Goal: Task Accomplishment & Management: Complete application form

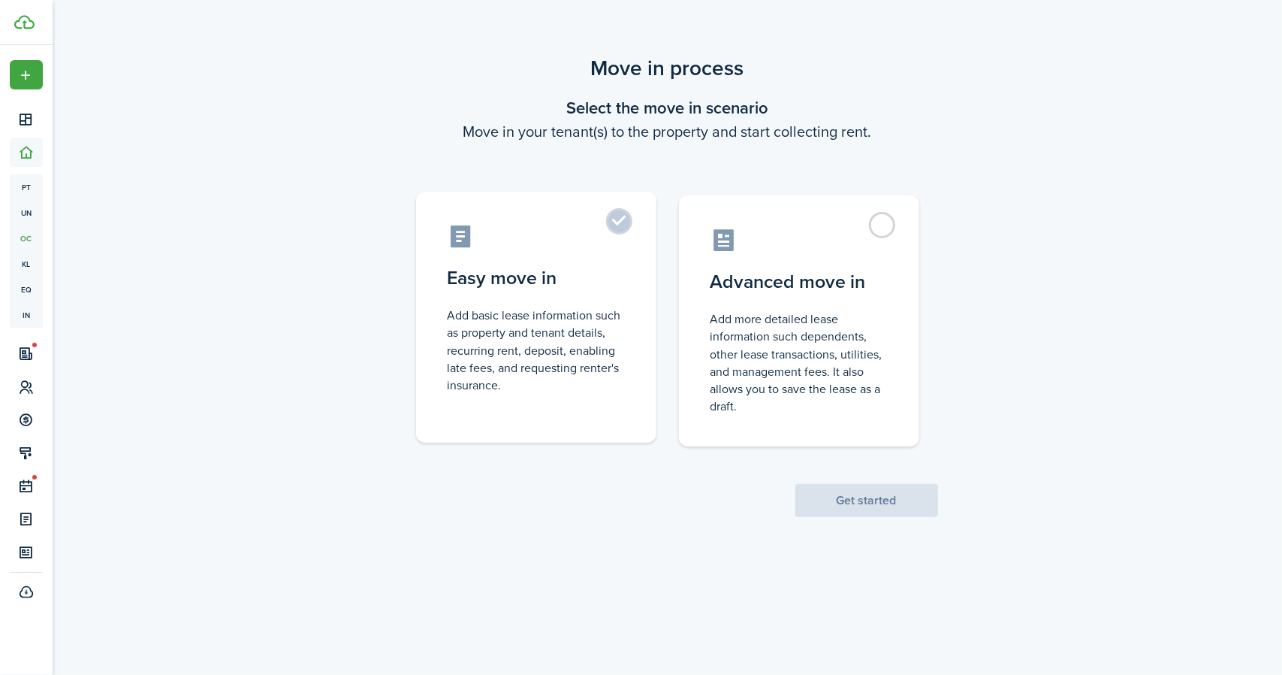
click at [617, 216] on label "Easy move in Add basic lease information such as property and tenant details, r…" at bounding box center [536, 317] width 240 height 251
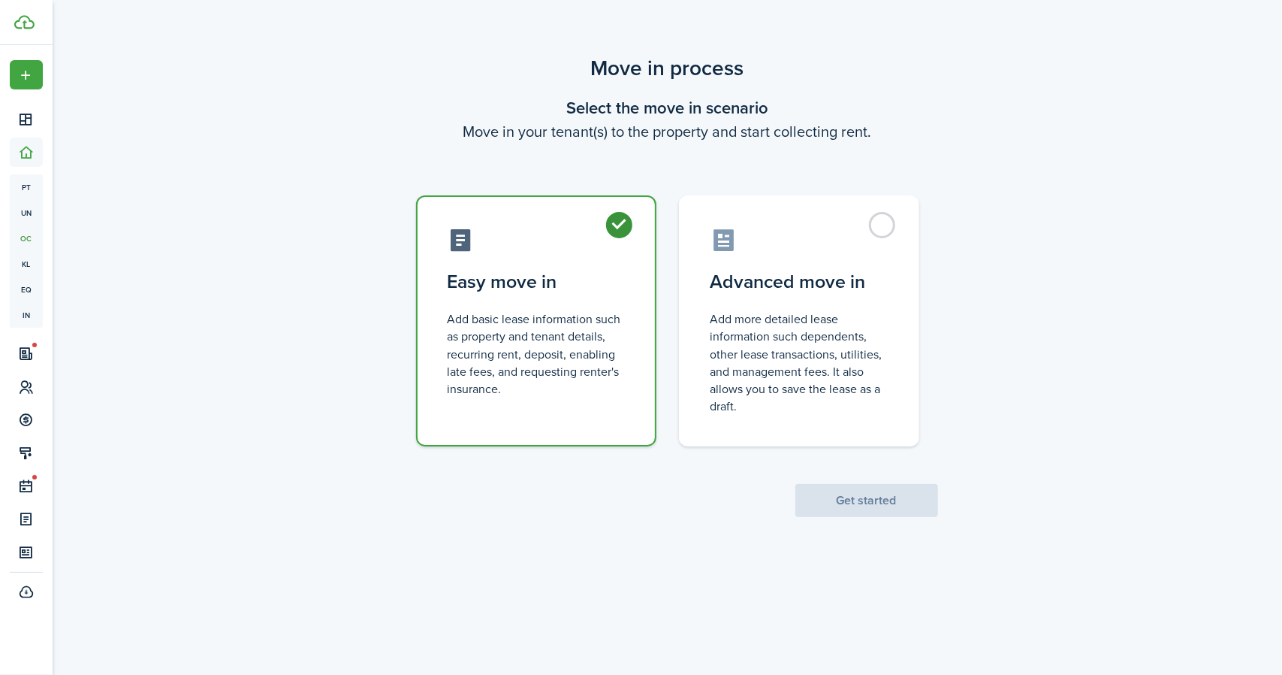
radio input "true"
click at [835, 499] on button "Get started" at bounding box center [866, 500] width 143 height 33
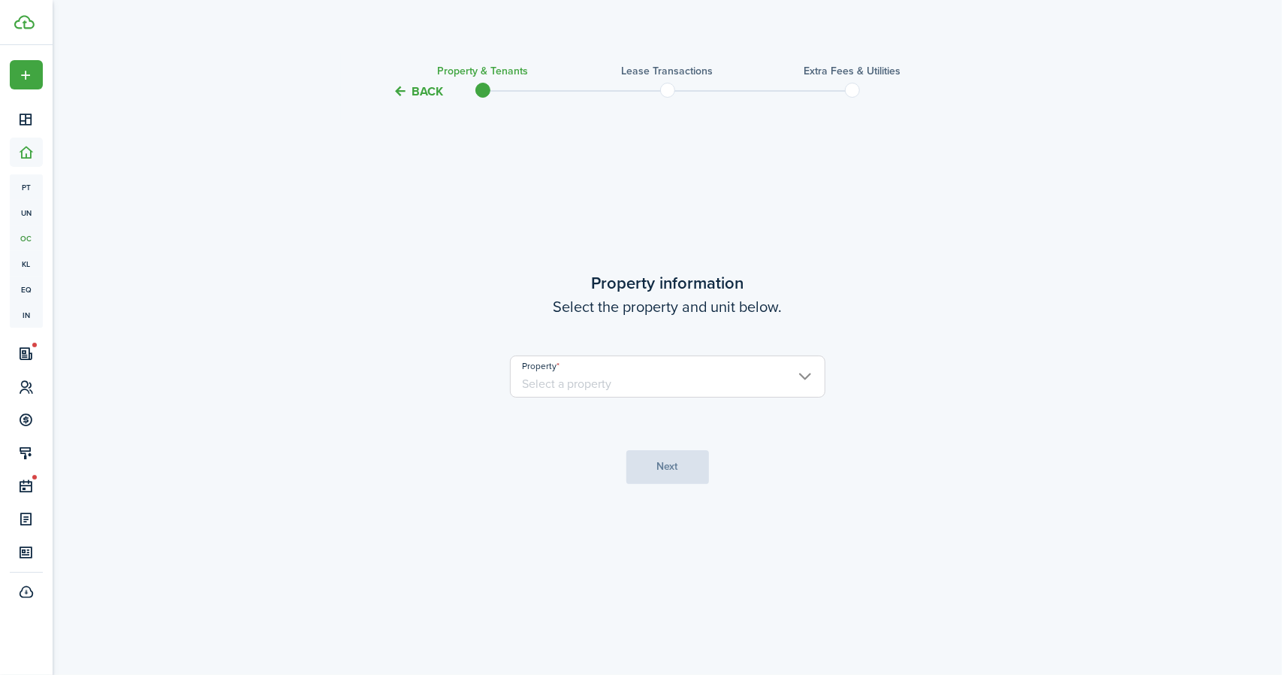
click at [807, 373] on input "Property" at bounding box center [667, 376] width 315 height 42
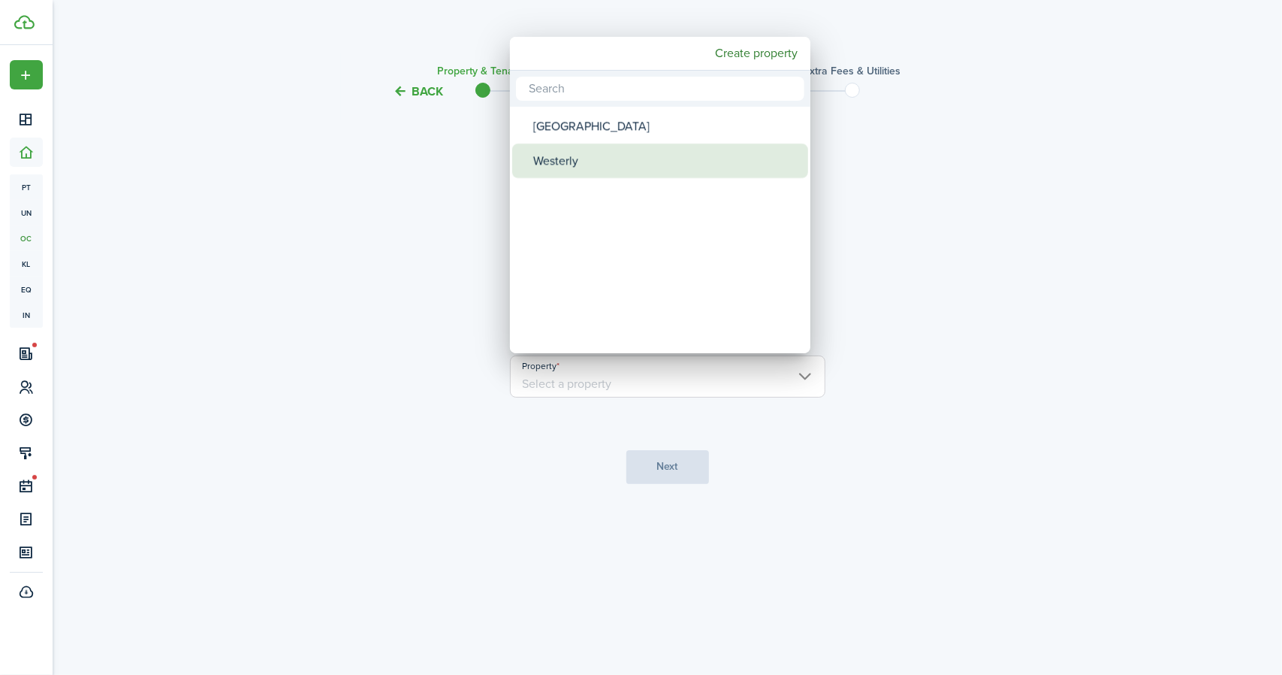
click at [548, 155] on div "Westerly" at bounding box center [666, 160] width 266 height 35
type input "Westerly"
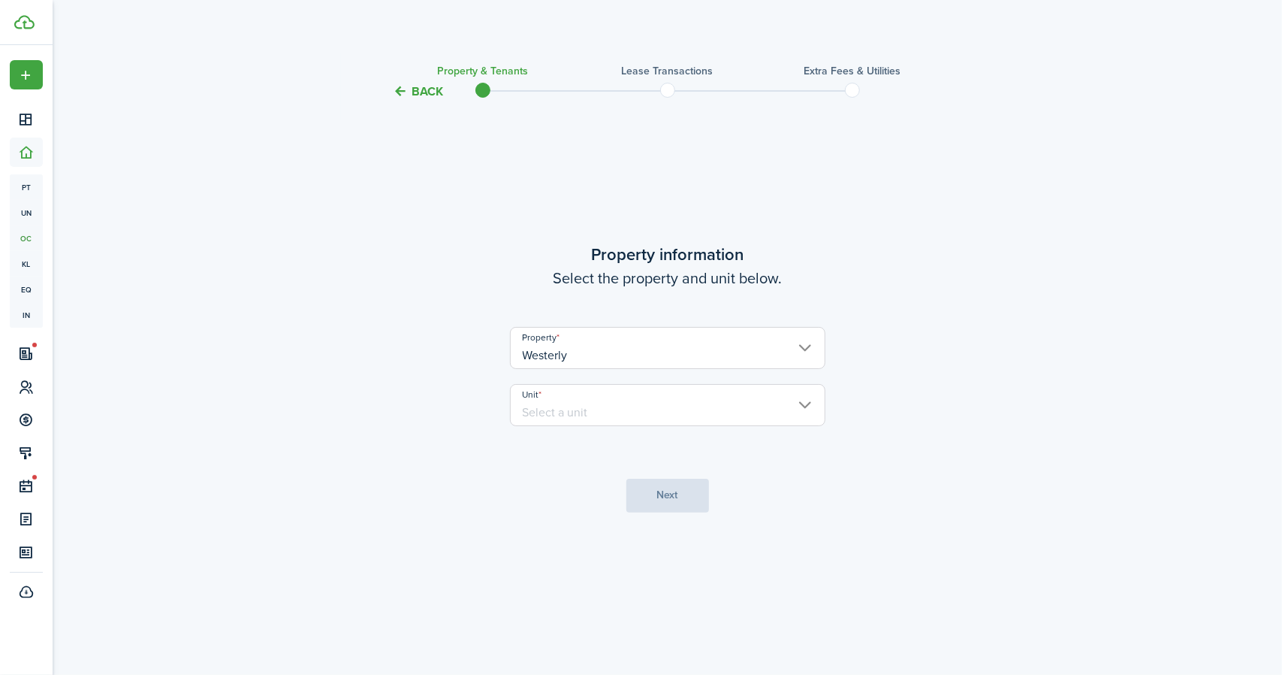
click at [804, 399] on input "Unit" at bounding box center [667, 405] width 315 height 42
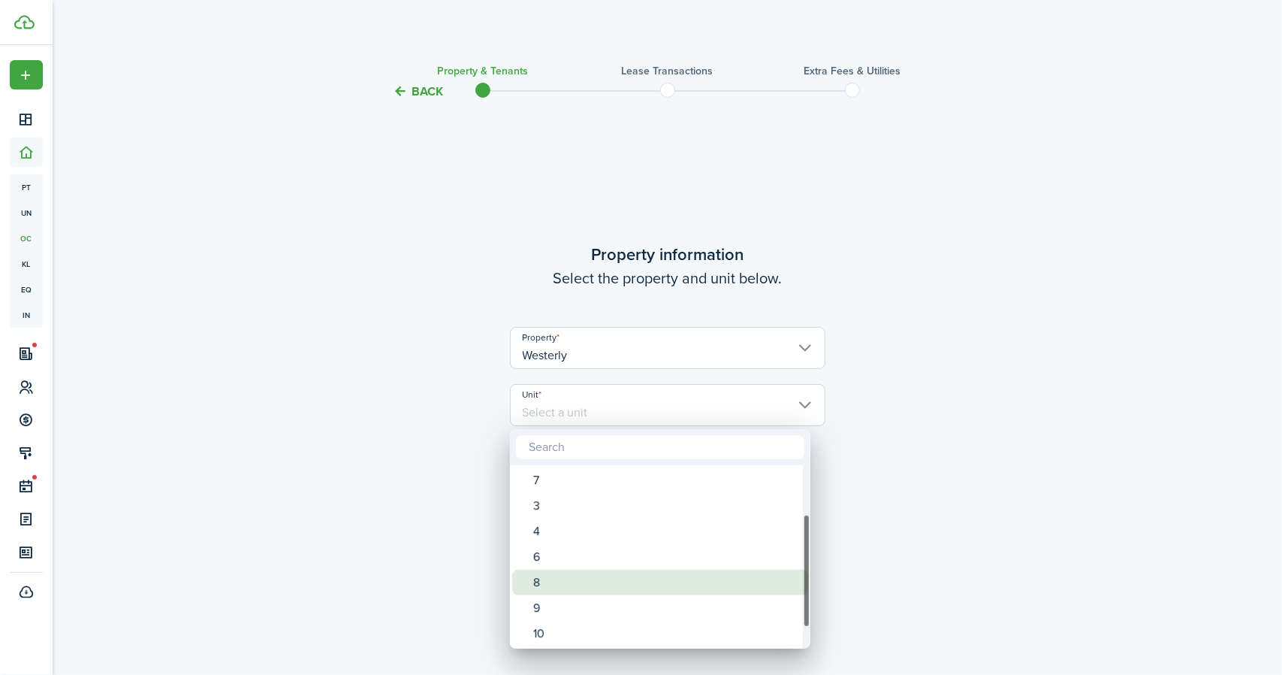
drag, startPoint x: 807, startPoint y: 538, endPoint x: 778, endPoint y: 595, distance: 63.8
click at [793, 596] on mbsc-scrollview-base "1 2 5 7 3 4 6 8 9 10 11" at bounding box center [660, 556] width 300 height 180
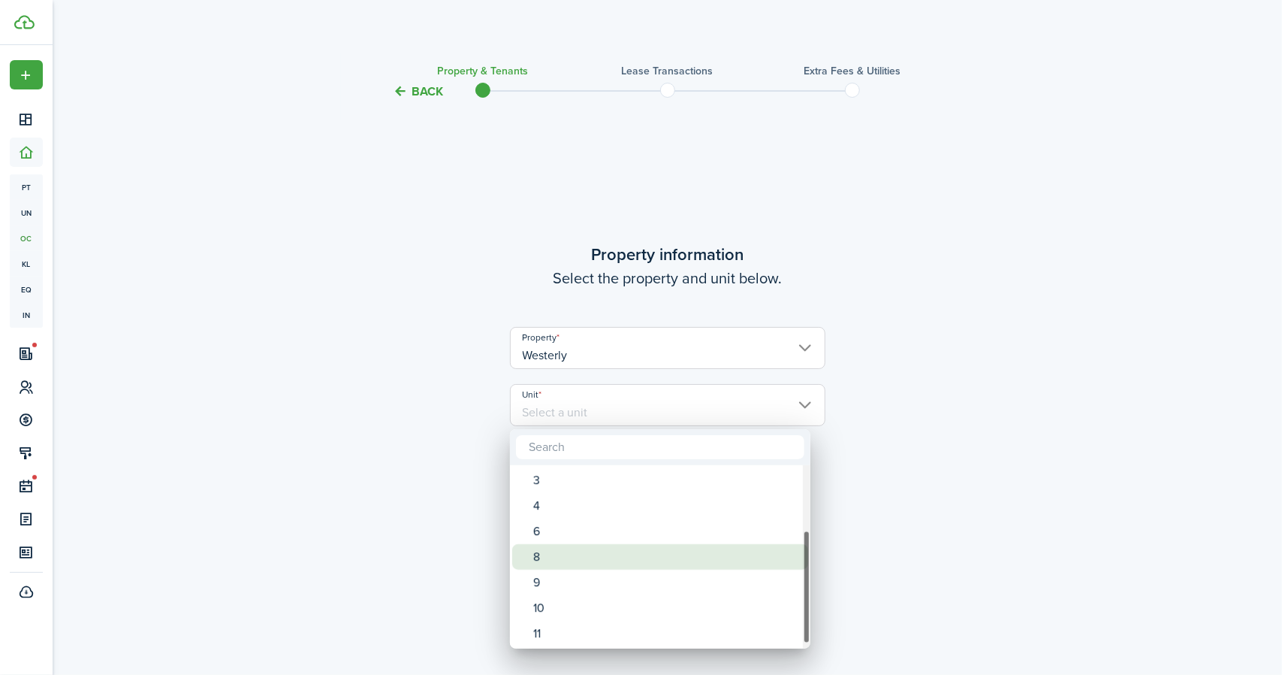
click at [530, 549] on span "Unit" at bounding box center [522, 556] width 21 height 21
type input "8"
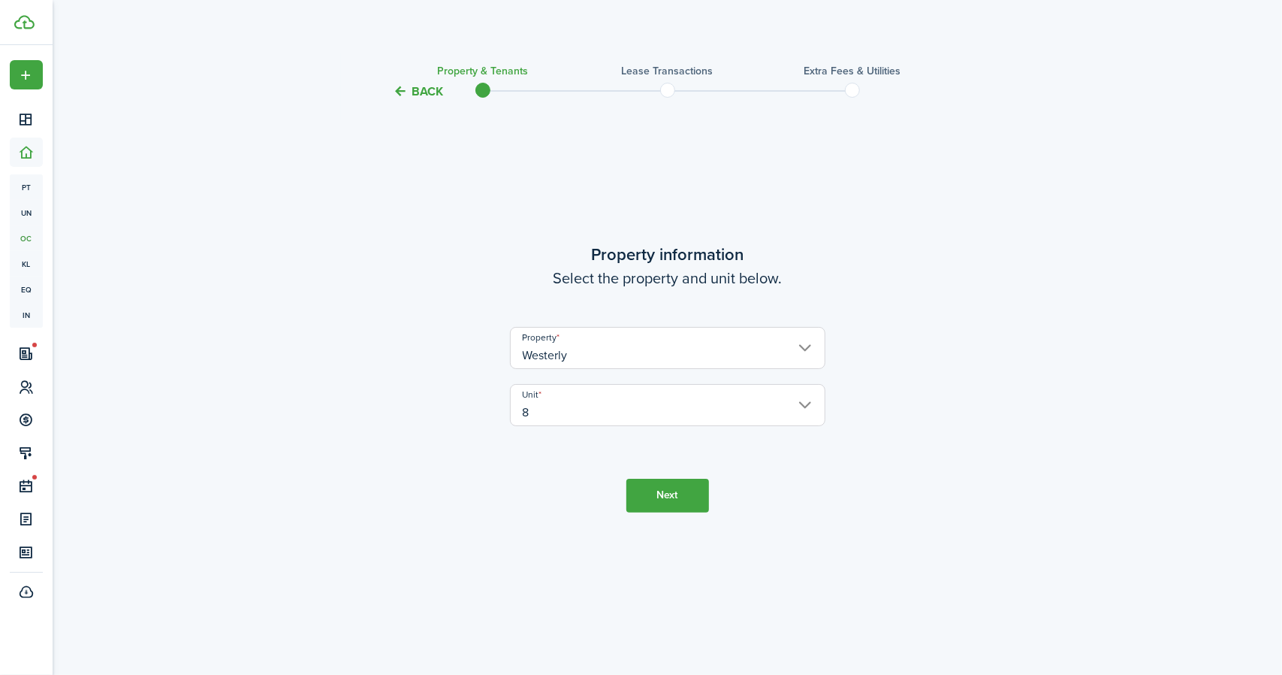
click at [667, 487] on button "Next" at bounding box center [667, 495] width 83 height 34
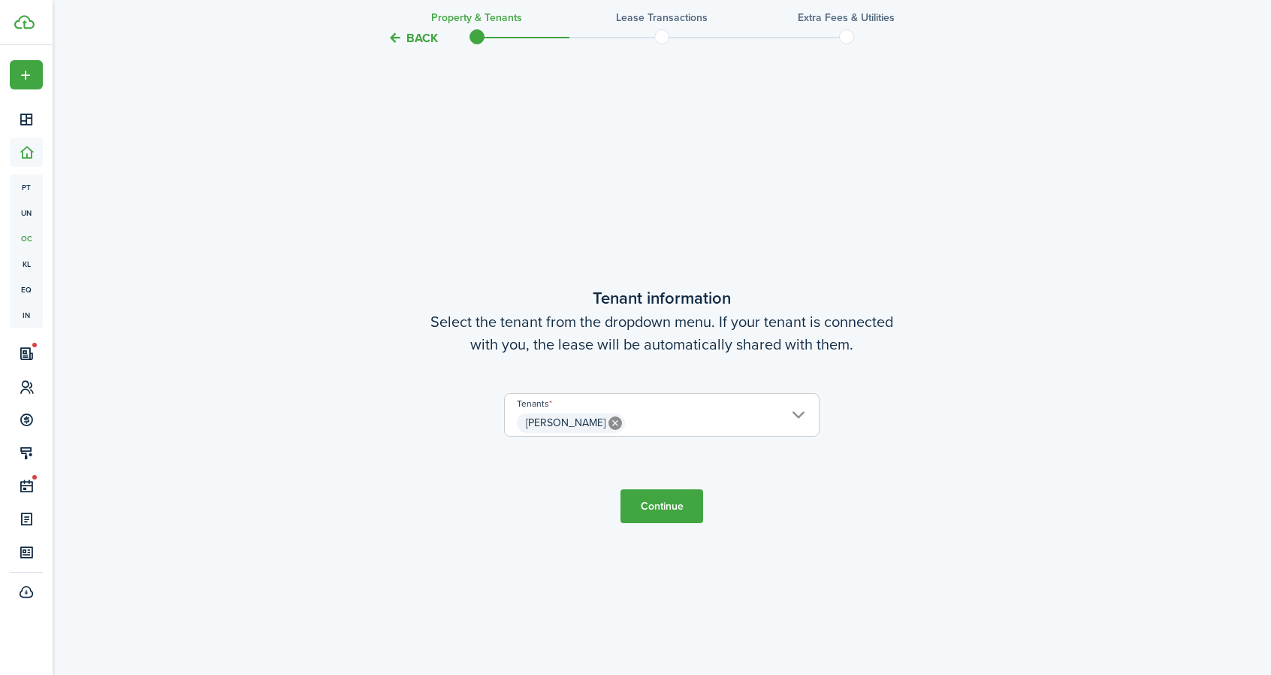
scroll to position [574, 0]
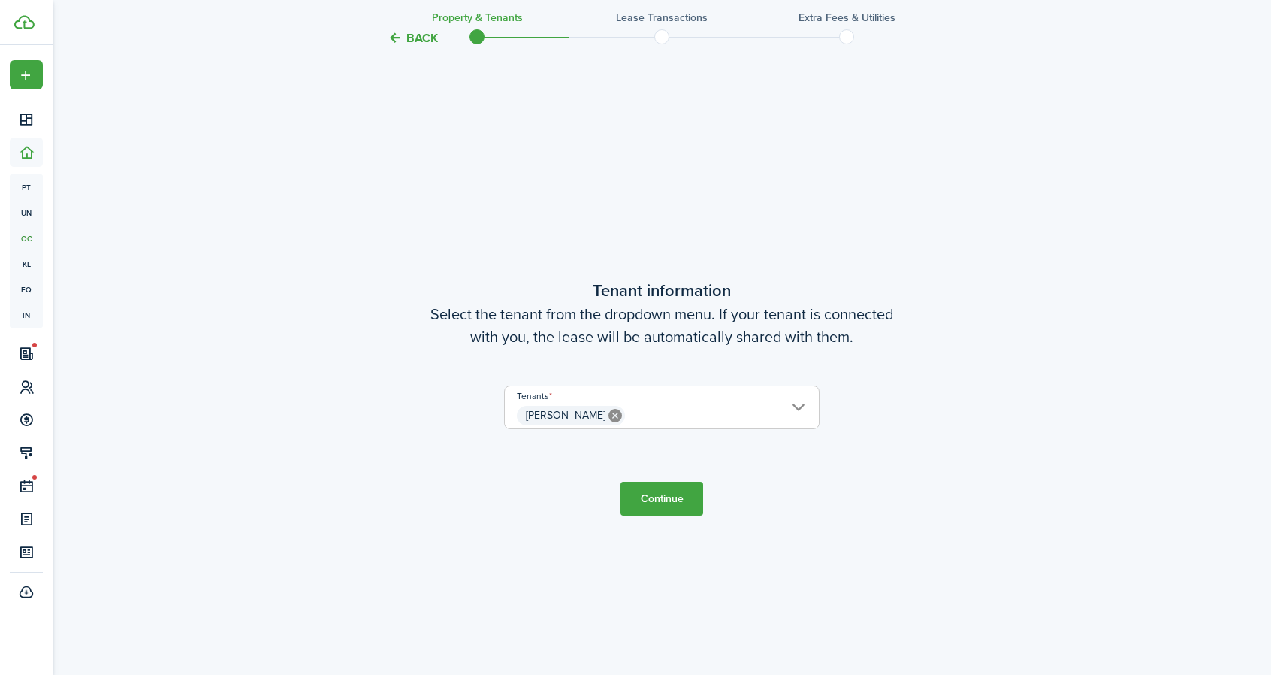
click at [664, 490] on button "Continue" at bounding box center [661, 498] width 83 height 34
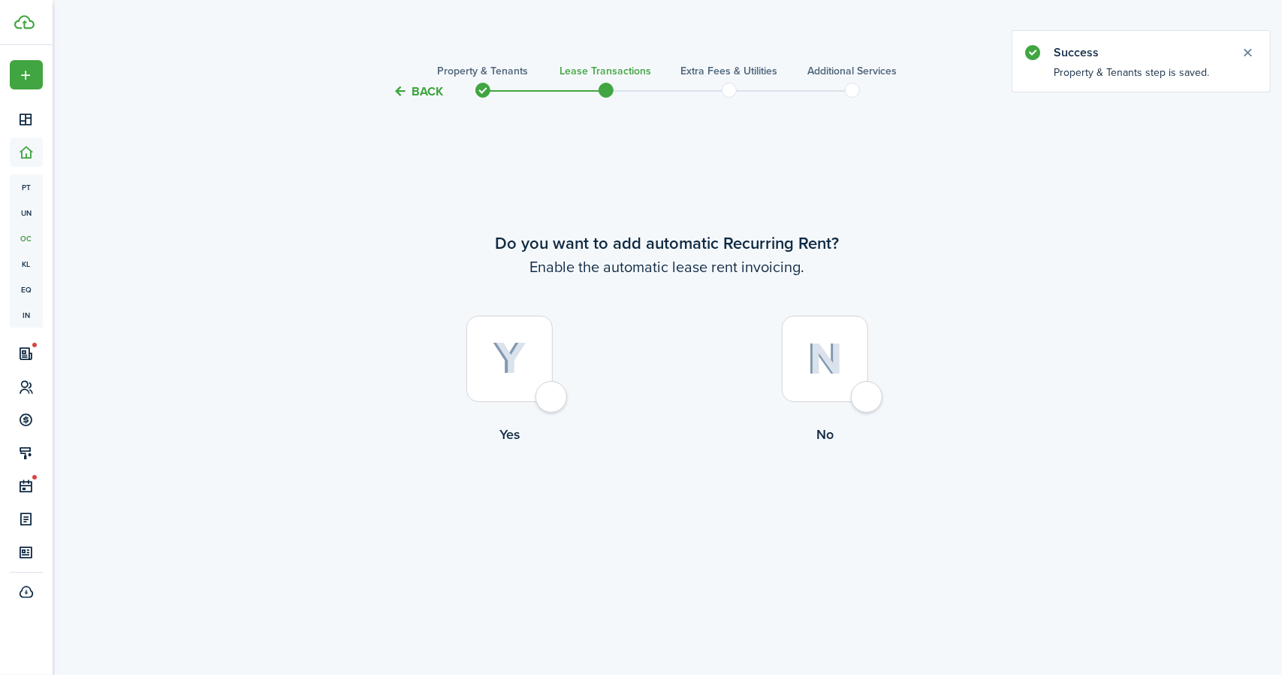
click at [553, 396] on div at bounding box center [509, 358] width 86 height 86
radio input "true"
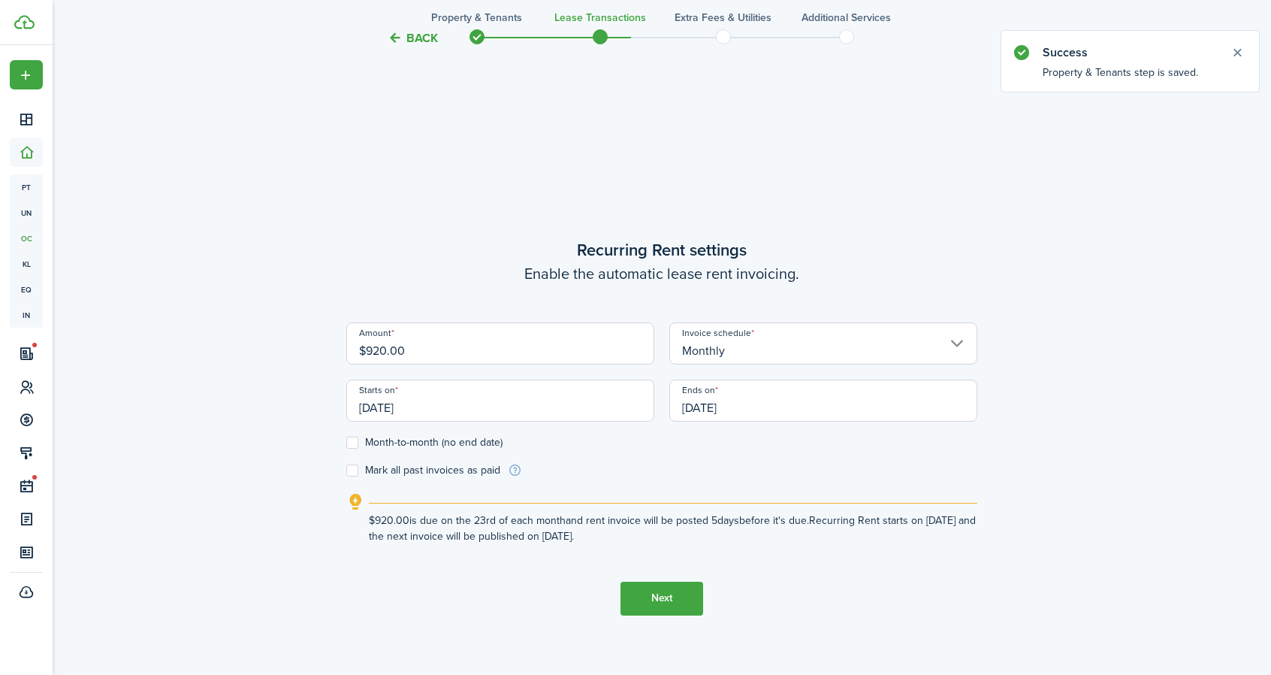
scroll to position [574, 0]
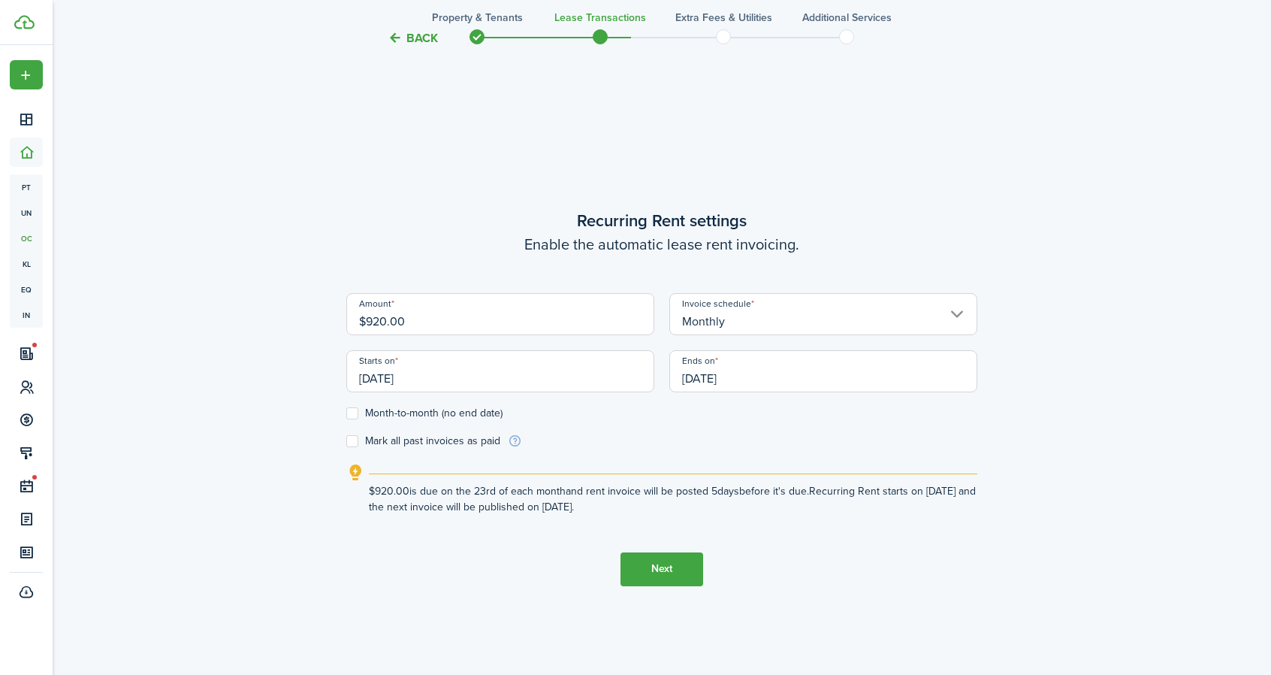
drag, startPoint x: 430, startPoint y: 376, endPoint x: 339, endPoint y: 379, distance: 90.9
click at [339, 379] on div "Starts on [DATE]" at bounding box center [500, 378] width 323 height 57
click at [422, 34] on button "Back" at bounding box center [413, 38] width 50 height 16
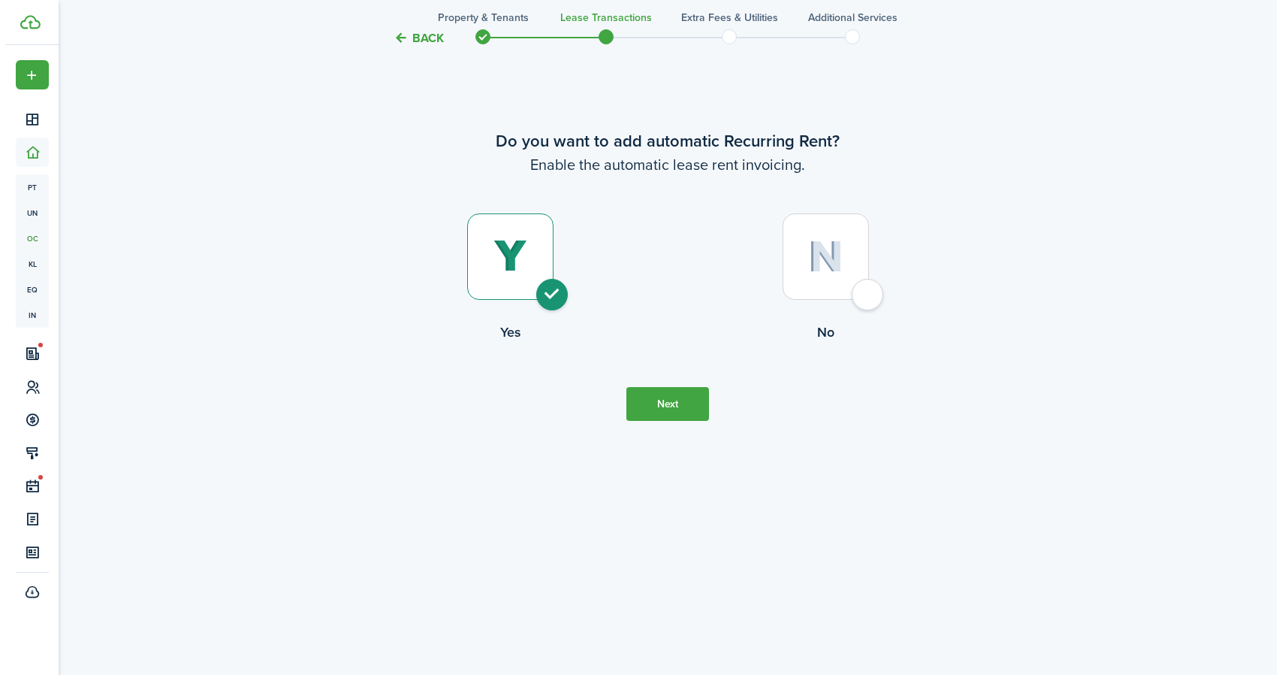
scroll to position [0, 0]
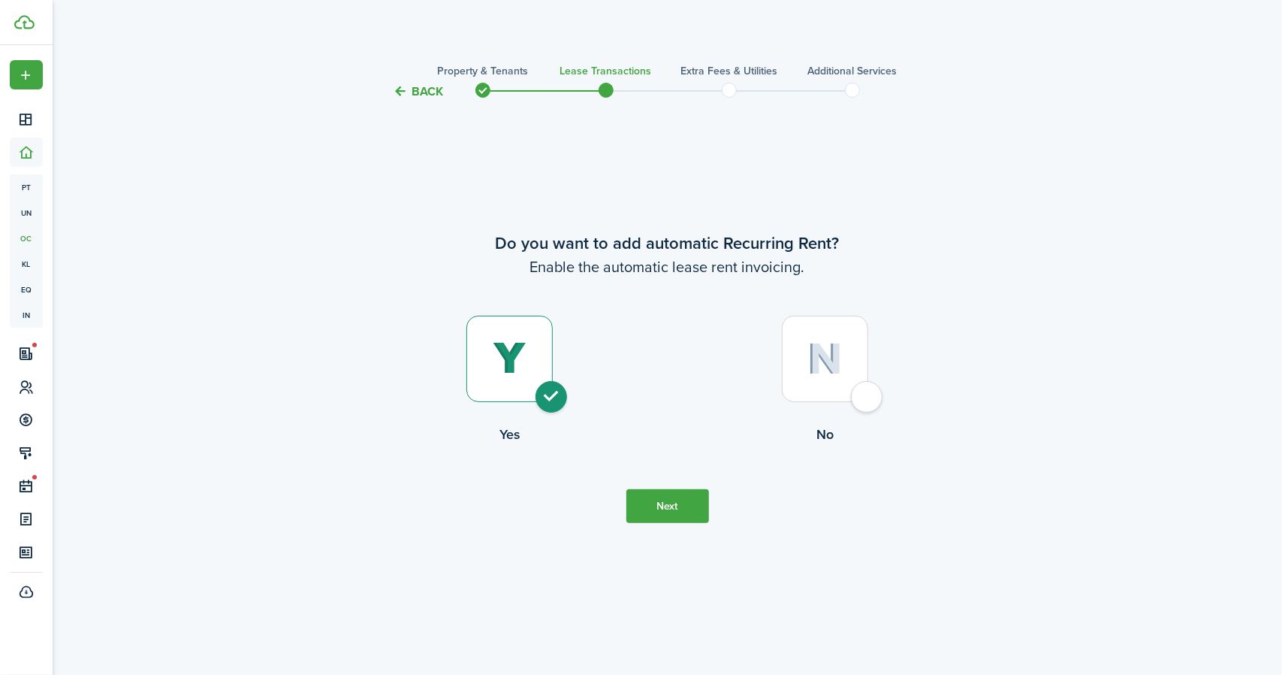
click at [422, 86] on button "Back" at bounding box center [419, 91] width 50 height 16
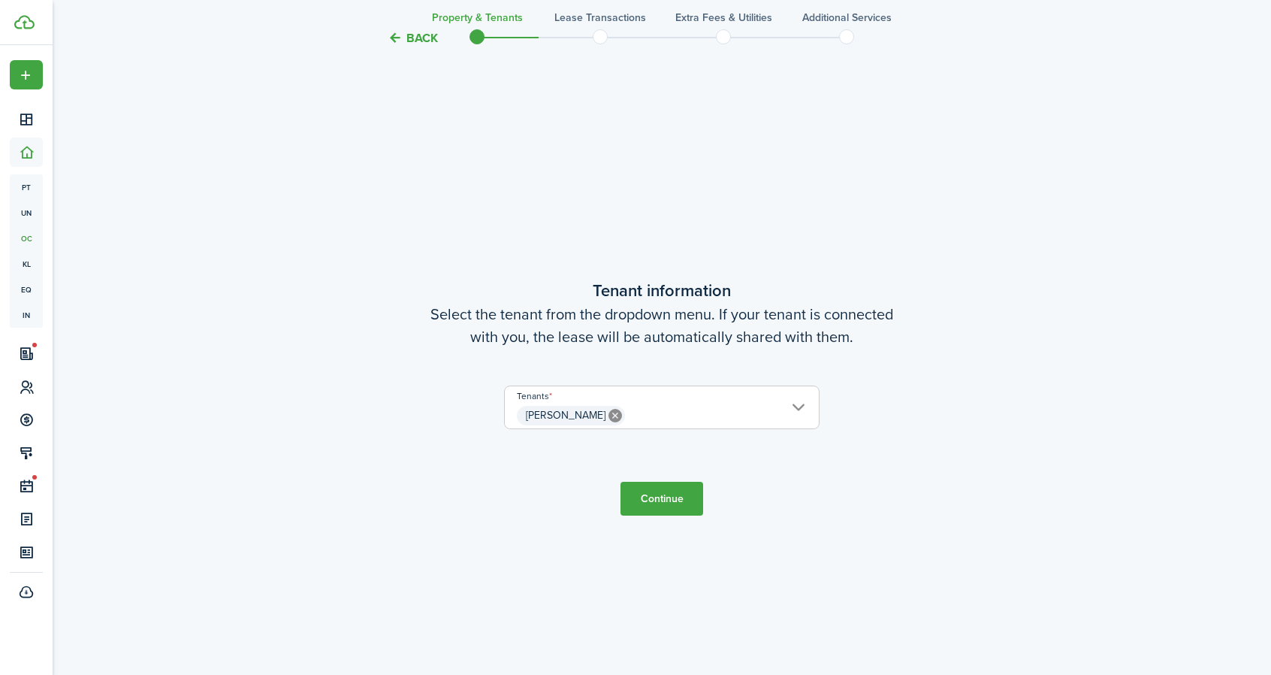
click at [766, 403] on span "[PERSON_NAME]" at bounding box center [662, 416] width 314 height 26
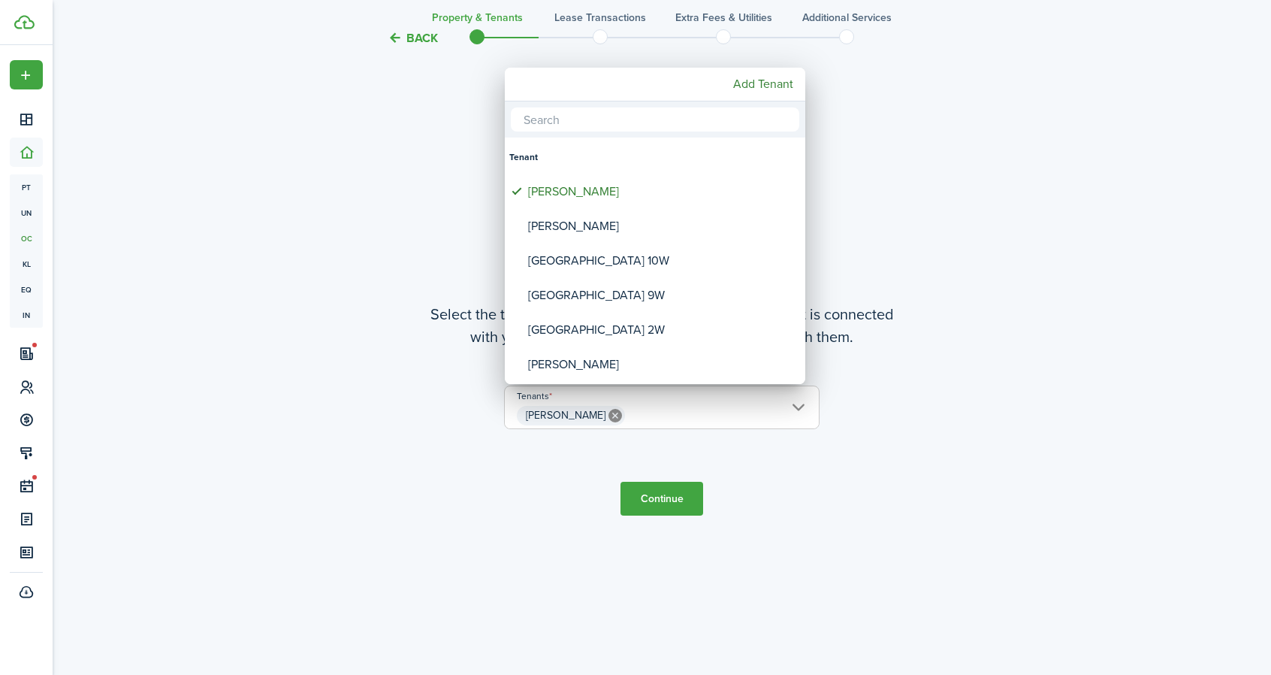
click at [898, 403] on div at bounding box center [635, 337] width 1511 height 915
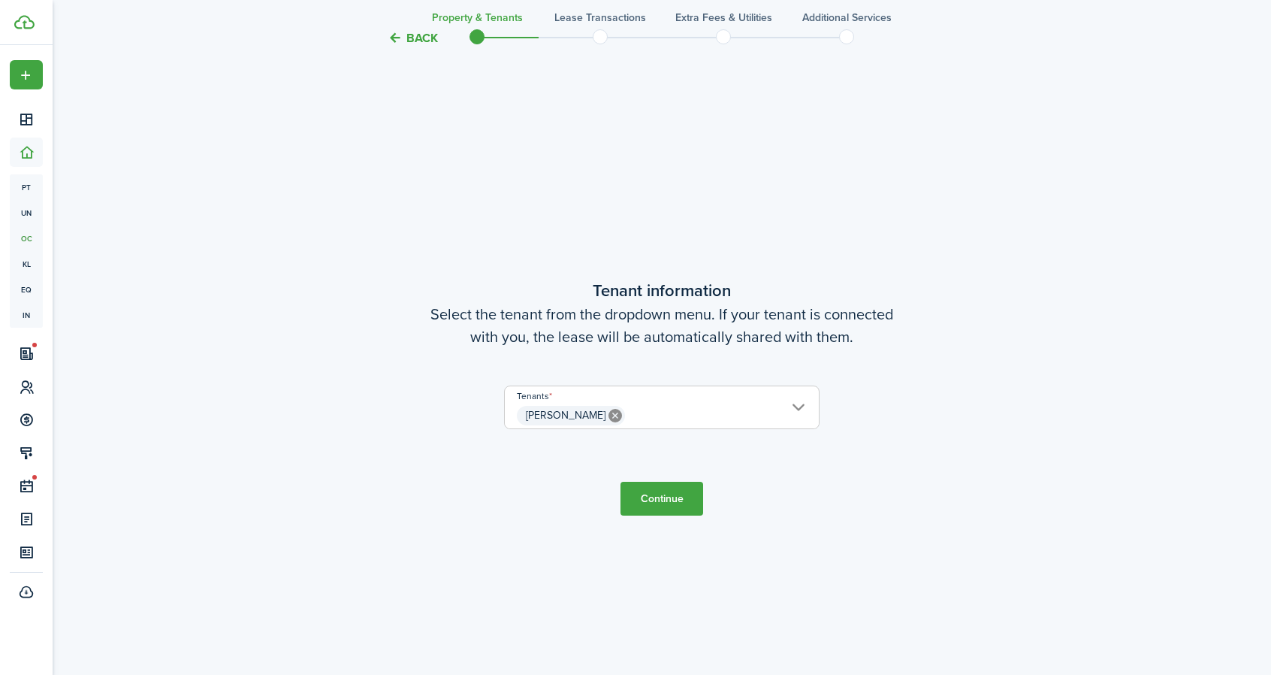
click at [412, 30] on button "Back" at bounding box center [413, 38] width 50 height 16
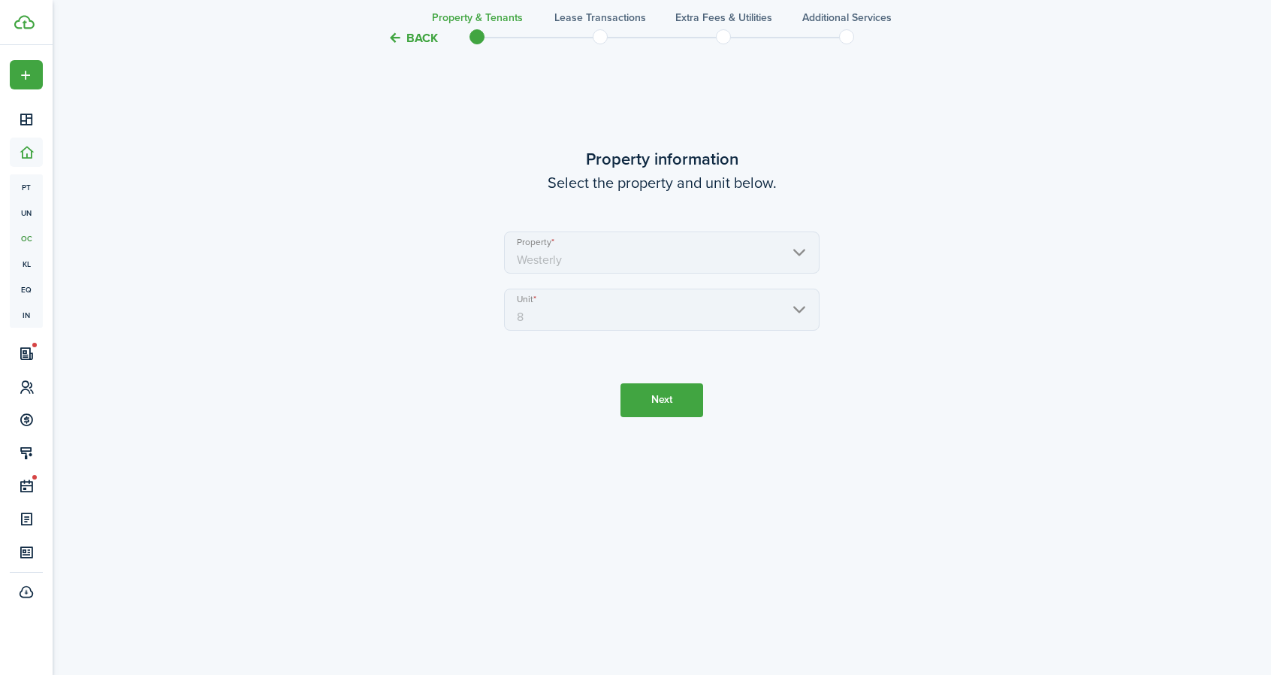
scroll to position [0, 0]
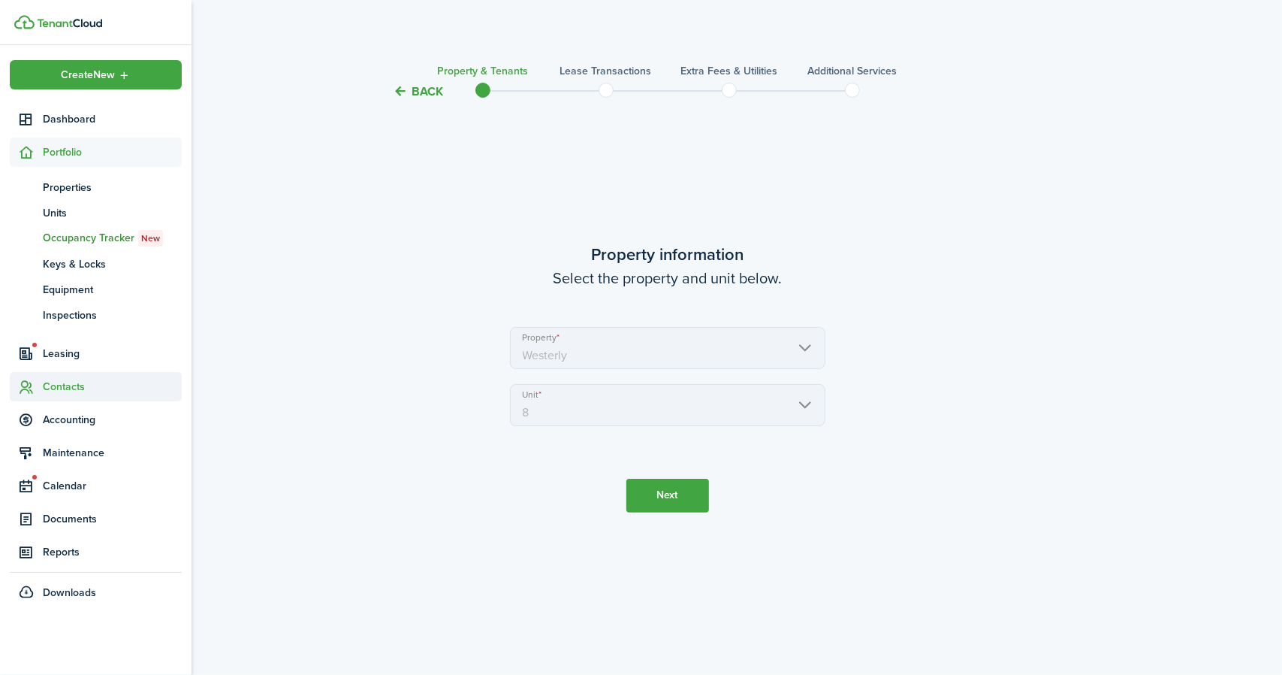
click at [65, 381] on span "Contacts" at bounding box center [112, 387] width 139 height 16
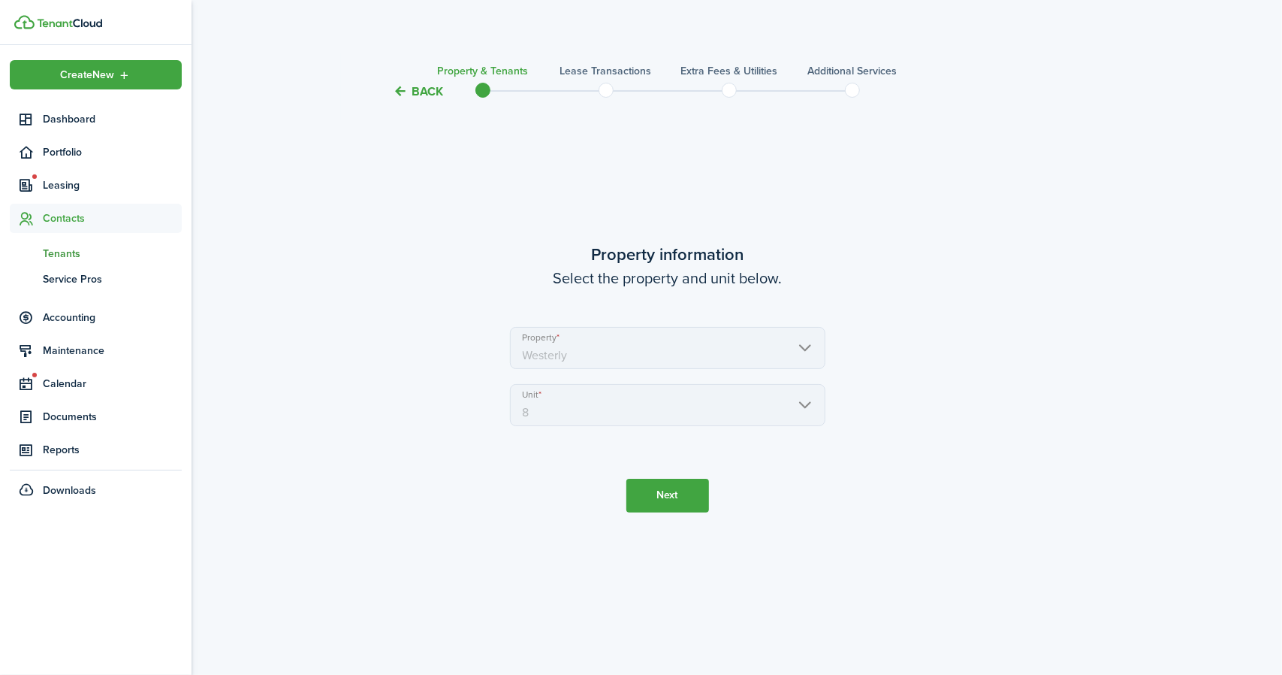
click at [72, 249] on span "Tenants" at bounding box center [112, 254] width 139 height 16
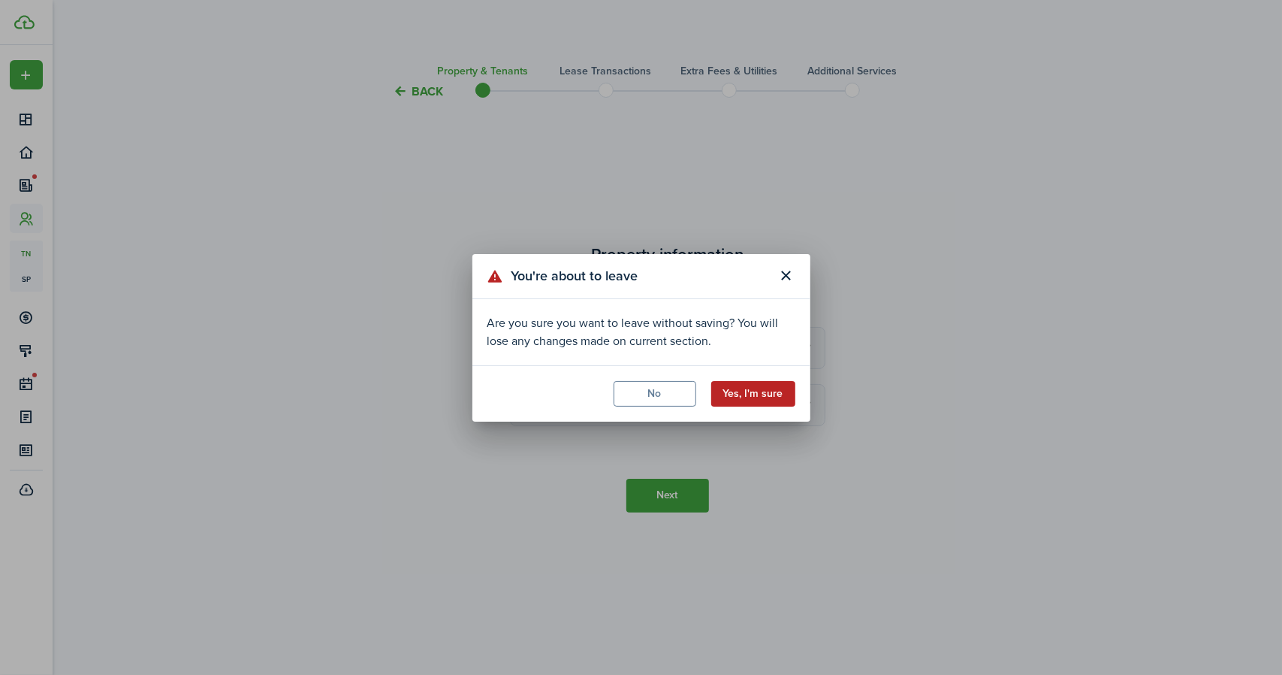
click at [750, 390] on button "Yes, I'm sure" at bounding box center [753, 394] width 84 height 26
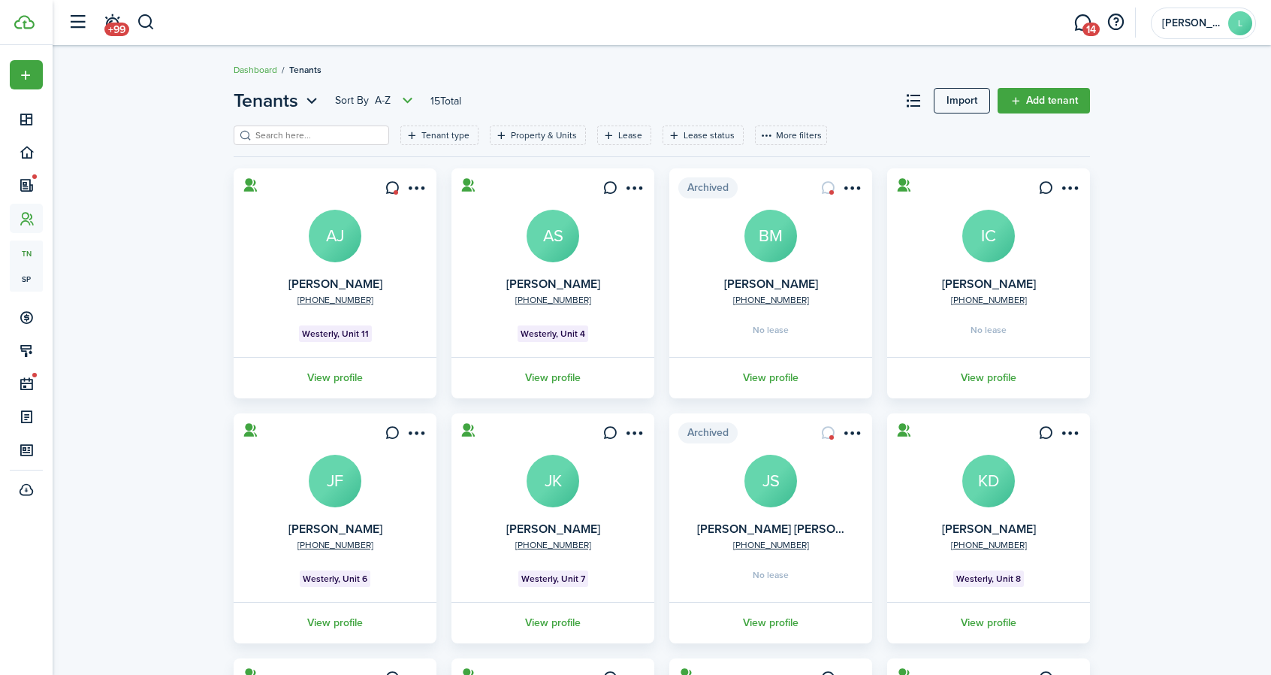
click at [988, 491] on avatar-text "KD" at bounding box center [988, 480] width 53 height 53
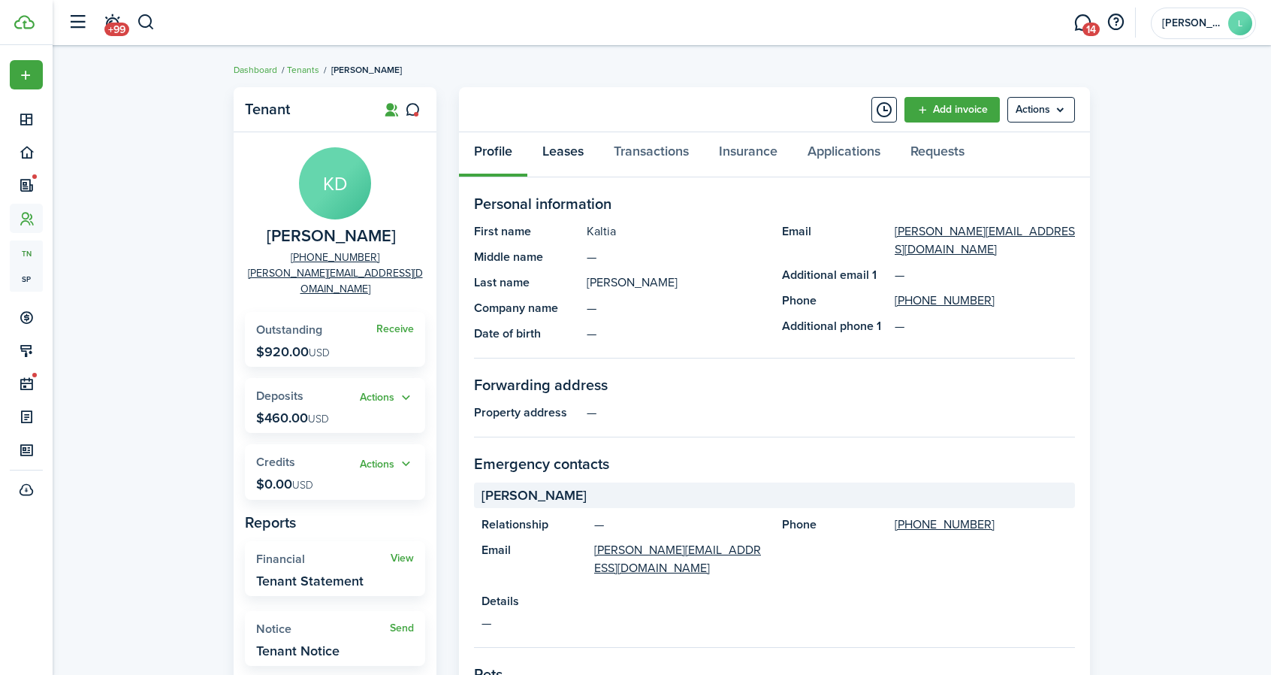
click at [572, 150] on link "Leases" at bounding box center [562, 154] width 71 height 45
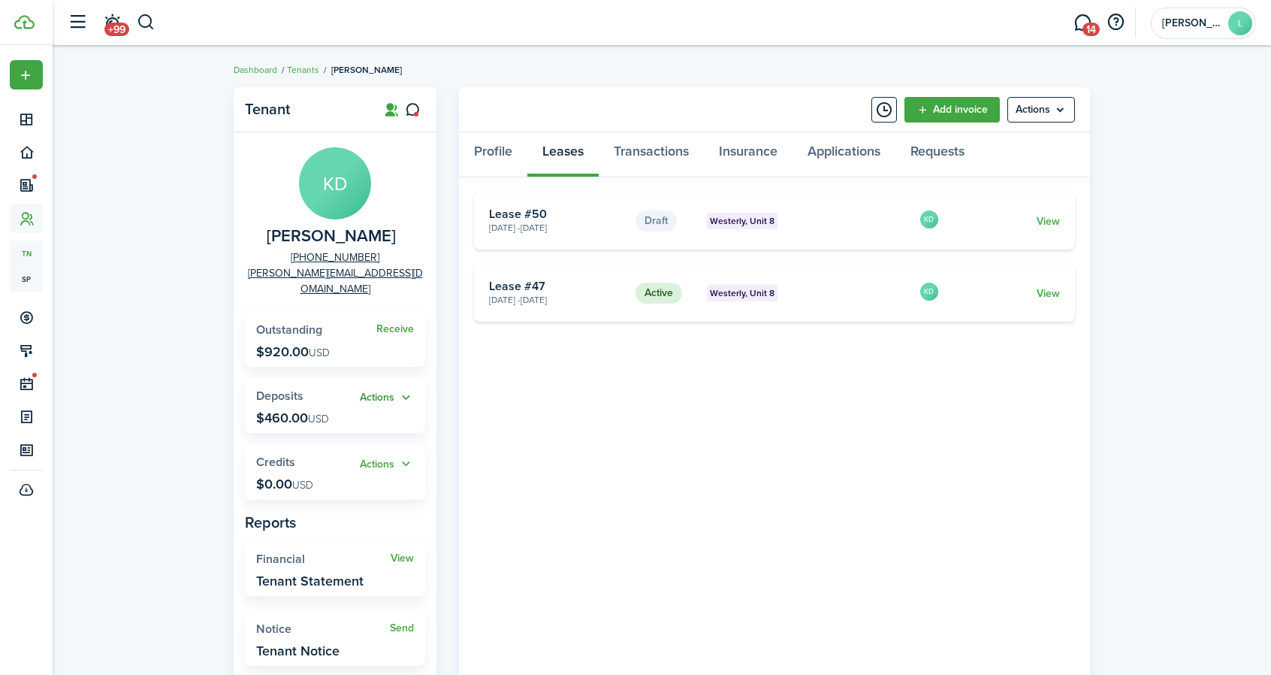
click at [406, 389] on button "Actions" at bounding box center [387, 397] width 54 height 17
click at [641, 390] on tenant-view-lease "Draft Westerly, Unit 8 [DATE] - [DATE] Lease #50 KD View Active Westerly, Unit …" at bounding box center [774, 514] width 601 height 644
click at [1051, 288] on link "View" at bounding box center [1048, 293] width 23 height 16
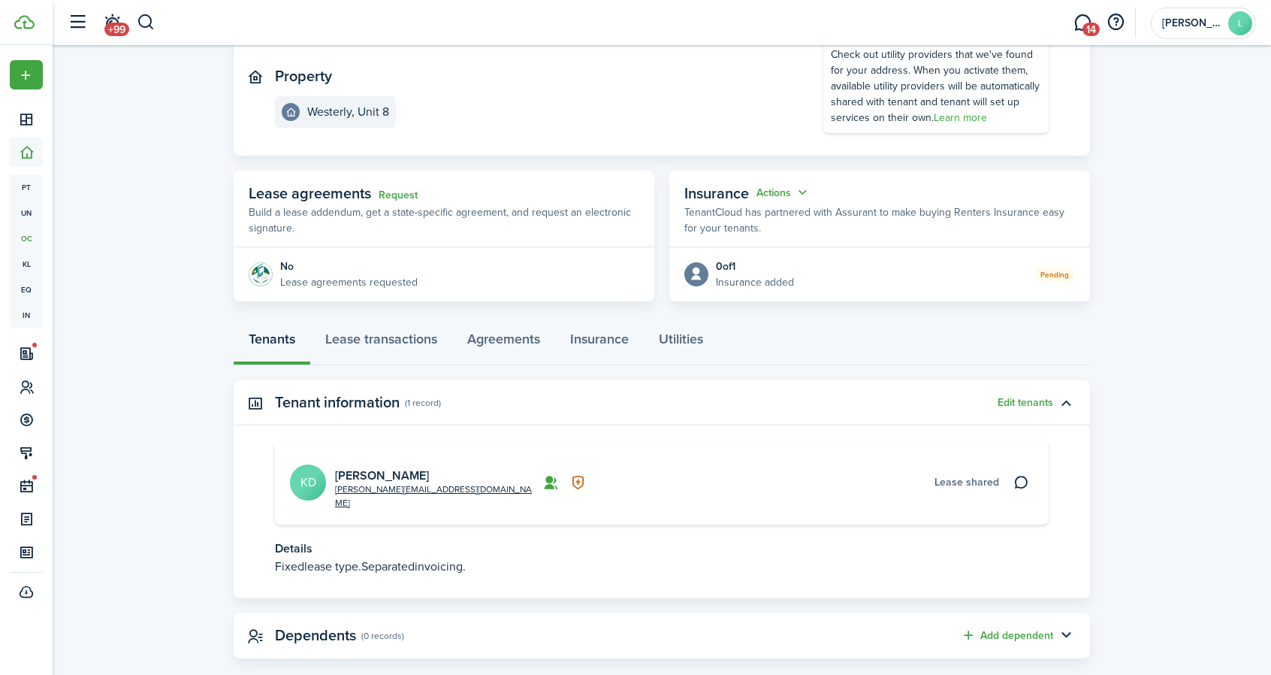
scroll to position [157, 0]
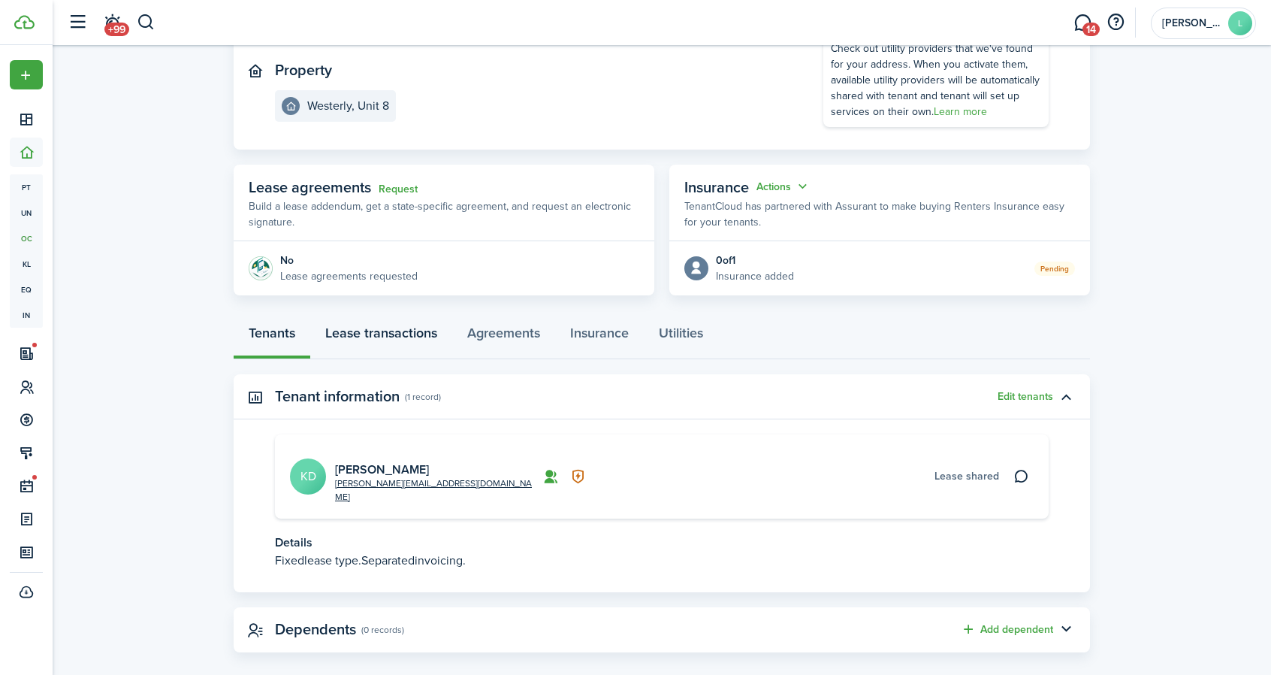
click at [402, 328] on link "Lease transactions" at bounding box center [381, 336] width 142 height 45
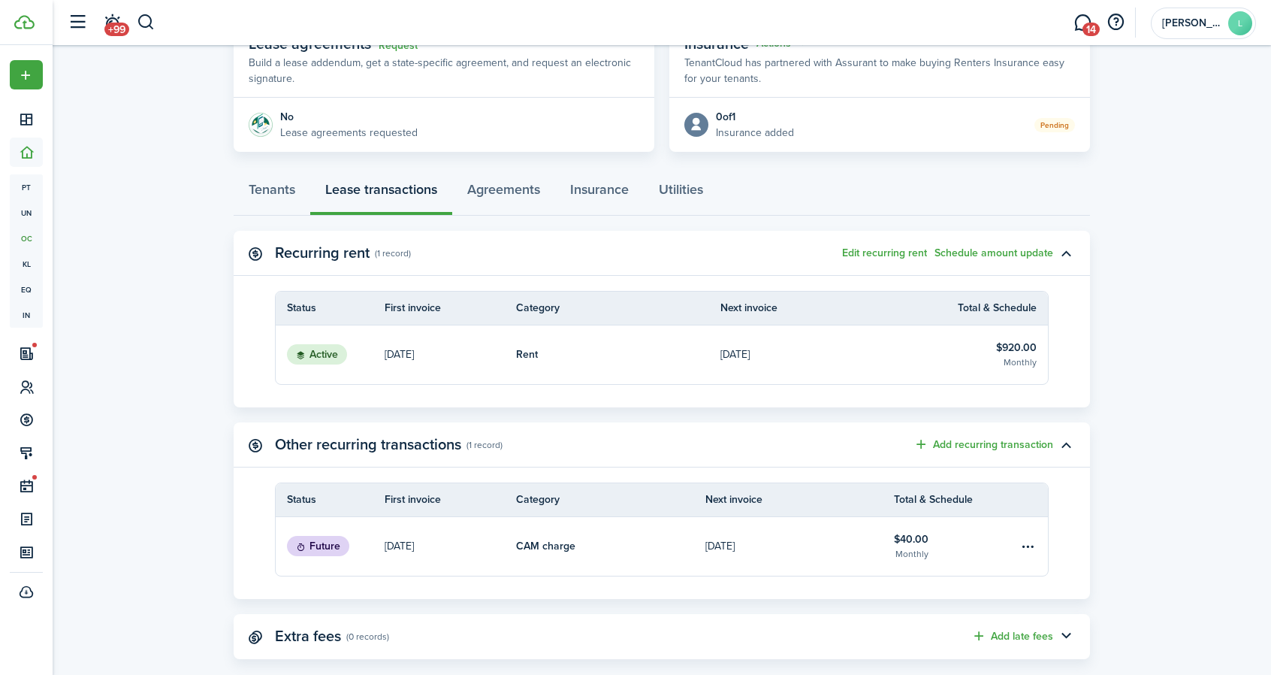
scroll to position [324, 0]
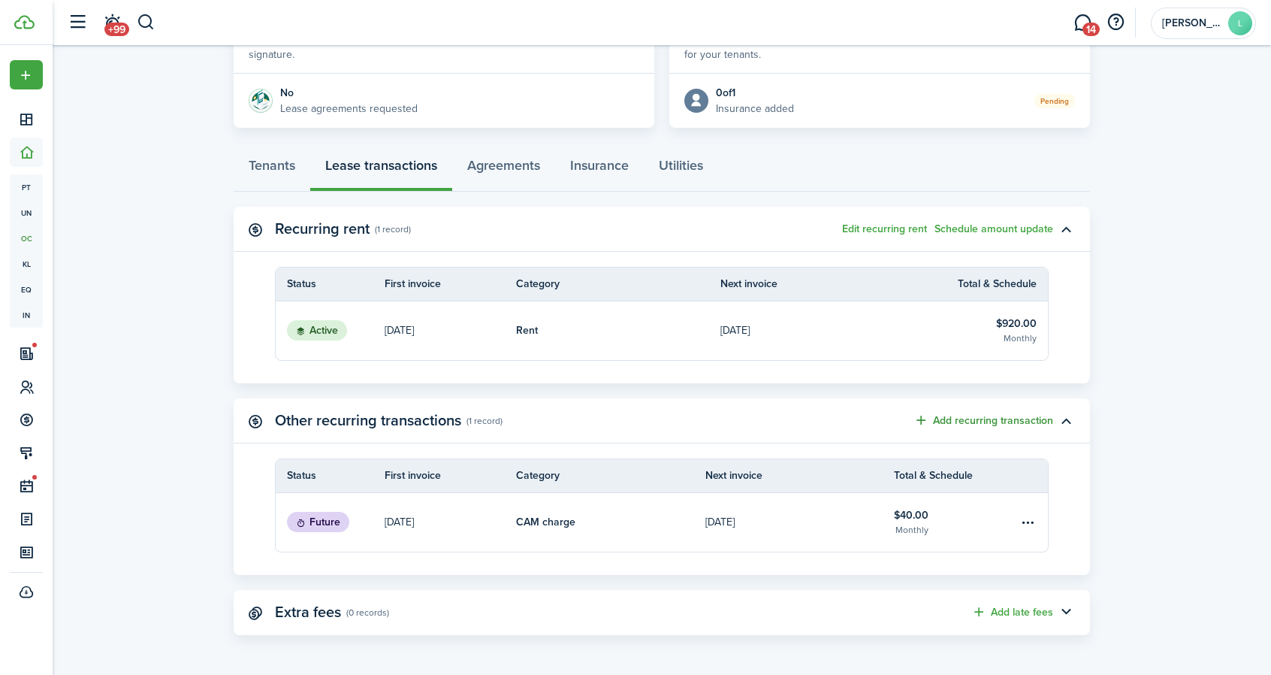
click at [989, 417] on button "Add recurring transaction" at bounding box center [983, 420] width 140 height 17
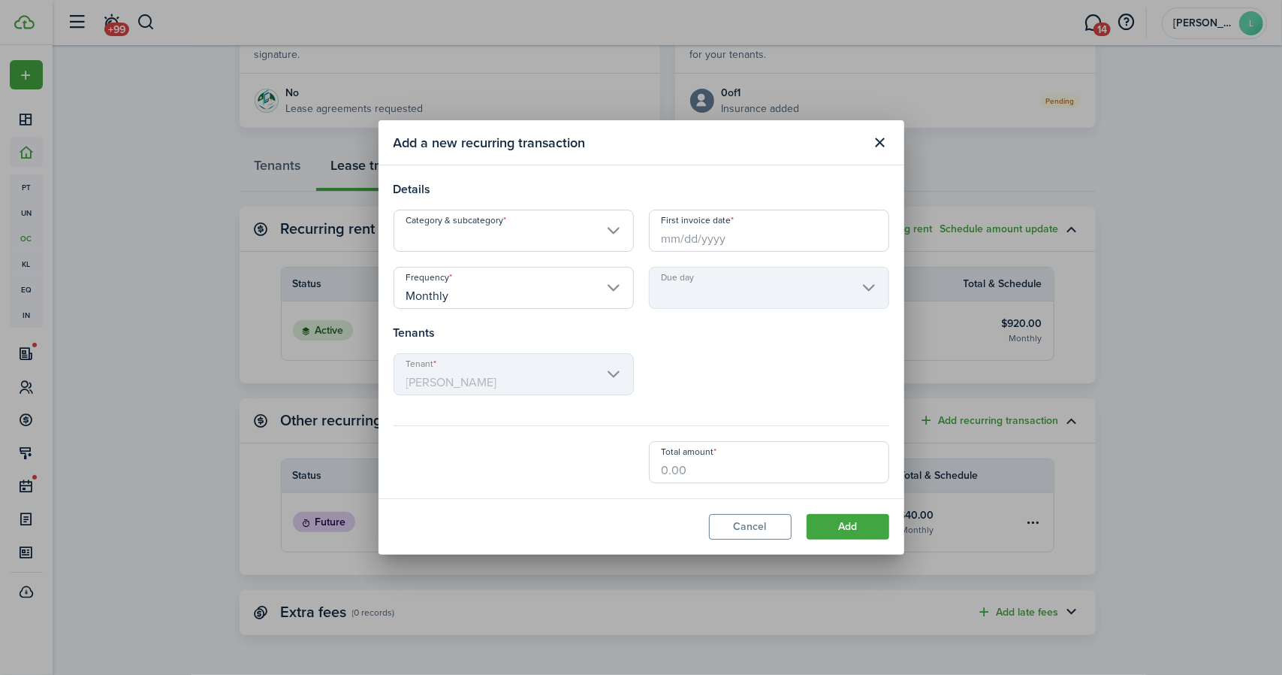
click at [615, 227] on input "Category & subcategory" at bounding box center [514, 231] width 240 height 42
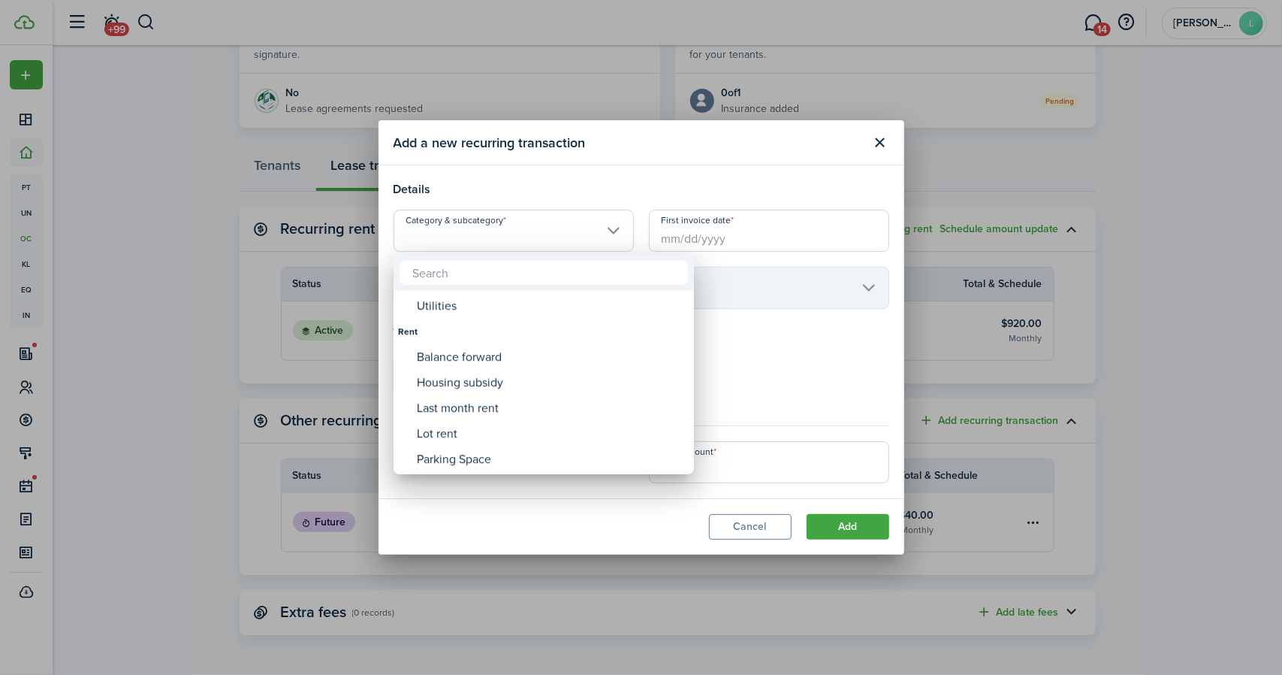
click at [874, 140] on div at bounding box center [641, 337] width 1523 height 915
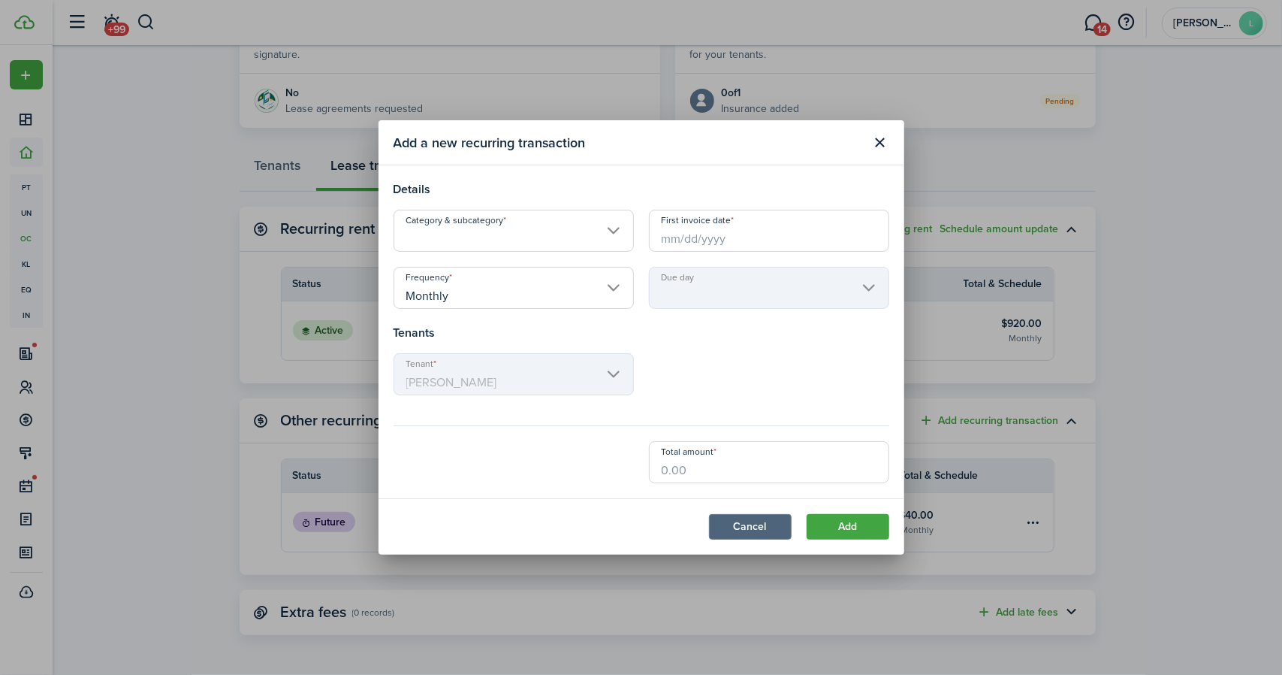
click at [747, 524] on button "Cancel" at bounding box center [750, 527] width 83 height 26
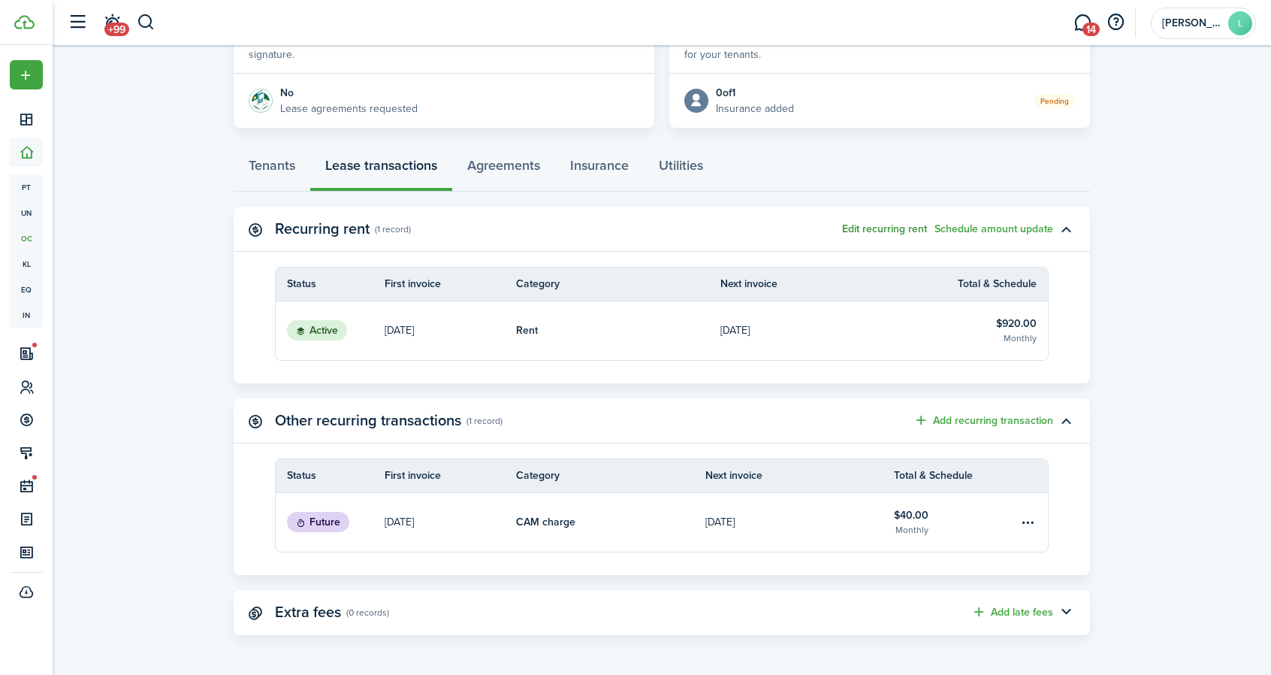
click at [889, 223] on button "Edit recurring rent" at bounding box center [884, 229] width 85 height 12
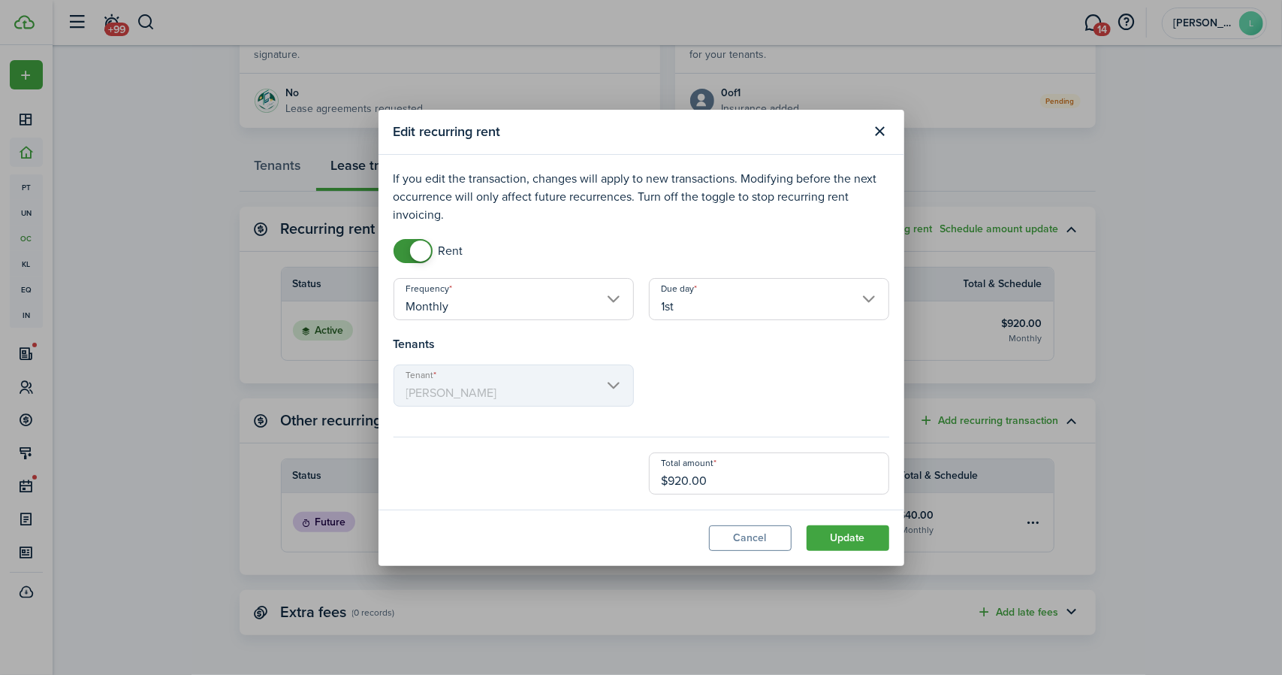
click at [611, 382] on mbsc-scroller "Tenant [PERSON_NAME]" at bounding box center [514, 385] width 240 height 42
click at [848, 534] on button "Update" at bounding box center [848, 538] width 83 height 26
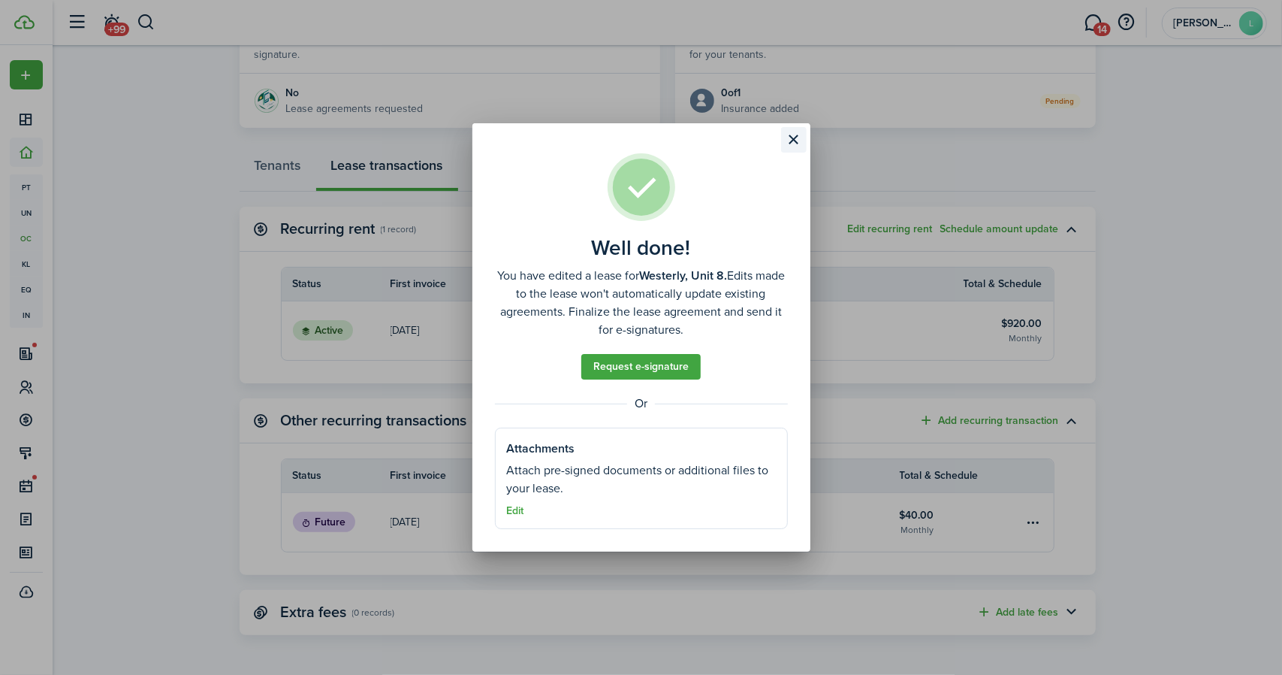
click at [800, 137] on button "Close modal" at bounding box center [794, 140] width 26 height 26
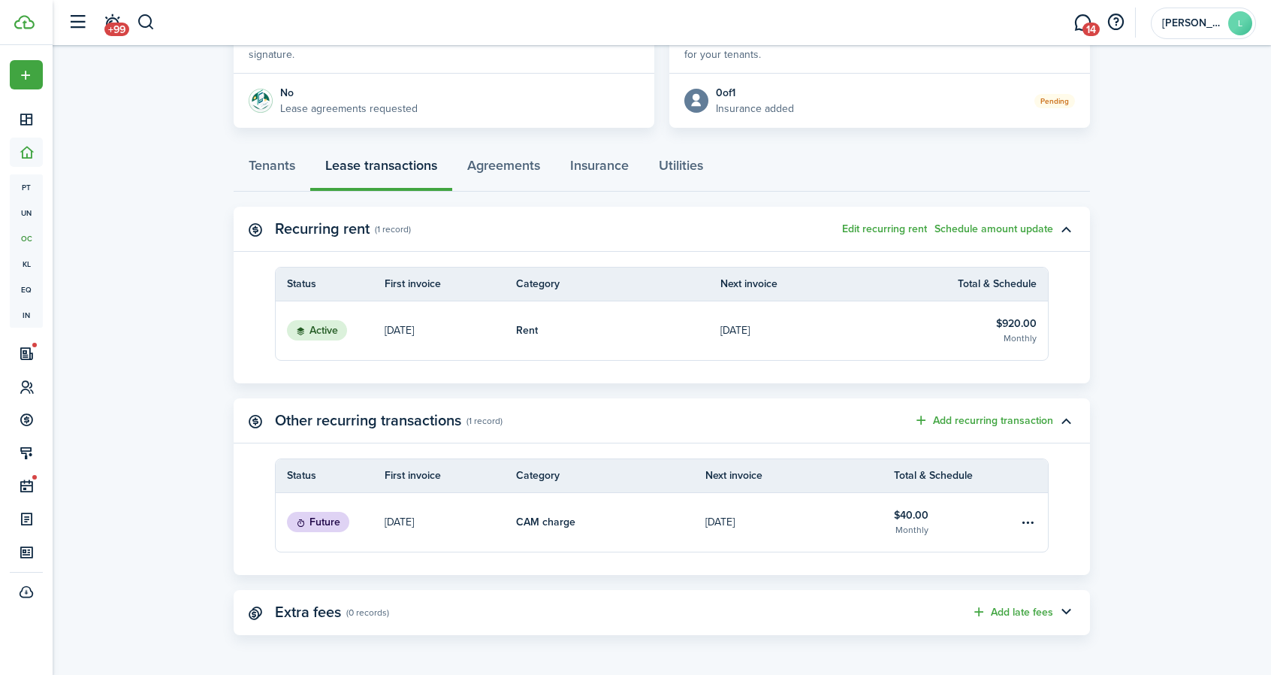
click at [1017, 334] on table-subtitle "Monthly" at bounding box center [1020, 338] width 33 height 14
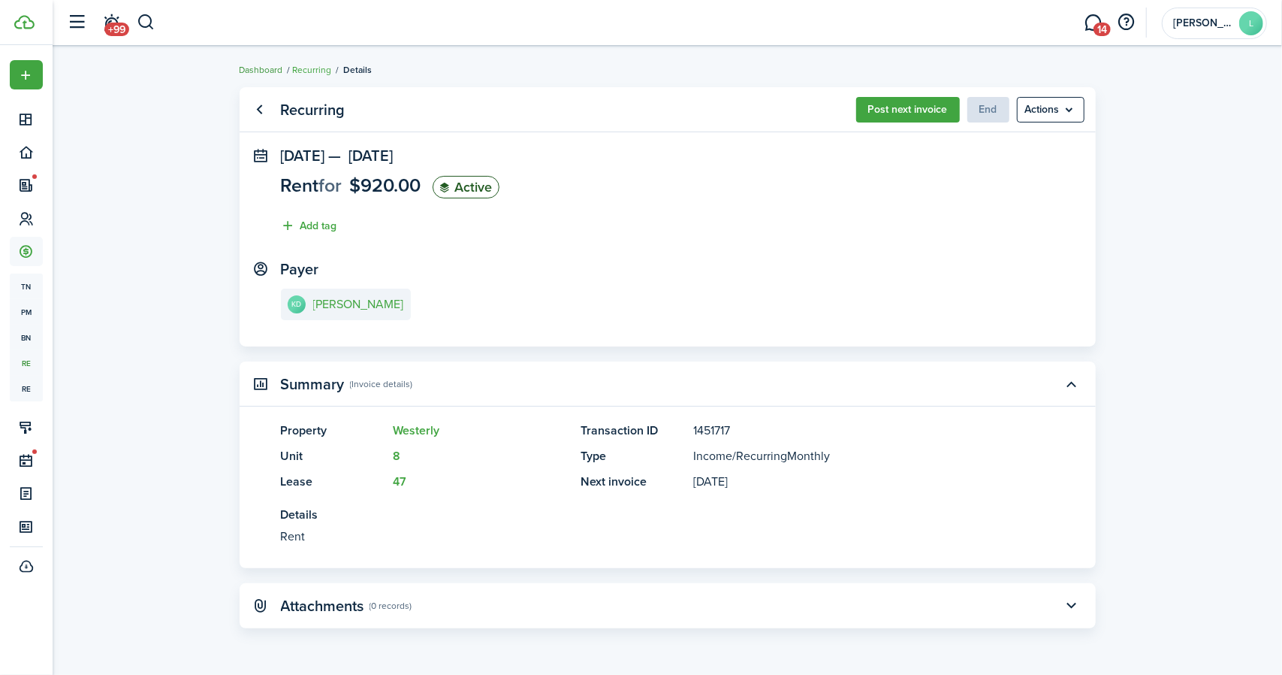
click at [271, 67] on link "Dashboard" at bounding box center [262, 70] width 44 height 14
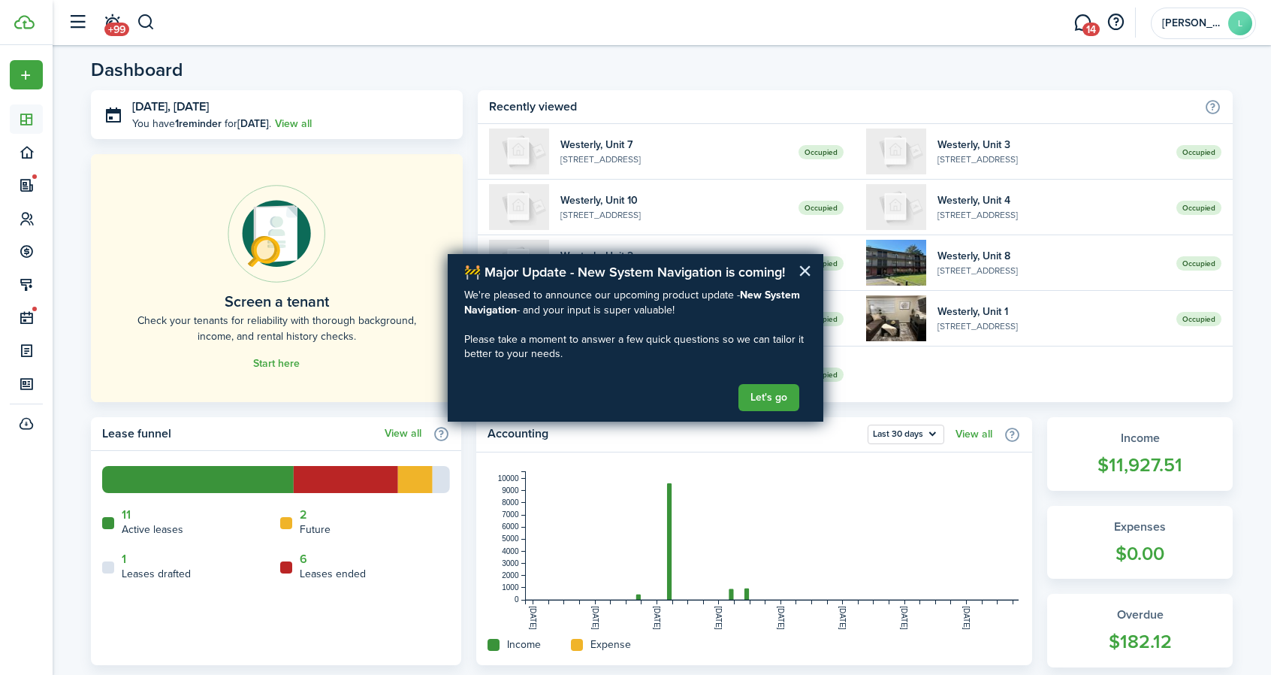
click at [807, 264] on button "×" at bounding box center [805, 270] width 14 height 24
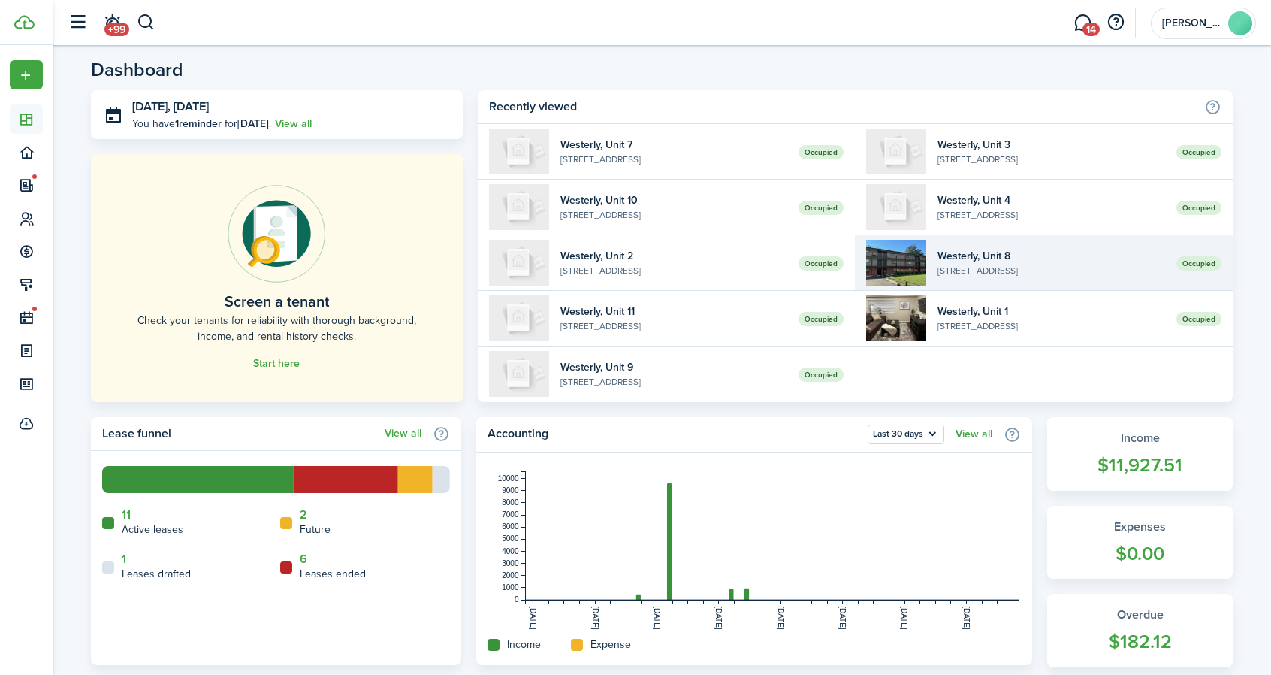
click at [949, 261] on widget-list-item-title "Westerly, Unit 8" at bounding box center [1051, 256] width 228 height 16
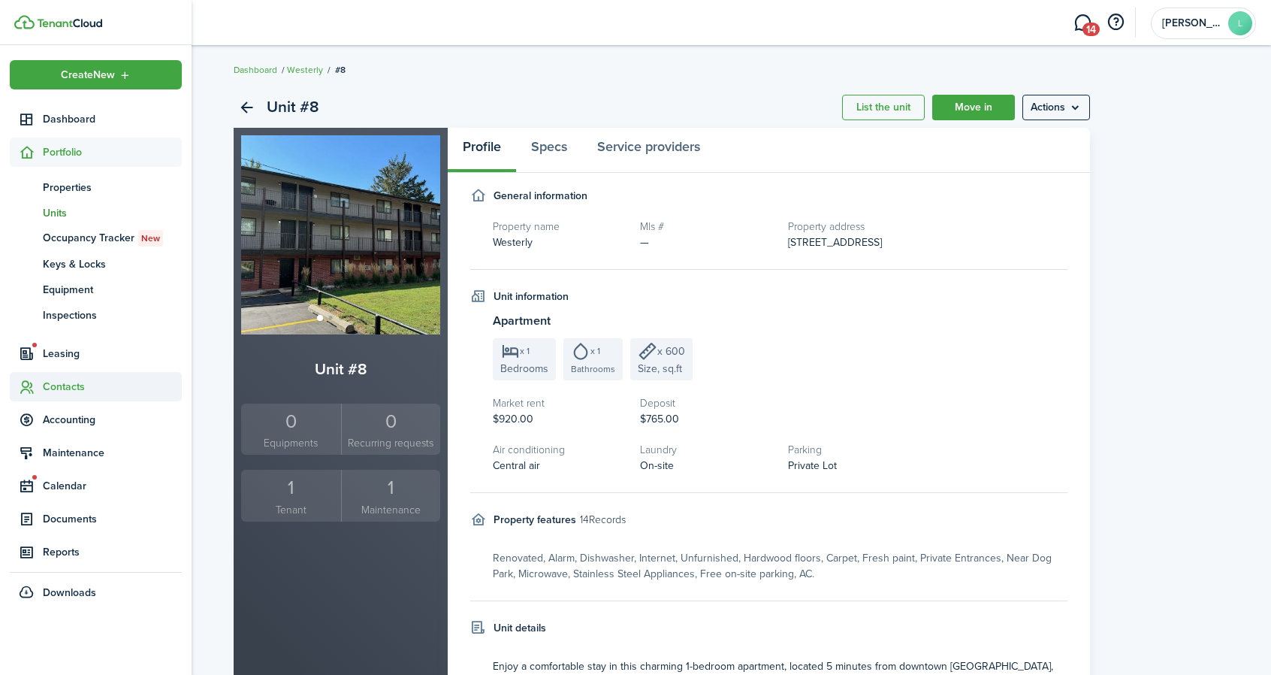
click at [62, 382] on span "Contacts" at bounding box center [112, 387] width 139 height 16
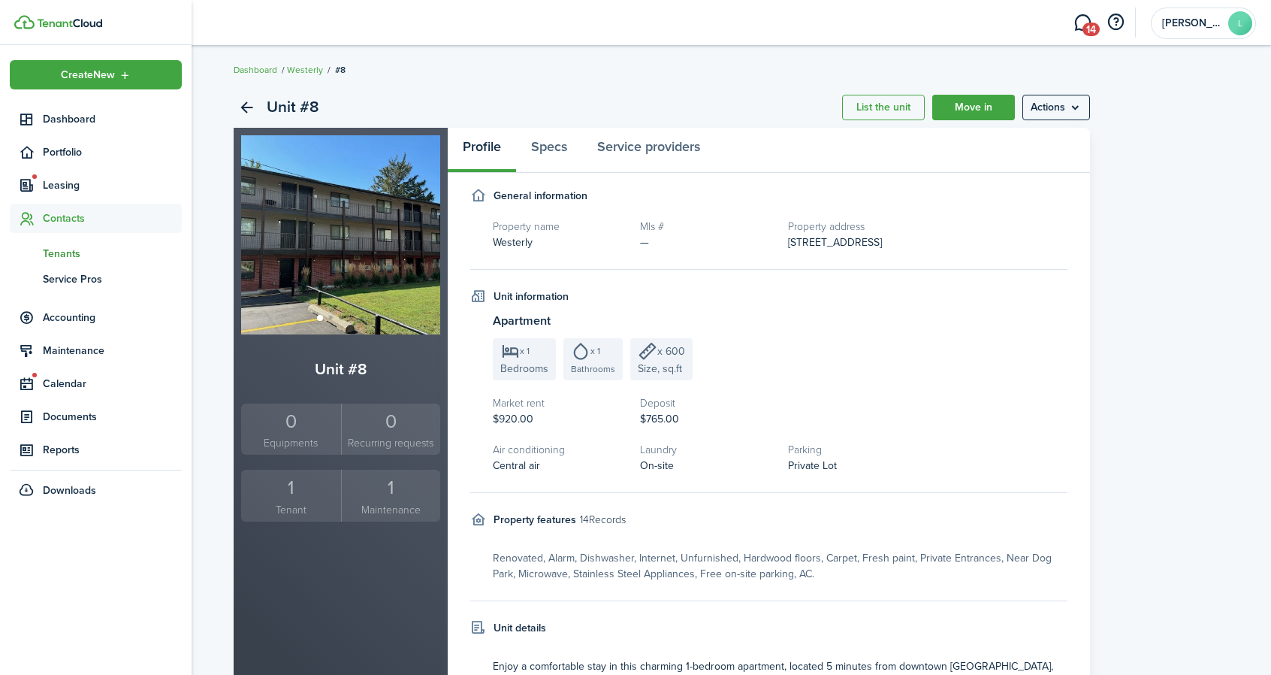
click at [74, 252] on span "Tenants" at bounding box center [112, 254] width 139 height 16
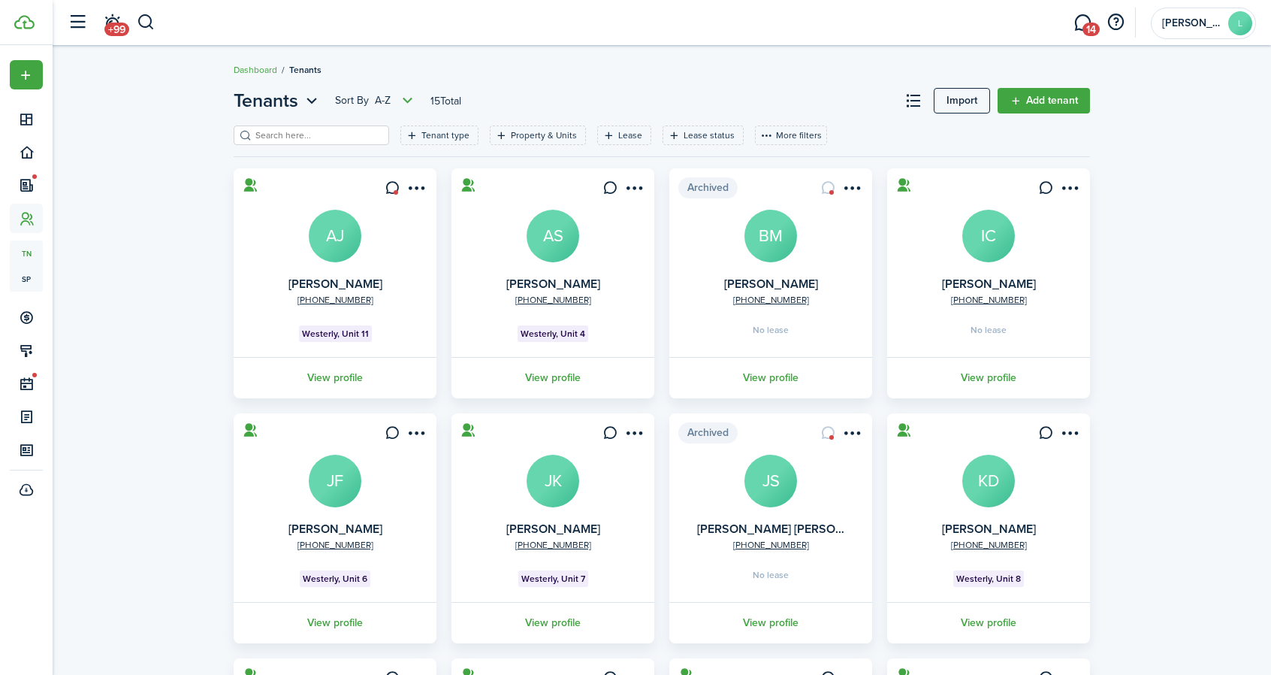
click at [986, 479] on avatar-text "KD" at bounding box center [988, 480] width 53 height 53
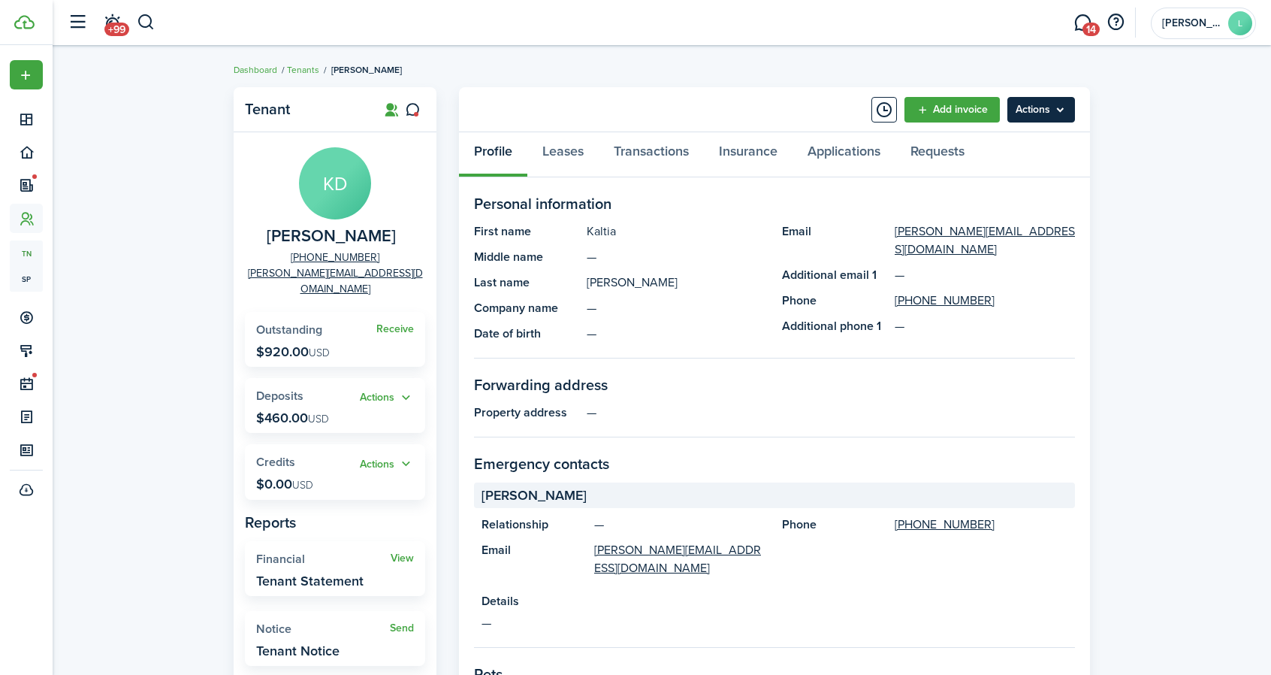
click at [1039, 105] on menu-btn "Actions" at bounding box center [1041, 110] width 68 height 26
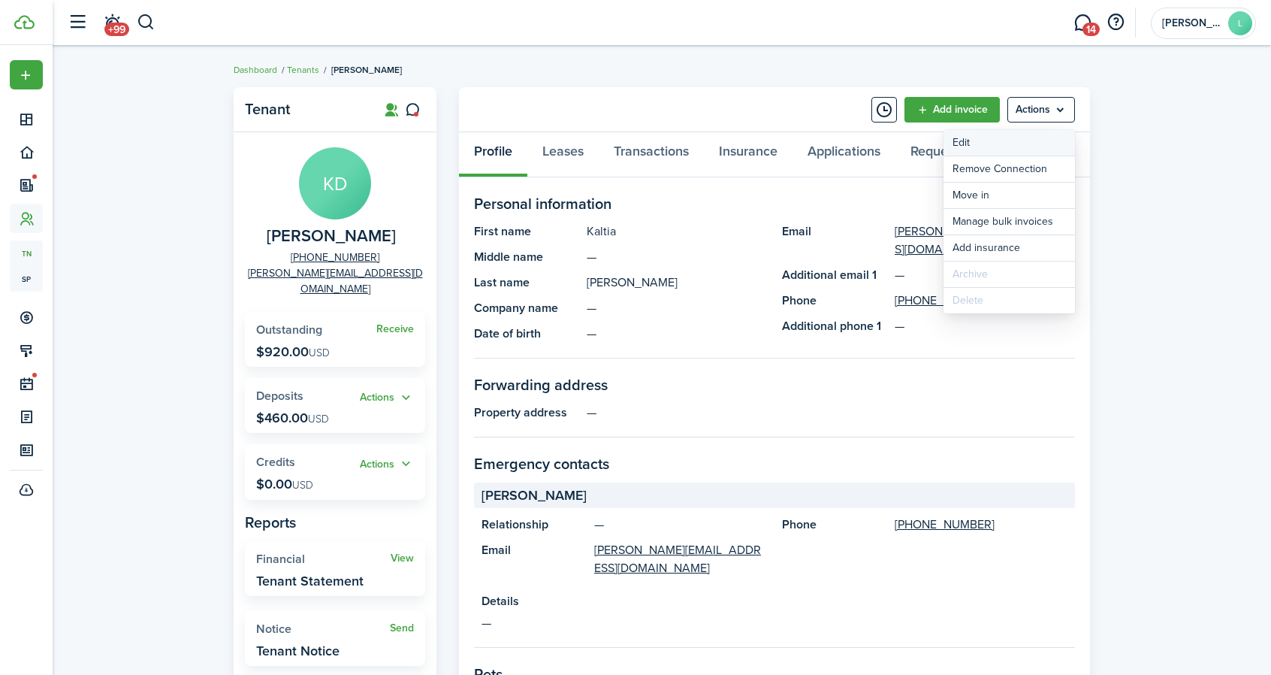
click at [968, 135] on link "Edit" at bounding box center [1008, 143] width 131 height 26
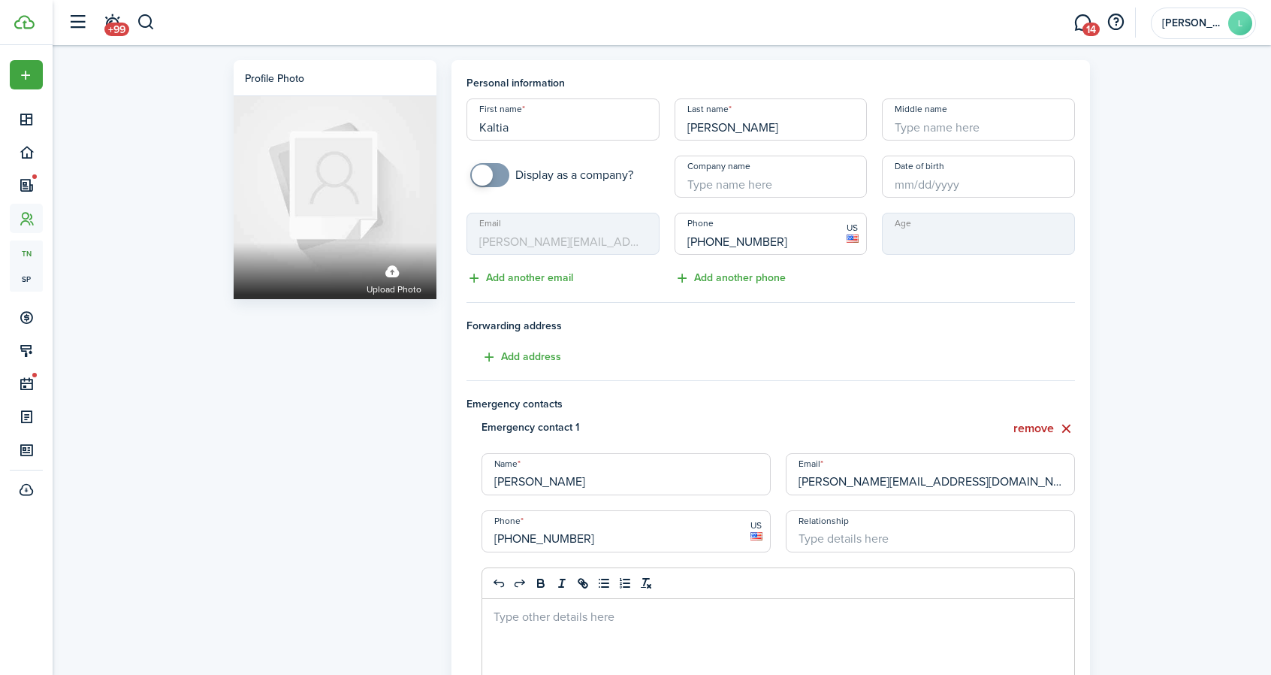
click at [500, 128] on input "Kaltia" at bounding box center [562, 119] width 193 height 42
type input "[PERSON_NAME]"
click at [798, 327] on span "Forwarding address" at bounding box center [770, 326] width 608 height 16
click at [1161, 261] on div "Profile photo Upload photo Personal information First name [PERSON_NAME] Last n…" at bounding box center [662, 666] width 1218 height 1242
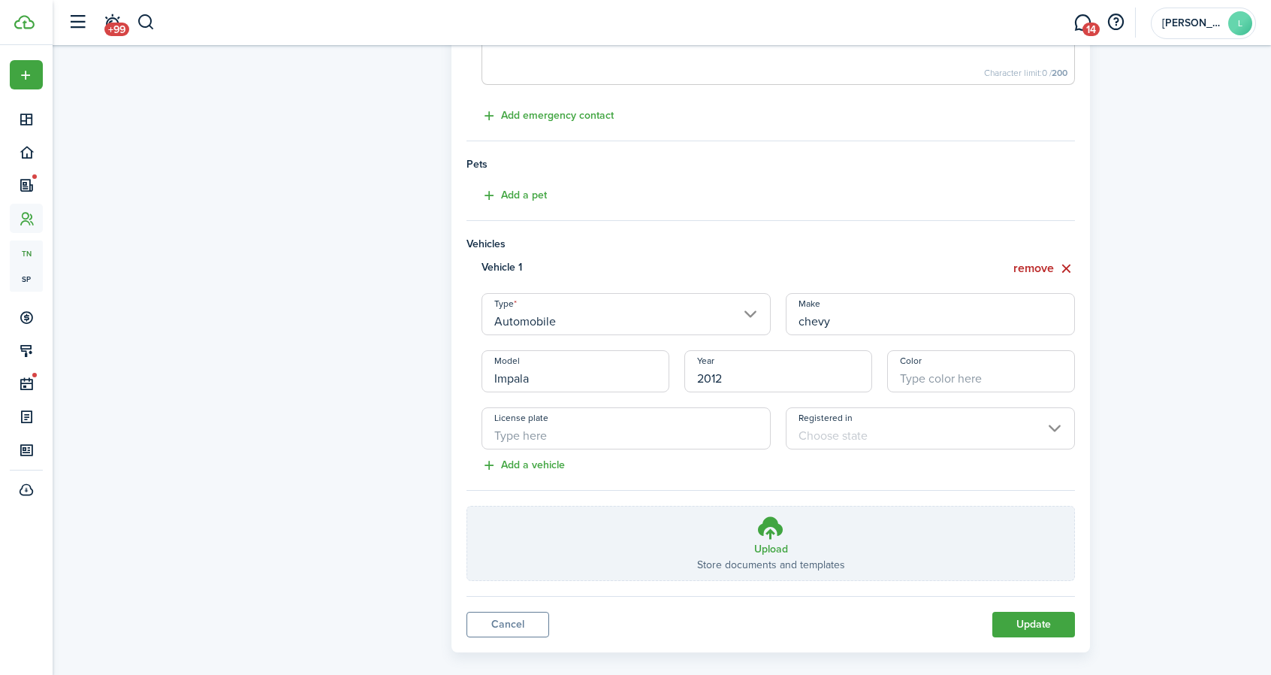
scroll to position [641, 0]
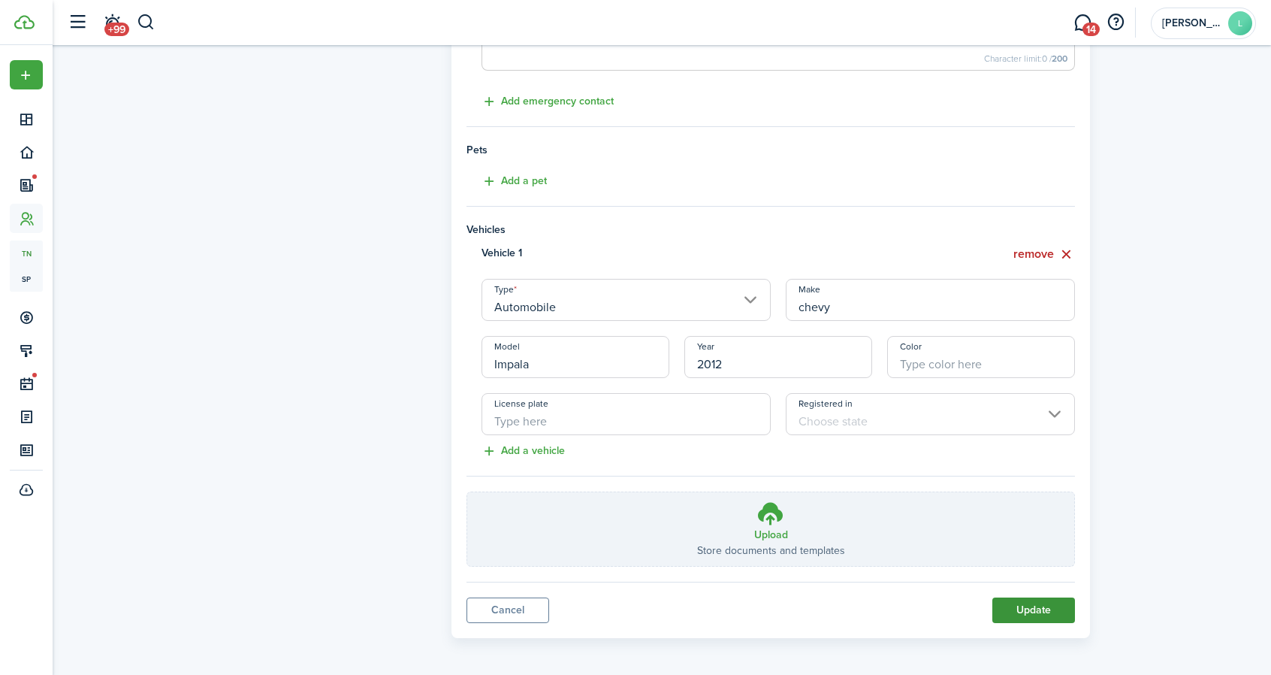
click at [1031, 602] on button "Update" at bounding box center [1033, 610] width 83 height 26
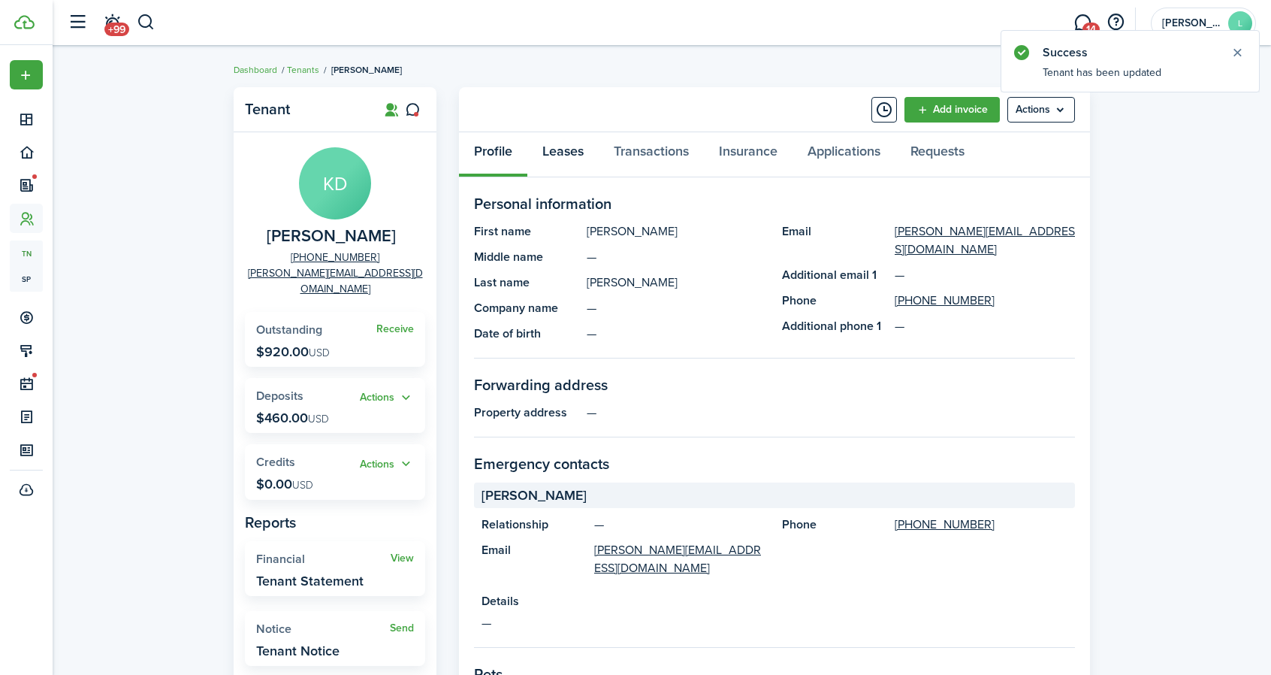
click at [566, 146] on link "Leases" at bounding box center [562, 154] width 71 height 45
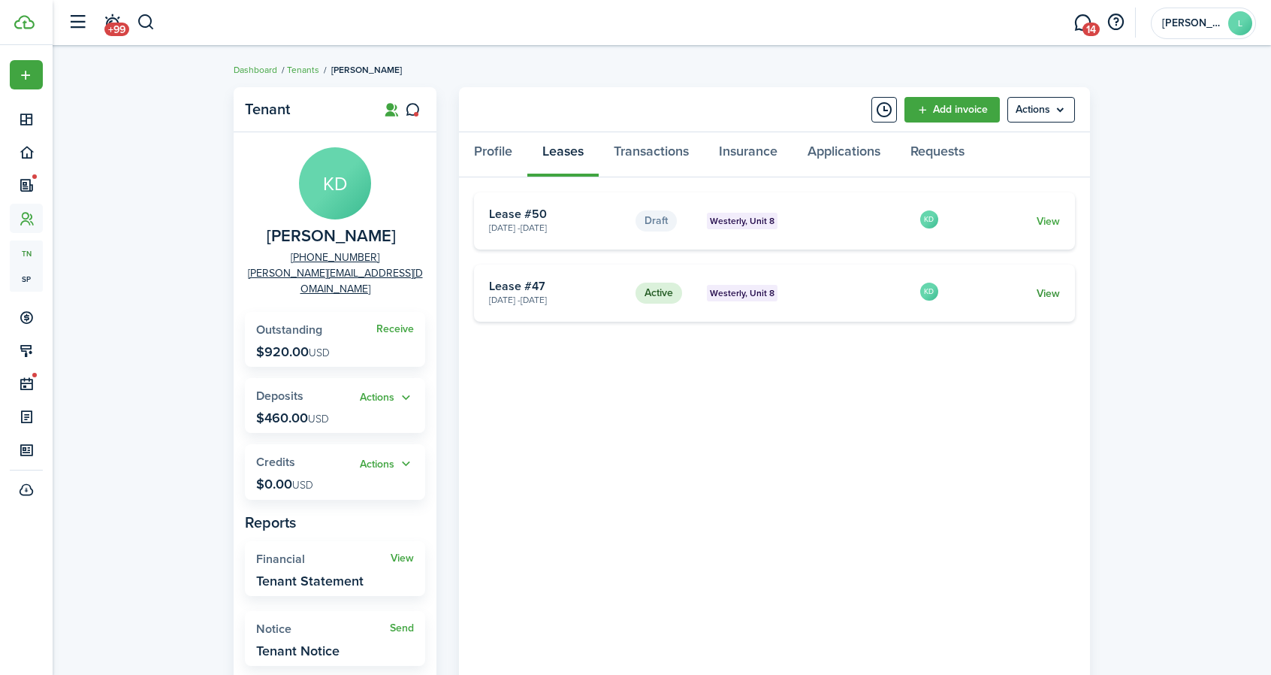
click at [1049, 289] on link "View" at bounding box center [1048, 293] width 23 height 16
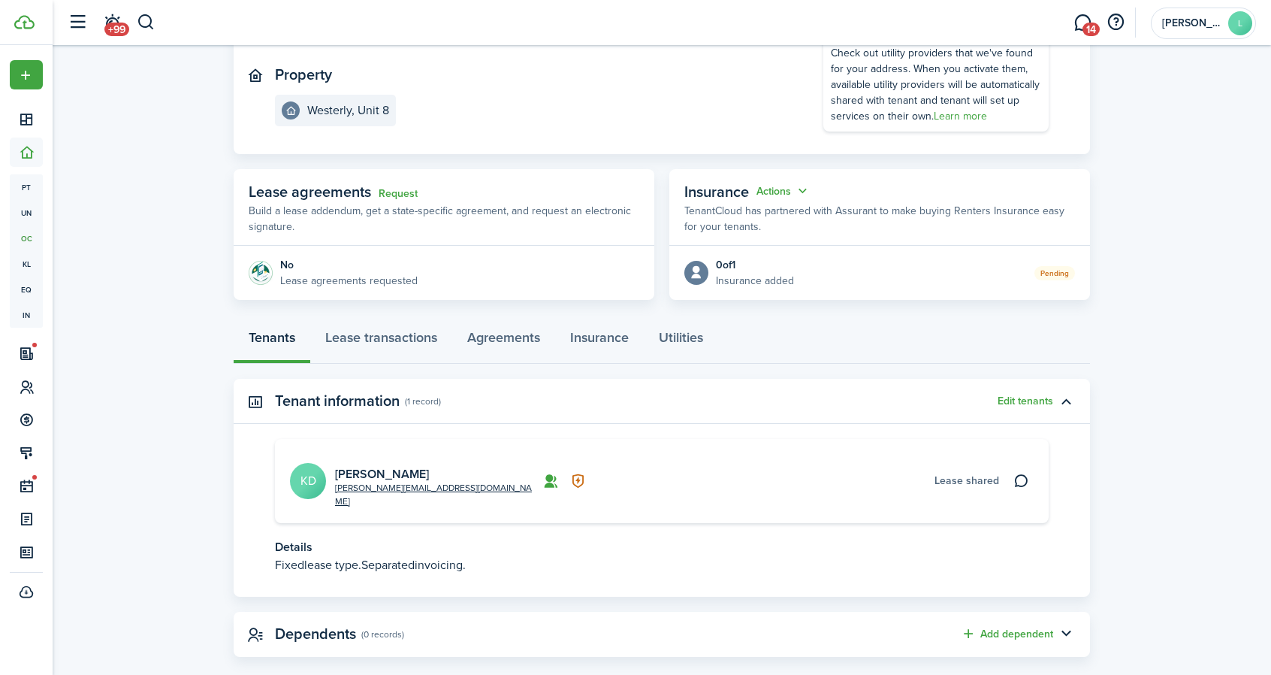
scroll to position [157, 0]
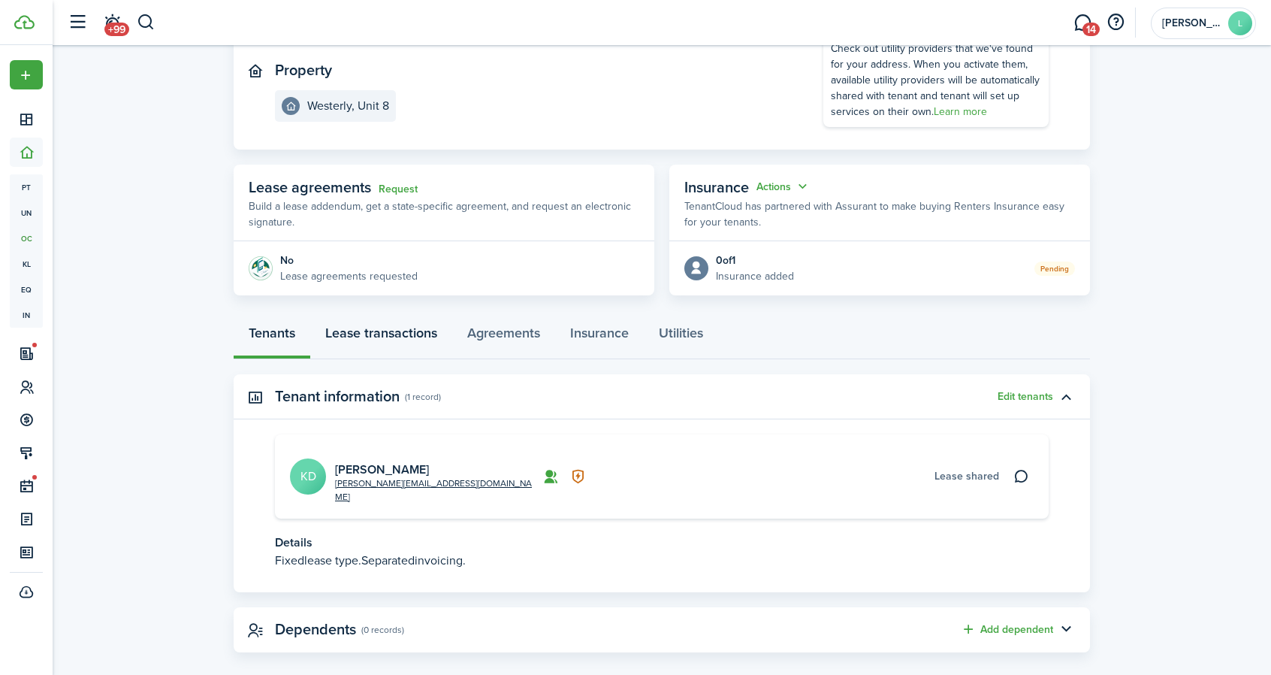
click at [397, 330] on link "Lease transactions" at bounding box center [381, 336] width 142 height 45
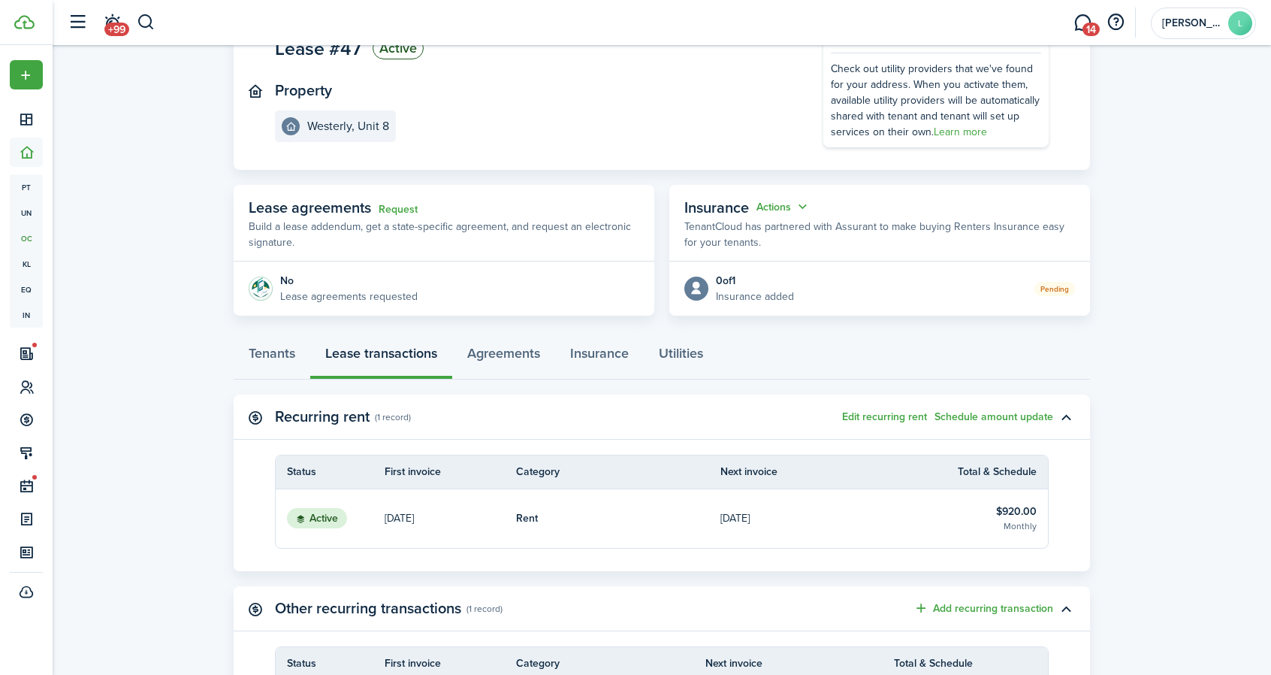
scroll to position [225, 0]
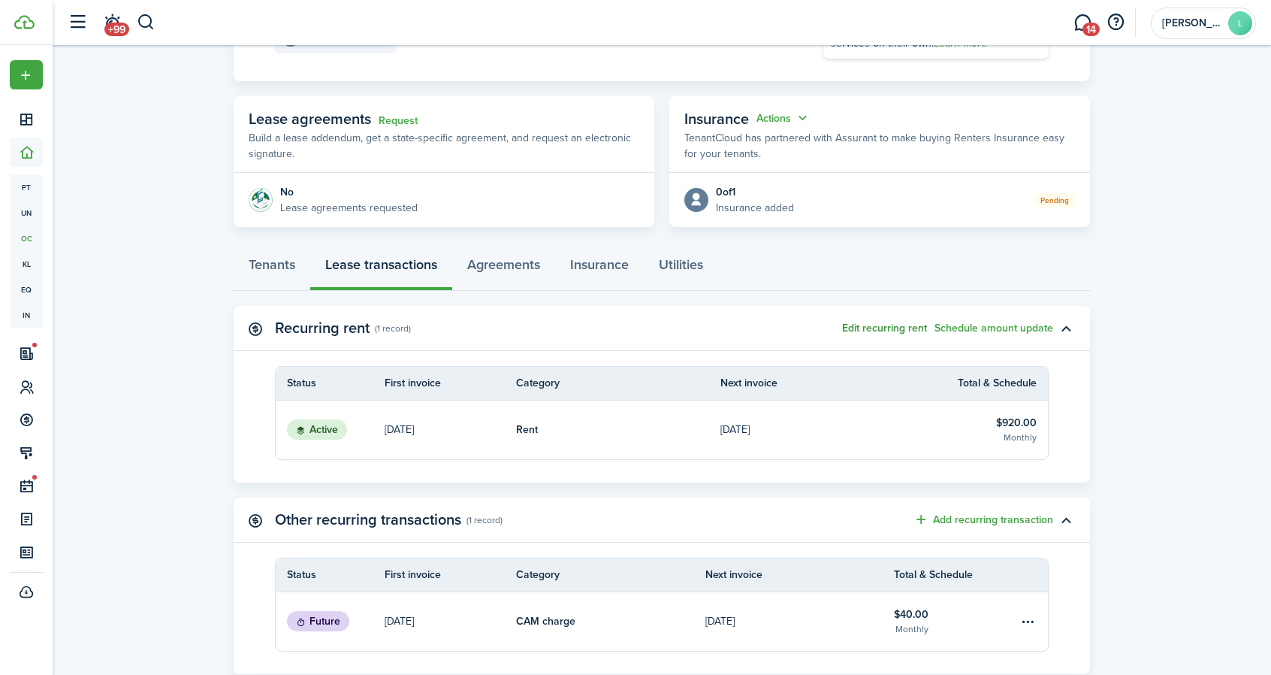
click at [874, 324] on button "Edit recurring rent" at bounding box center [884, 328] width 85 height 12
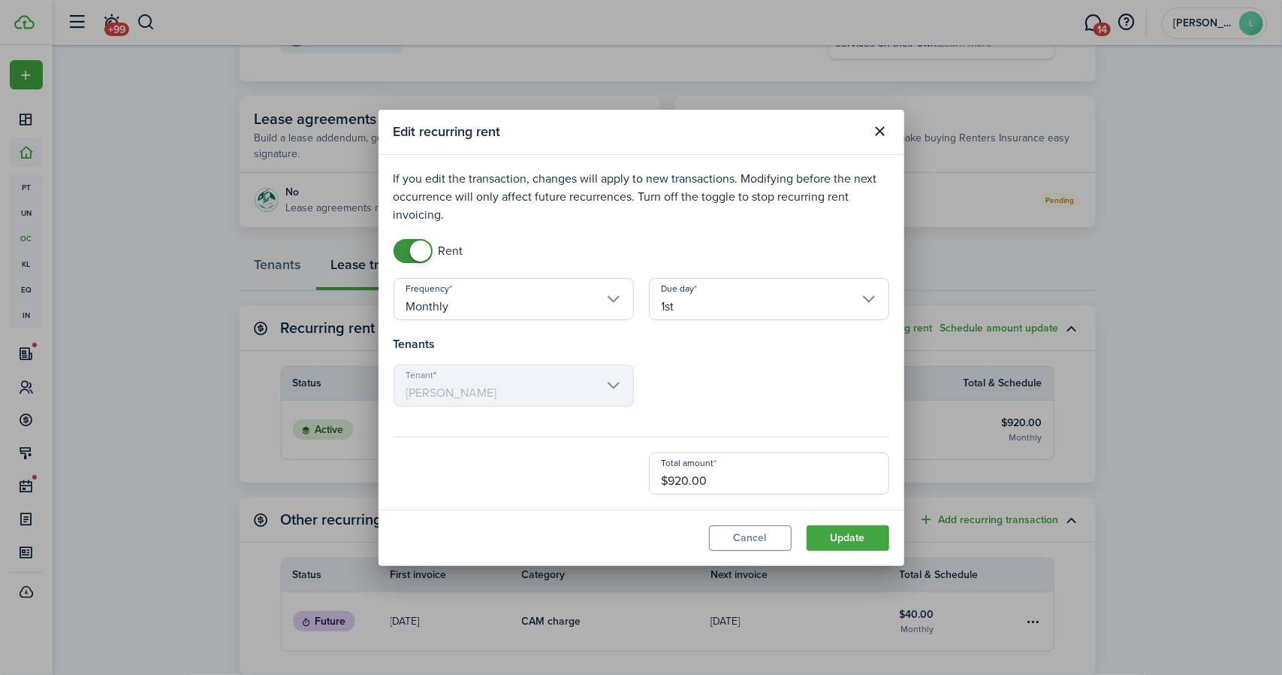
click at [608, 379] on mbsc-scroller "Tenant [PERSON_NAME]" at bounding box center [514, 385] width 240 height 42
click at [612, 297] on input "Monthly" at bounding box center [514, 299] width 240 height 42
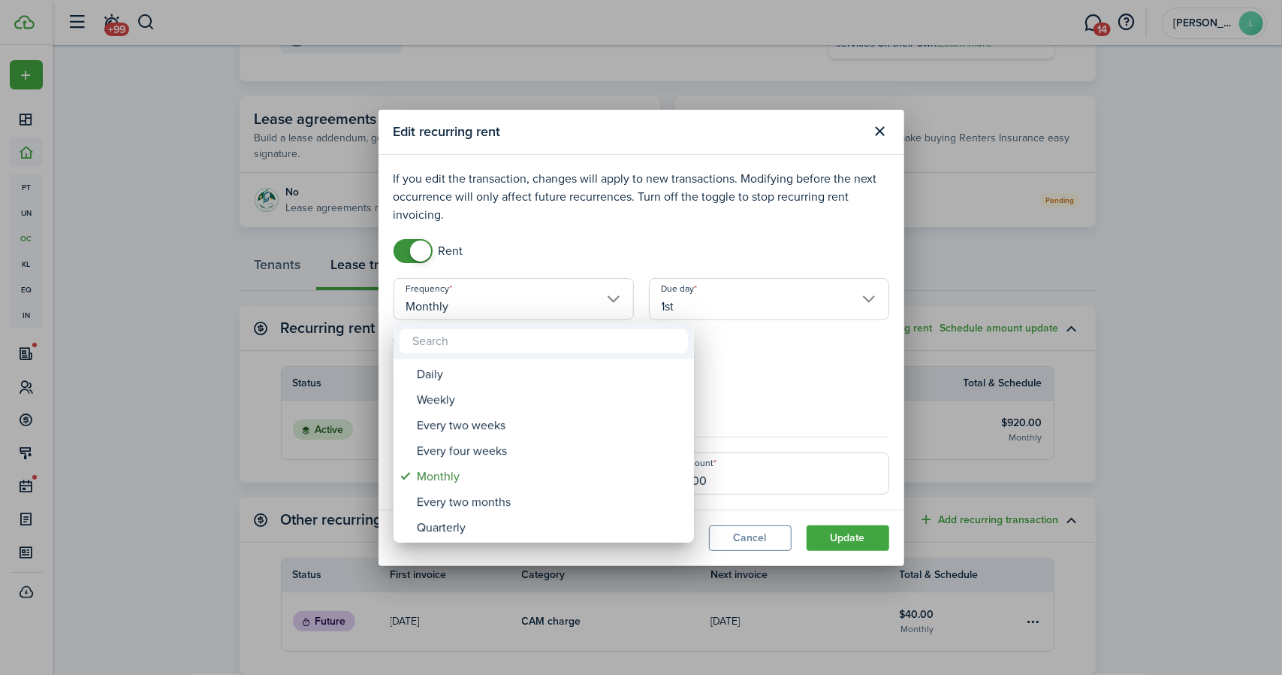
click at [612, 297] on div at bounding box center [641, 337] width 1523 height 915
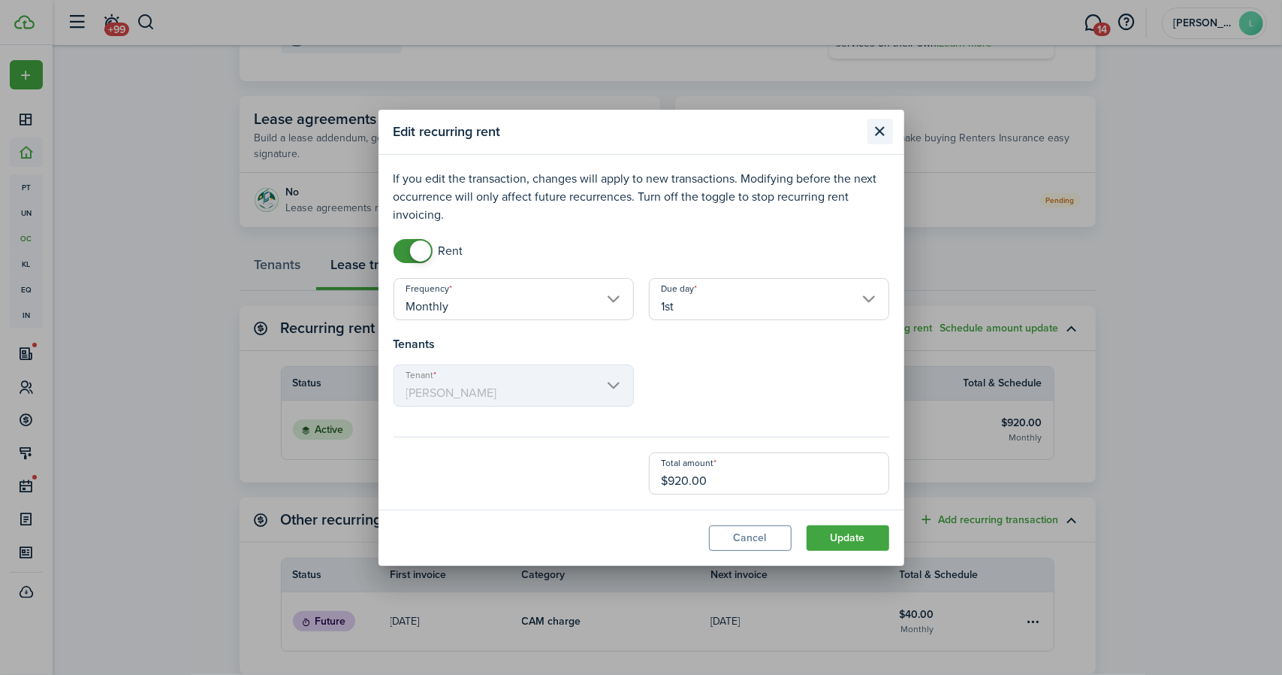
click at [882, 129] on button "Close modal" at bounding box center [881, 132] width 26 height 26
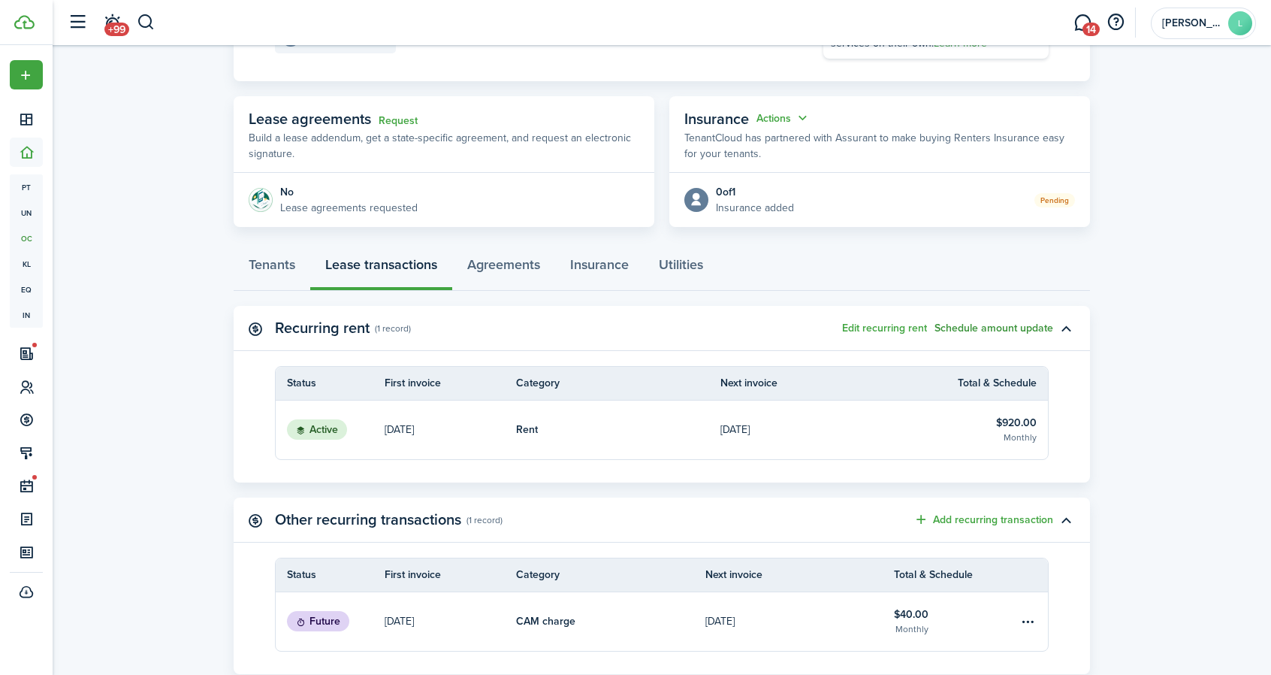
click at [970, 324] on button "Schedule amount update" at bounding box center [993, 328] width 119 height 12
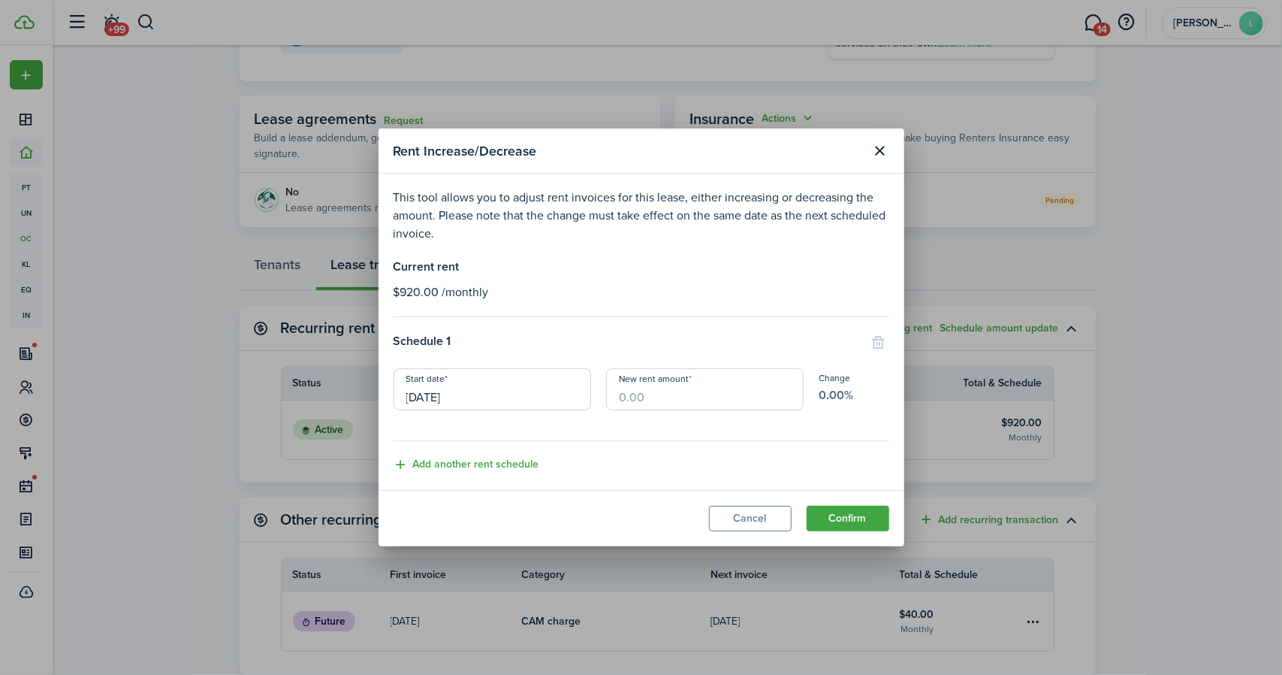
click at [413, 399] on input "[DATE]" at bounding box center [493, 389] width 198 height 42
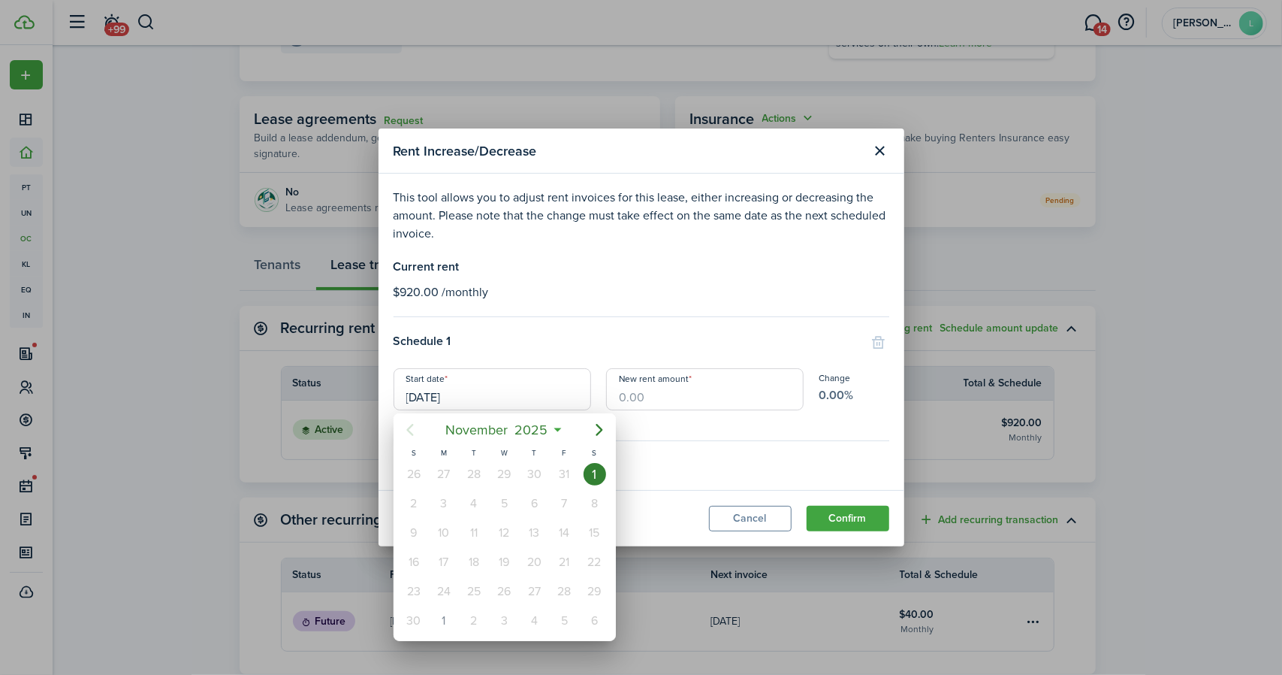
click at [720, 309] on div at bounding box center [641, 337] width 1523 height 915
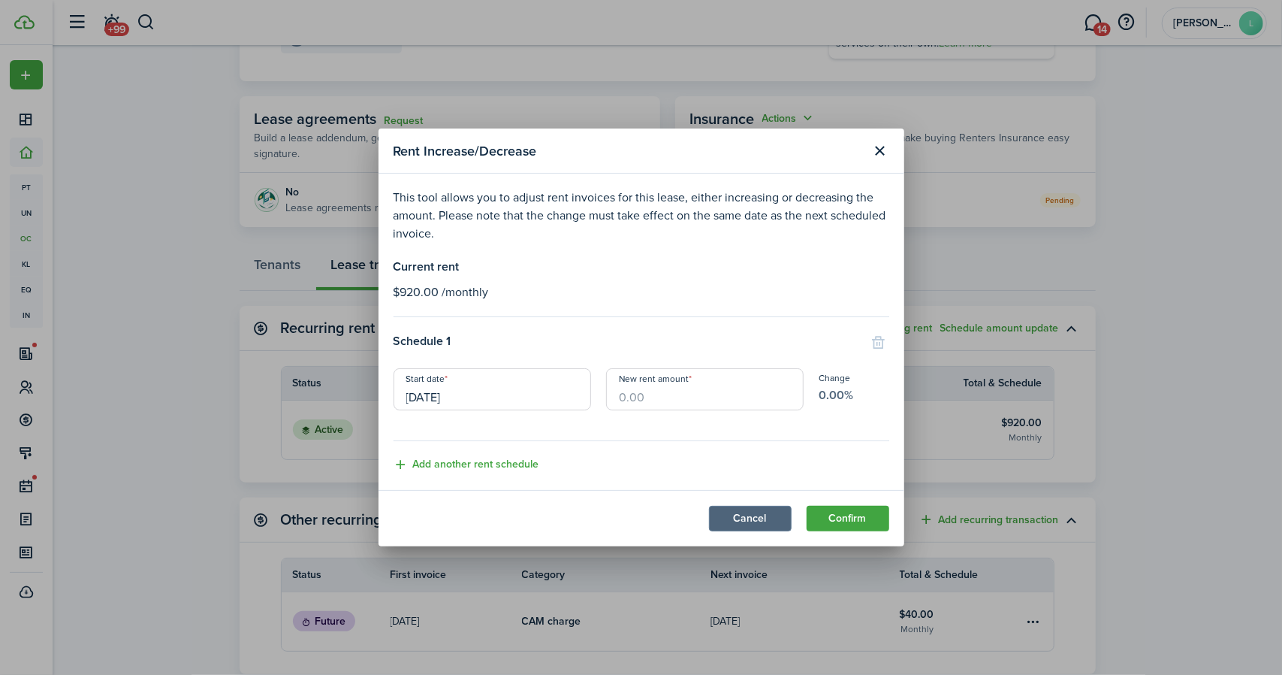
click at [751, 517] on button "Cancel" at bounding box center [750, 519] width 83 height 26
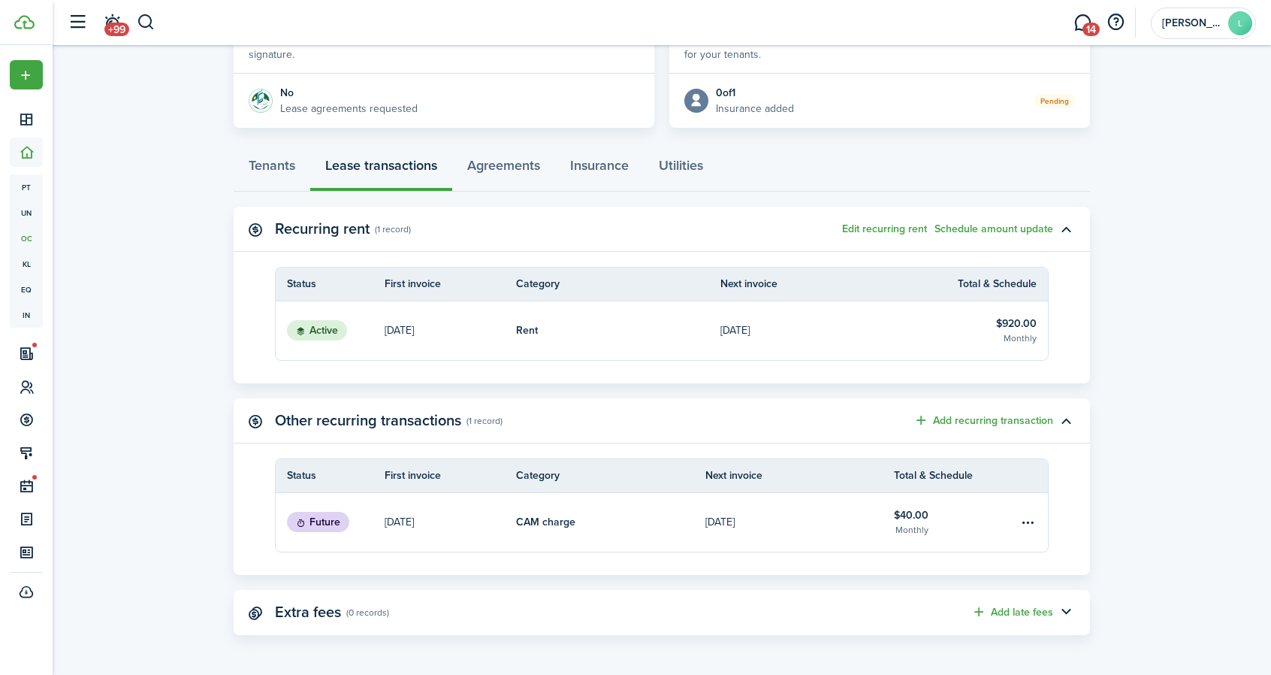
scroll to position [0, 0]
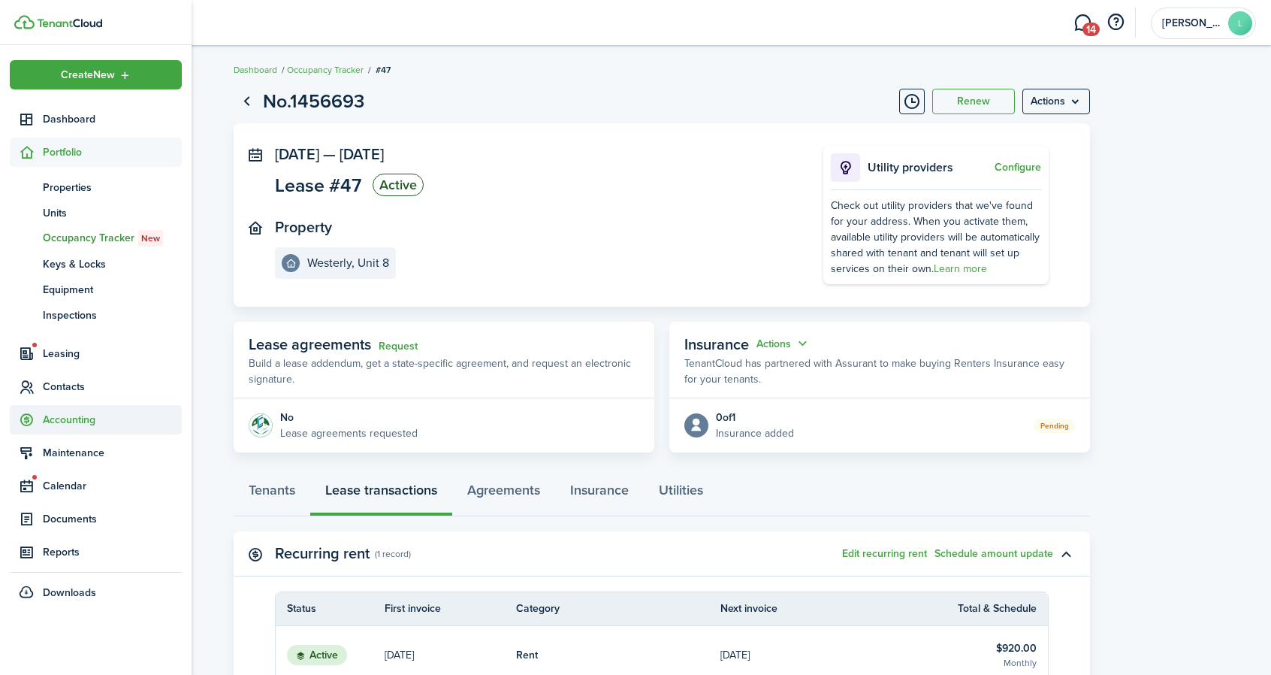
click at [78, 410] on span "Accounting" at bounding box center [96, 419] width 172 height 29
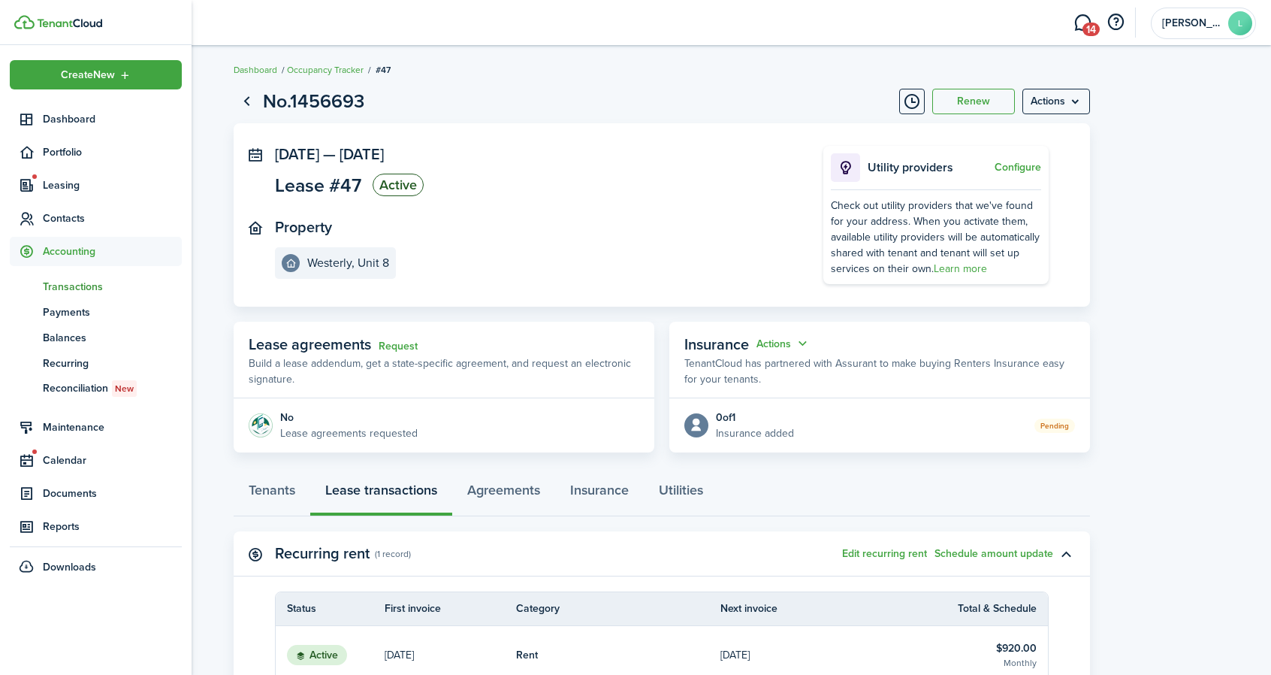
click at [81, 277] on link "tn Transactions" at bounding box center [96, 286] width 172 height 26
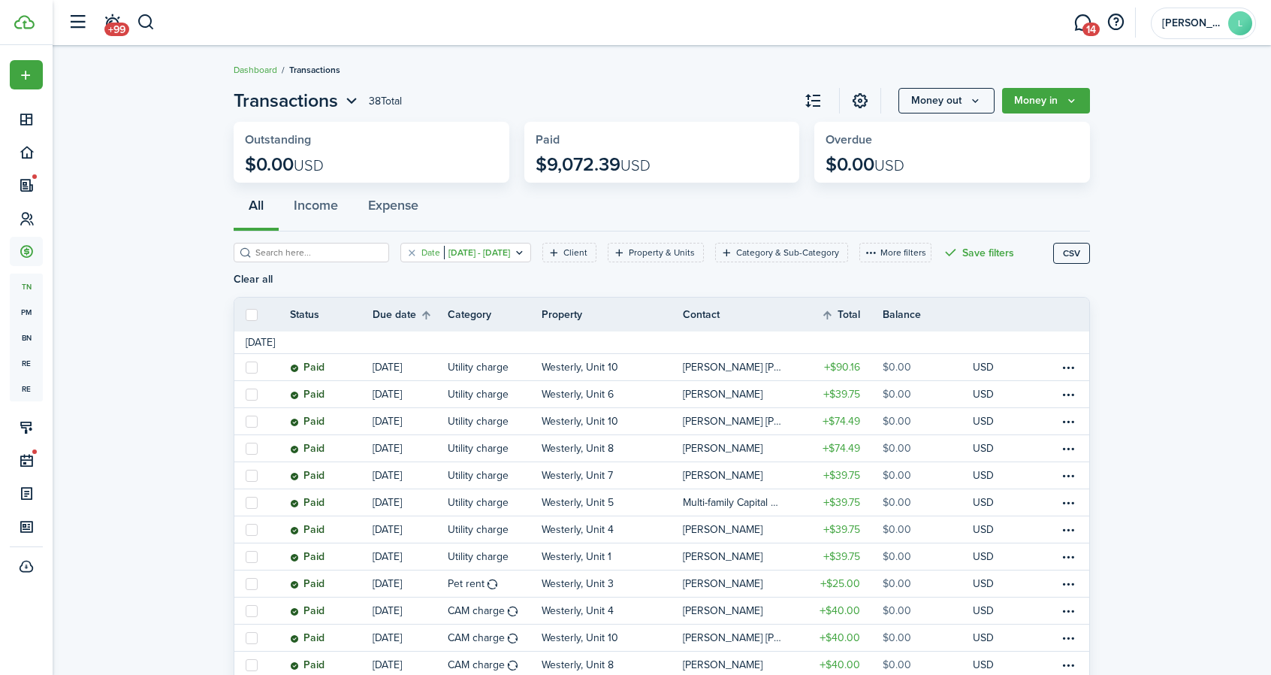
click at [526, 249] on icon "Open filter" at bounding box center [519, 252] width 13 height 12
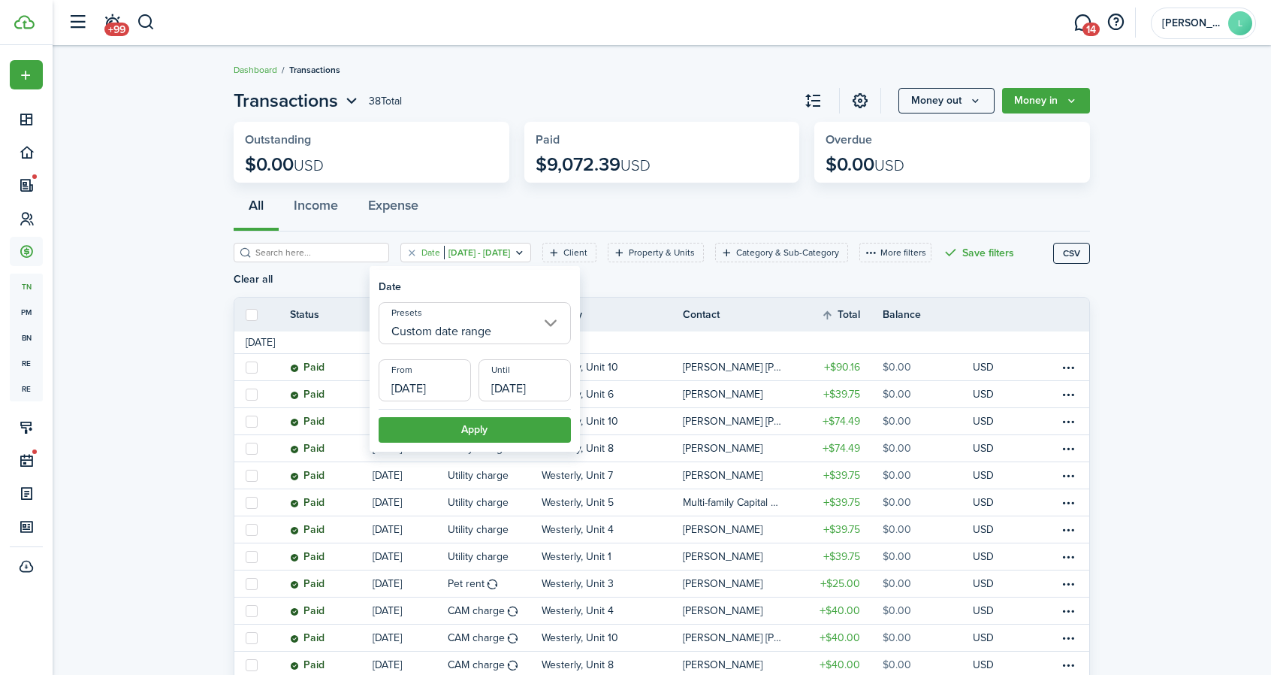
click at [425, 388] on input "[DATE]" at bounding box center [425, 380] width 92 height 42
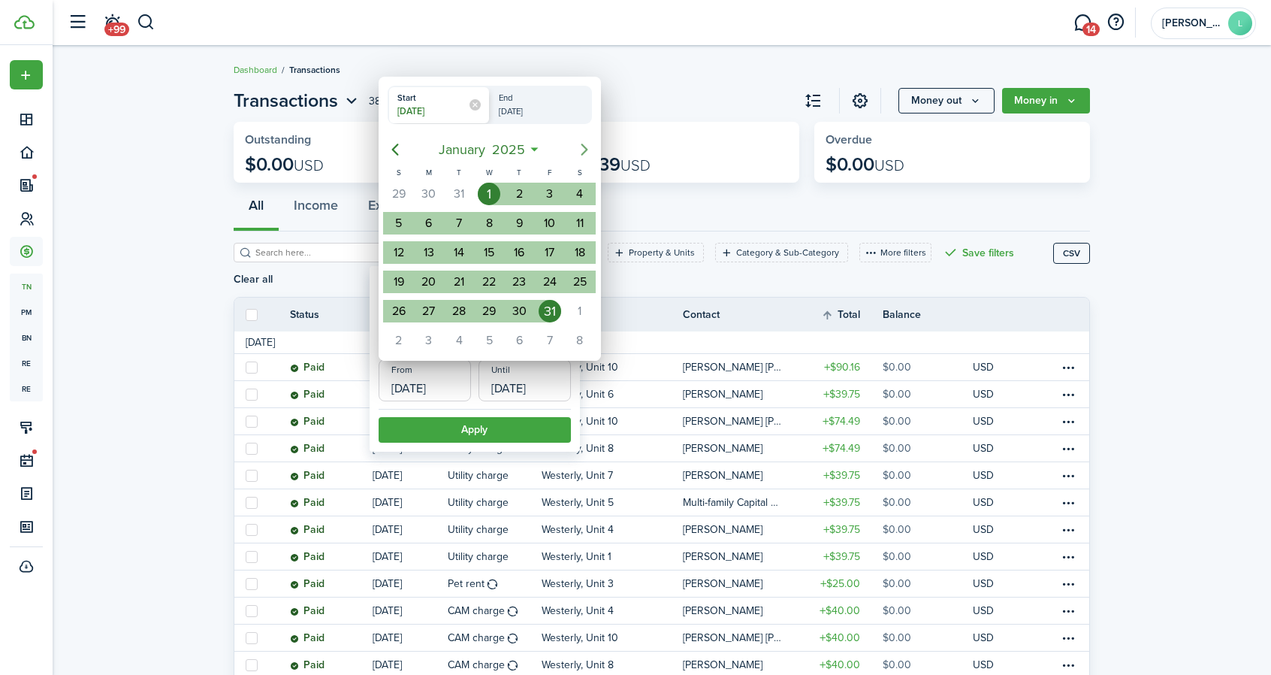
click at [581, 144] on icon "Next page" at bounding box center [584, 150] width 7 height 12
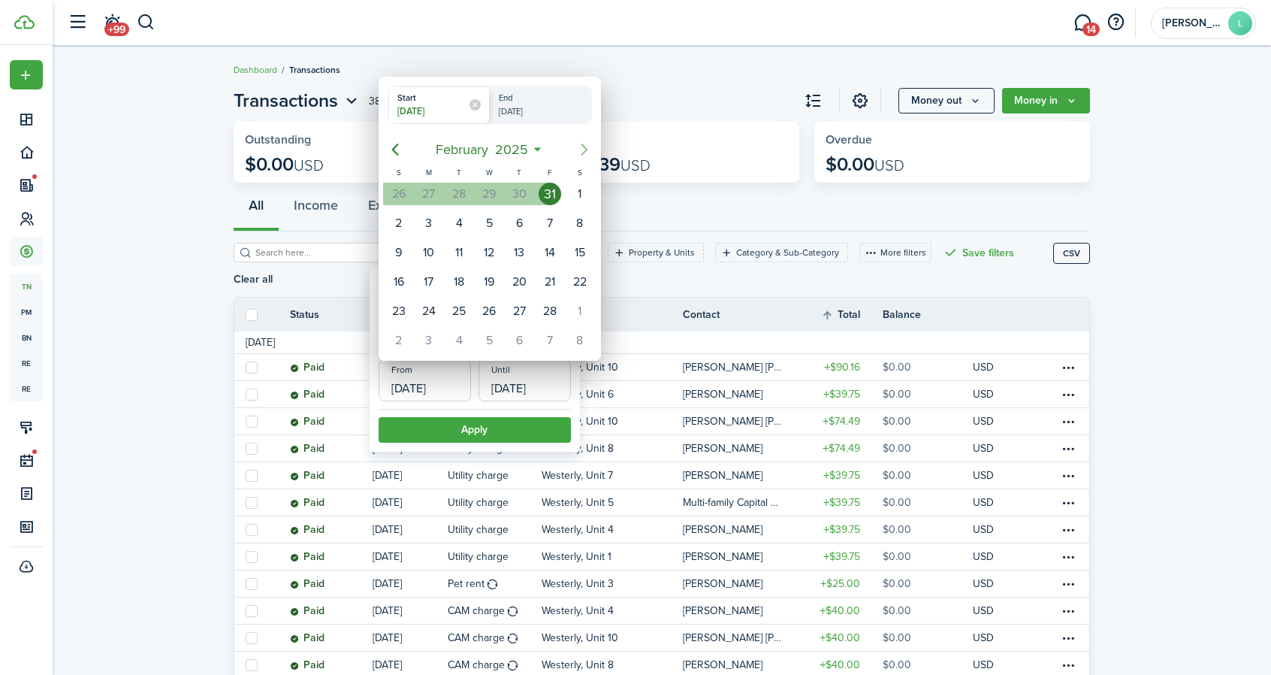
click at [581, 144] on icon "Next page" at bounding box center [584, 150] width 7 height 12
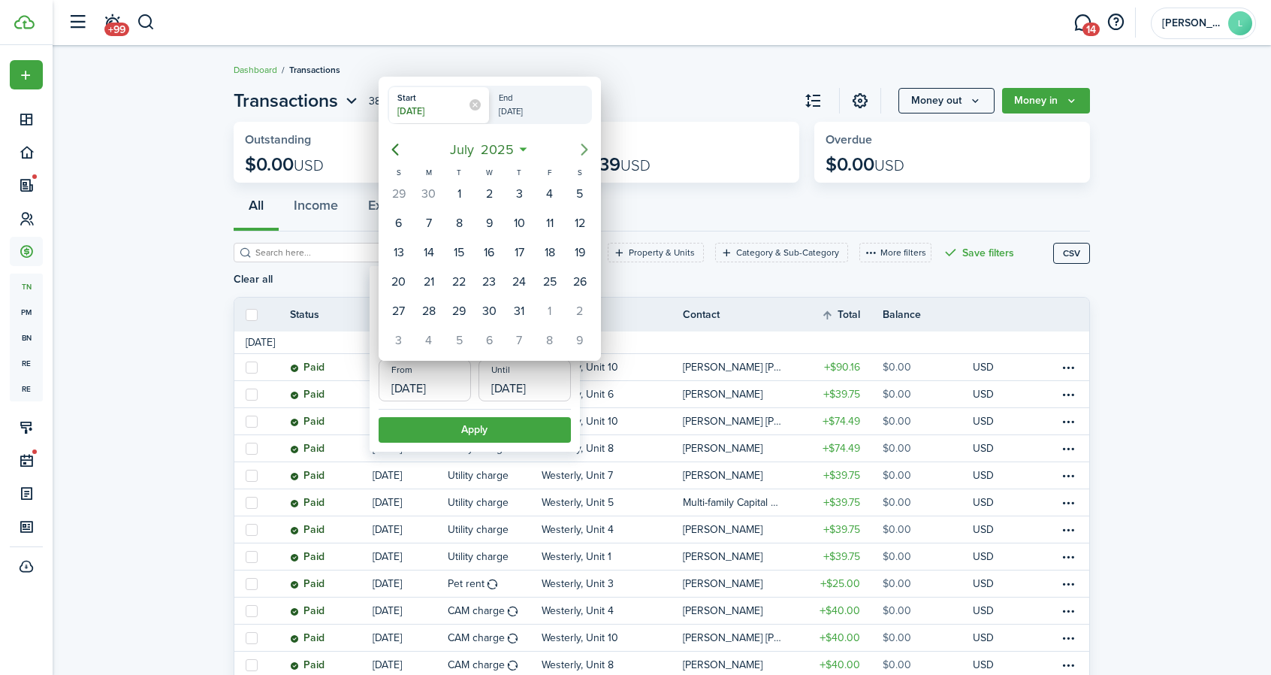
click at [581, 144] on icon "Next page" at bounding box center [584, 150] width 7 height 12
click at [433, 228] on div "8" at bounding box center [429, 223] width 23 height 23
type input "[DATE]"
radio input "false"
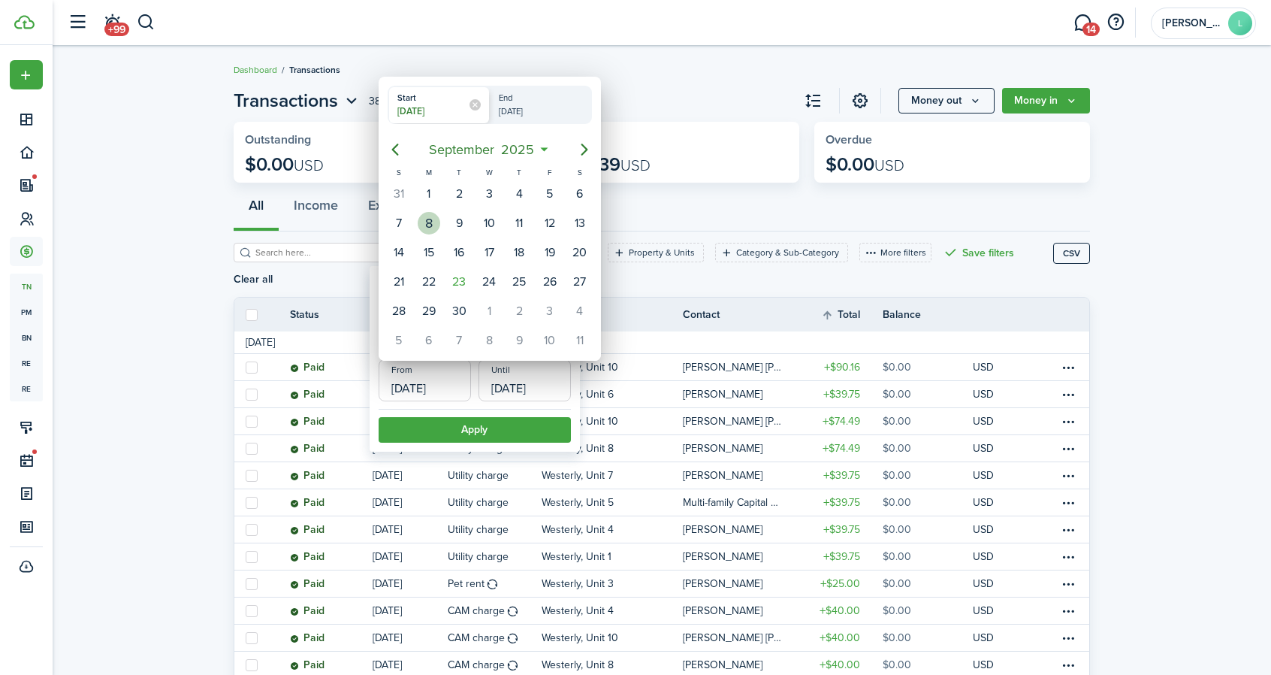
radio input "true"
click at [577, 306] on div "4" at bounding box center [580, 311] width 23 height 23
type input "[DATE]"
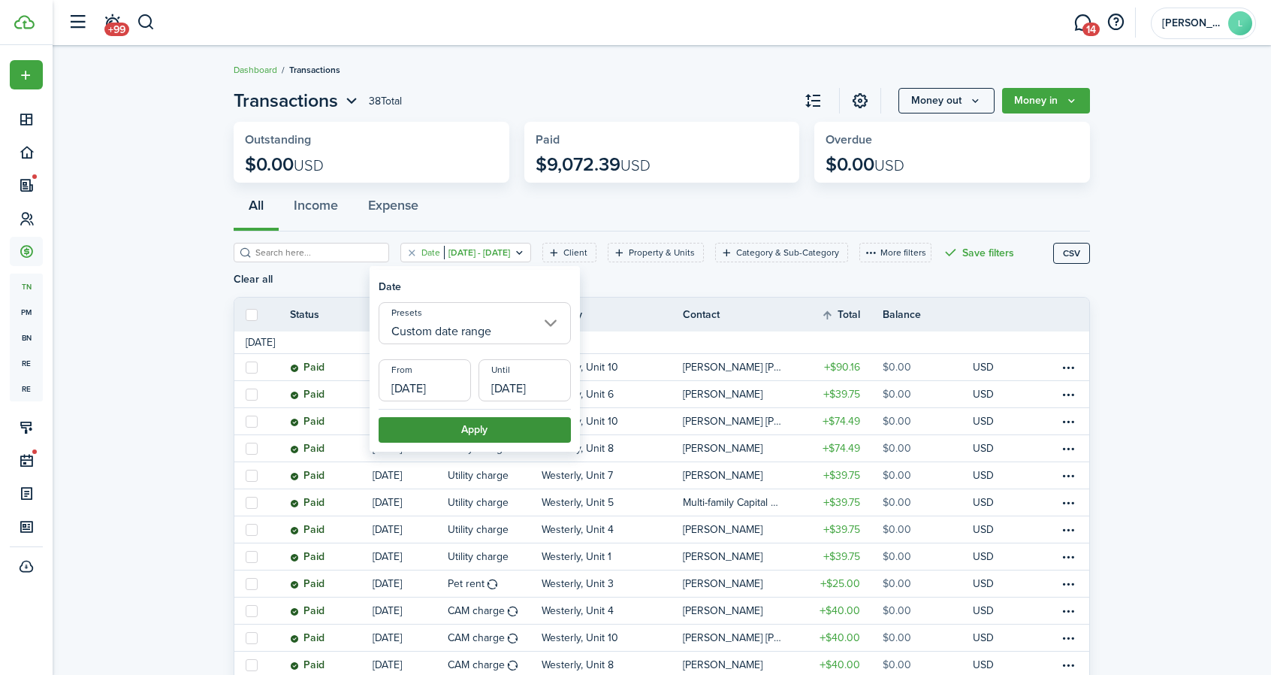
click at [469, 429] on button "Apply" at bounding box center [475, 430] width 192 height 26
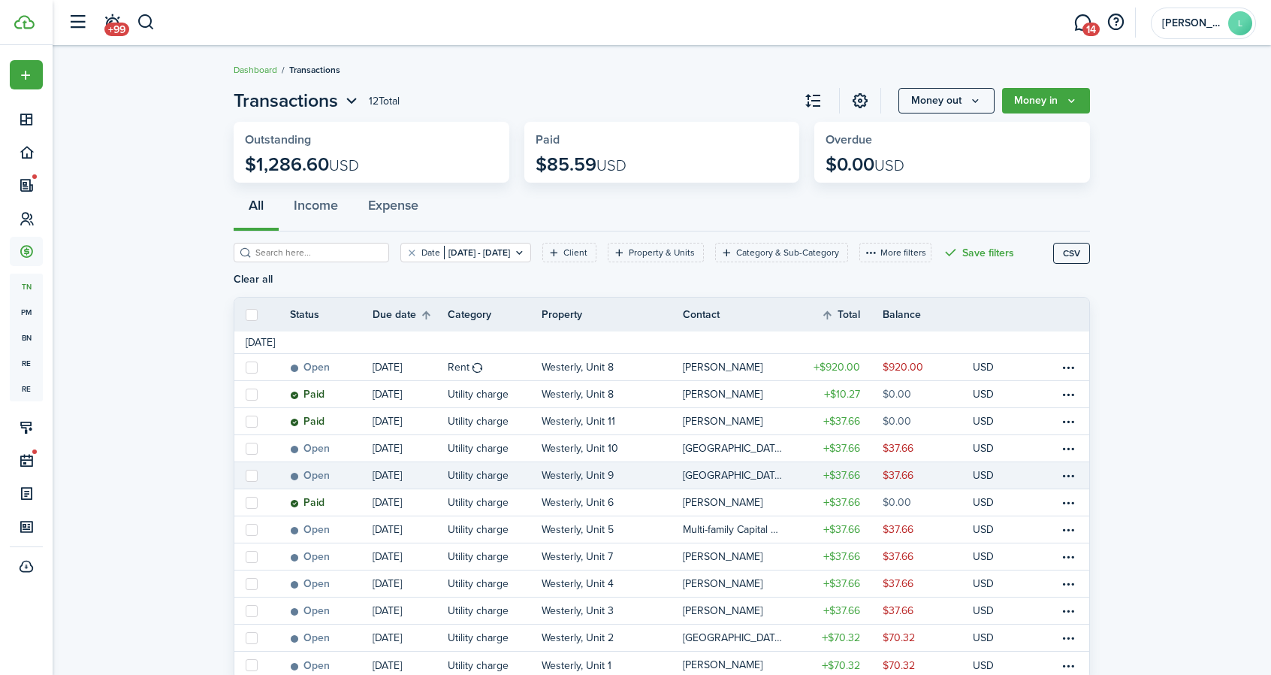
scroll to position [58, 0]
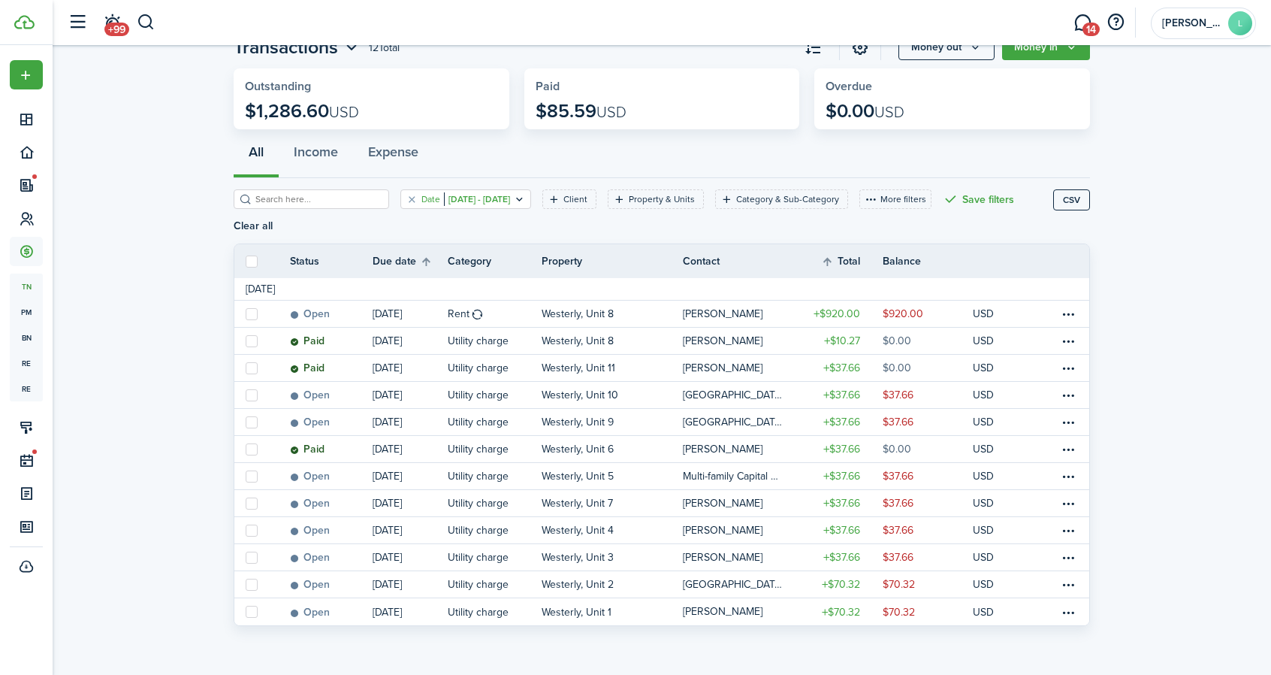
click at [526, 193] on icon "Open filter" at bounding box center [519, 199] width 13 height 12
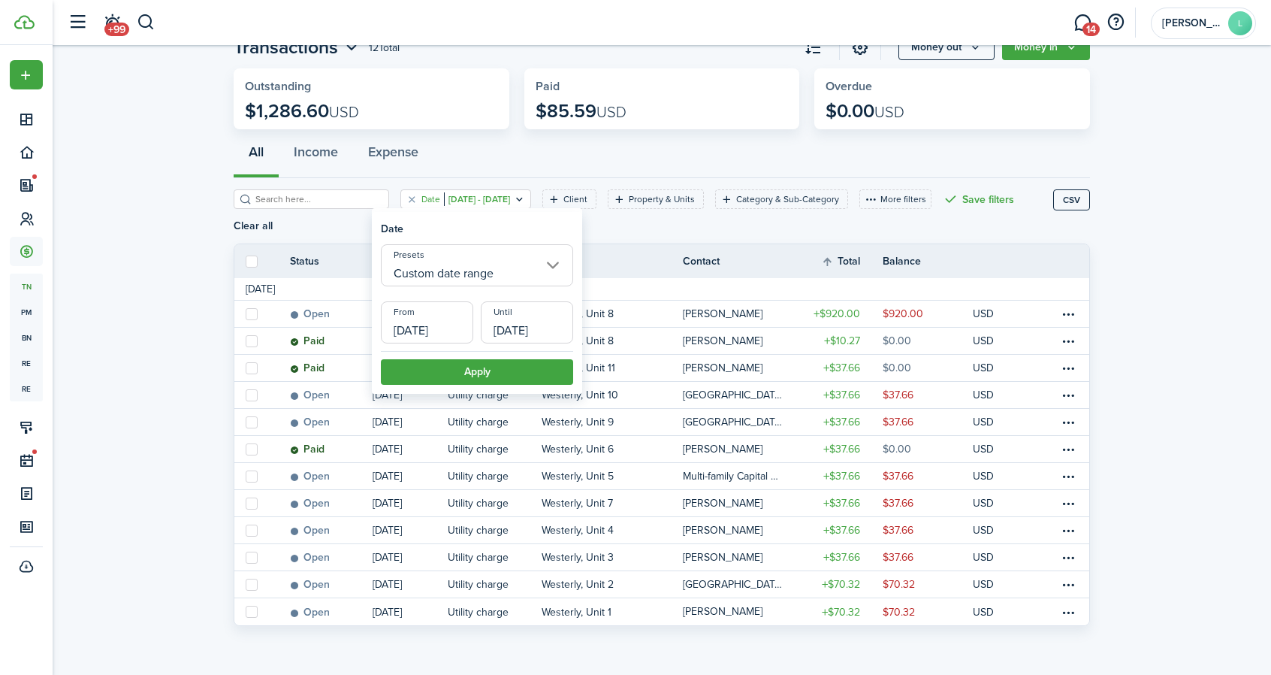
click at [523, 327] on input "[DATE]" at bounding box center [527, 322] width 92 height 42
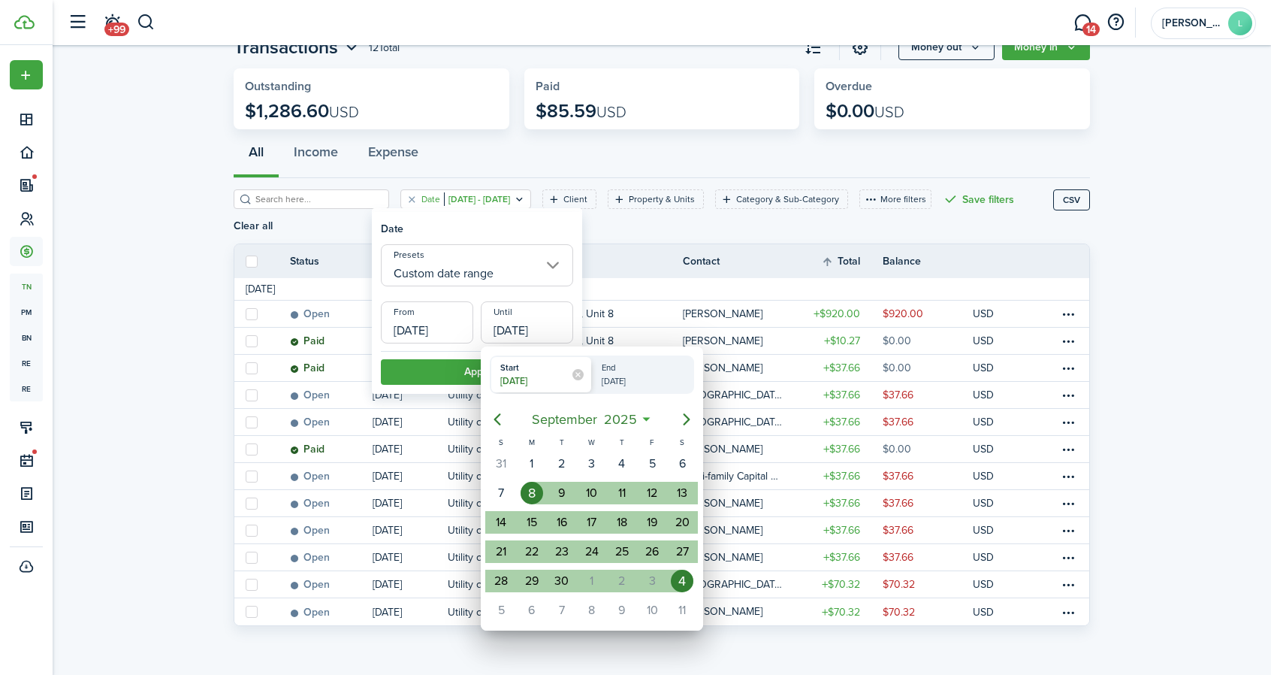
click at [545, 220] on div at bounding box center [635, 337] width 1511 height 915
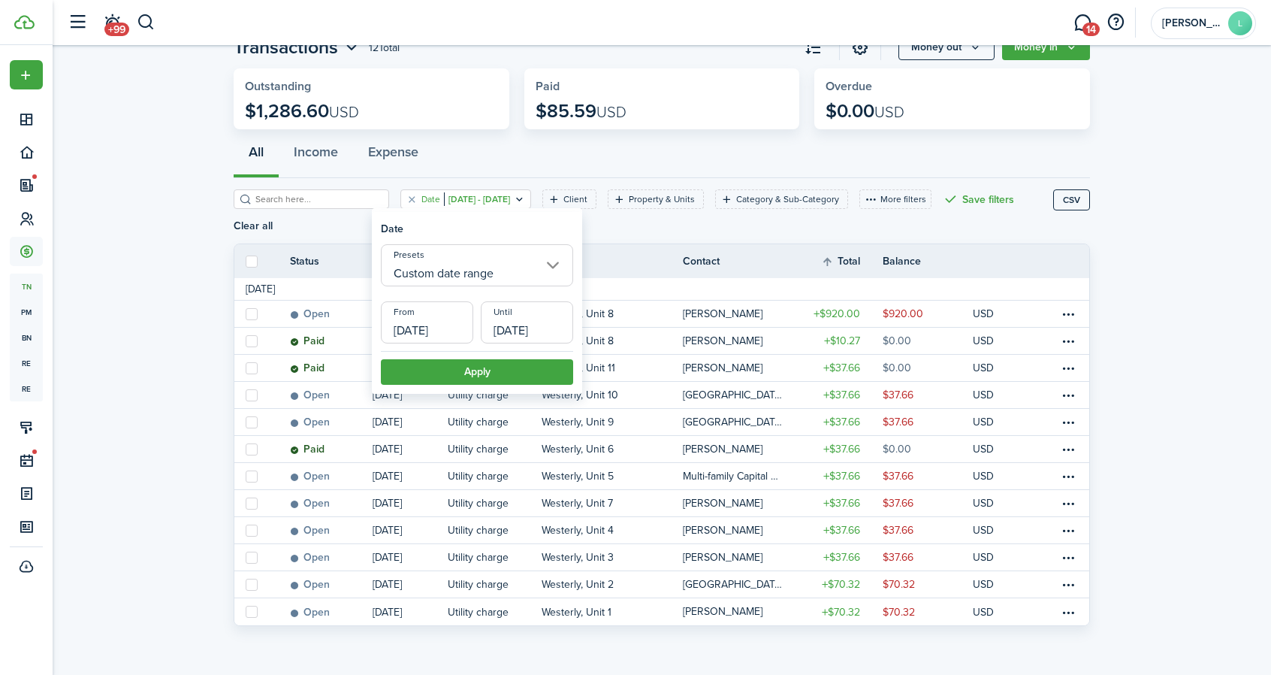
click at [527, 327] on input "[DATE]" at bounding box center [527, 322] width 92 height 42
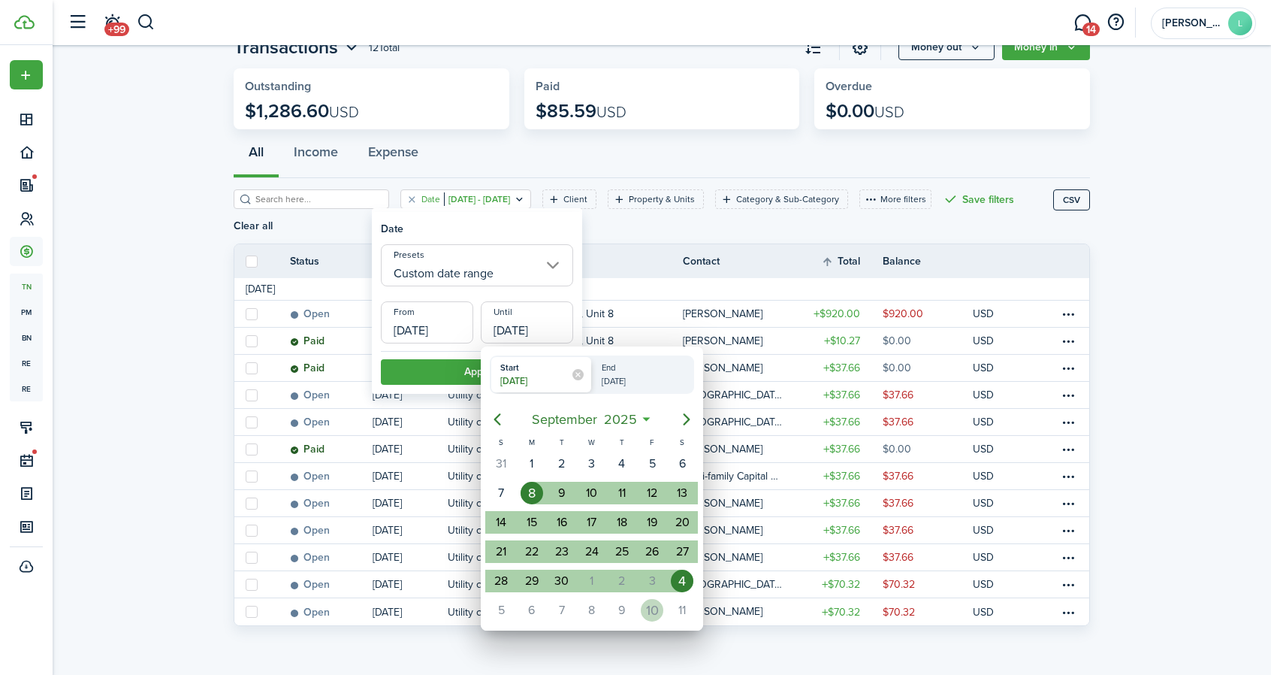
click at [652, 601] on div "10" at bounding box center [652, 610] width 23 height 23
type input "[DATE]"
radio input "false"
radio input "true"
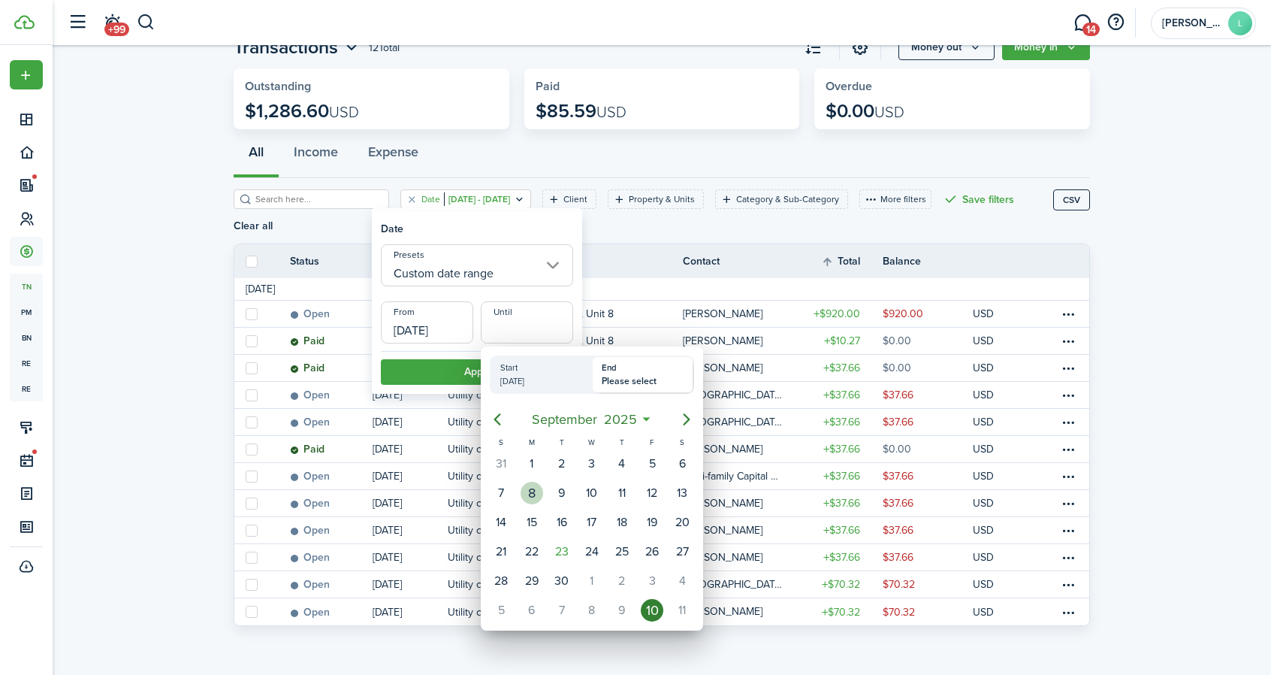
click at [530, 491] on div "8" at bounding box center [532, 492] width 23 height 23
type input "[DATE]"
click at [652, 602] on div "10" at bounding box center [652, 610] width 23 height 23
type input "[DATE]"
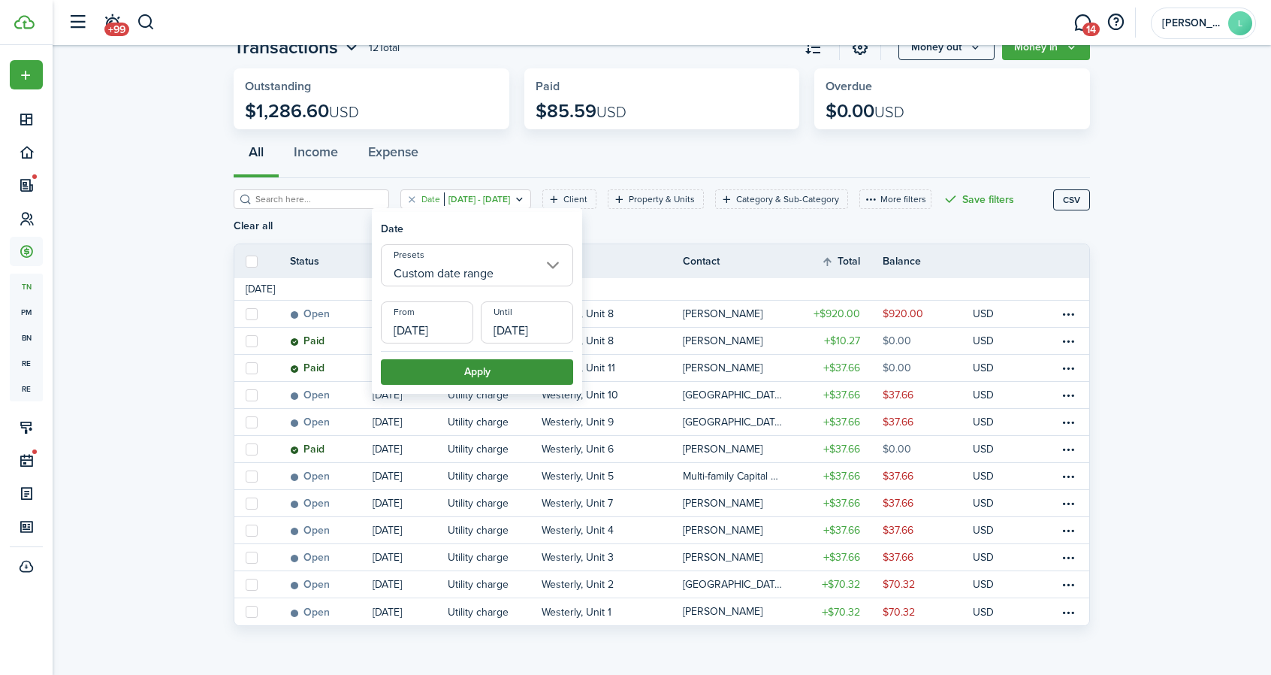
click at [496, 369] on button "Apply" at bounding box center [477, 372] width 192 height 26
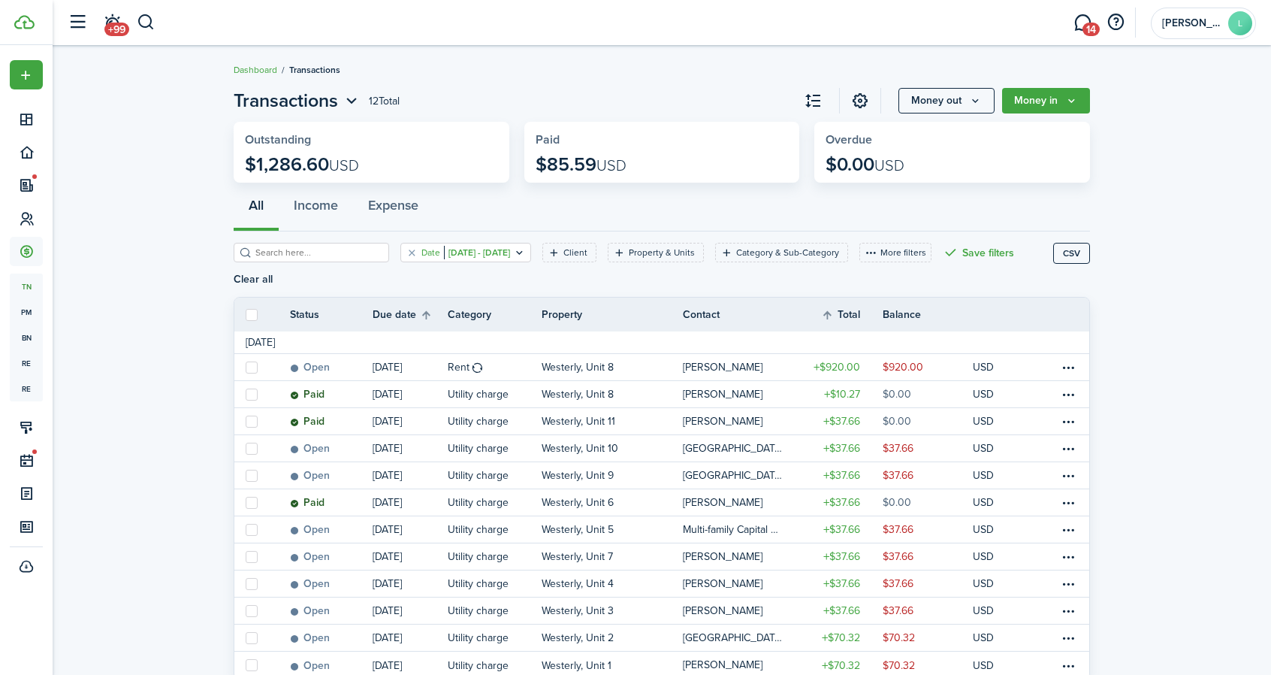
click at [526, 249] on icon "Open filter" at bounding box center [519, 252] width 13 height 12
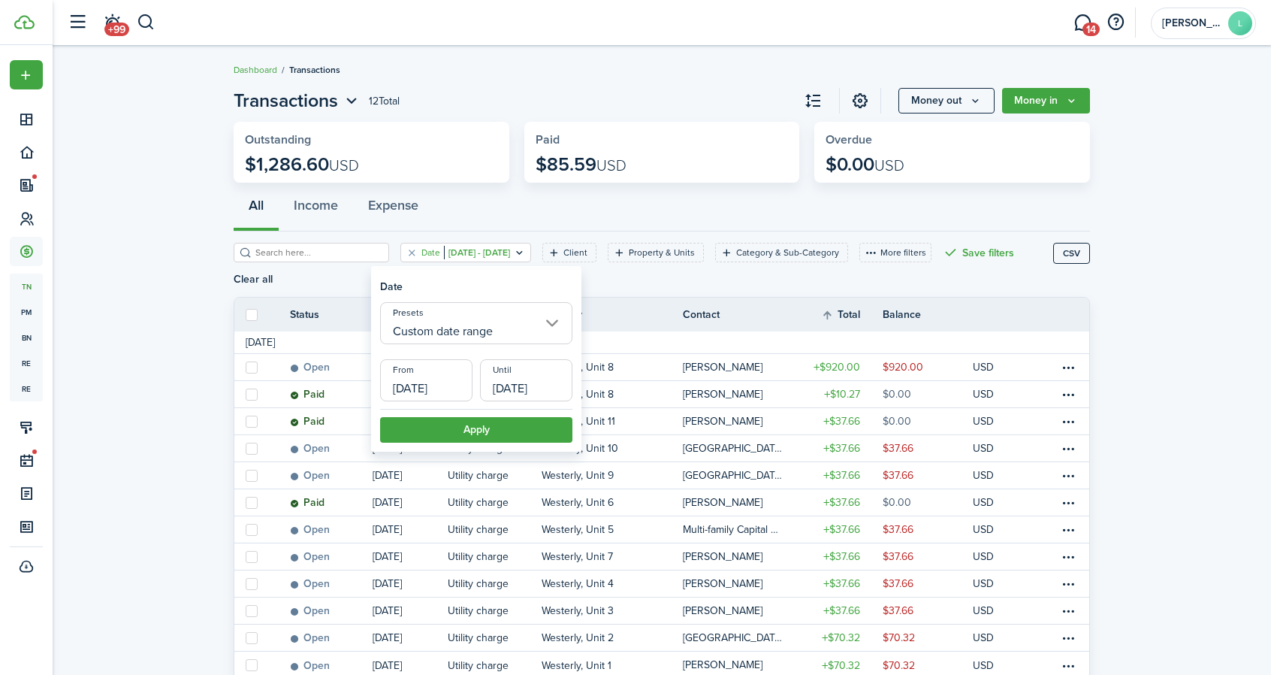
click at [431, 388] on input "[DATE]" at bounding box center [426, 380] width 92 height 42
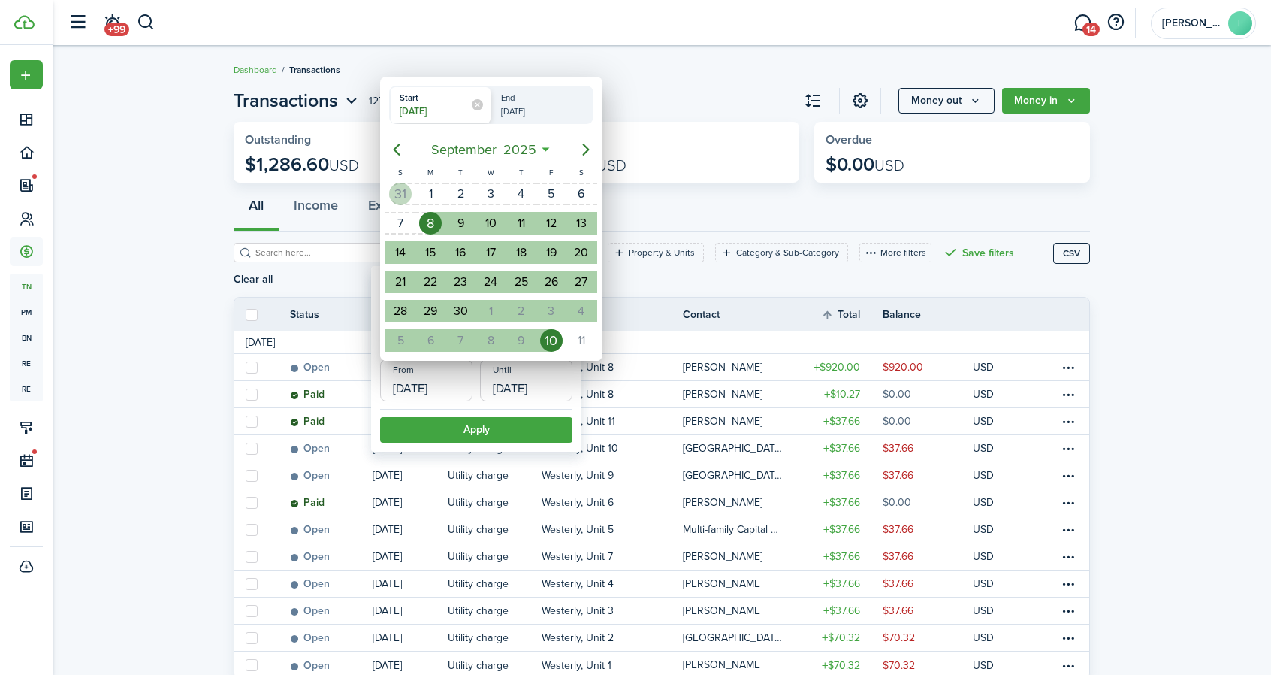
click at [401, 187] on div "31" at bounding box center [400, 194] width 23 height 23
type input "[DATE]"
radio input "false"
radio input "true"
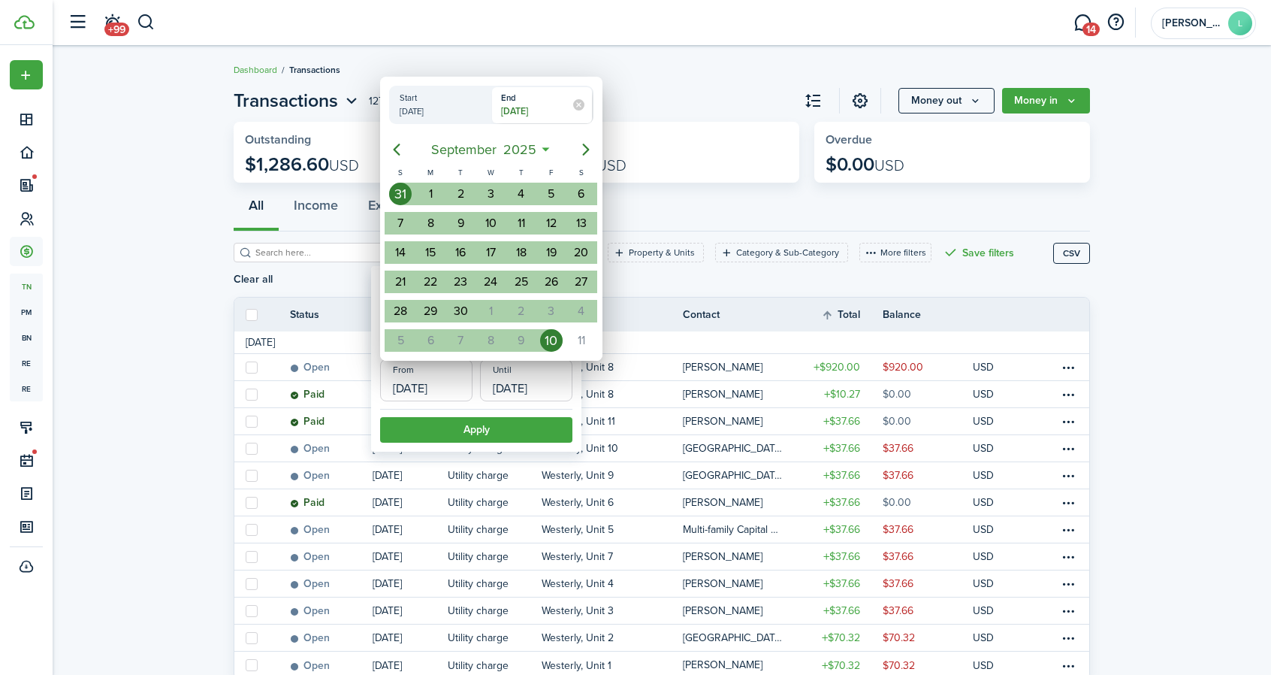
click at [458, 430] on div at bounding box center [635, 337] width 1511 height 915
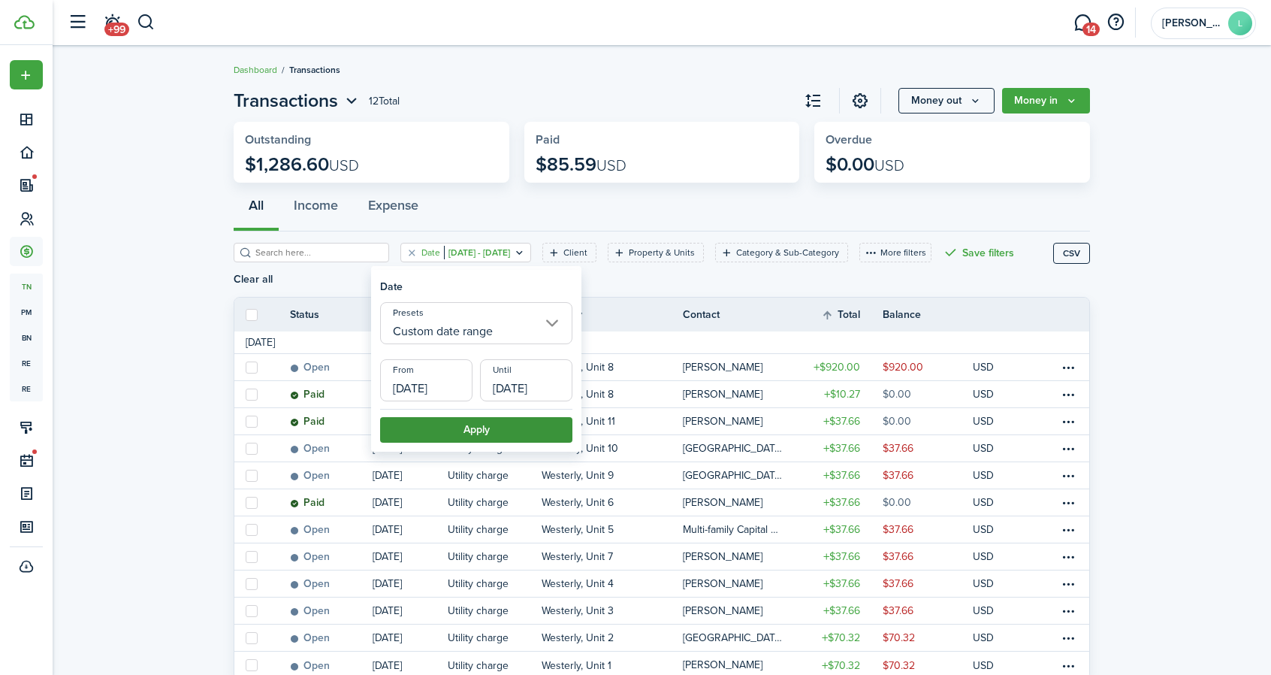
click at [503, 430] on button "Apply" at bounding box center [476, 430] width 192 height 26
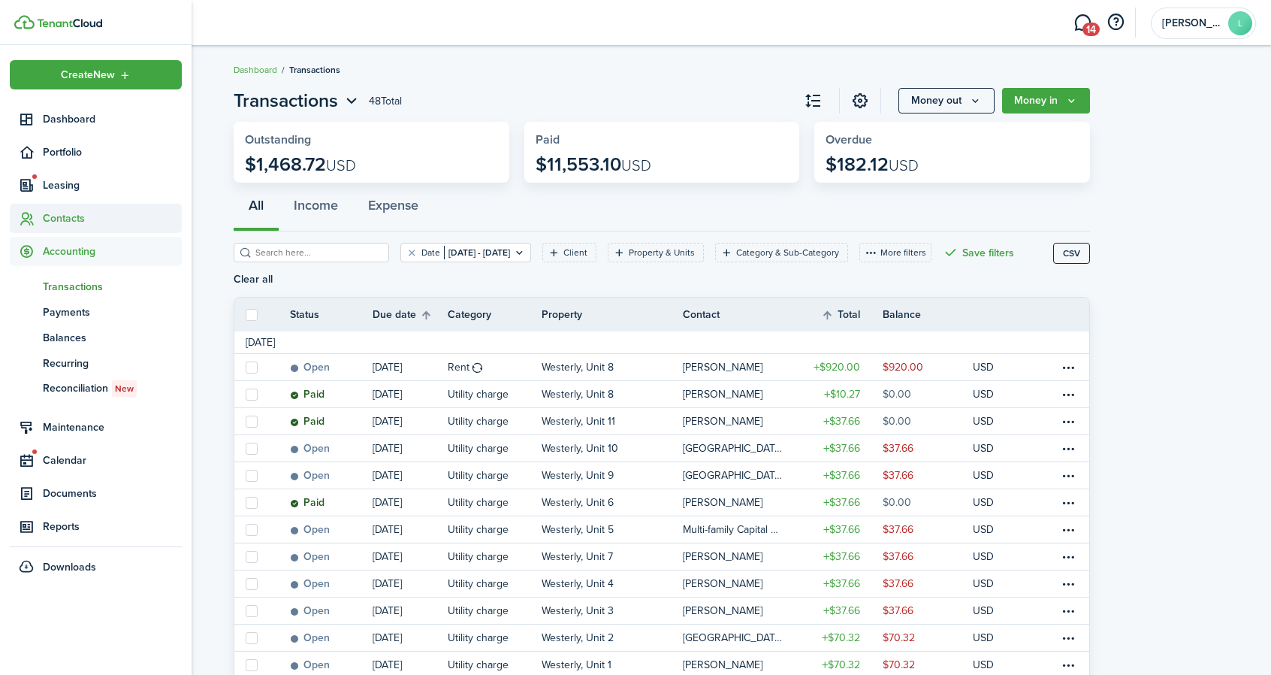
click at [57, 217] on span "Contacts" at bounding box center [112, 218] width 139 height 16
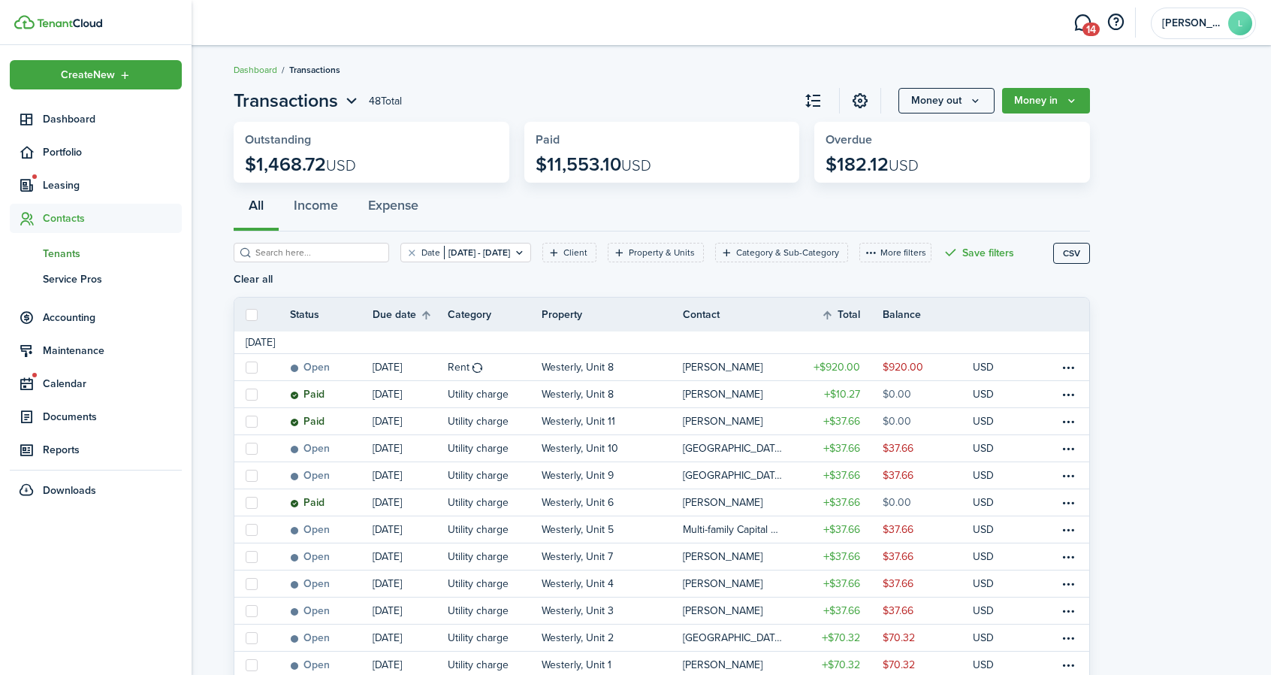
click at [62, 246] on span "Tenants" at bounding box center [112, 254] width 139 height 16
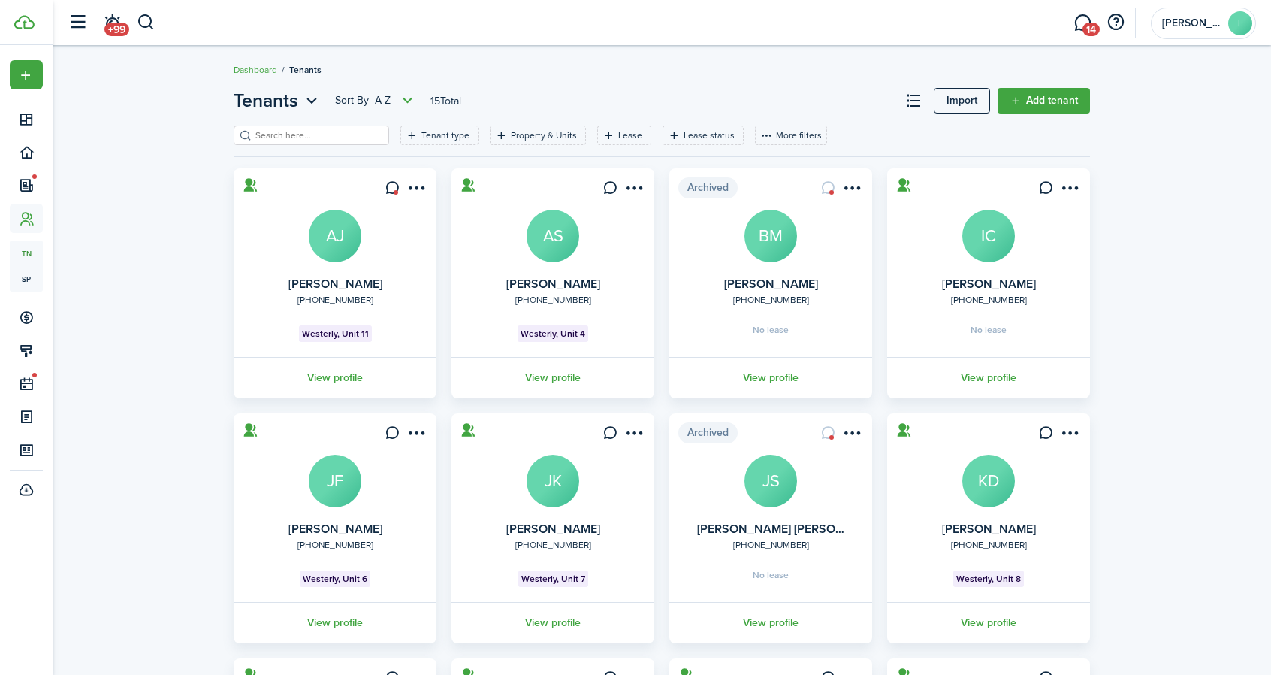
click at [555, 219] on avatar-text "AS" at bounding box center [553, 236] width 53 height 53
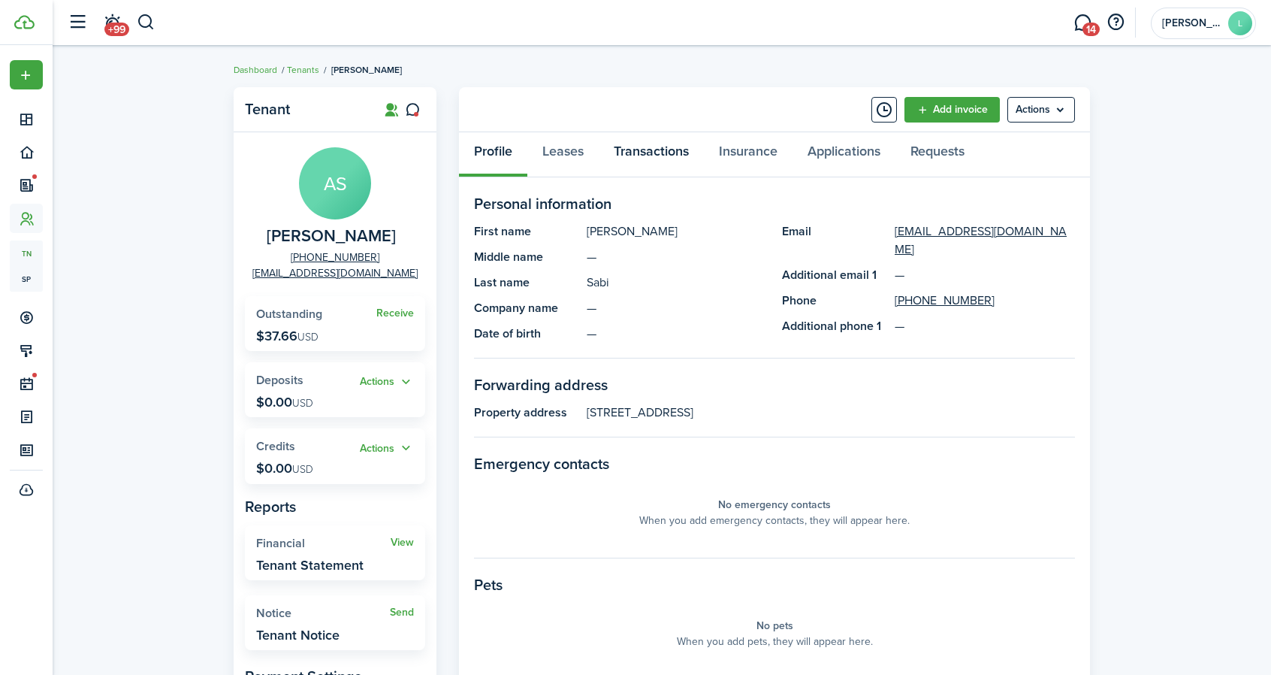
click at [658, 146] on link "Transactions" at bounding box center [651, 154] width 105 height 45
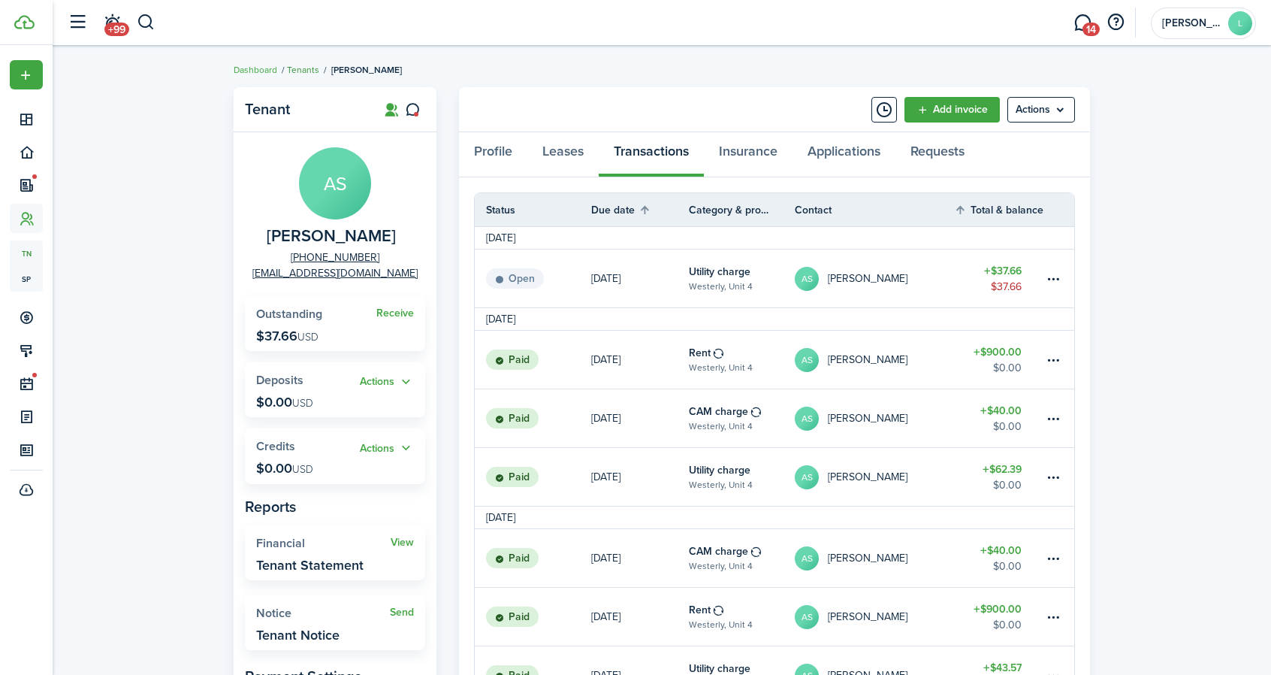
click at [303, 65] on link "Tenants" at bounding box center [303, 70] width 32 height 14
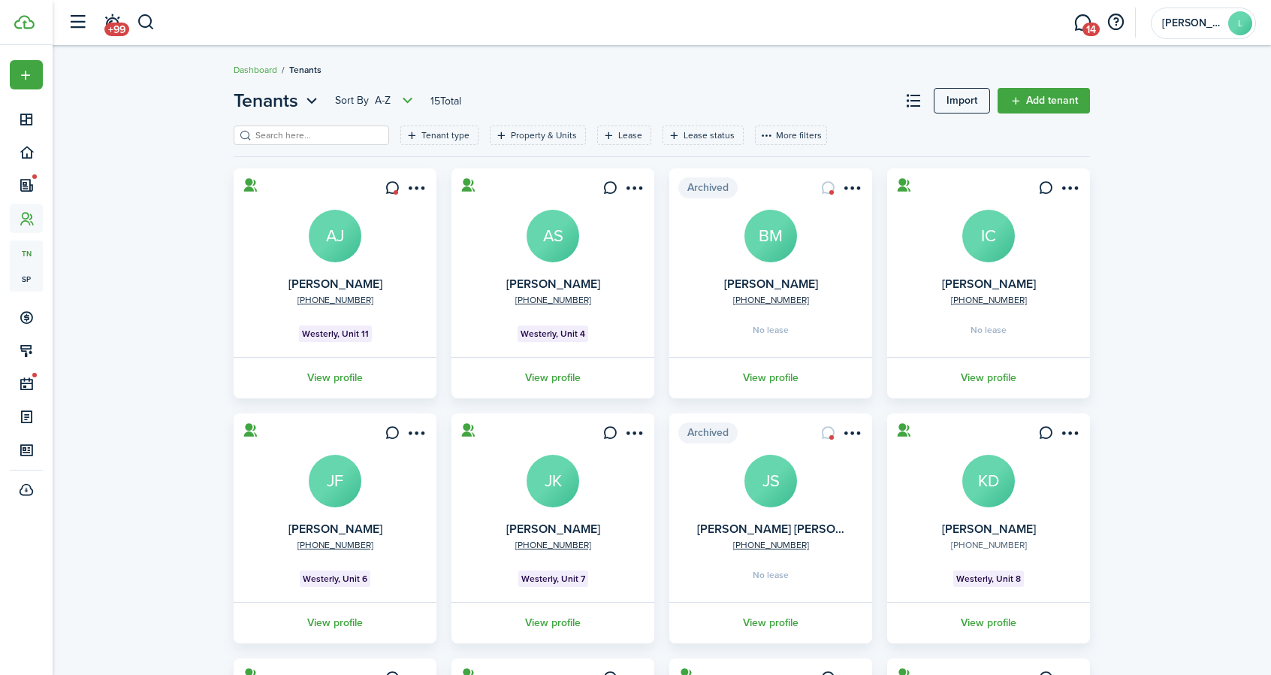
click at [964, 539] on link "[PHONE_NUMBER]" at bounding box center [989, 545] width 76 height 14
click at [996, 467] on avatar-text "KD" at bounding box center [988, 480] width 53 height 53
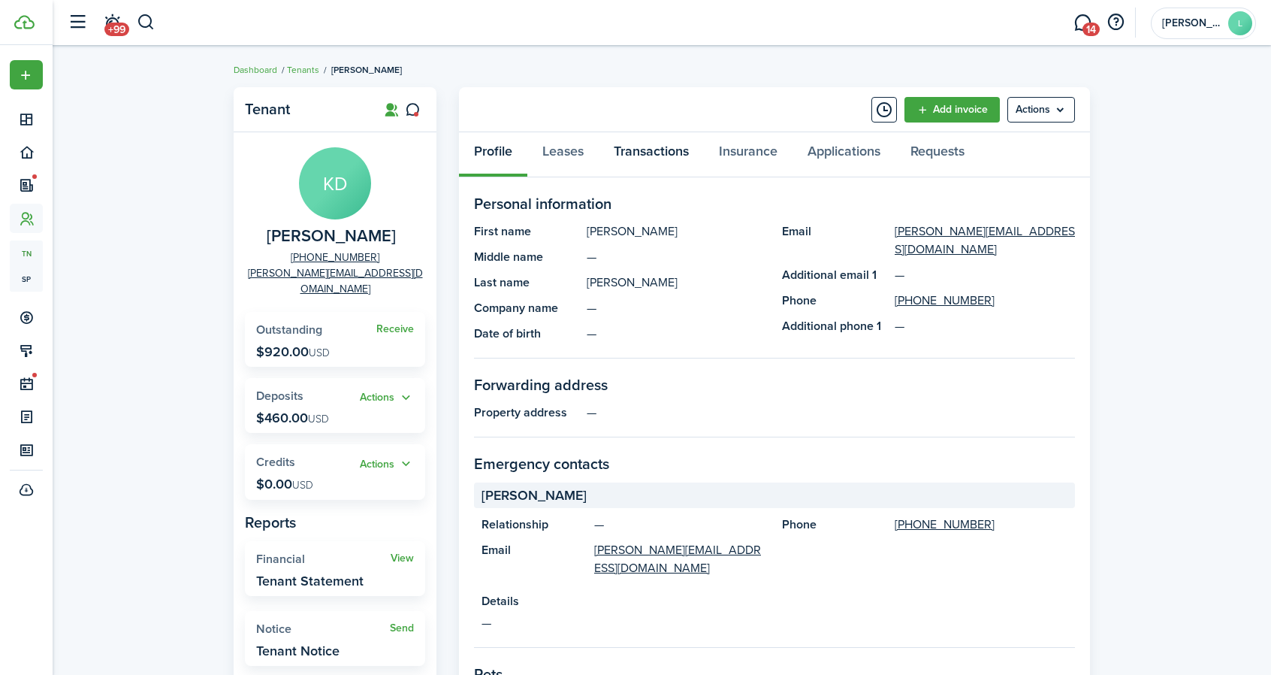
click at [673, 146] on link "Transactions" at bounding box center [651, 154] width 105 height 45
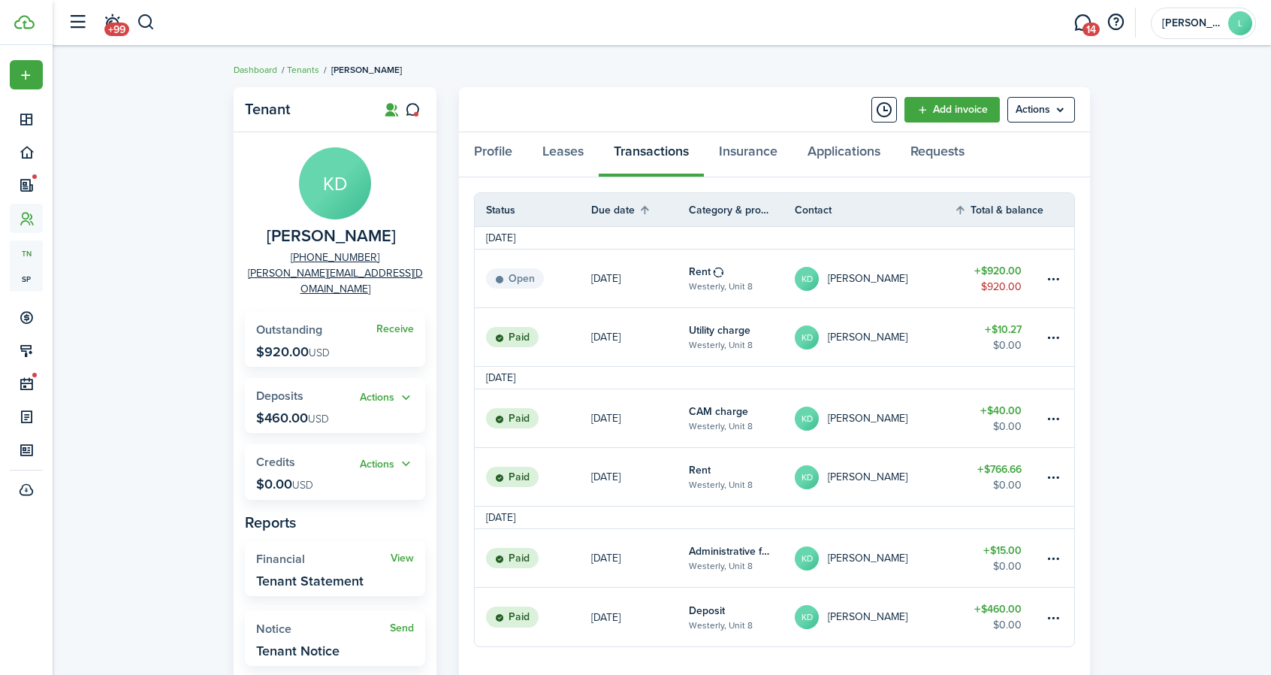
click at [656, 148] on div "Profile Leases Transactions Insurance Applications Requests" at bounding box center [774, 154] width 631 height 45
click at [742, 146] on link "Insurance" at bounding box center [748, 154] width 89 height 45
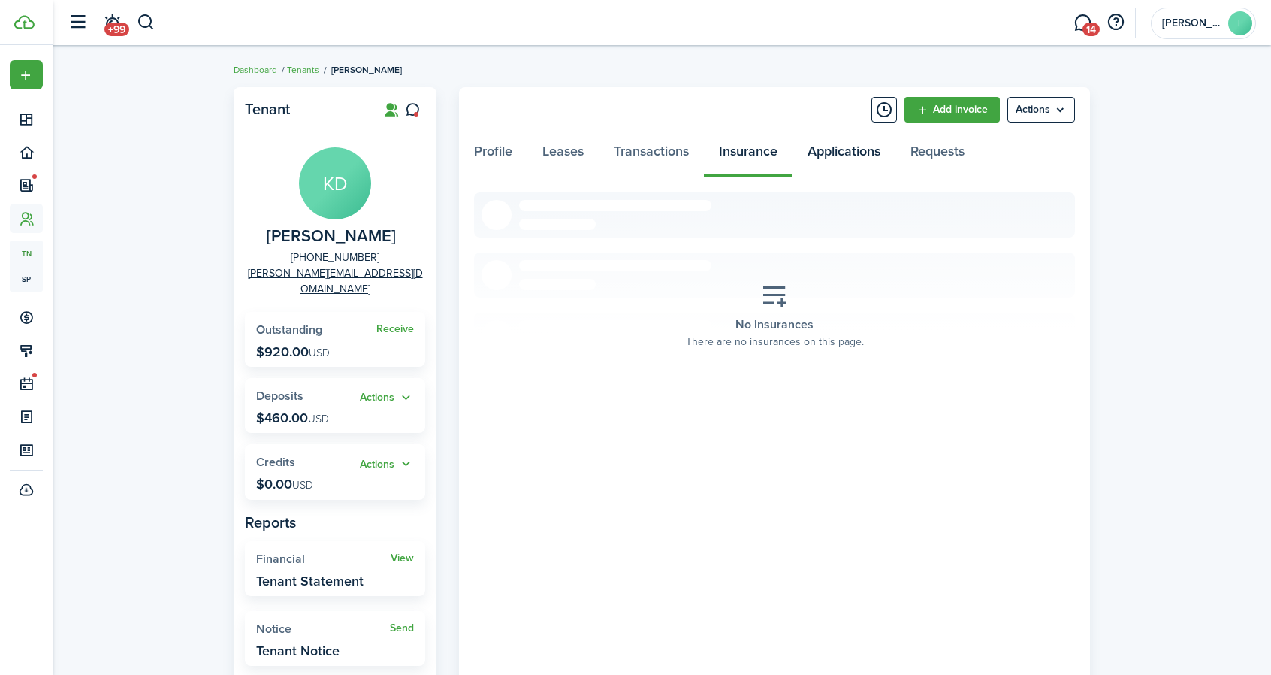
click at [859, 149] on link "Applications" at bounding box center [843, 154] width 103 height 45
click at [667, 151] on link "Transactions" at bounding box center [651, 154] width 105 height 45
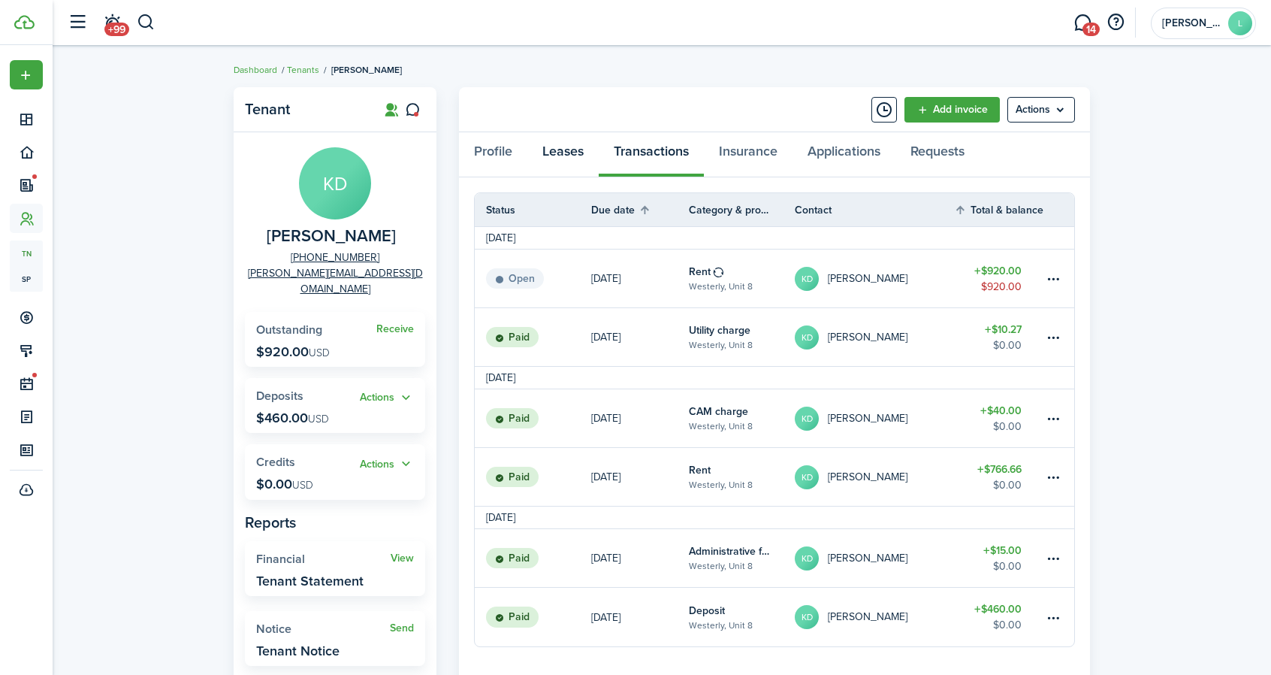
click at [557, 151] on link "Leases" at bounding box center [562, 154] width 71 height 45
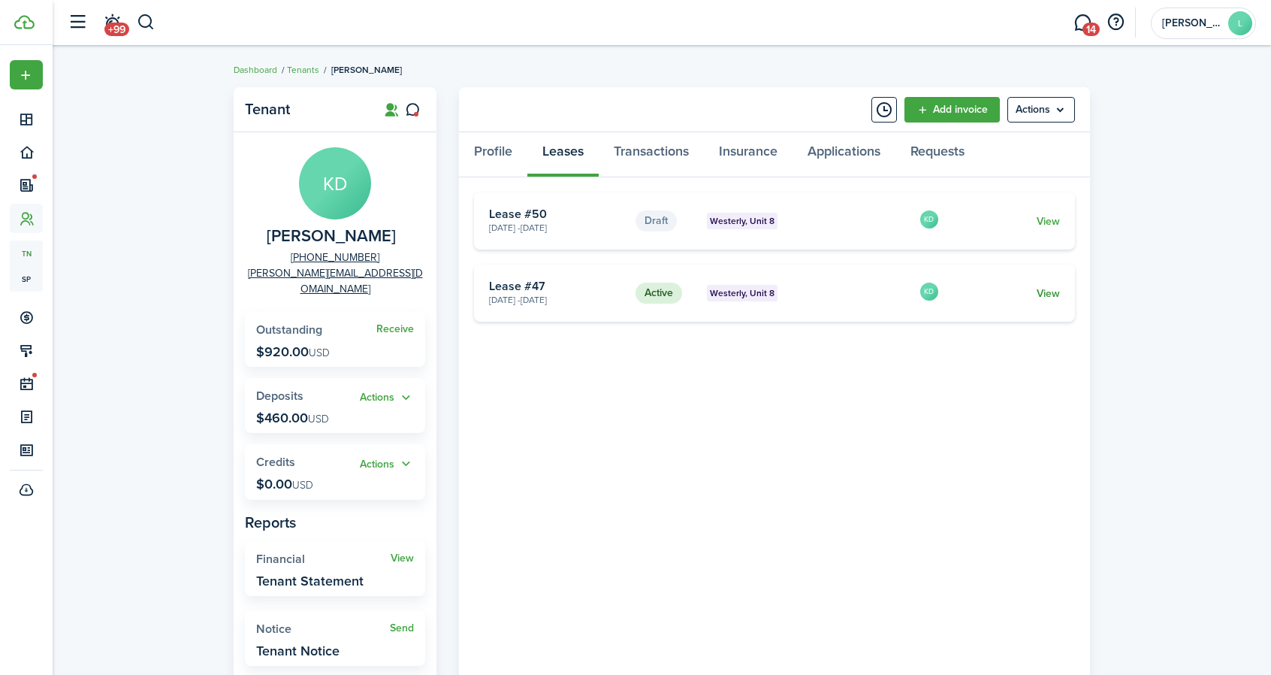
click at [1049, 287] on link "View" at bounding box center [1048, 293] width 23 height 16
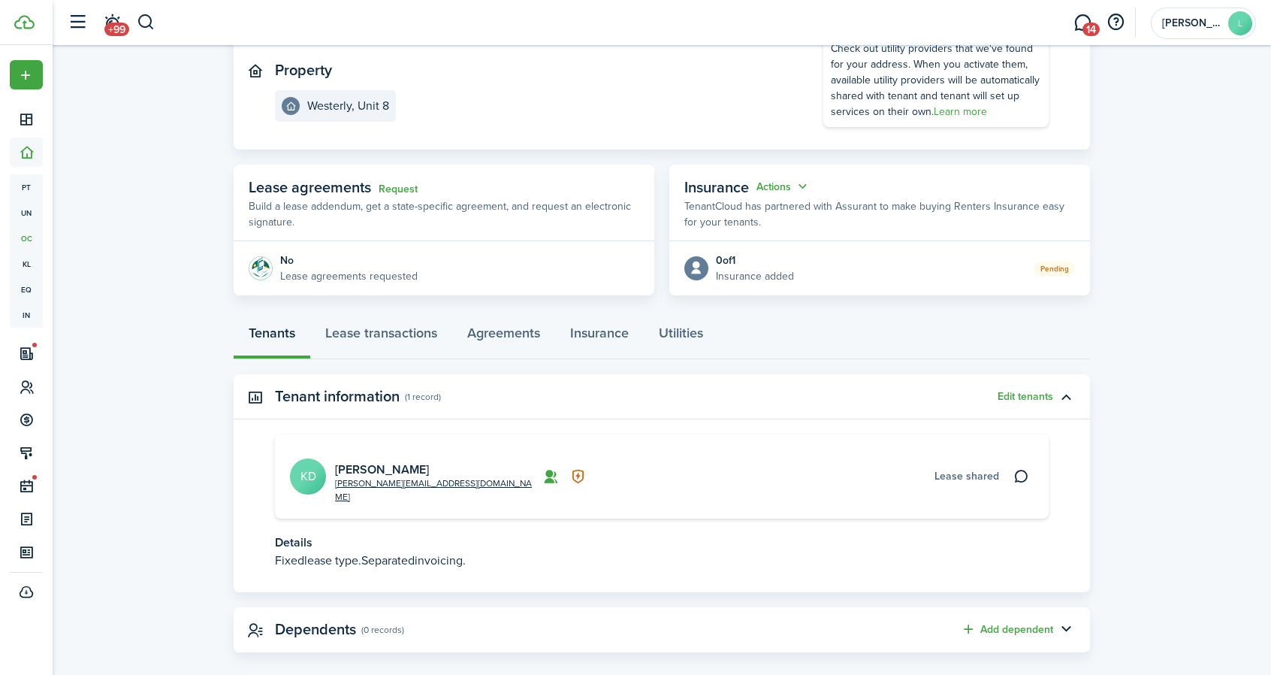
scroll to position [82, 0]
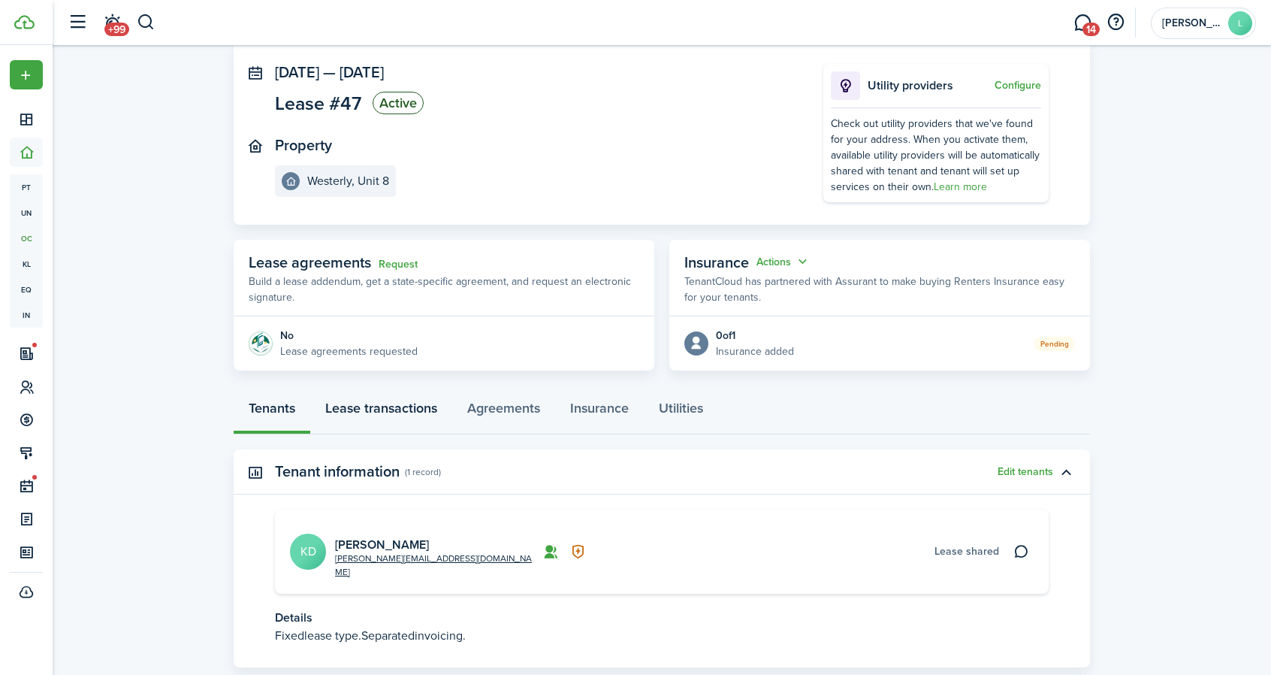
click at [401, 406] on link "Lease transactions" at bounding box center [381, 411] width 142 height 45
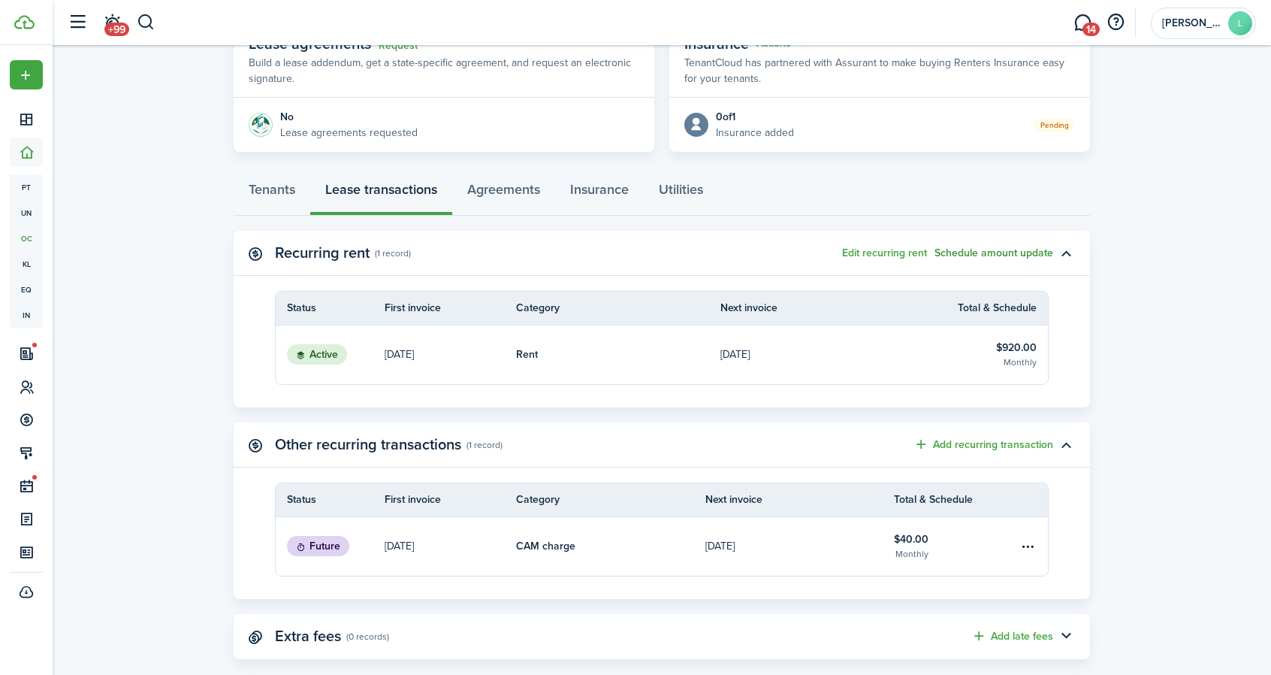
scroll to position [324, 0]
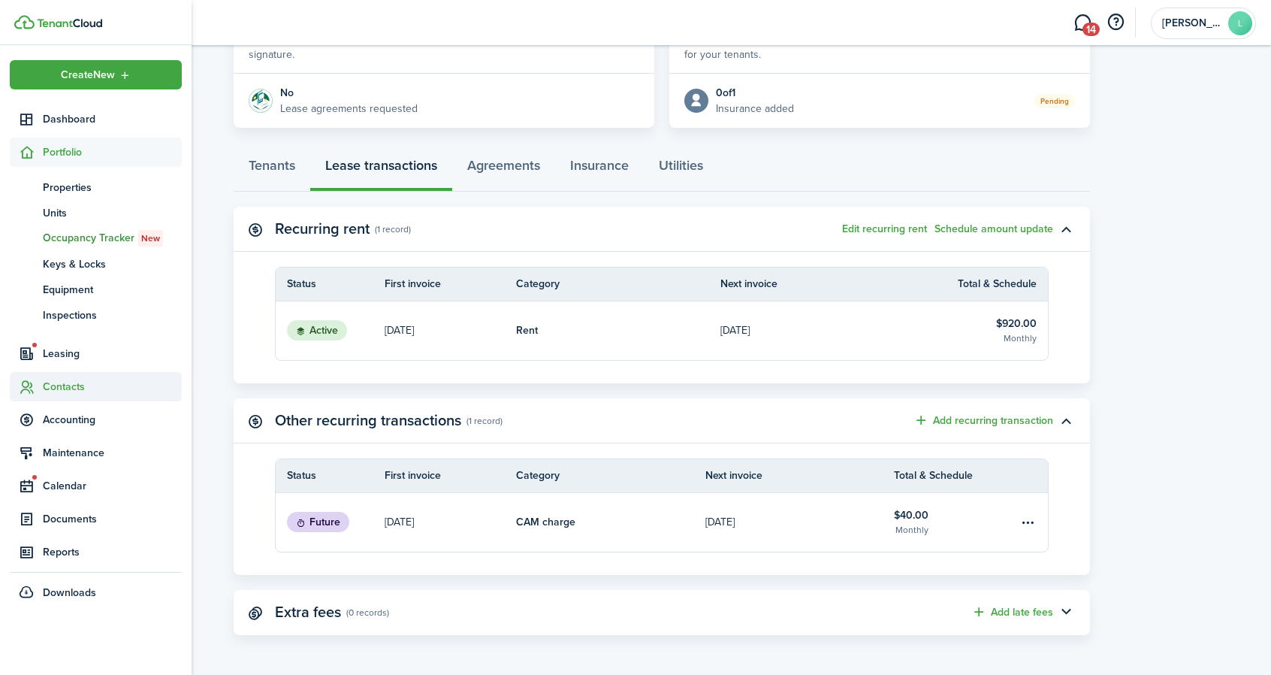
click at [79, 383] on span "Contacts" at bounding box center [112, 387] width 139 height 16
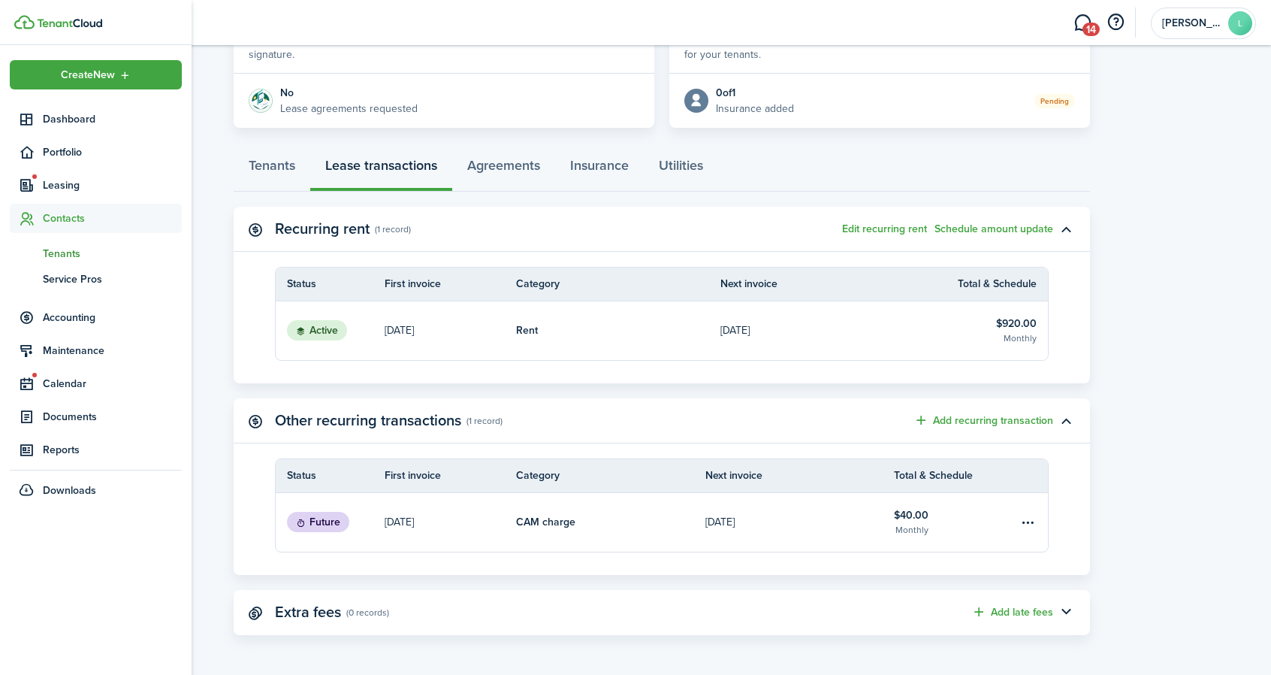
click at [69, 250] on span "Tenants" at bounding box center [112, 254] width 139 height 16
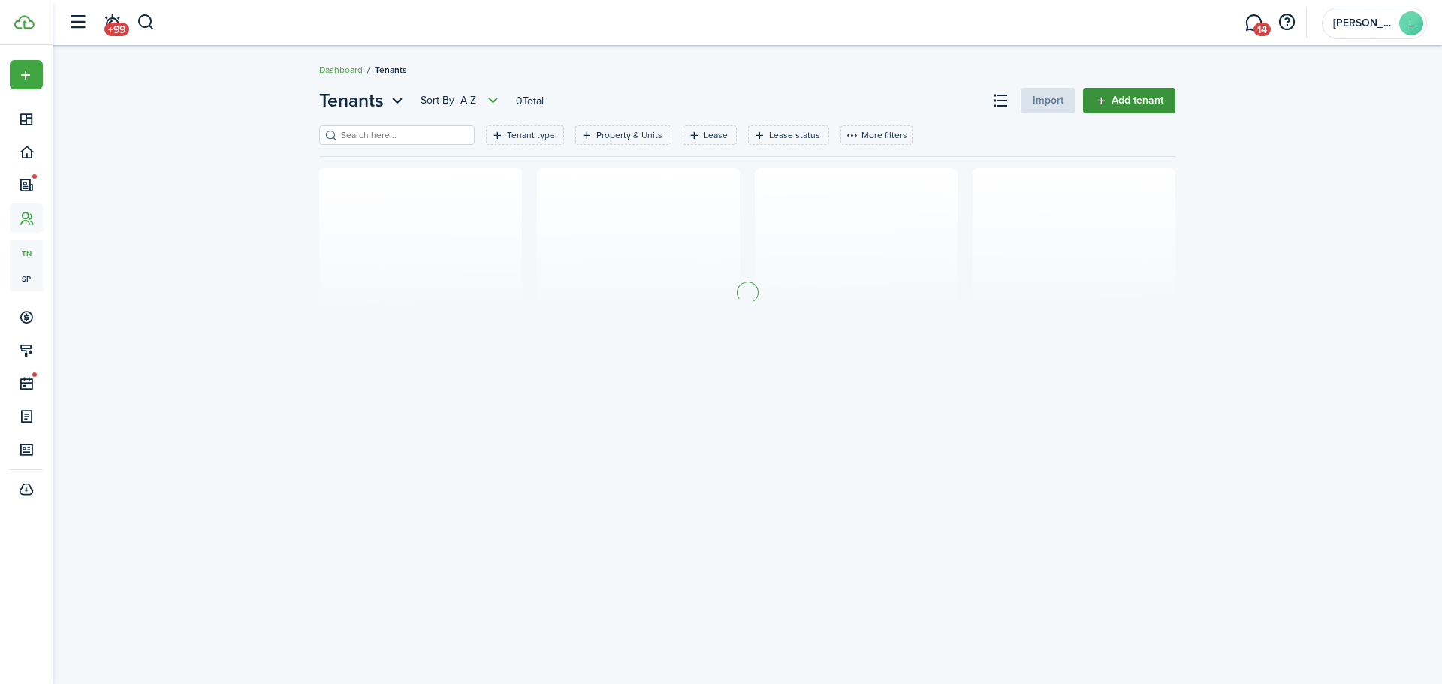
click at [1114, 98] on link "Add tenant" at bounding box center [1129, 101] width 92 height 26
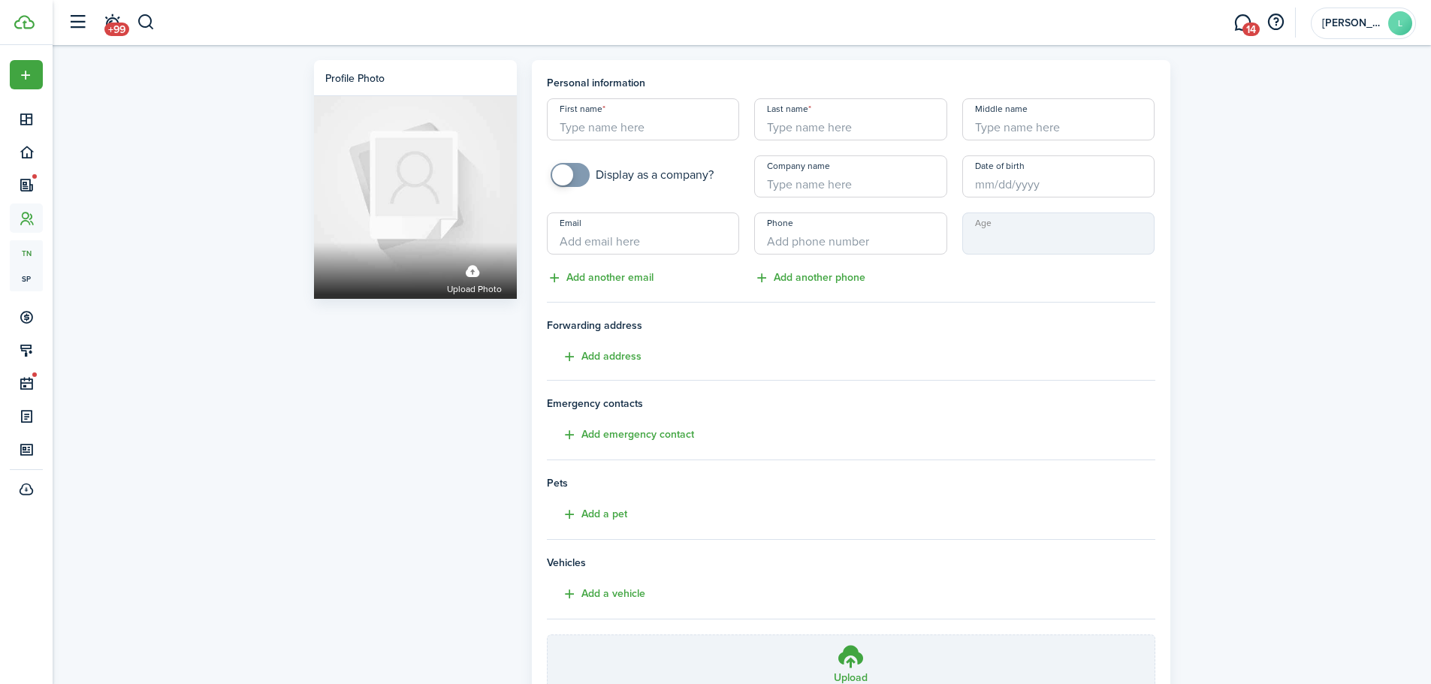
click at [575, 124] on input "First name" at bounding box center [643, 119] width 193 height 42
type input "Orlando"
click at [771, 129] on input "Last name" at bounding box center [850, 119] width 193 height 42
type input "[PERSON_NAME]"
click at [980, 180] on input "Date of birth" at bounding box center [1058, 176] width 193 height 42
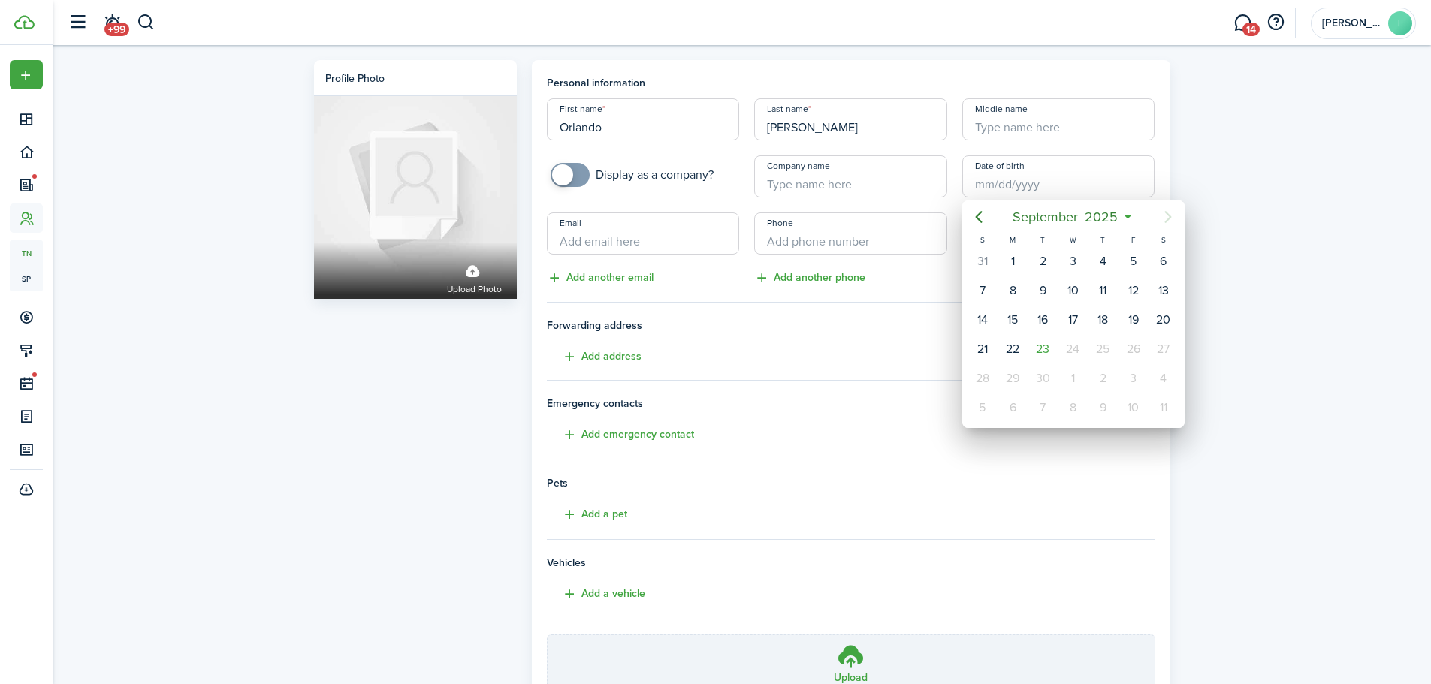
click at [1127, 215] on icon at bounding box center [1128, 217] width 16 height 15
click at [1129, 215] on icon at bounding box center [1128, 217] width 16 height 15
click at [1106, 214] on span "2025" at bounding box center [1102, 217] width 40 height 27
click at [1090, 215] on mbsc-button "2025" at bounding box center [1066, 217] width 52 height 27
click at [980, 217] on icon "Previous page" at bounding box center [979, 217] width 18 height 18
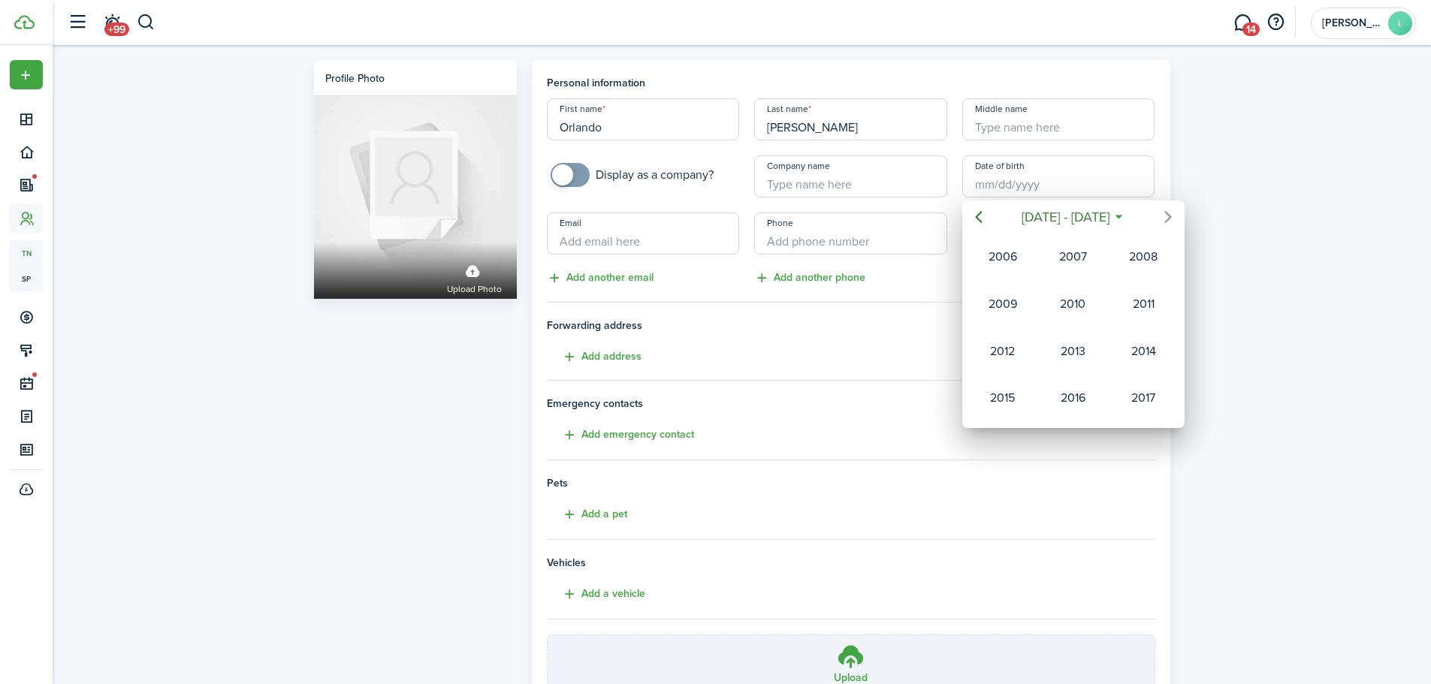
click at [1168, 214] on icon "Next page" at bounding box center [1167, 217] width 7 height 12
click at [977, 213] on icon "Previous page" at bounding box center [979, 217] width 18 height 18
click at [1061, 346] on div "2001" at bounding box center [1073, 352] width 54 height 24
click at [1145, 253] on div "Mar" at bounding box center [1143, 257] width 54 height 24
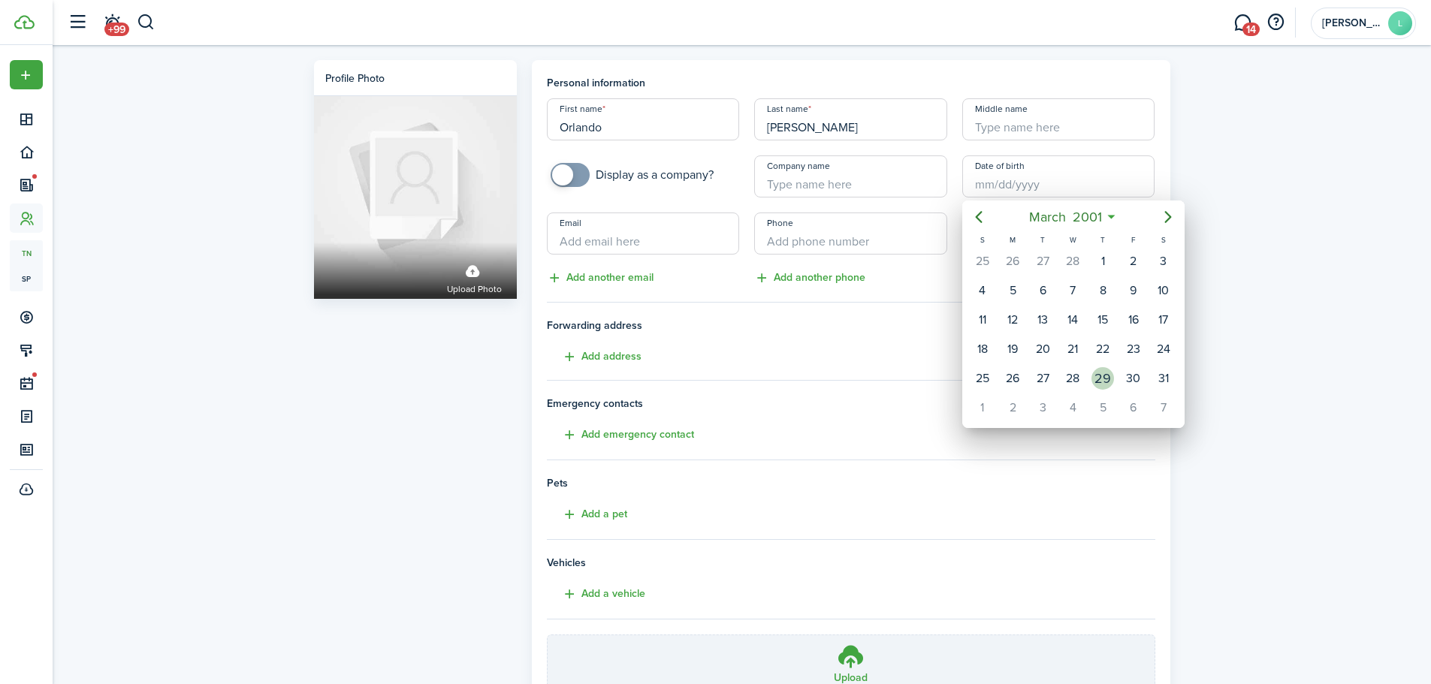
click at [1105, 370] on div "29" at bounding box center [1102, 378] width 23 height 23
type input "[DATE]"
type input "24"
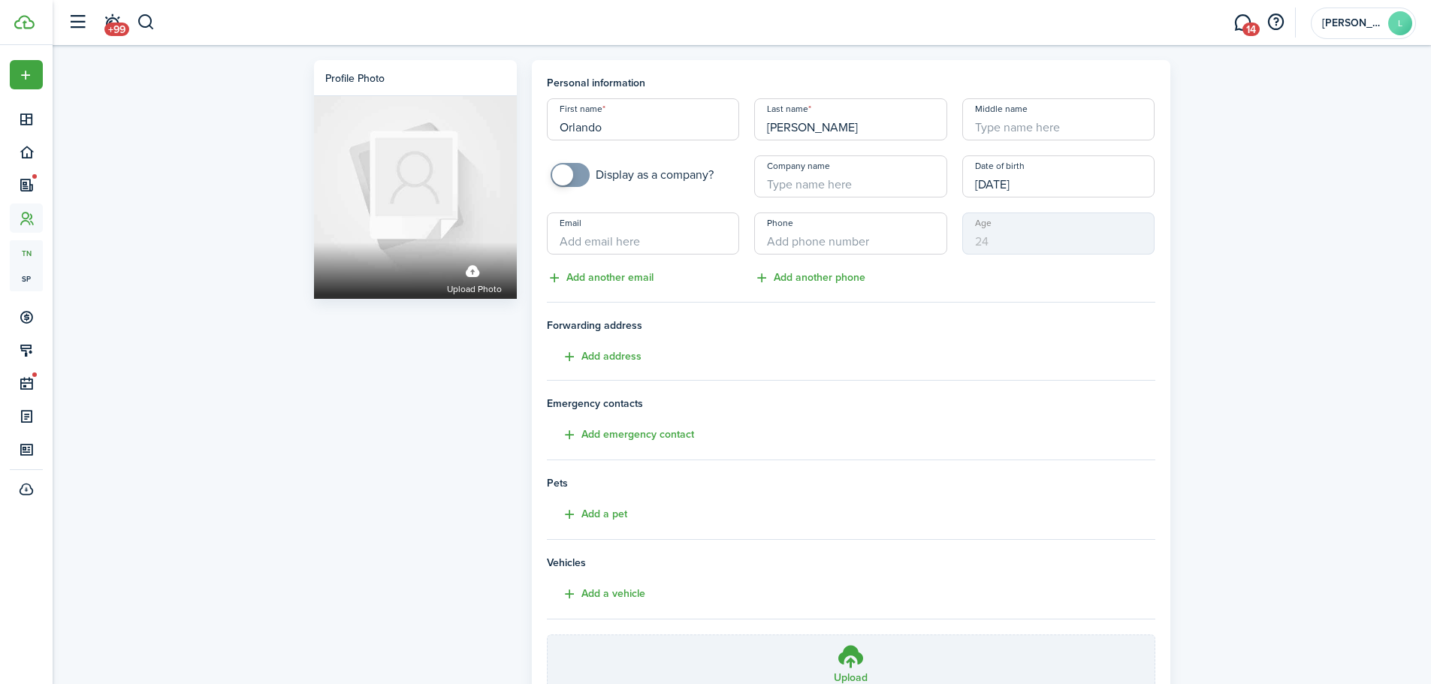
click at [618, 237] on input "Email" at bounding box center [643, 234] width 193 height 42
click at [569, 247] on input "Email" at bounding box center [643, 234] width 193 height 42
paste input "[EMAIL_ADDRESS][DOMAIN_NAME]"
type input "[EMAIL_ADDRESS][DOMAIN_NAME]"
click at [774, 242] on input "+1" at bounding box center [850, 234] width 193 height 42
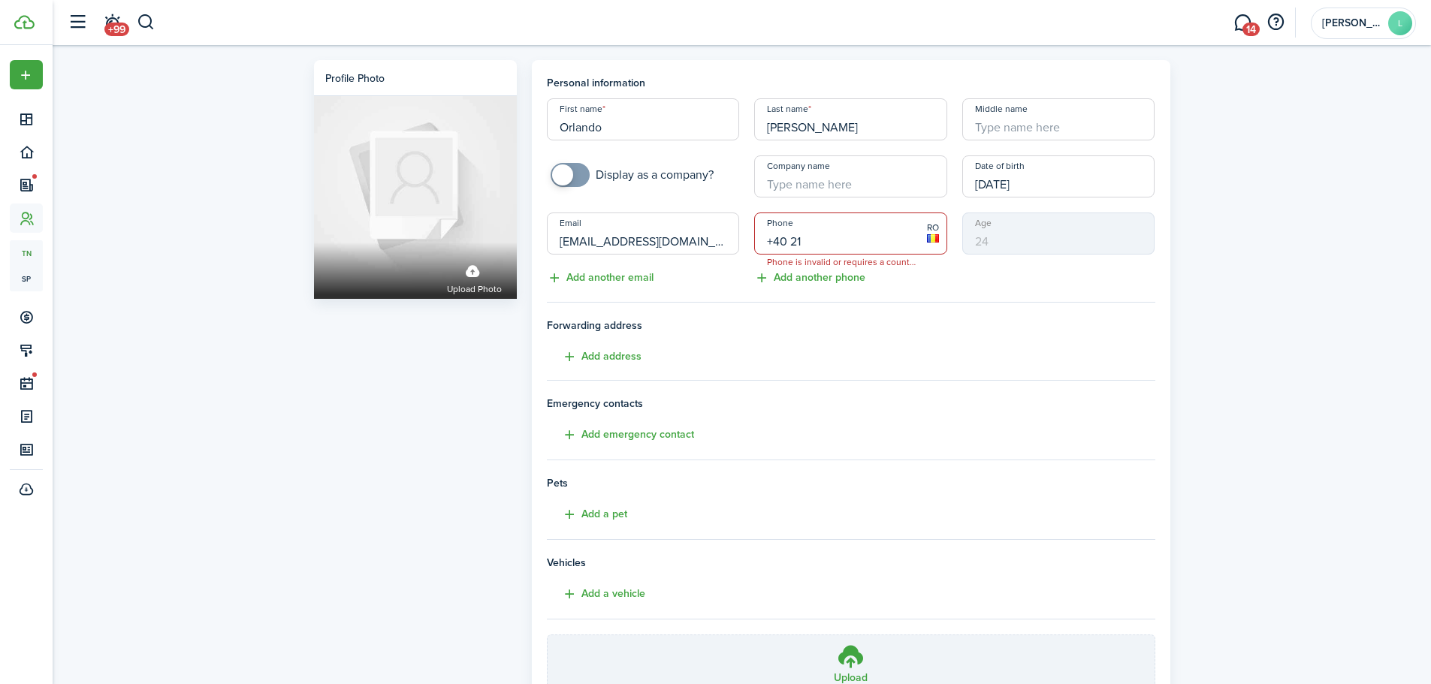
drag, startPoint x: 804, startPoint y: 243, endPoint x: 774, endPoint y: 243, distance: 30.8
click at [774, 243] on input "+40 21" at bounding box center [850, 234] width 193 height 42
click at [840, 324] on span "Forwarding address" at bounding box center [851, 326] width 608 height 16
click at [786, 240] on input "[PHONE_NUMBER]" at bounding box center [850, 234] width 193 height 42
click at [880, 342] on h4 "Forwarding address Add address" at bounding box center [851, 342] width 608 height 48
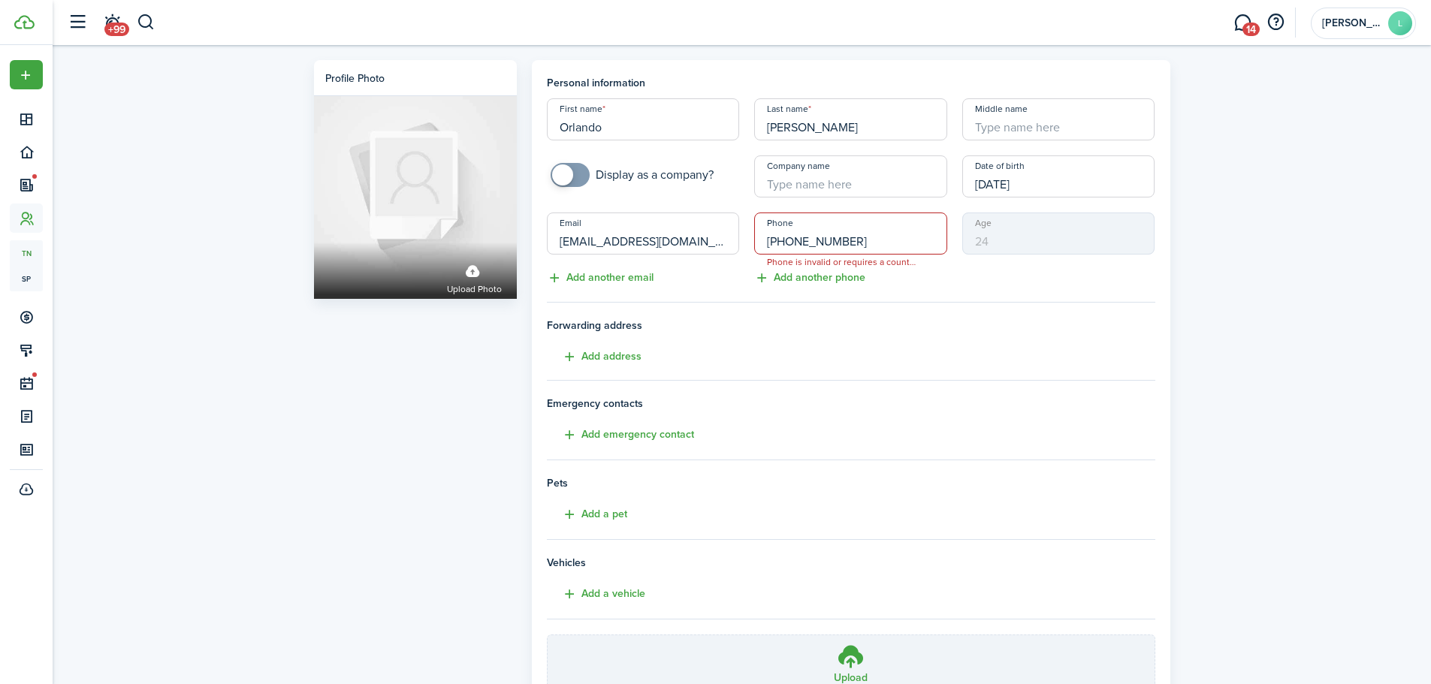
click at [651, 235] on input "[EMAIL_ADDRESS][DOMAIN_NAME]" at bounding box center [643, 234] width 193 height 42
click at [783, 240] on input "[PHONE_NUMBER]" at bounding box center [850, 234] width 193 height 42
click at [775, 242] on input "[PHONE_NUMBER]" at bounding box center [850, 234] width 193 height 42
type input "[PHONE_NUMBER]"
click at [570, 593] on button "Add a vehicle" at bounding box center [596, 594] width 98 height 17
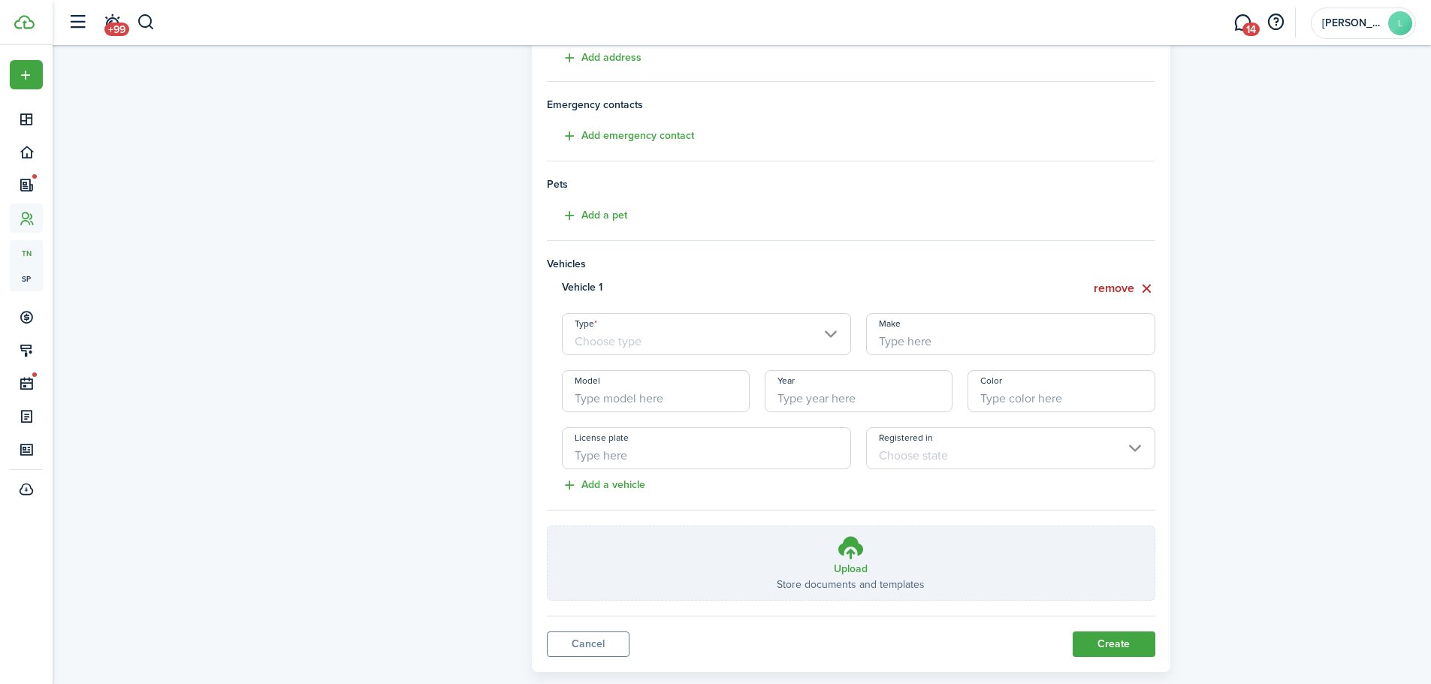
scroll to position [300, 0]
click at [829, 331] on input "Type" at bounding box center [706, 333] width 289 height 42
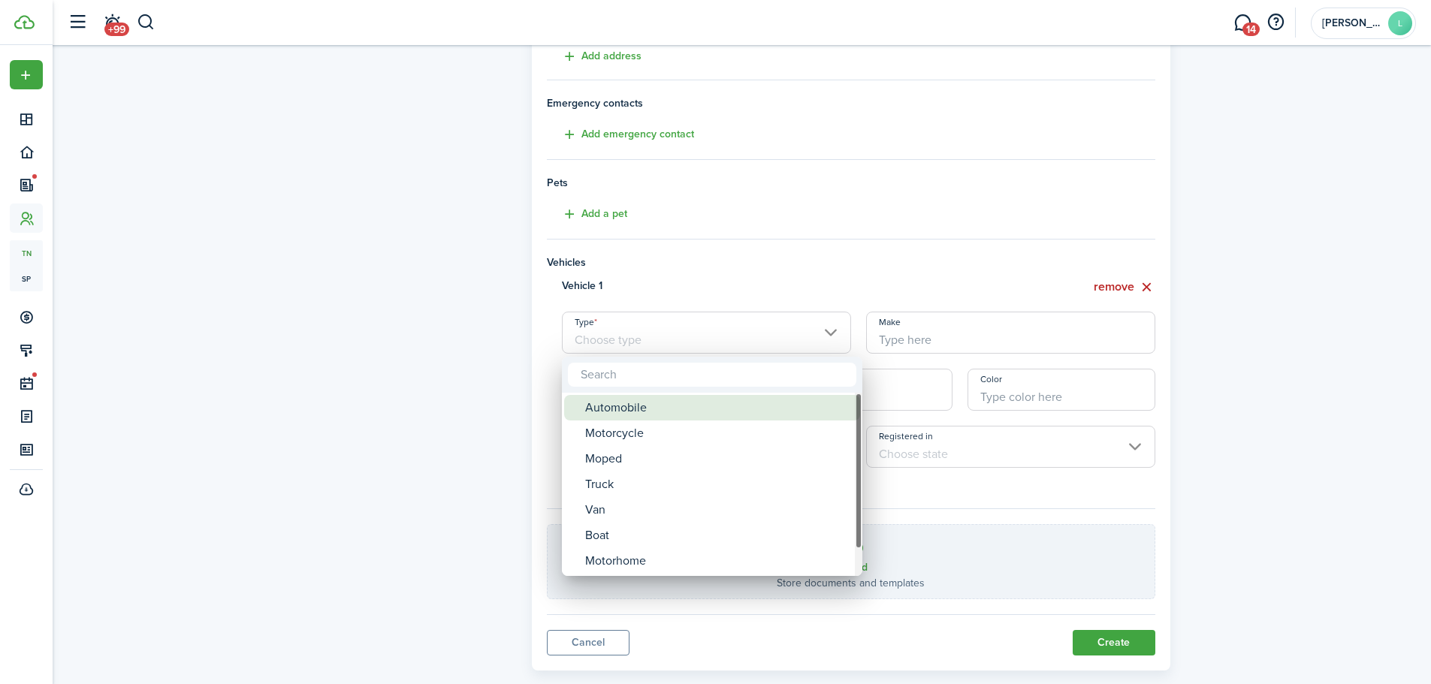
click at [654, 409] on div "Automobile" at bounding box center [718, 408] width 266 height 26
type input "Automobile"
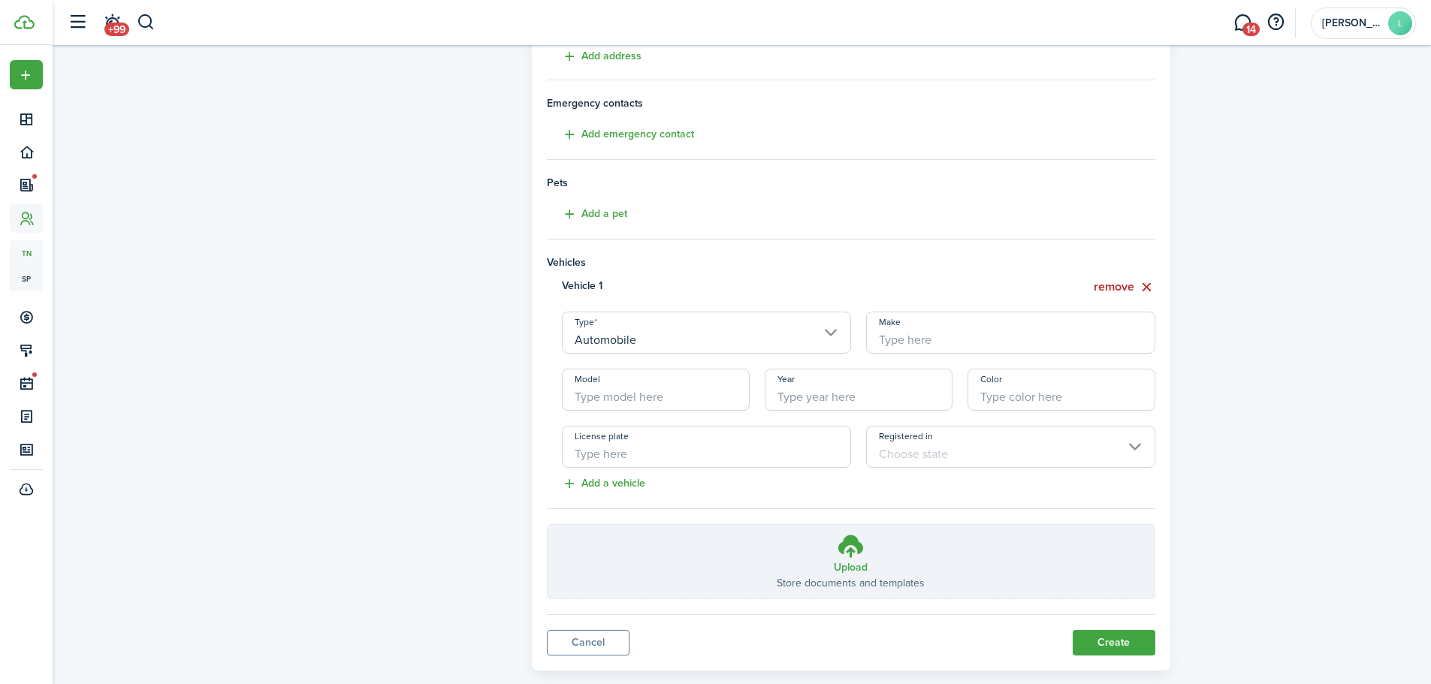
click at [961, 332] on input "Make" at bounding box center [1010, 333] width 289 height 42
type input "Jeep"
click at [649, 397] on input "Model" at bounding box center [656, 390] width 188 height 42
type input "Cherokee"
click at [778, 396] on input "Year" at bounding box center [859, 390] width 188 height 42
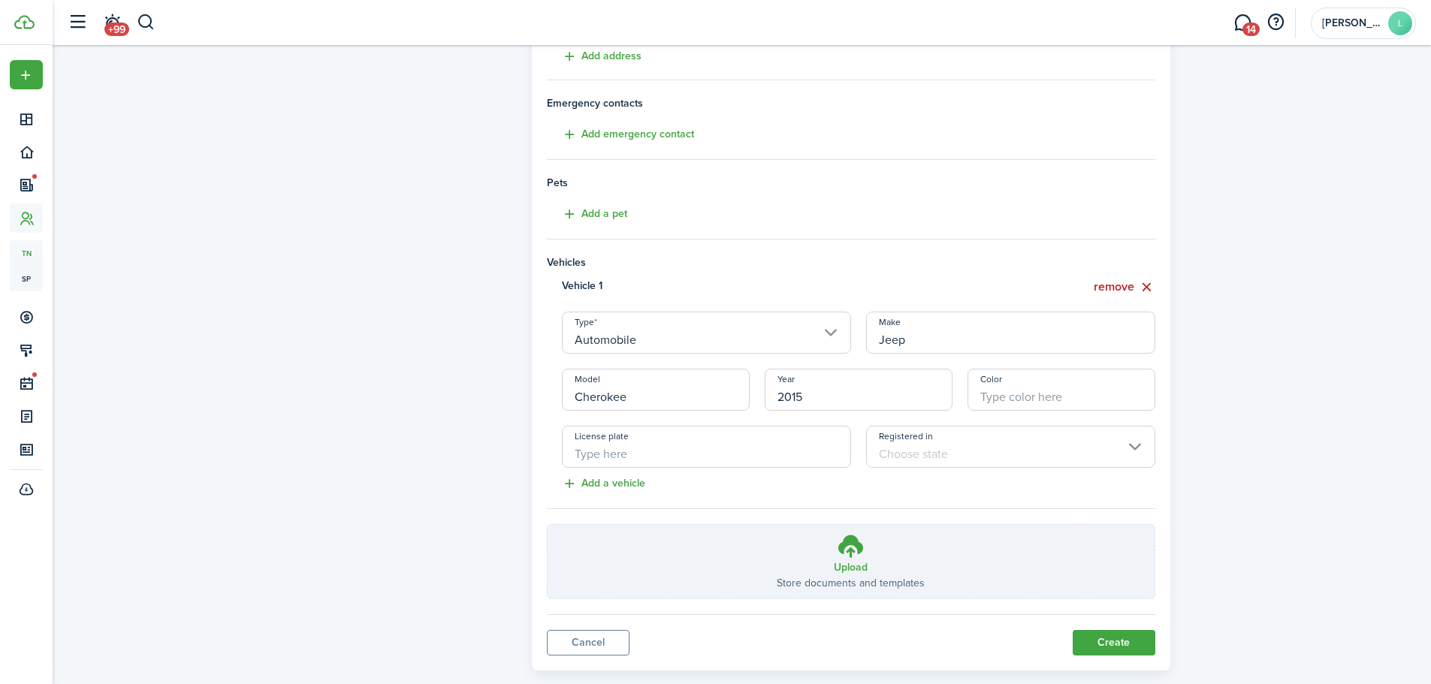
type input "2015"
click at [473, 466] on div "Profile photo Upload photo" at bounding box center [415, 215] width 218 height 911
click at [1111, 638] on button "Create" at bounding box center [1114, 643] width 83 height 26
click at [1100, 637] on button "Create" at bounding box center [1114, 643] width 83 height 26
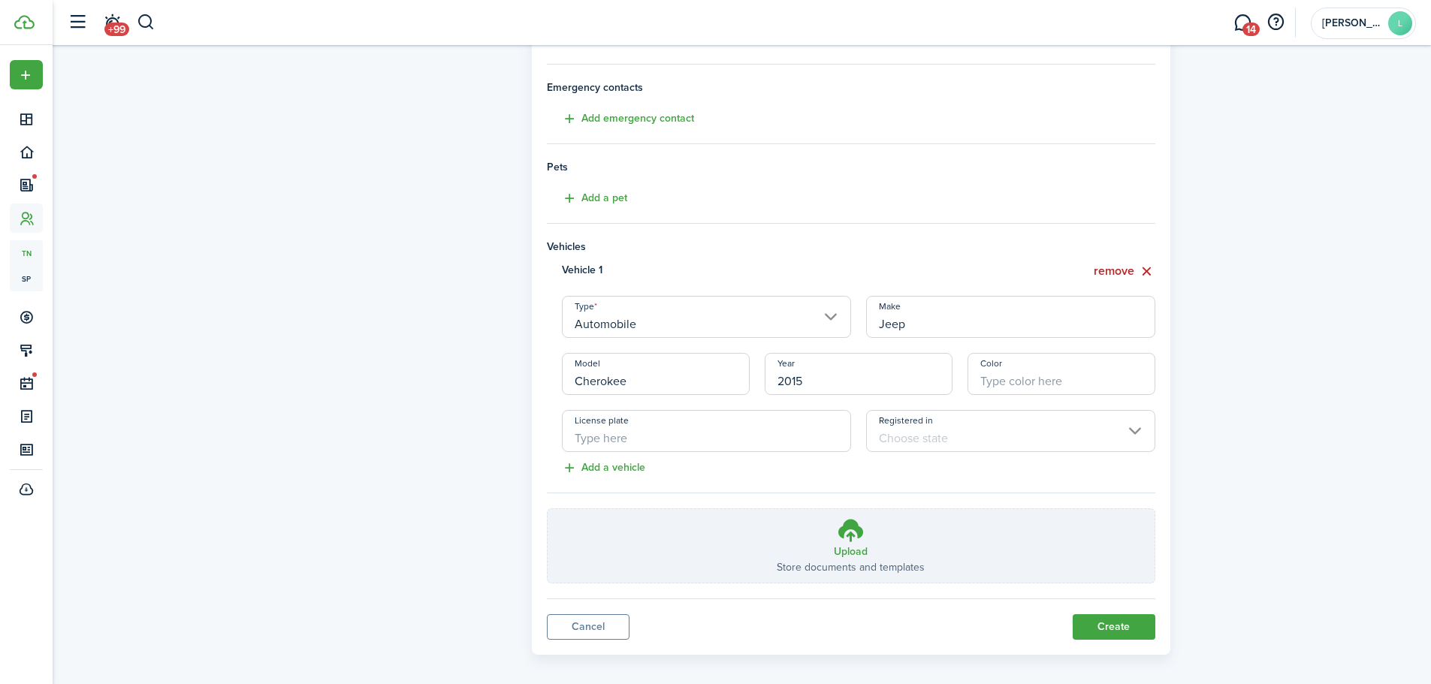
scroll to position [328, 0]
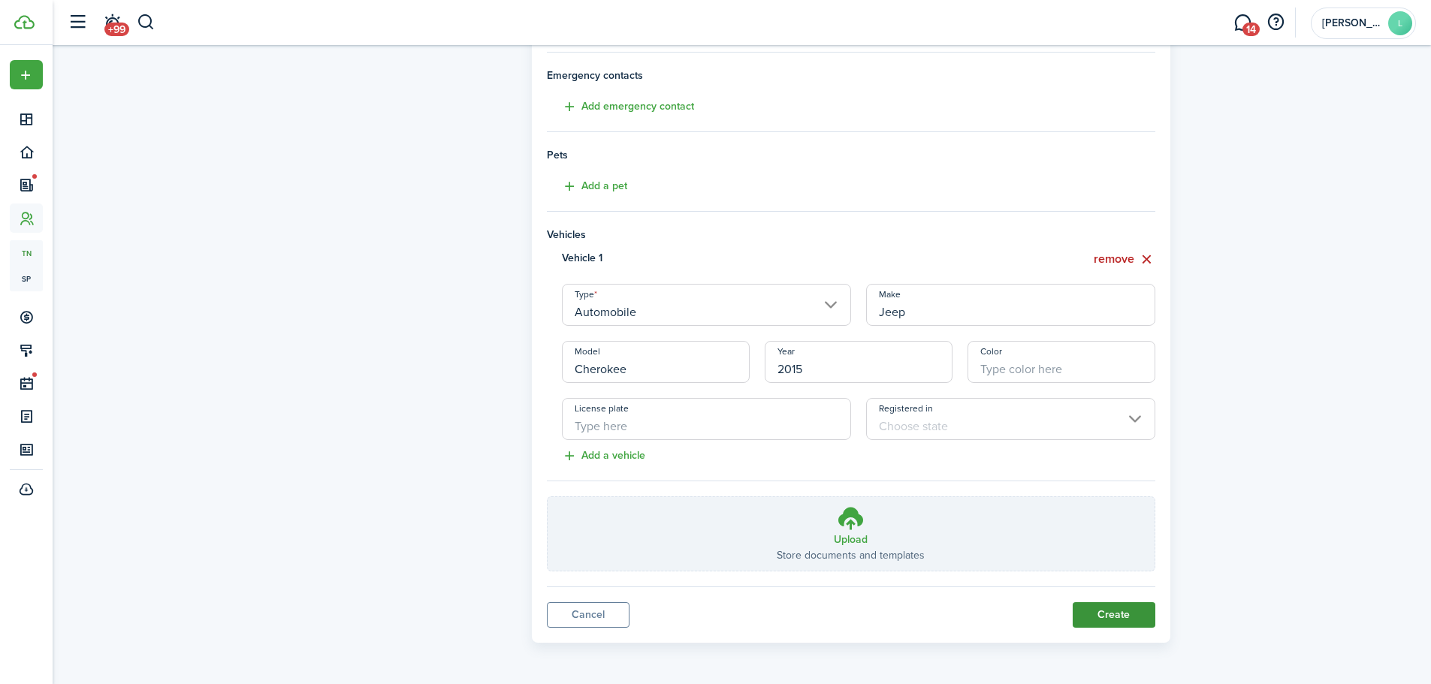
click at [1113, 614] on button "Create" at bounding box center [1114, 615] width 83 height 26
click at [1136, 417] on input "Registered in" at bounding box center [1010, 419] width 289 height 42
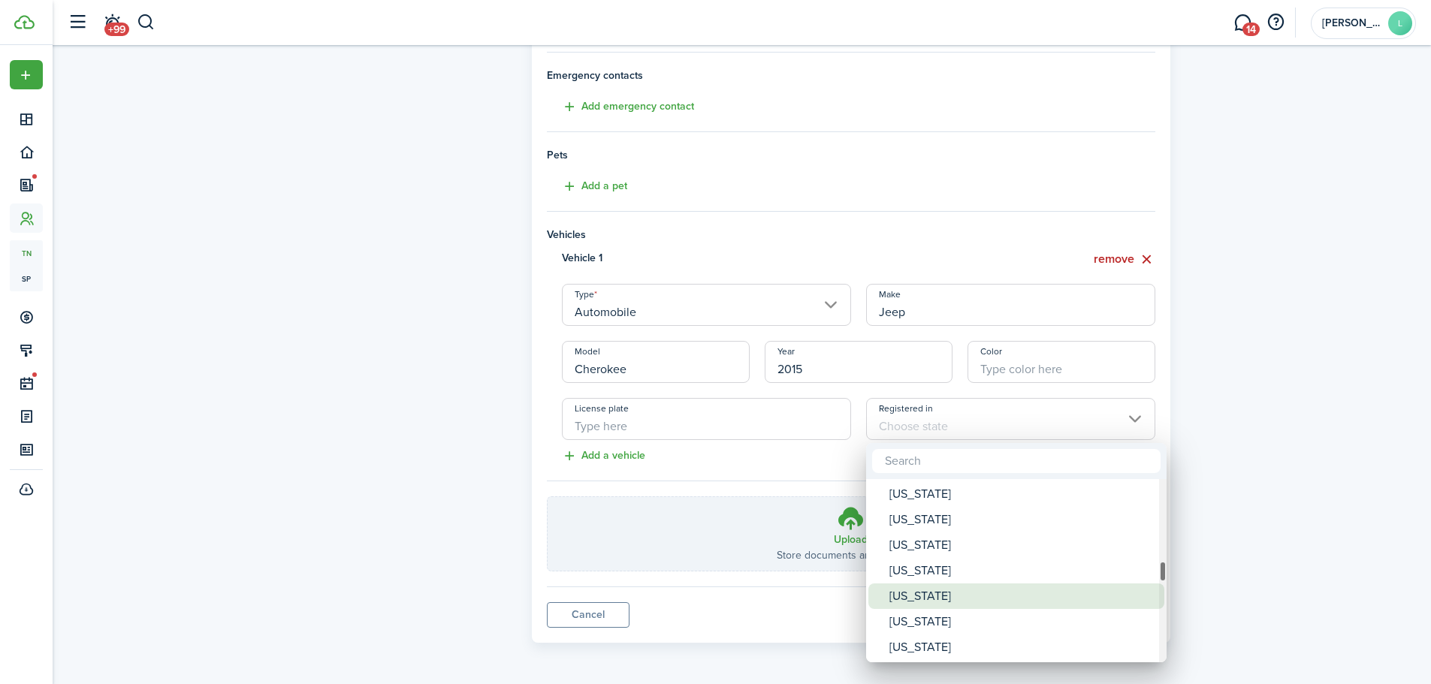
click at [925, 589] on div "[US_STATE]" at bounding box center [1022, 597] width 266 height 26
type input "[US_STATE]"
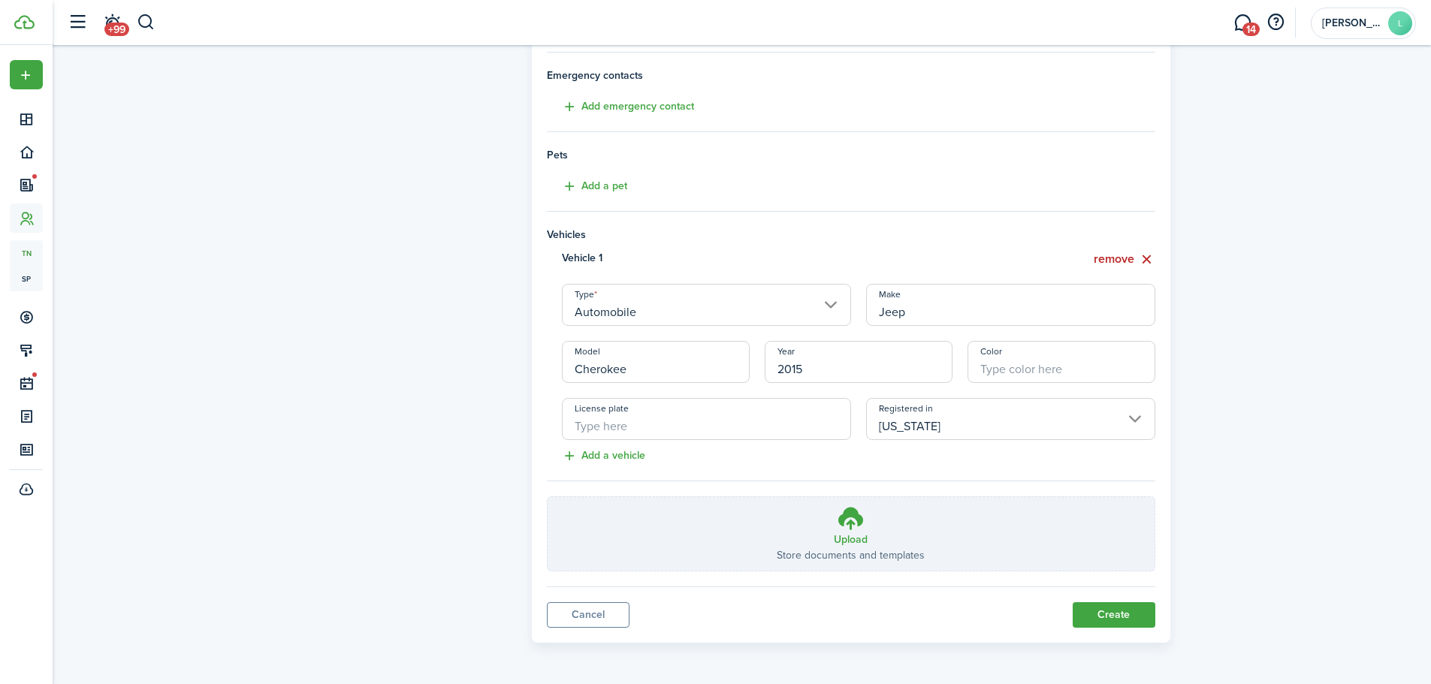
click at [741, 456] on tenant-form "Personal information First name [PERSON_NAME] Last name [PERSON_NAME] Middle na…" at bounding box center [851, 159] width 608 height 825
click at [1109, 605] on button "Create" at bounding box center [1114, 615] width 83 height 26
click at [1121, 258] on button "remove" at bounding box center [1125, 259] width 62 height 19
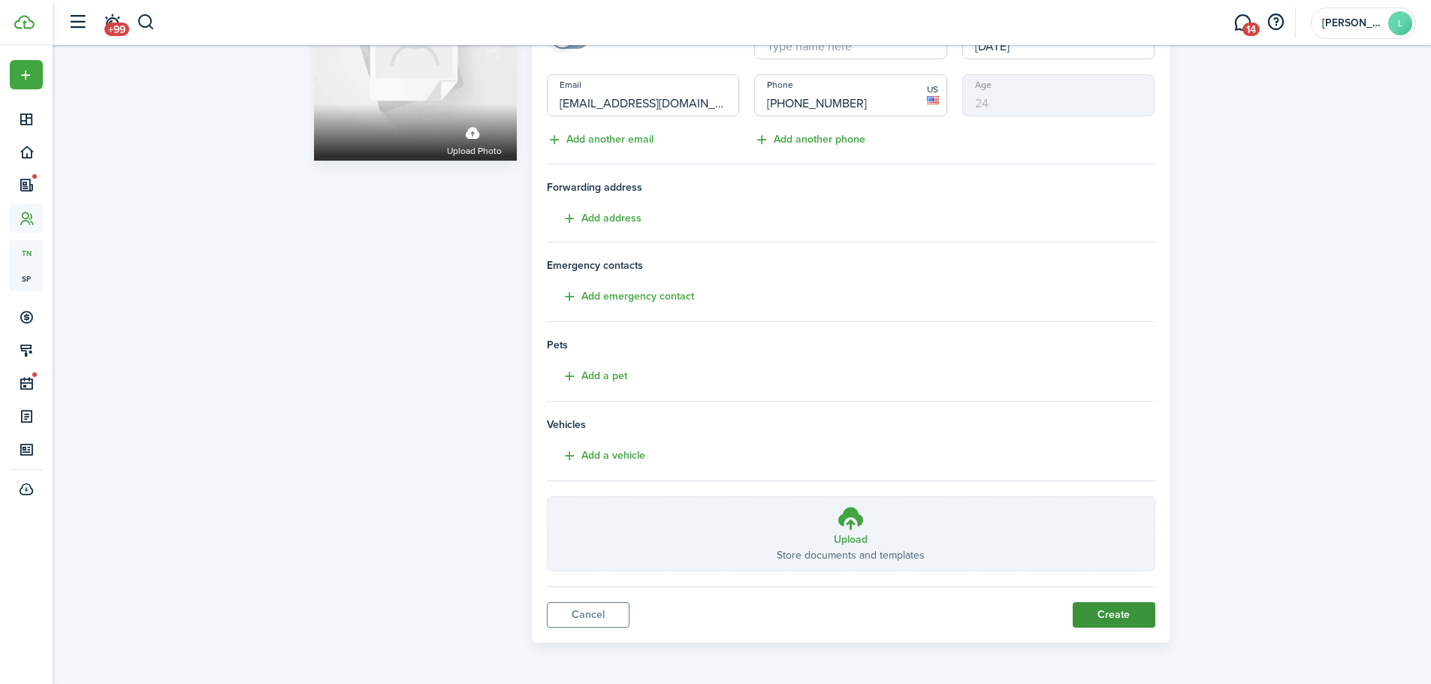
click at [1111, 613] on button "Create" at bounding box center [1114, 615] width 83 height 26
click at [1108, 611] on button "Create" at bounding box center [1114, 615] width 83 height 26
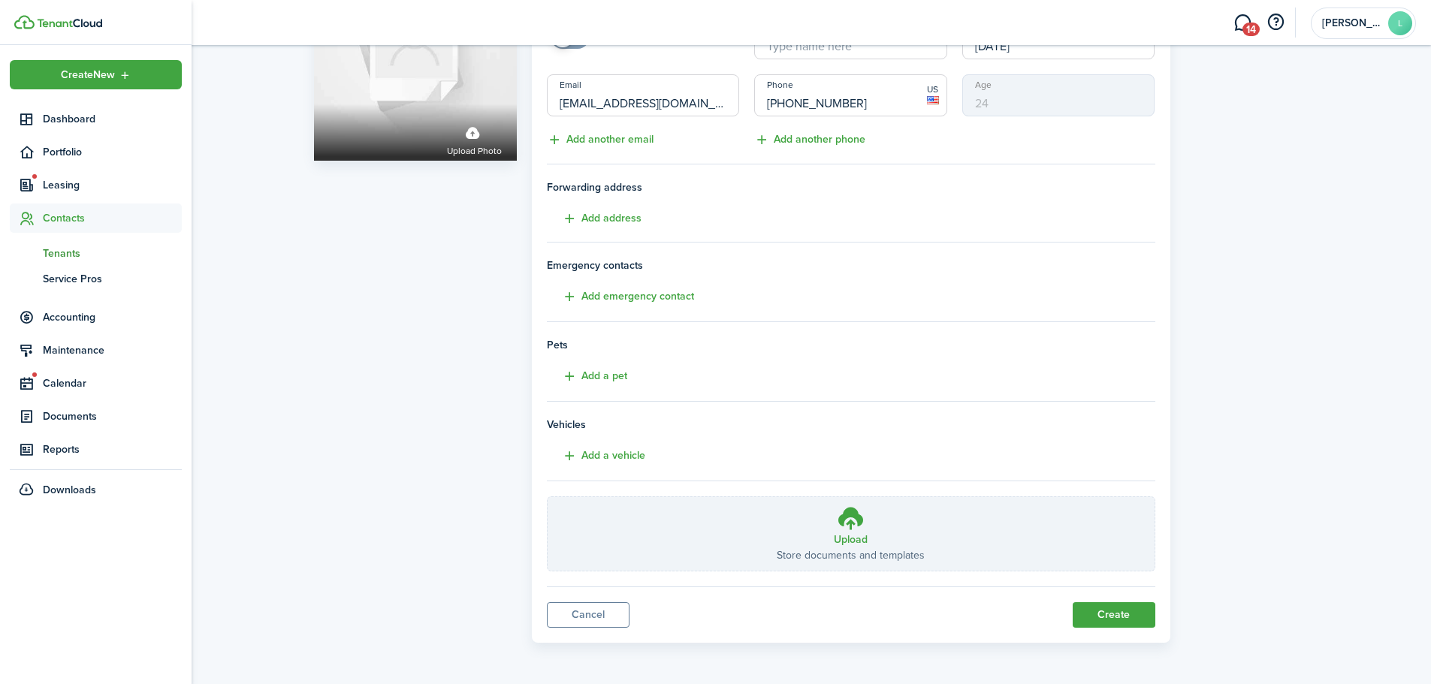
click at [73, 216] on span "Contacts" at bounding box center [112, 218] width 139 height 16
click at [71, 216] on span "Contacts" at bounding box center [112, 218] width 139 height 16
click at [78, 249] on span "Tenants" at bounding box center [112, 254] width 139 height 16
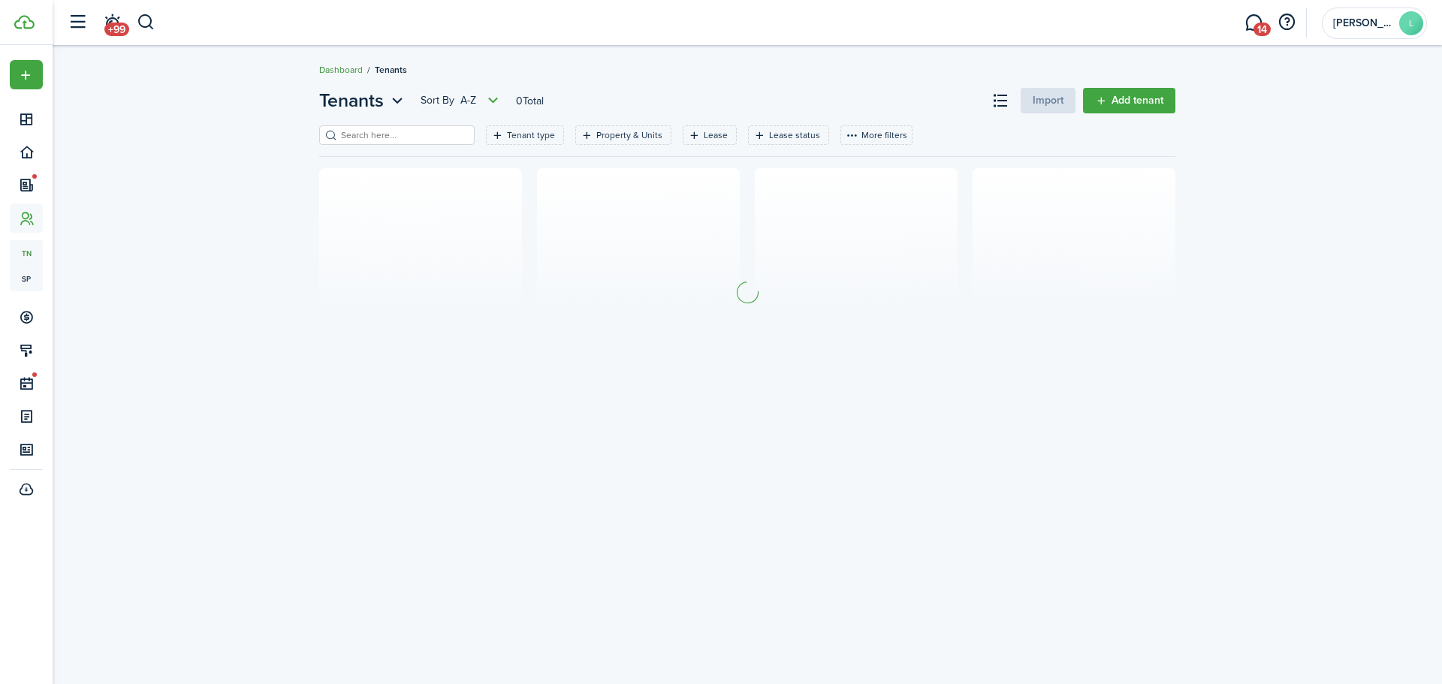
click at [349, 69] on link "Dashboard" at bounding box center [341, 70] width 44 height 14
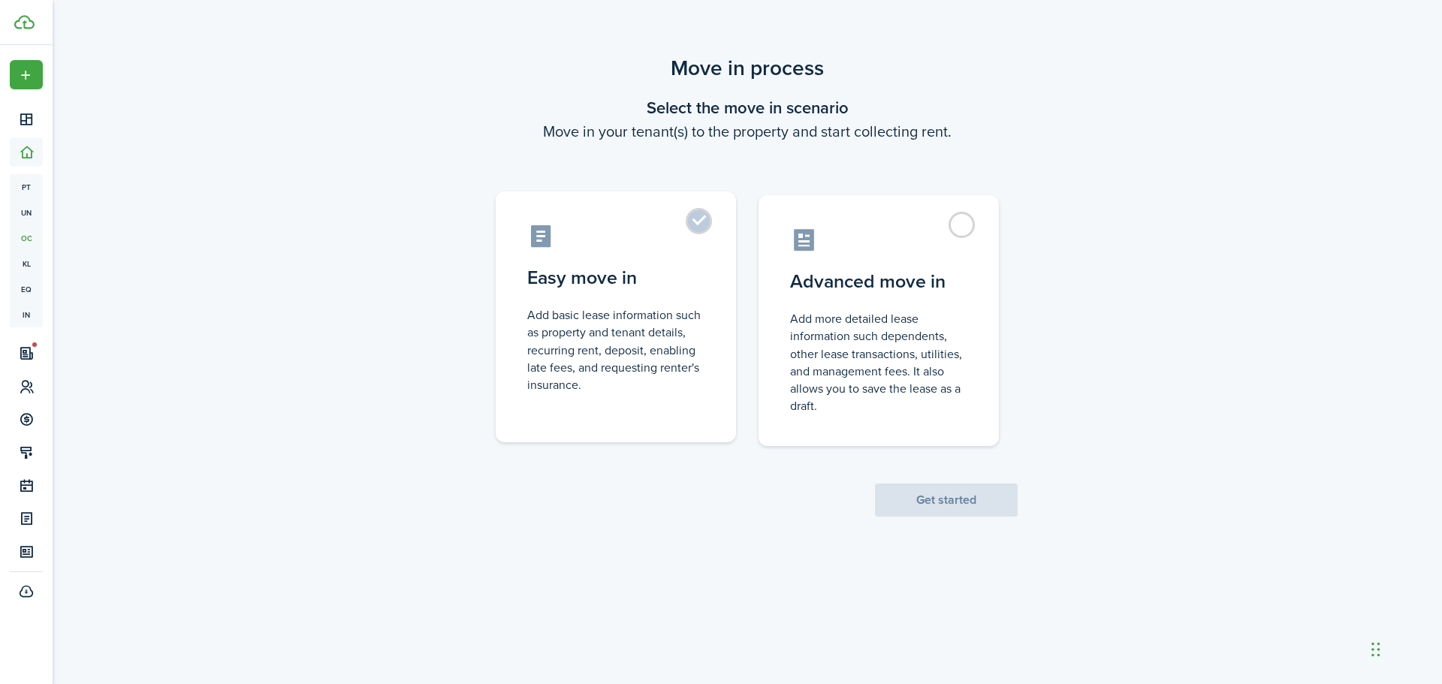
click at [581, 324] on control-radio-card-description "Add basic lease information such as property and tenant details, recurring rent…" at bounding box center [615, 349] width 177 height 87
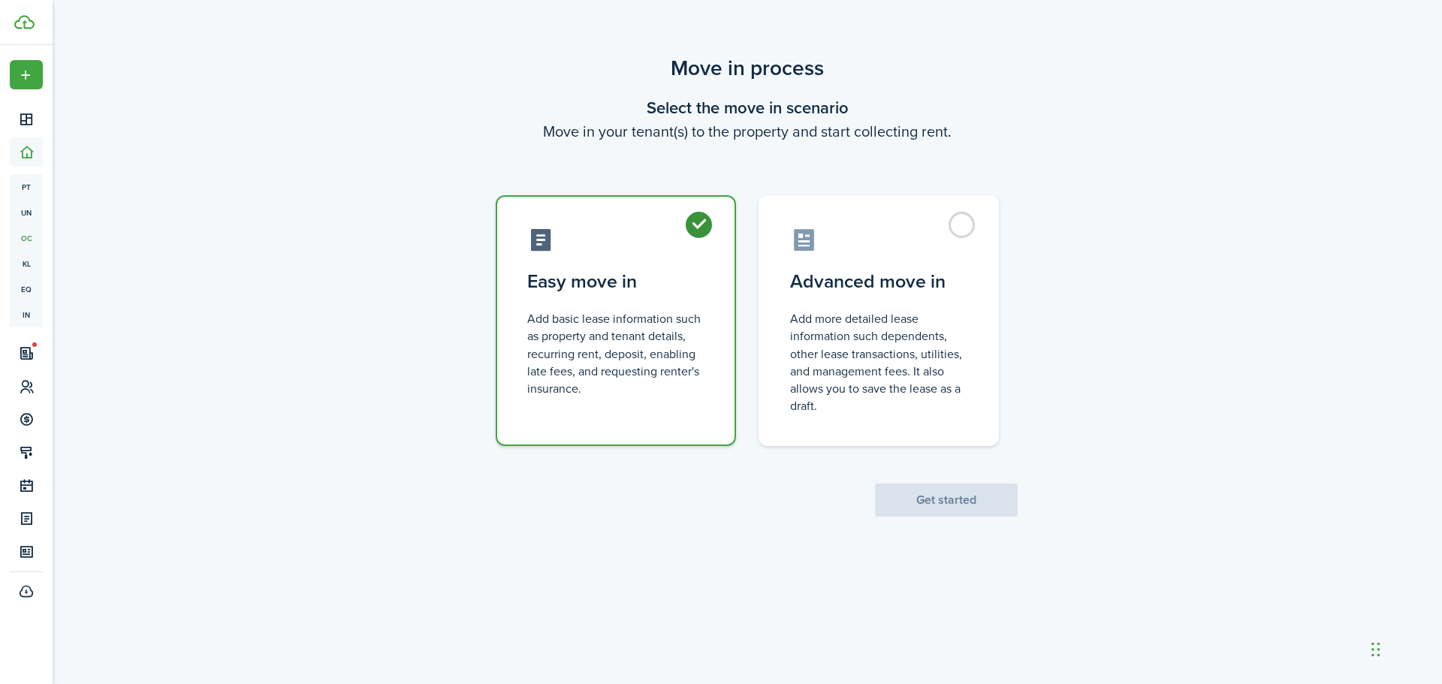
radio input "true"
click at [946, 495] on button "Get started" at bounding box center [946, 500] width 143 height 33
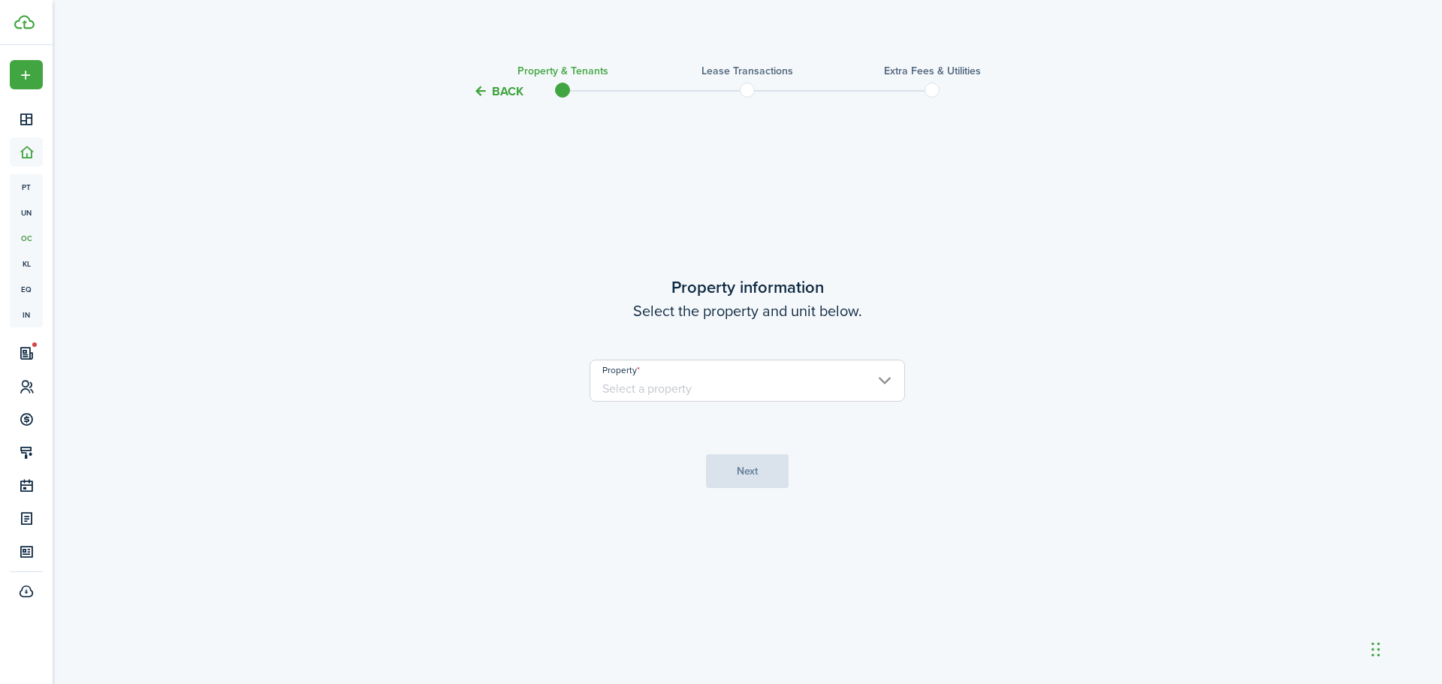
click at [886, 379] on input "Property" at bounding box center [747, 381] width 315 height 42
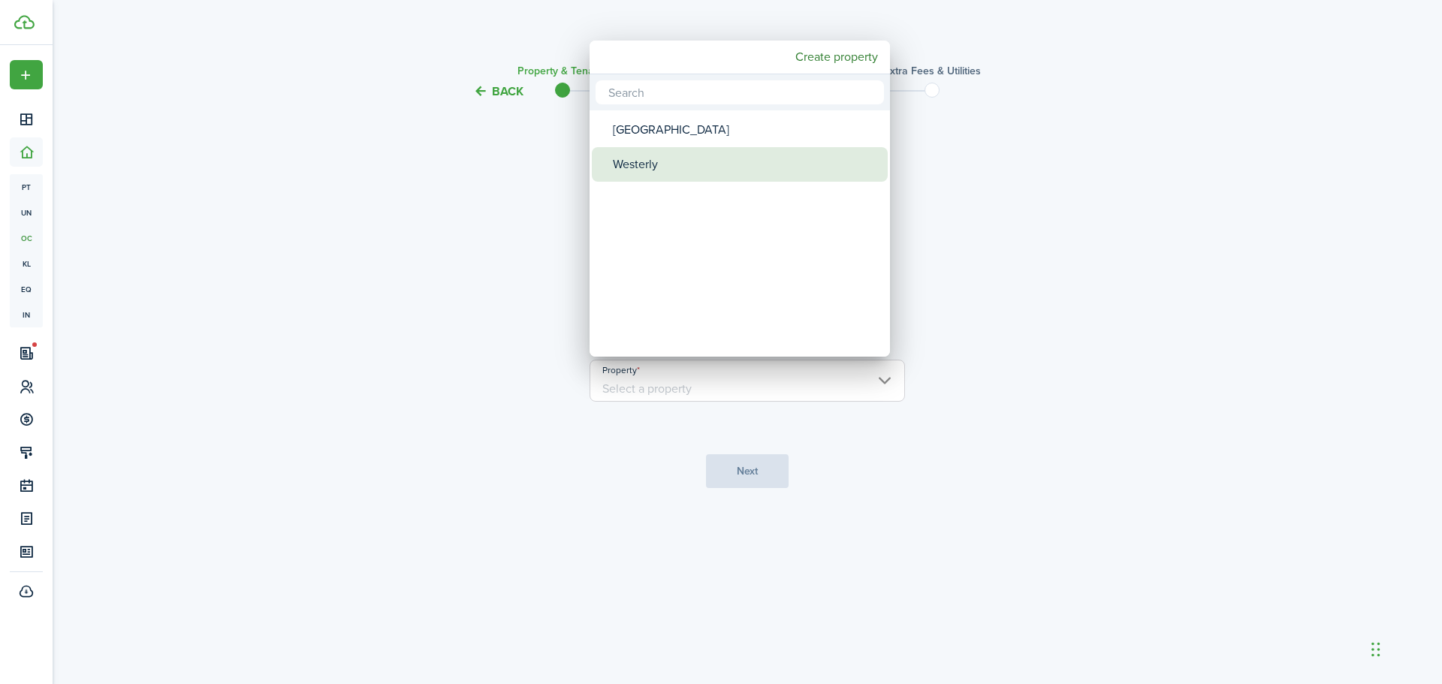
click at [636, 155] on div "Westerly" at bounding box center [746, 164] width 266 height 35
type input "Westerly"
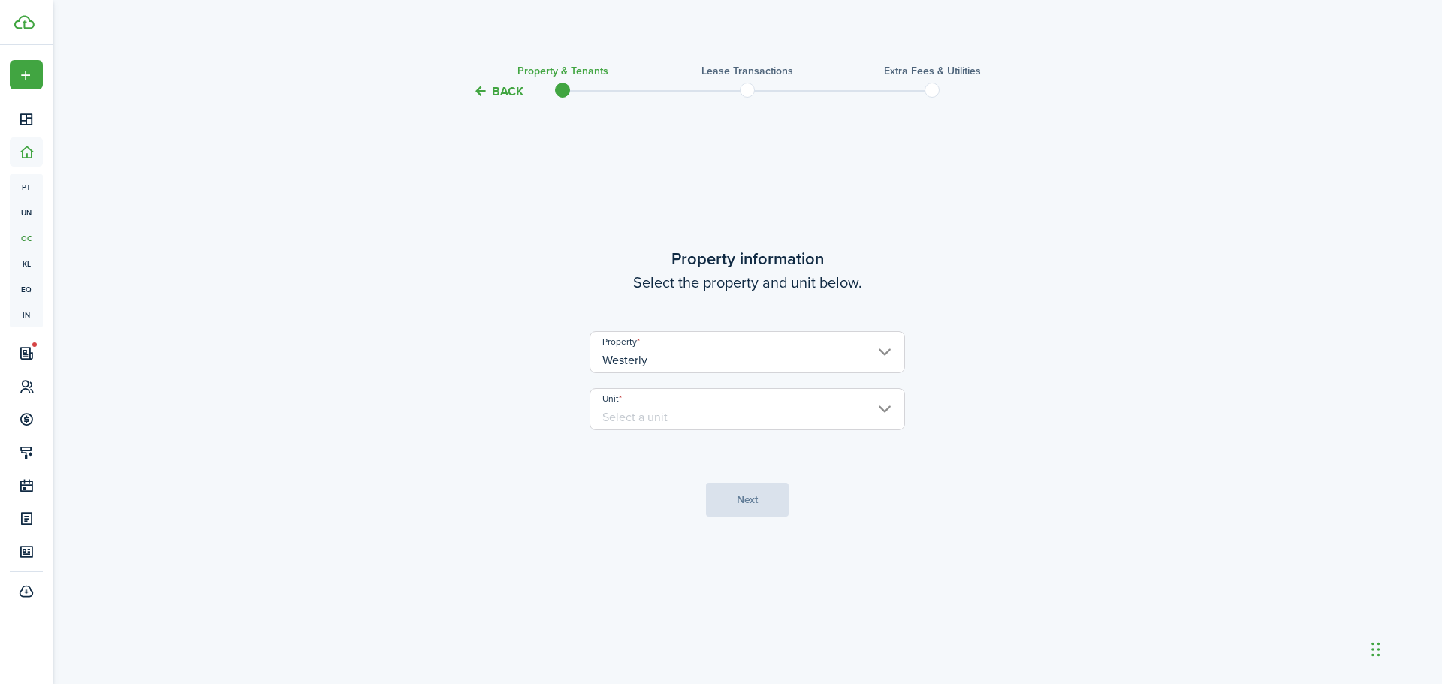
click at [886, 405] on input "Unit" at bounding box center [747, 409] width 315 height 42
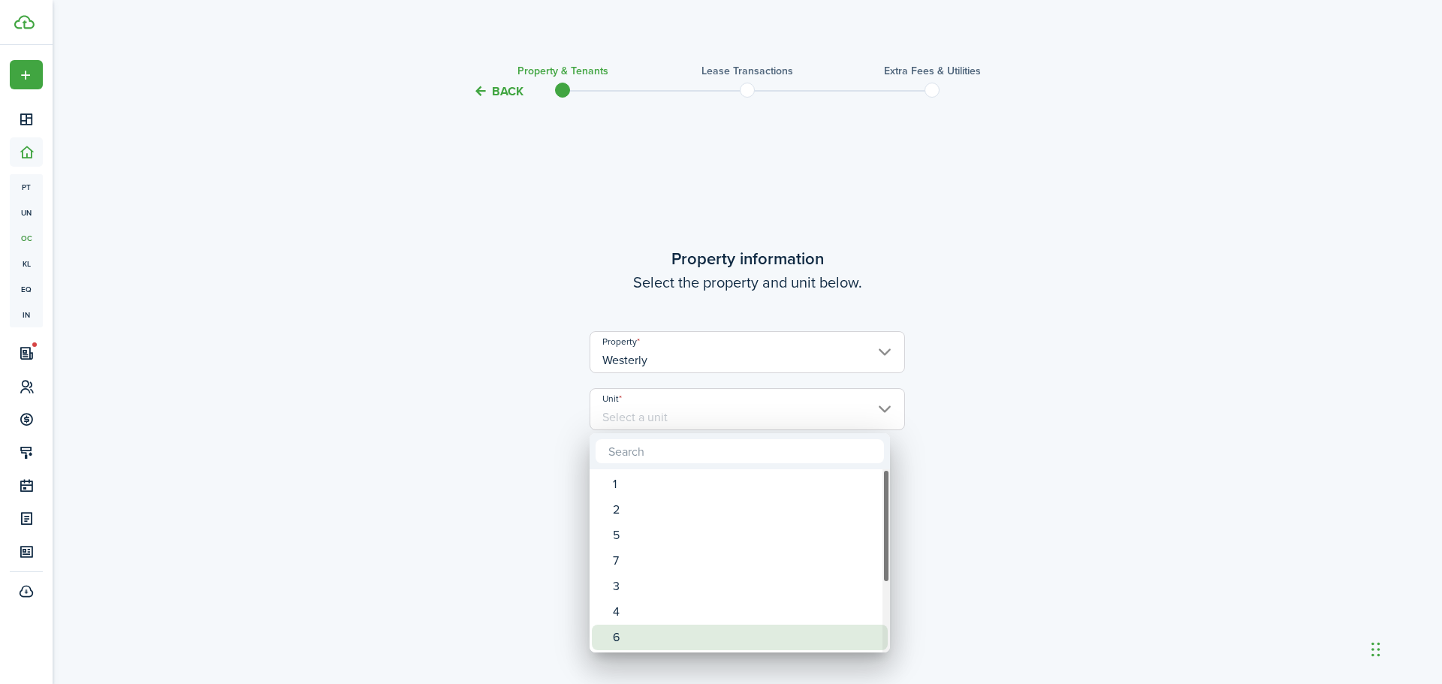
click at [617, 635] on div "6" at bounding box center [746, 638] width 266 height 26
type input "6"
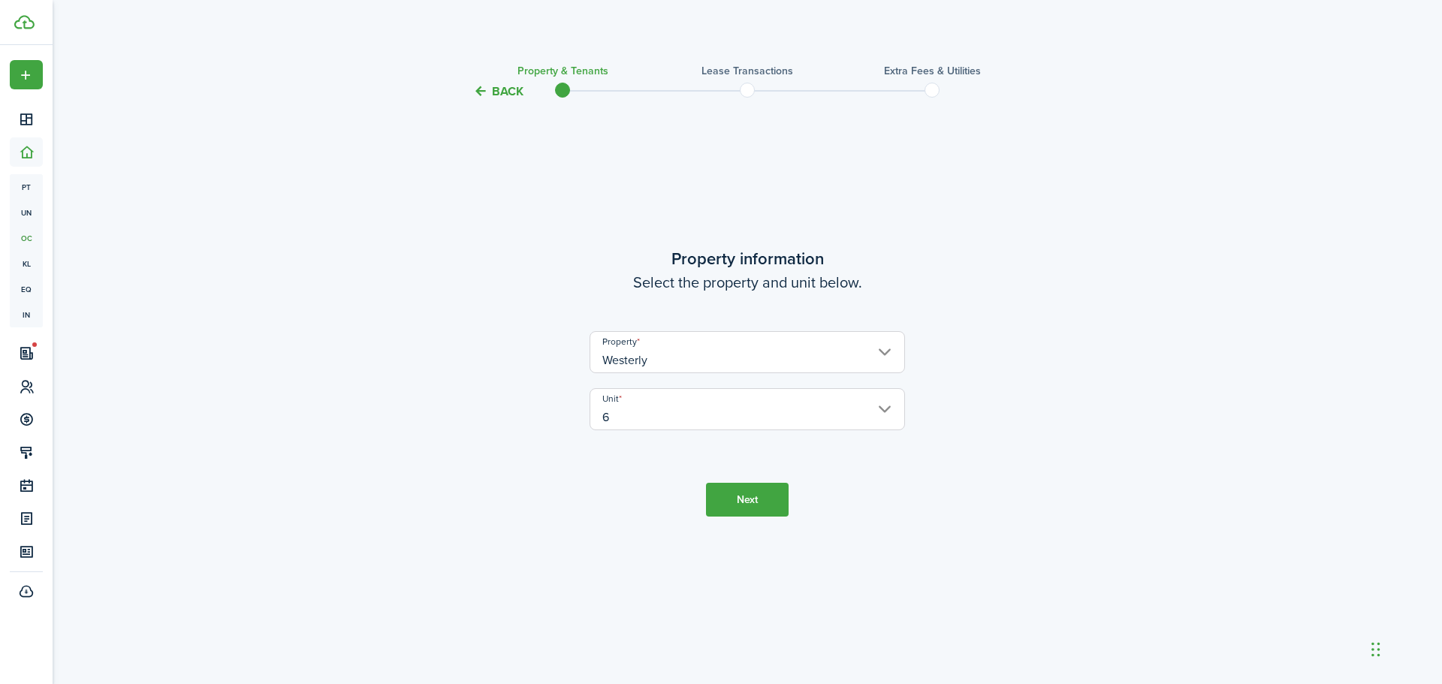
click at [745, 497] on button "Next" at bounding box center [747, 500] width 83 height 34
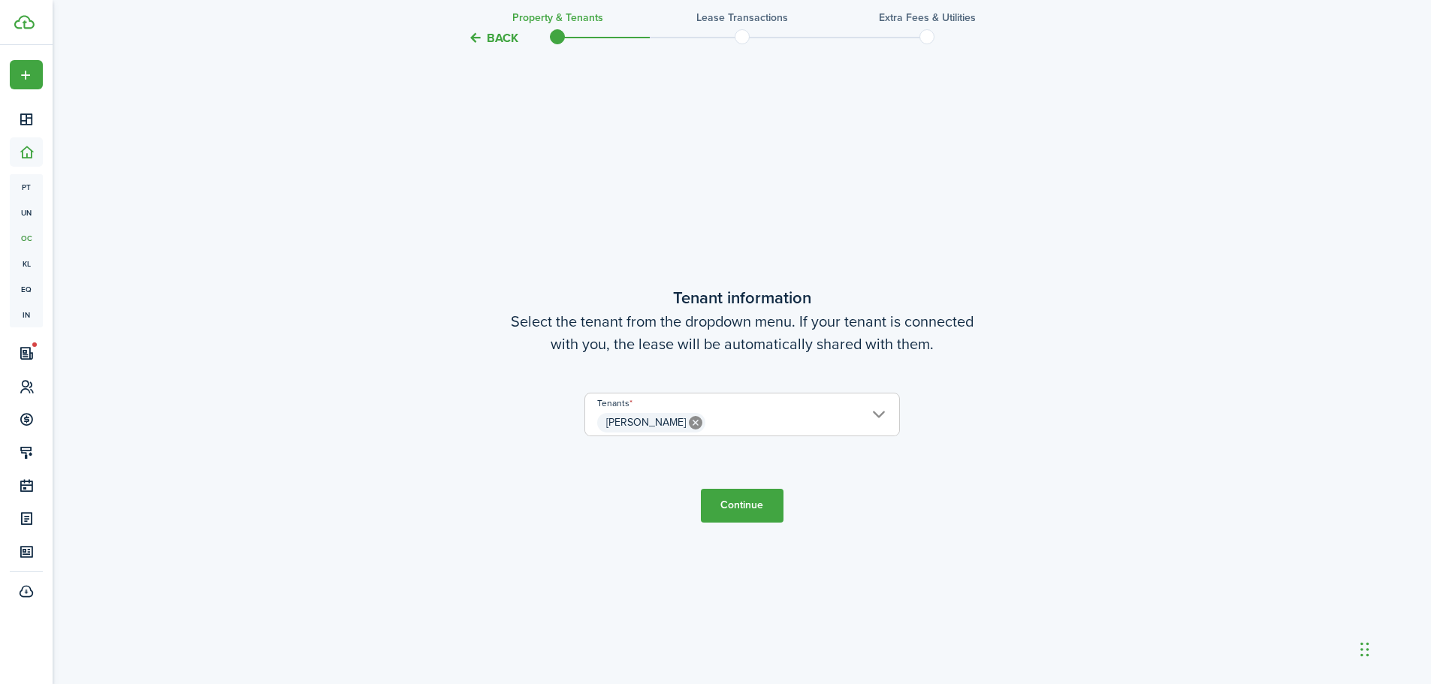
scroll to position [584, 0]
click at [739, 499] on button "Continue" at bounding box center [742, 504] width 83 height 34
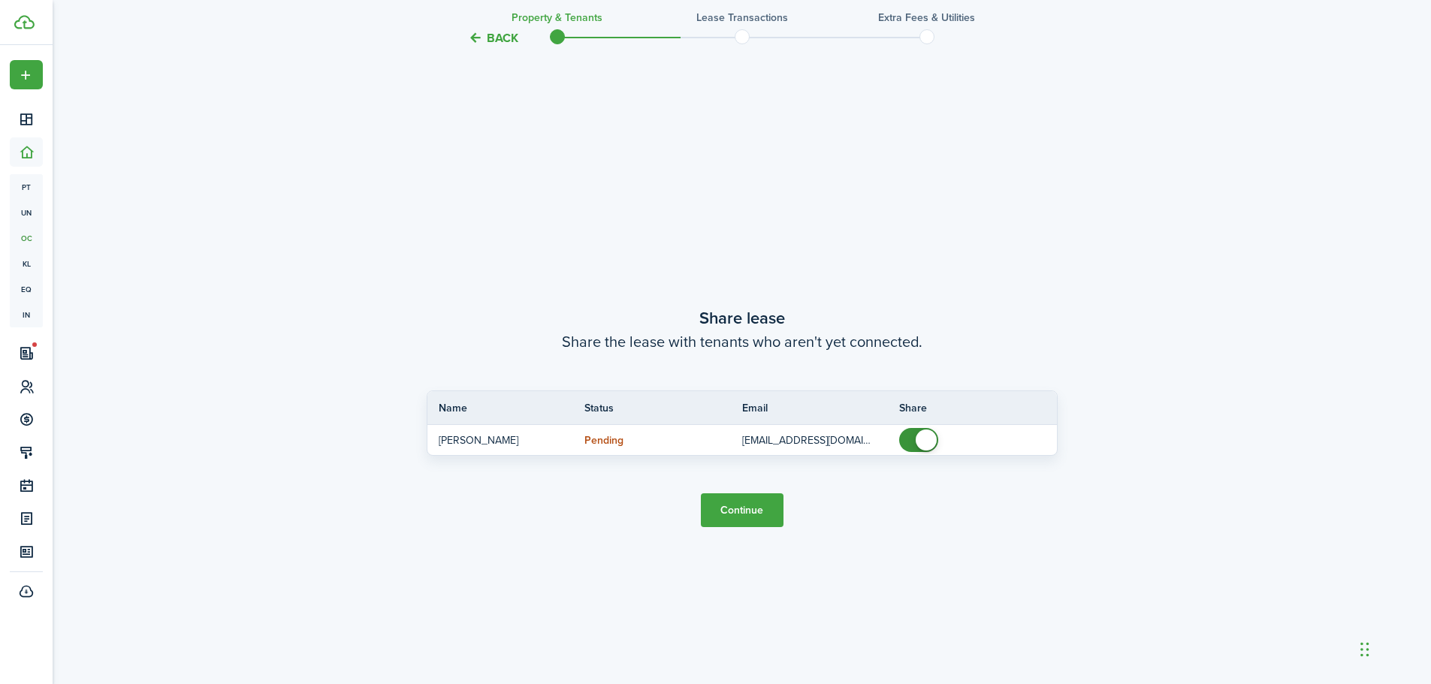
scroll to position [1268, 0]
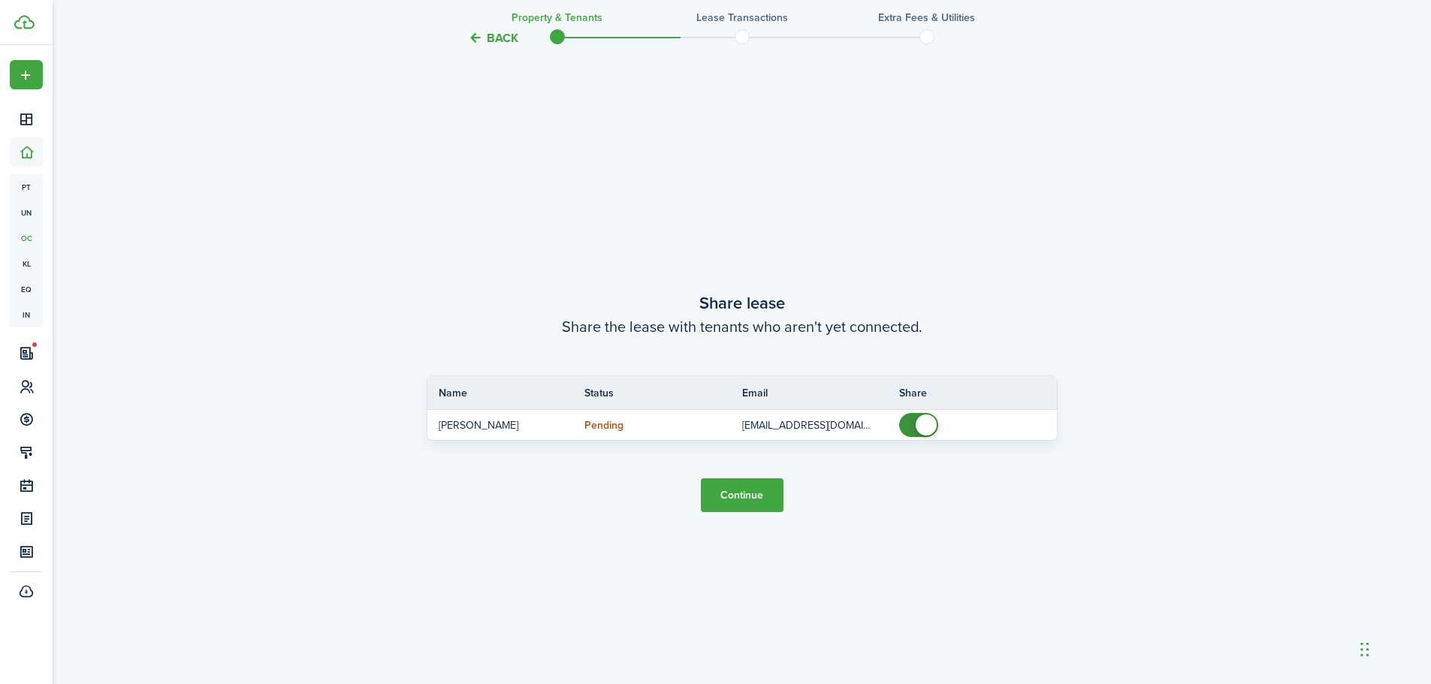
click at [750, 494] on button "Continue" at bounding box center [742, 495] width 83 height 34
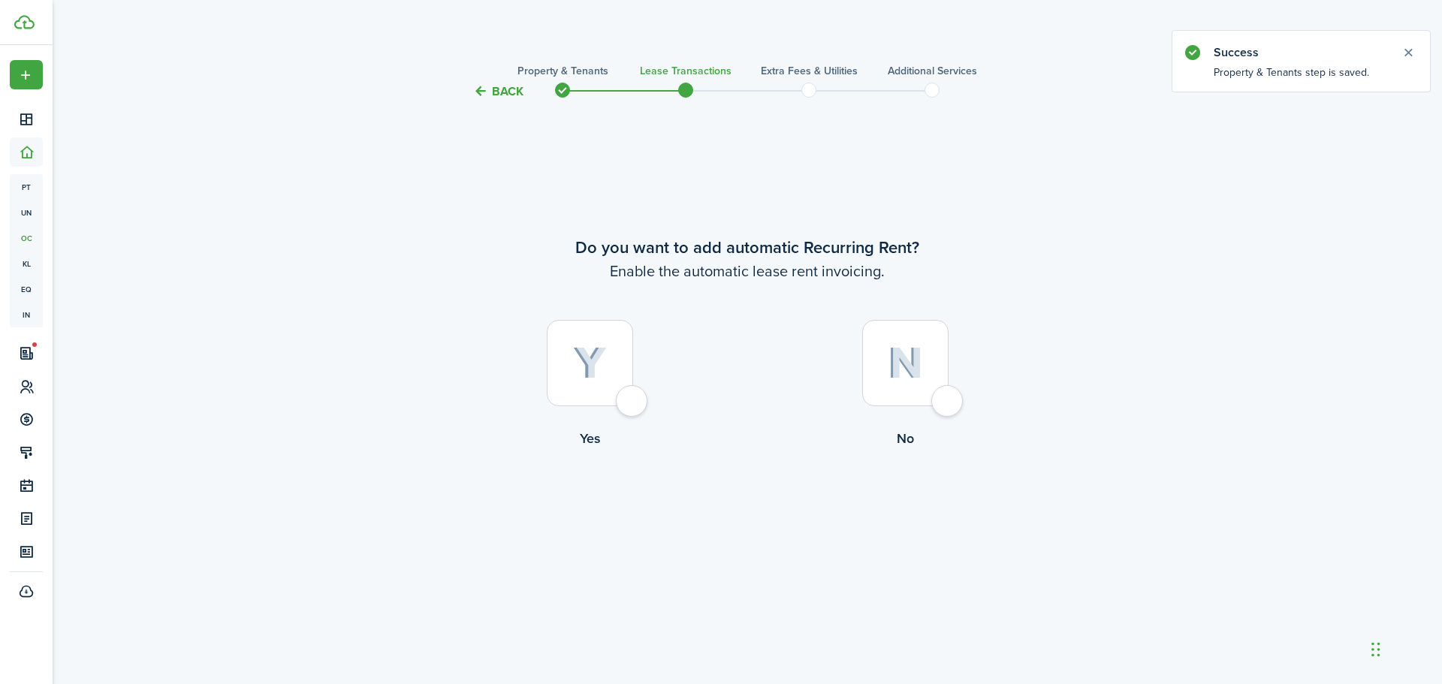
click at [632, 398] on div at bounding box center [590, 363] width 86 height 86
radio input "true"
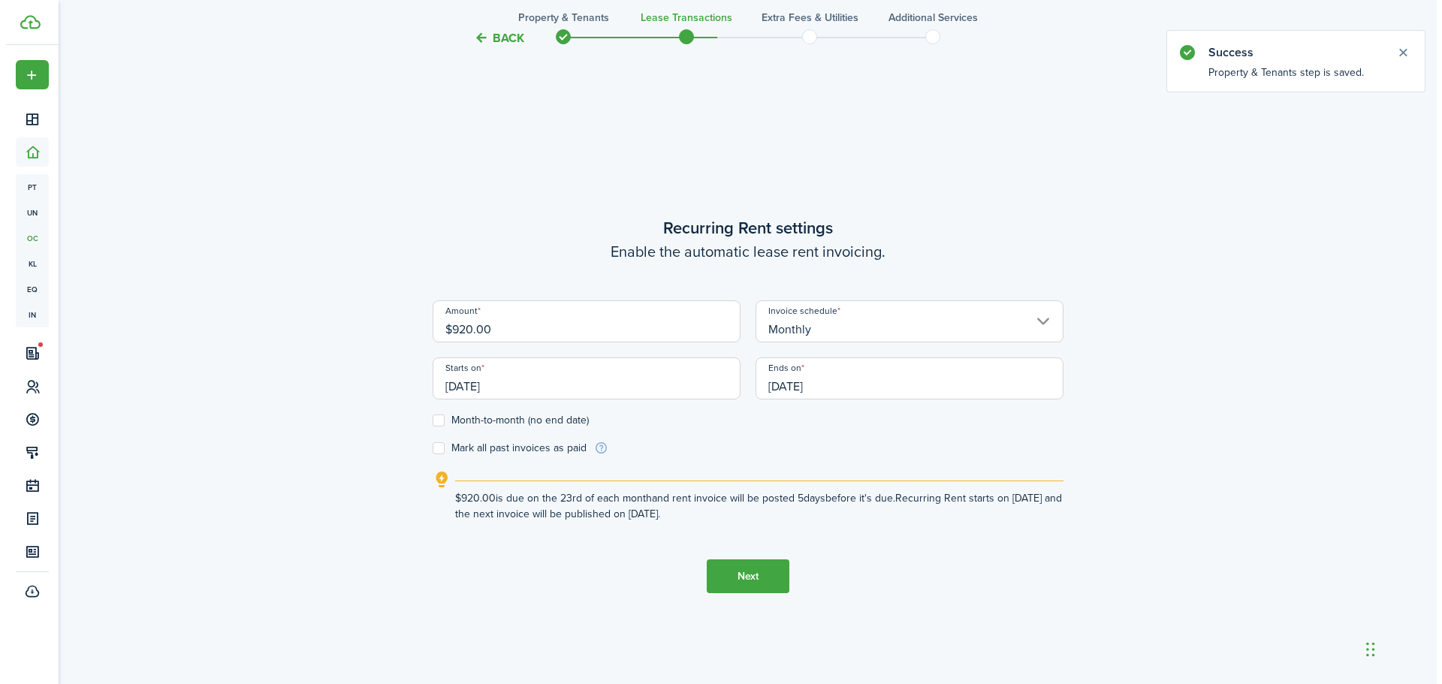
scroll to position [584, 0]
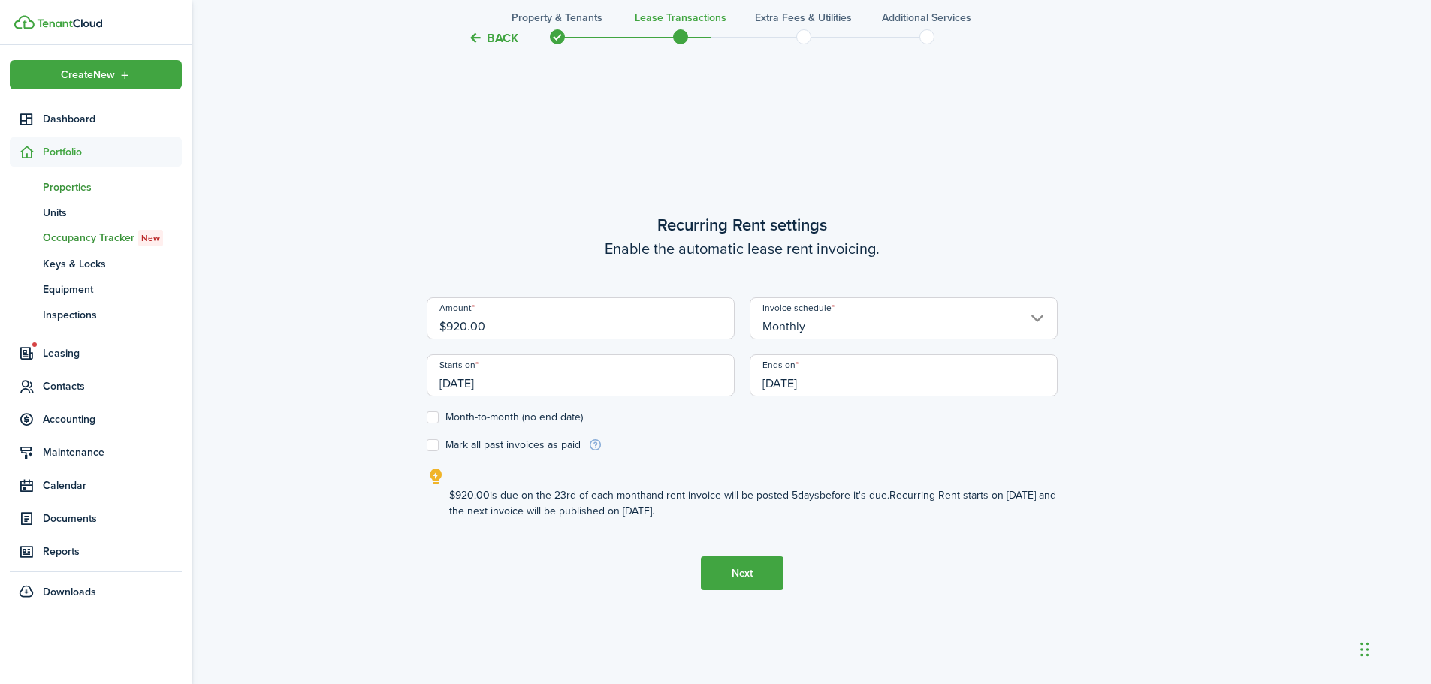
click at [58, 183] on span "Properties" at bounding box center [112, 188] width 139 height 16
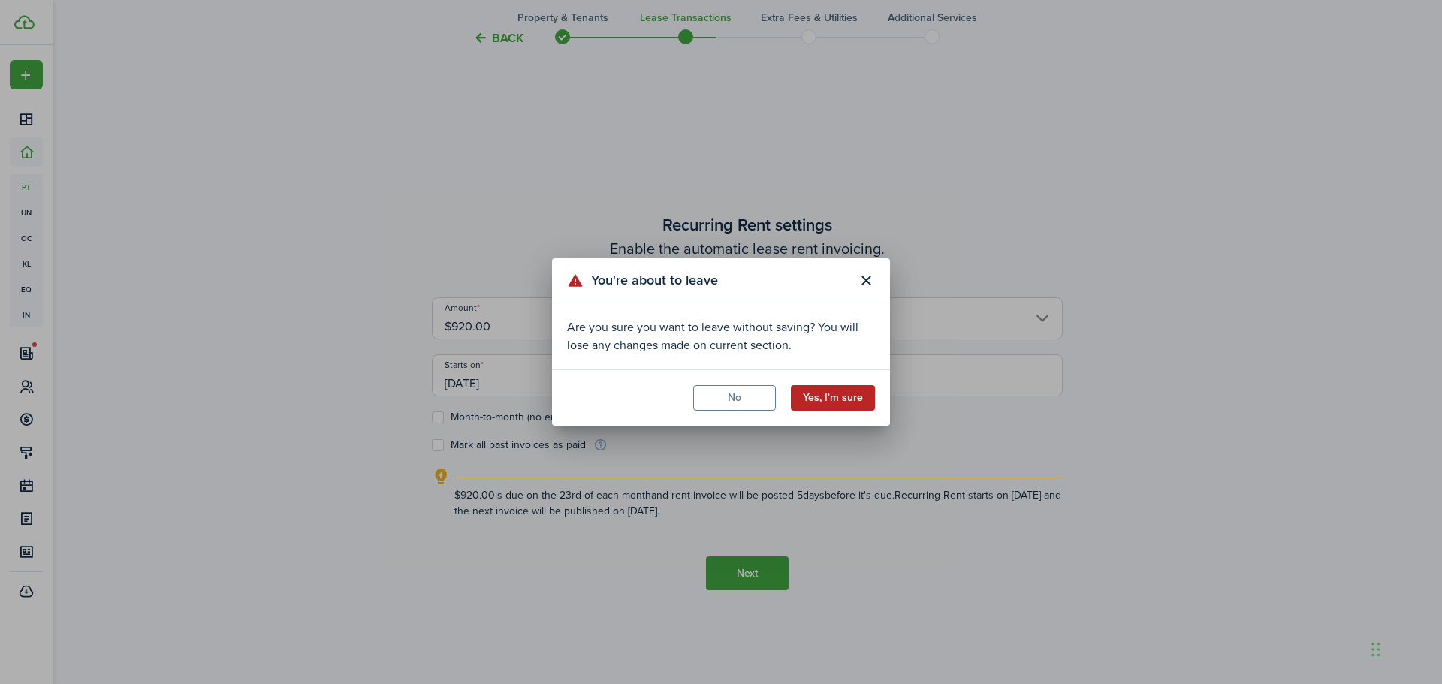
click at [844, 394] on button "Yes, I'm sure" at bounding box center [833, 398] width 84 height 26
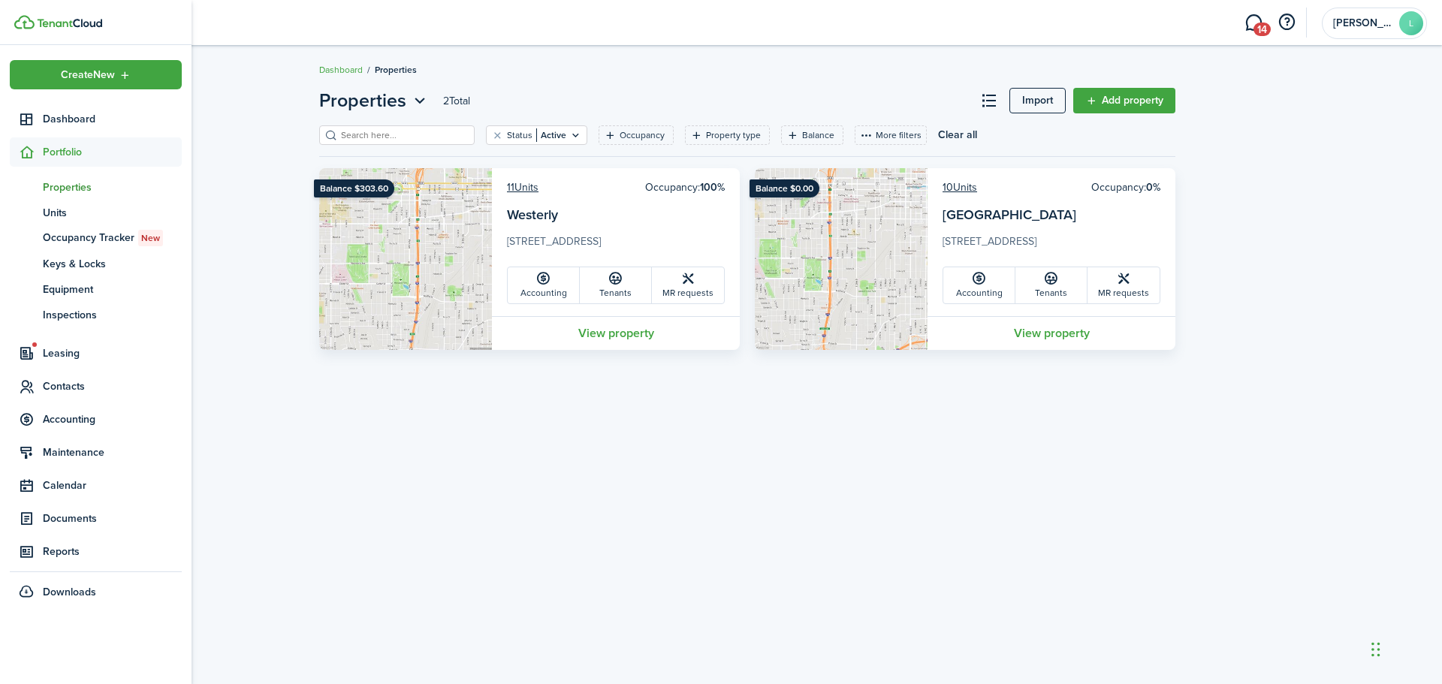
click at [63, 182] on span "Properties" at bounding box center [112, 188] width 139 height 16
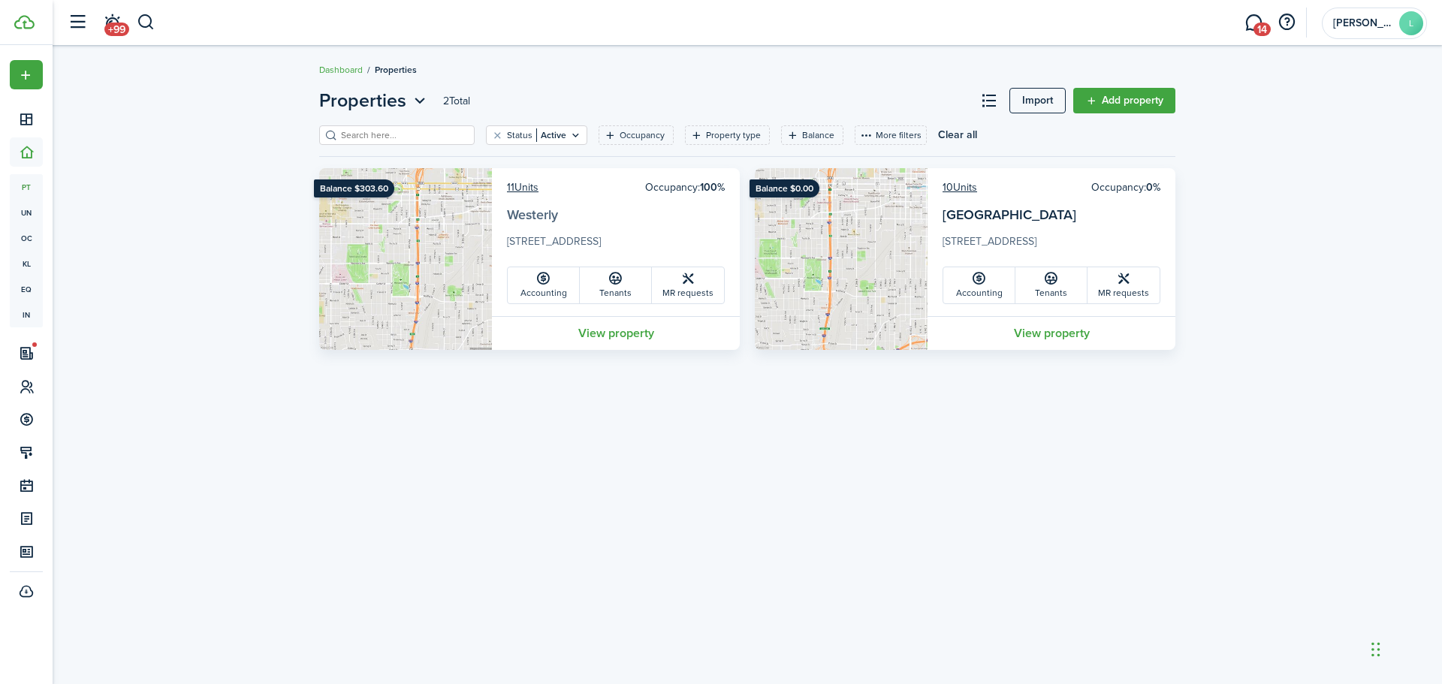
click at [542, 210] on link "Westerly" at bounding box center [532, 215] width 51 height 20
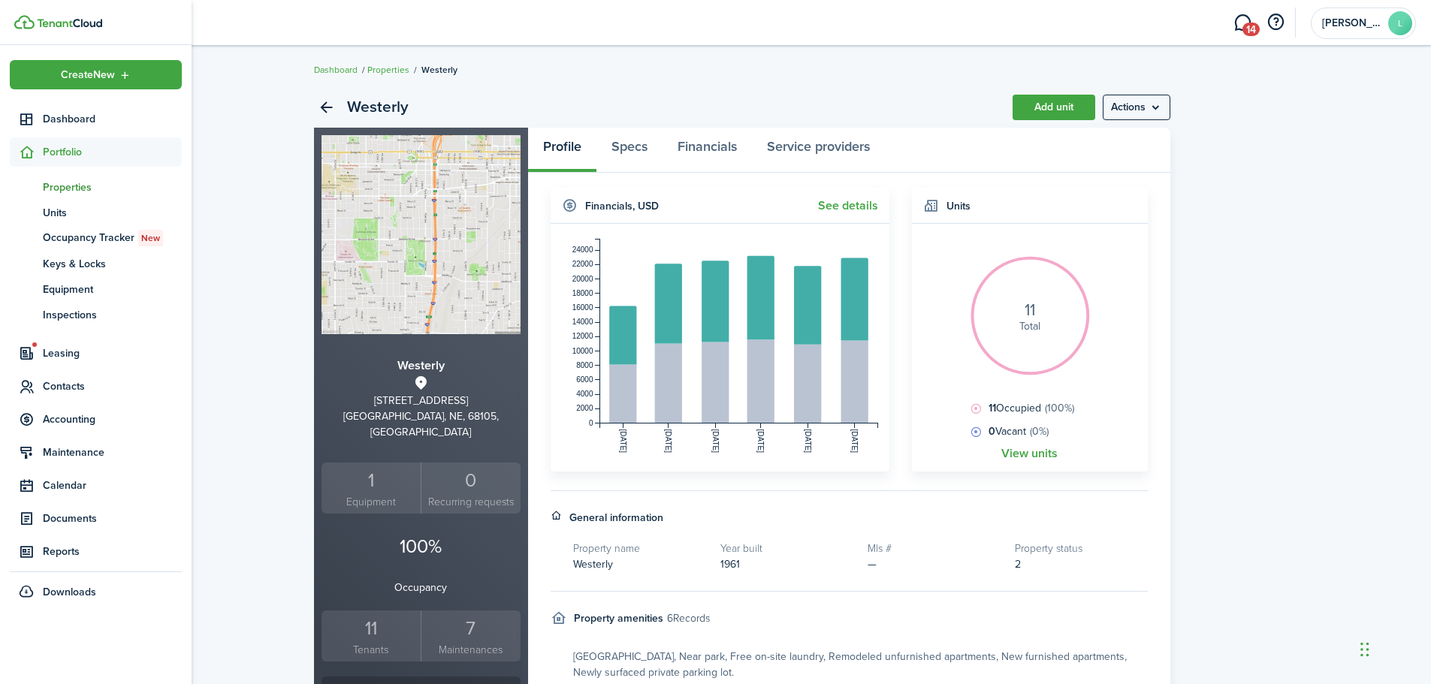
click at [71, 183] on span "Properties" at bounding box center [112, 188] width 139 height 16
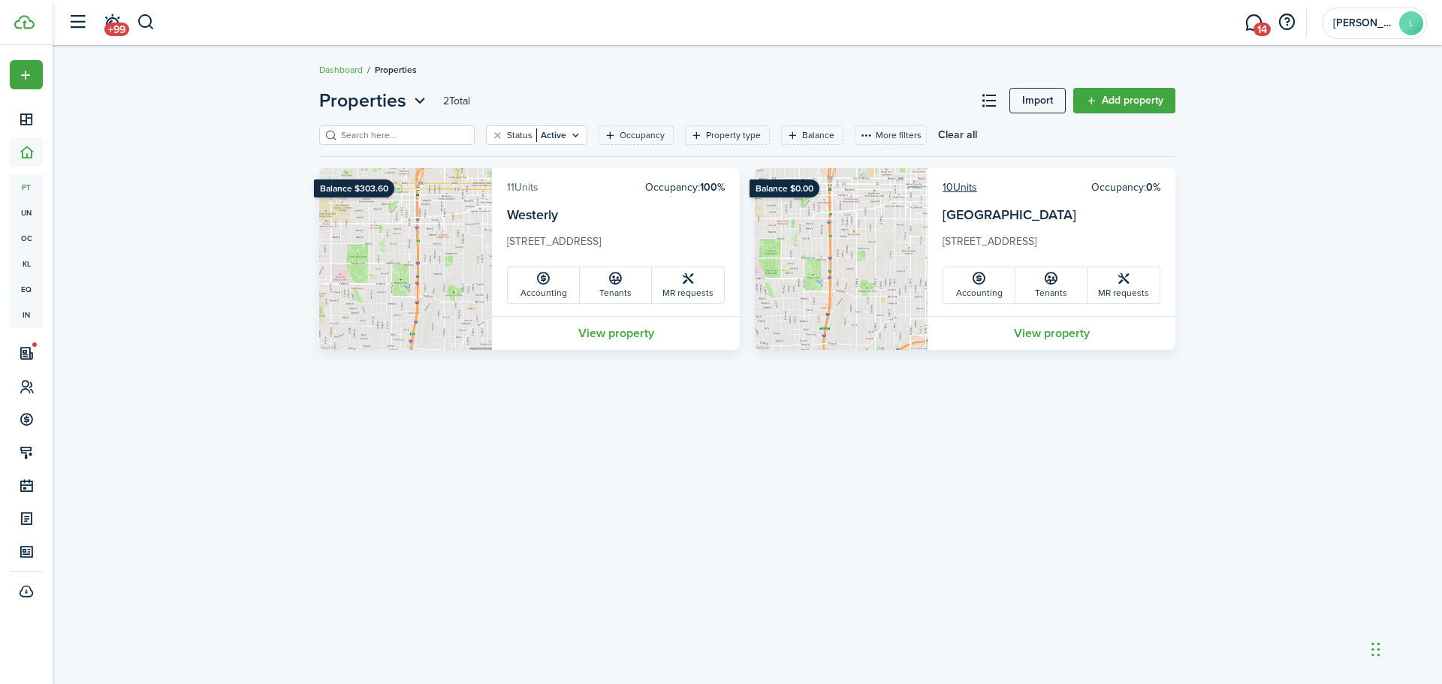
click at [522, 185] on link "11 Units" at bounding box center [523, 188] width 32 height 16
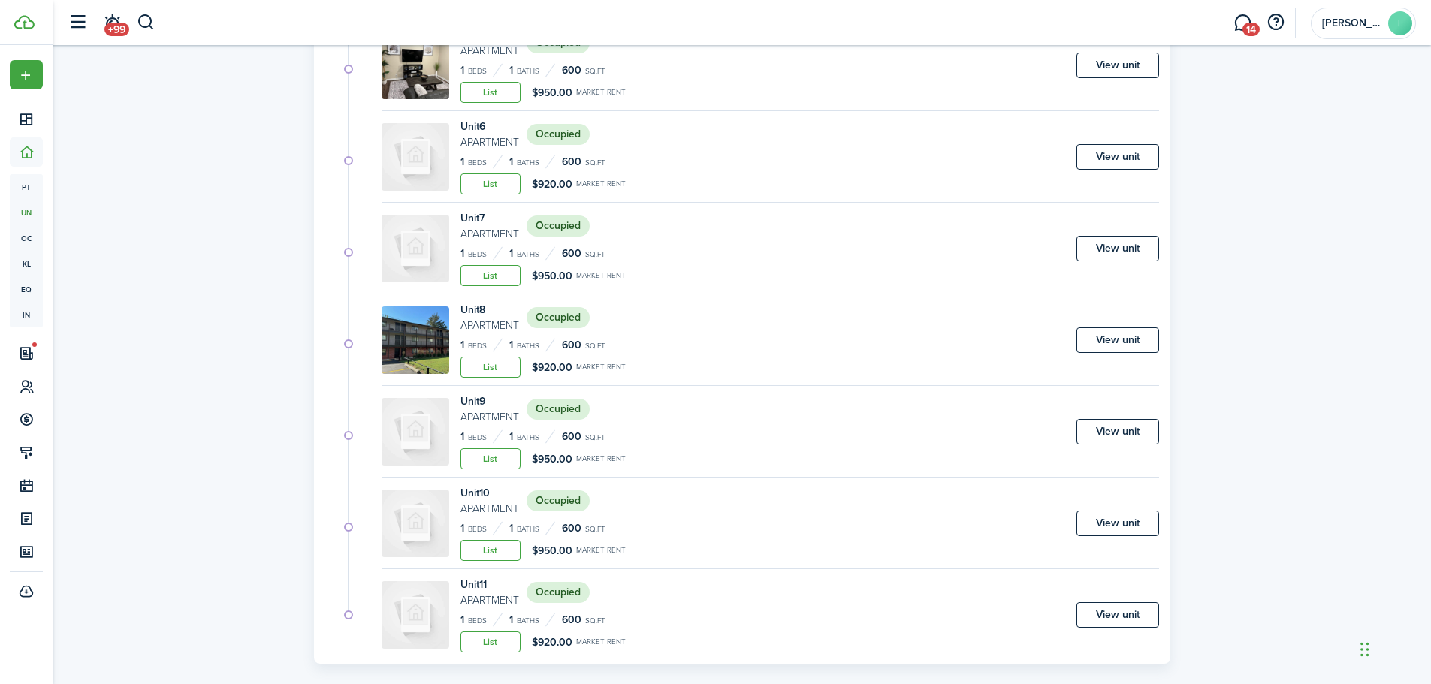
scroll to position [526, 0]
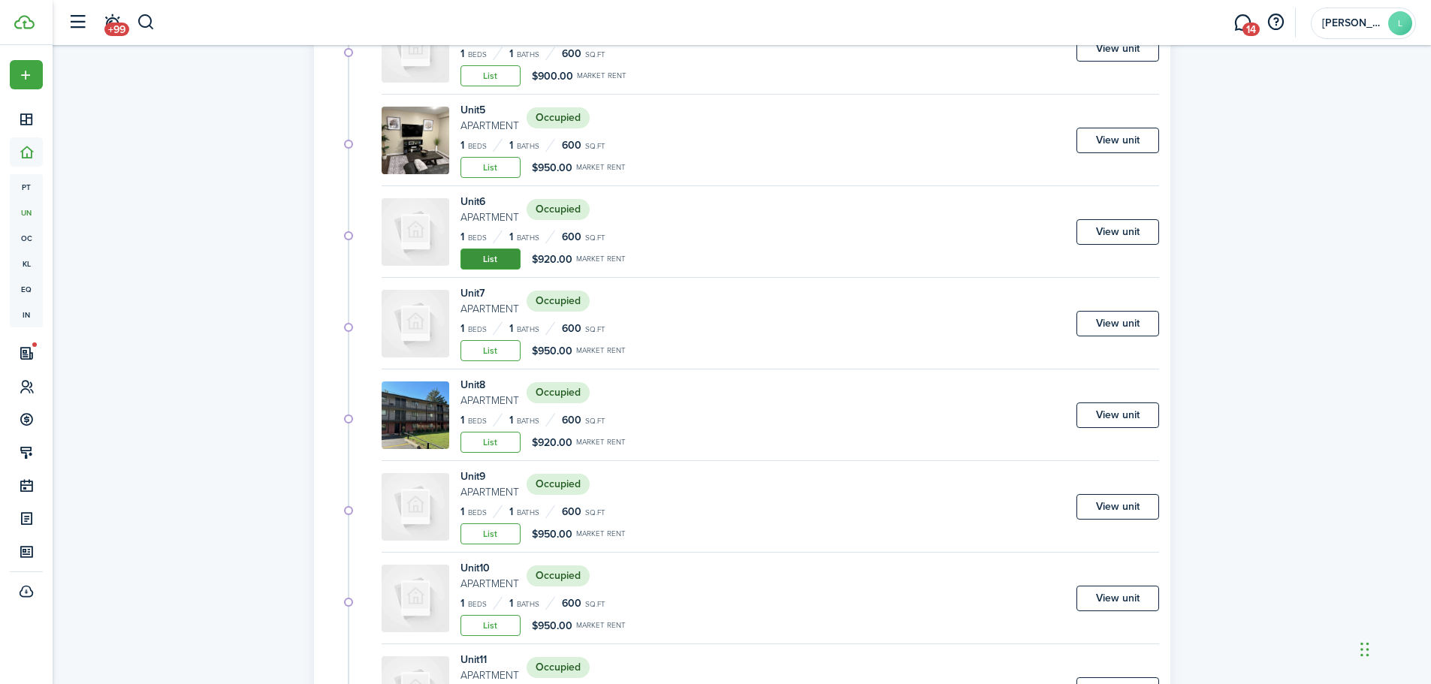
click at [491, 257] on link "List" at bounding box center [490, 259] width 60 height 21
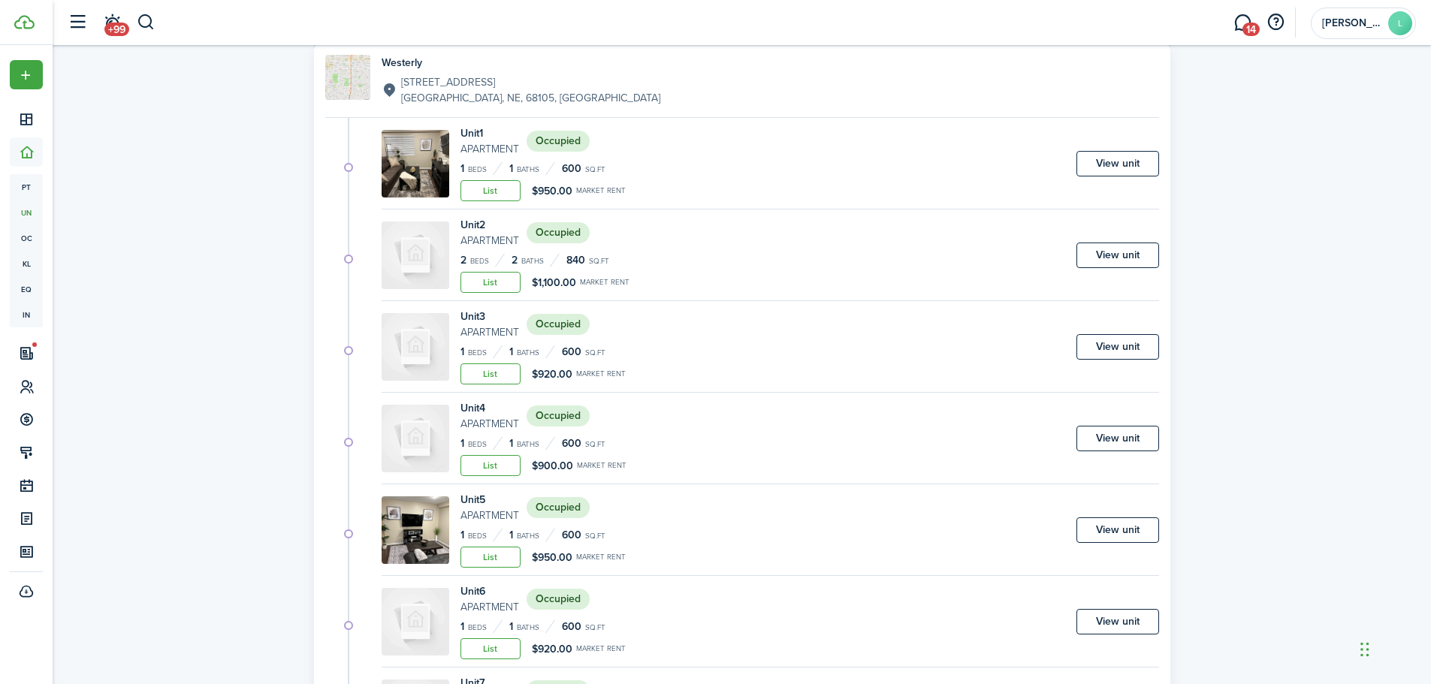
scroll to position [376, 0]
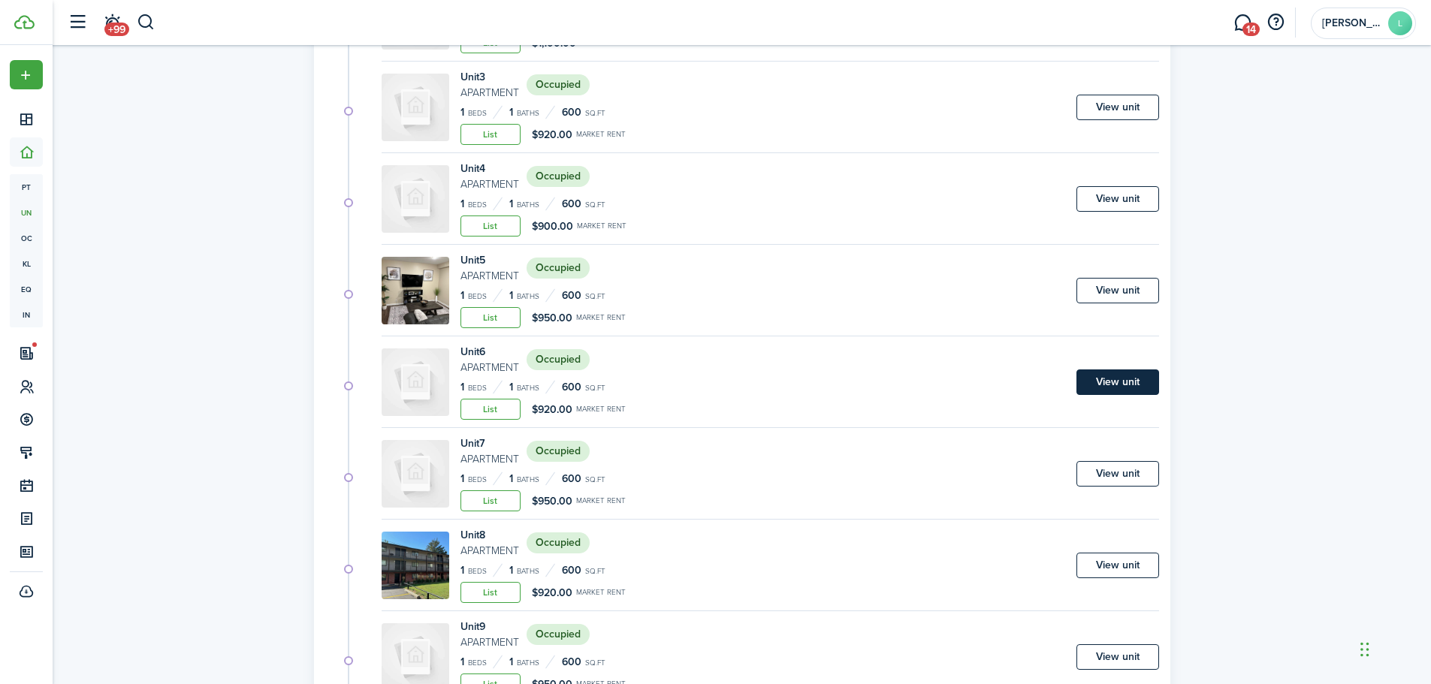
click at [1127, 377] on link "View unit" at bounding box center [1117, 383] width 83 height 26
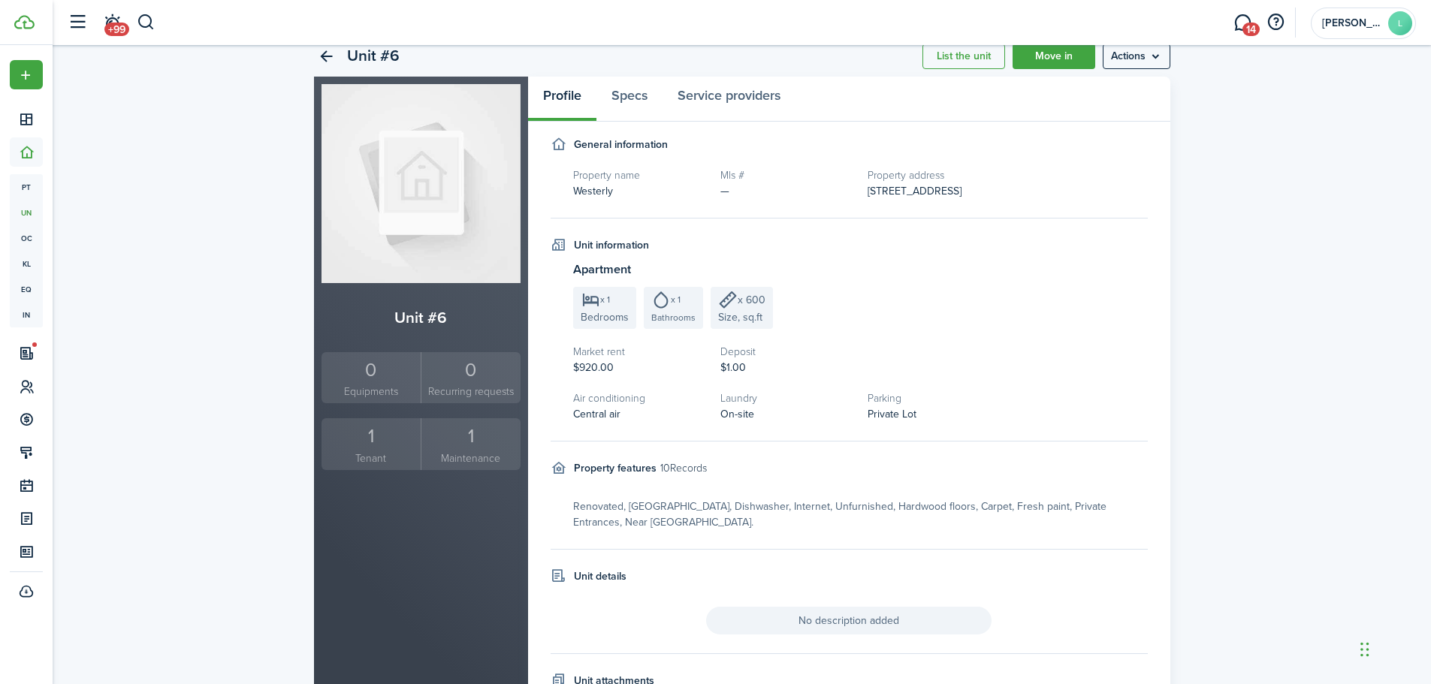
scroll to position [16, 0]
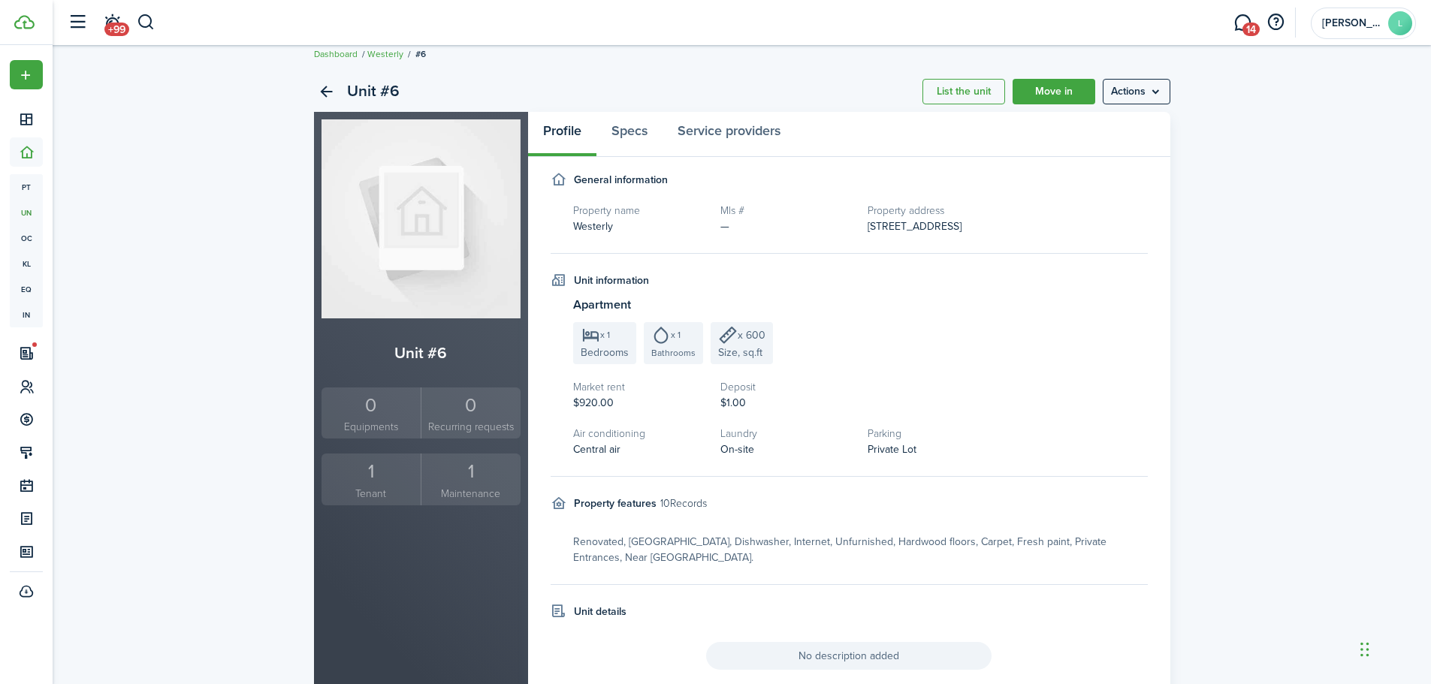
click at [597, 397] on span "$920.00" at bounding box center [593, 403] width 41 height 16
click at [592, 397] on span "$920.00" at bounding box center [593, 403] width 41 height 16
click at [1125, 90] on menu-btn "Actions" at bounding box center [1137, 92] width 68 height 26
click at [1065, 119] on link "Edit unit" at bounding box center [1104, 125] width 131 height 26
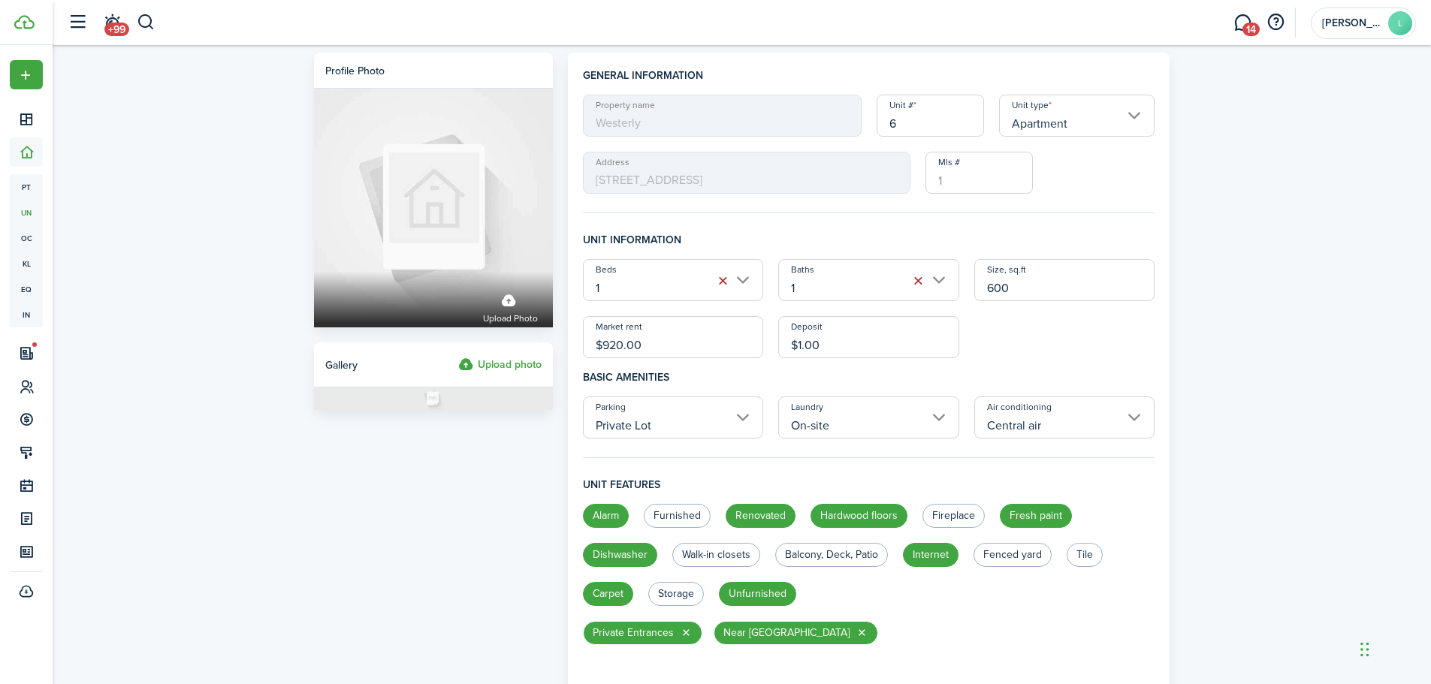
click at [617, 344] on input "$920.00" at bounding box center [673, 337] width 181 height 42
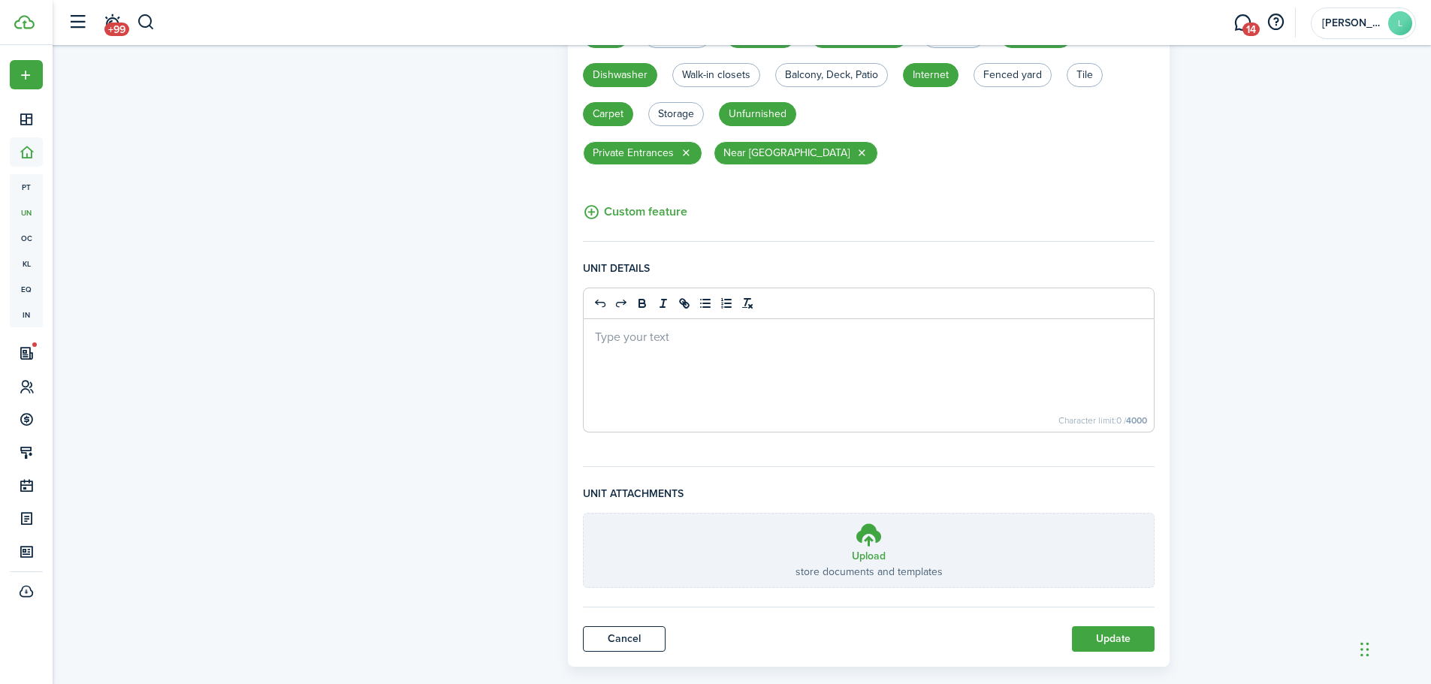
scroll to position [504, 0]
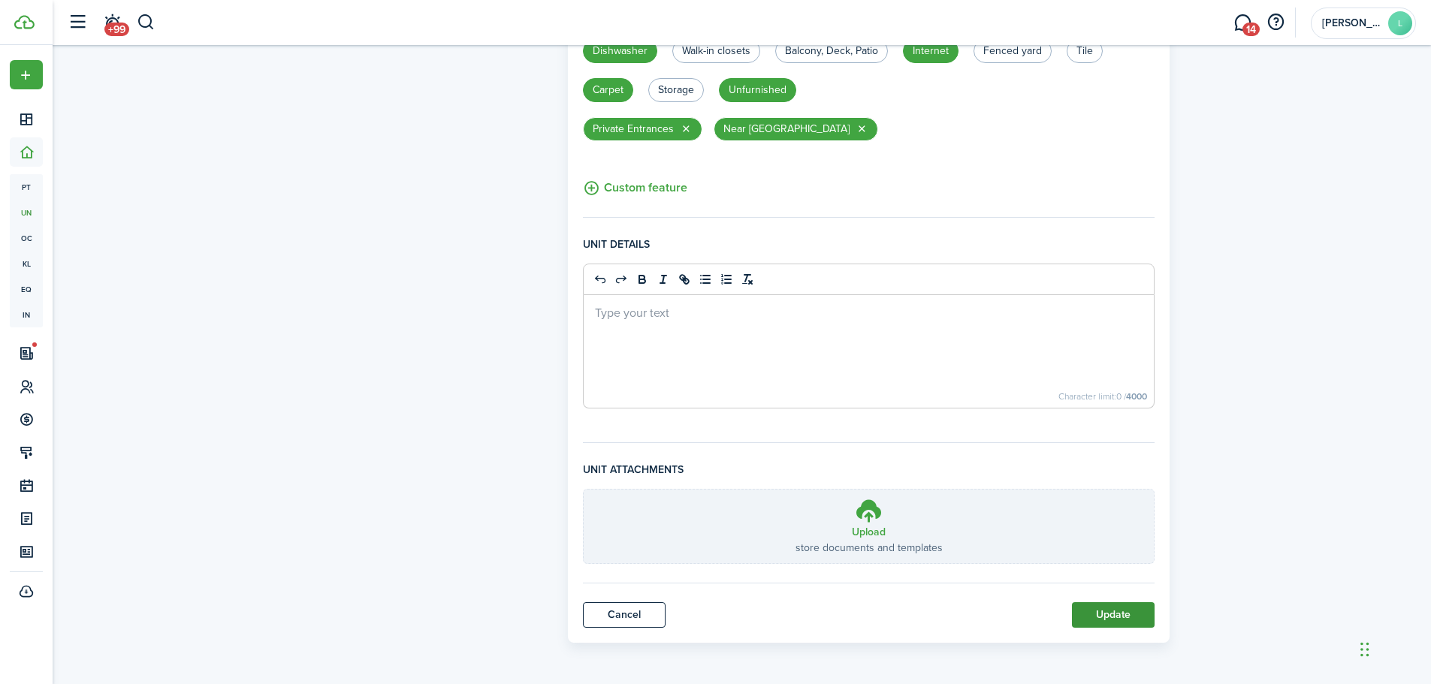
type input "$950.00"
click at [1114, 612] on button "Update" at bounding box center [1113, 615] width 83 height 26
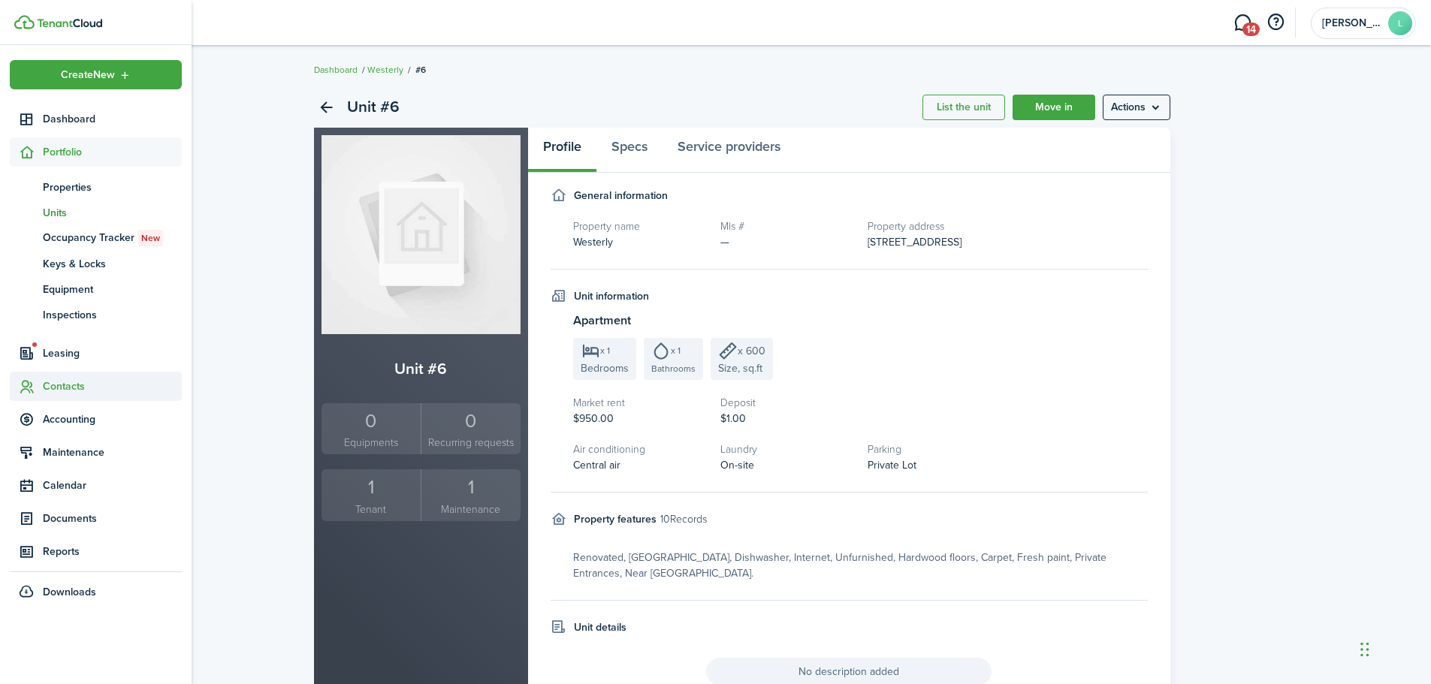
click at [63, 381] on span "Contacts" at bounding box center [112, 387] width 139 height 16
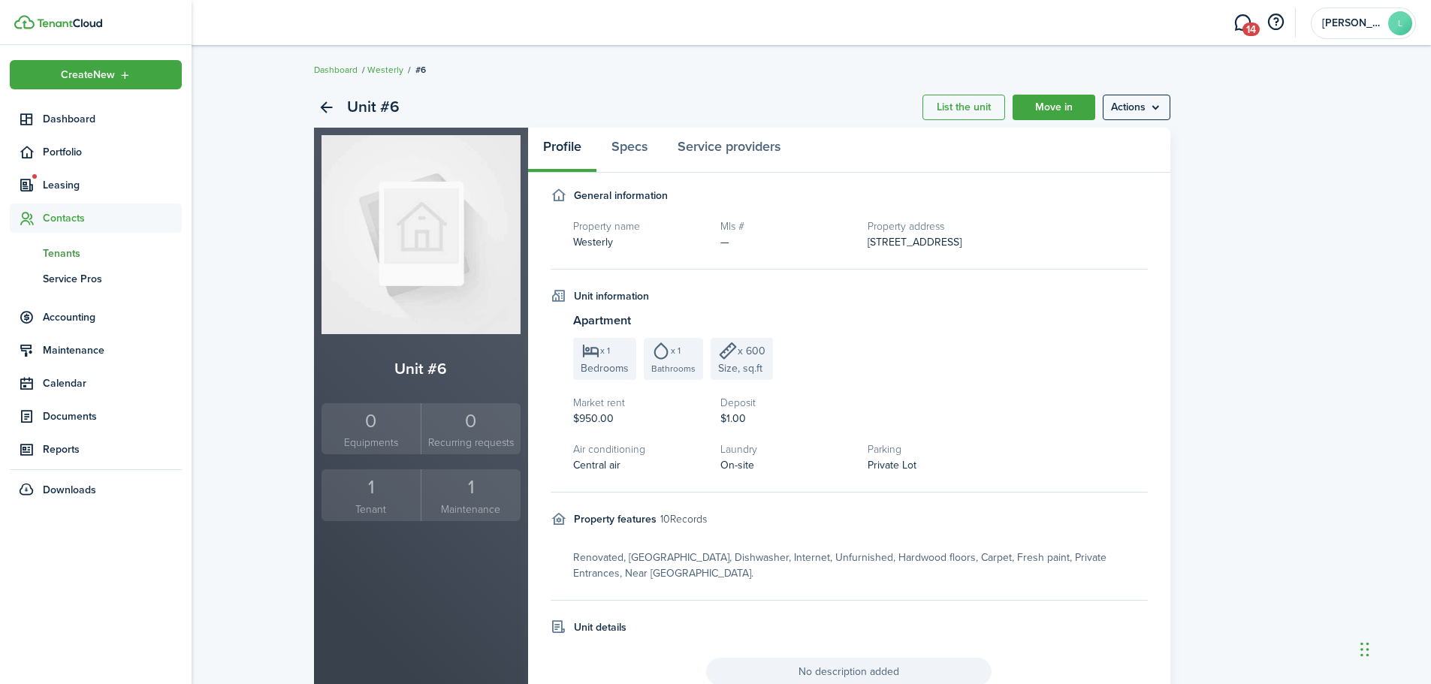
click at [76, 249] on span "Tenants" at bounding box center [112, 254] width 139 height 16
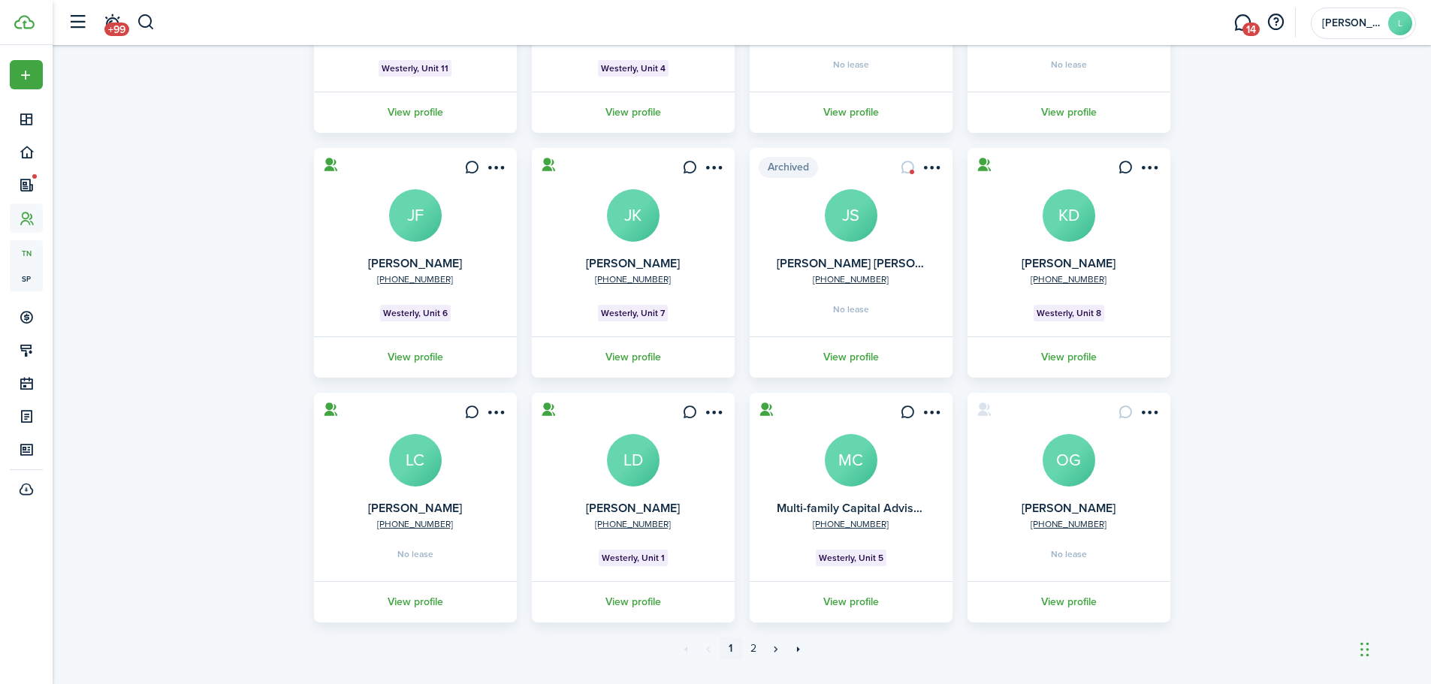
scroll to position [297, 0]
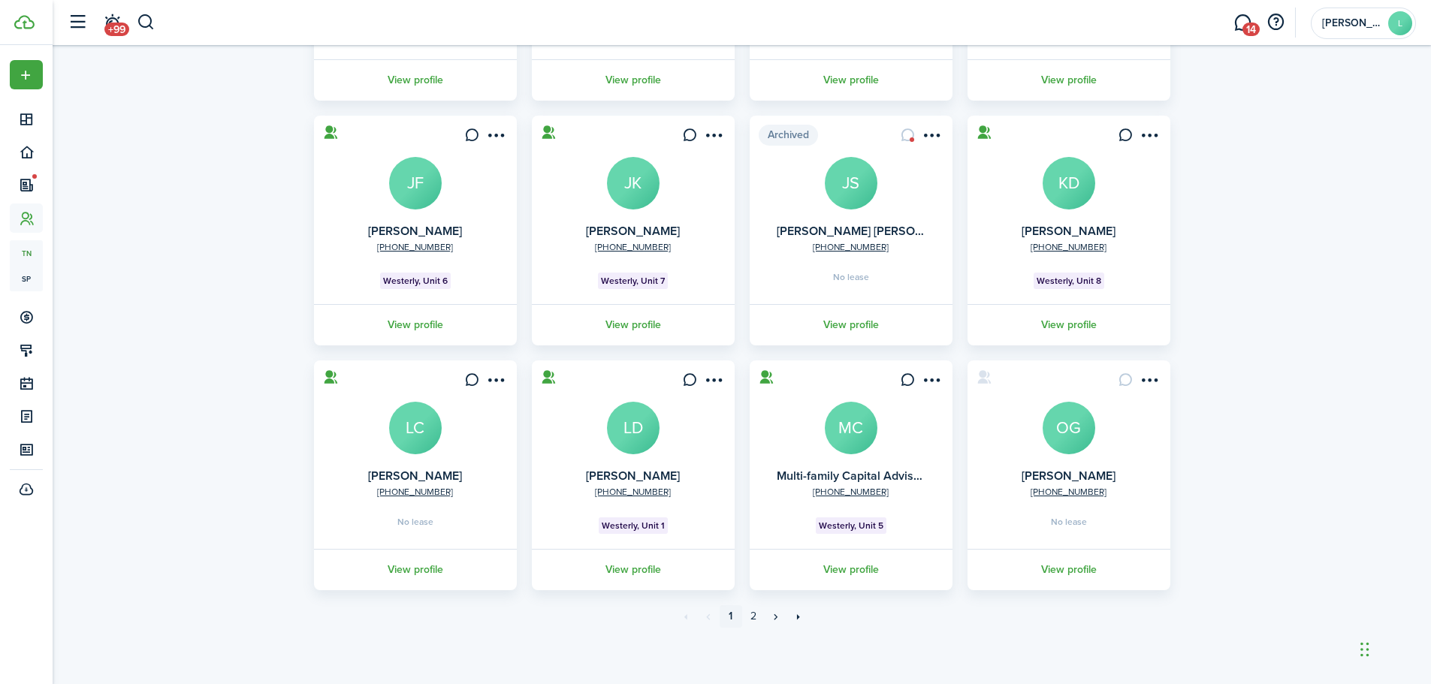
click at [1064, 424] on avatar-text "OG" at bounding box center [1069, 428] width 53 height 53
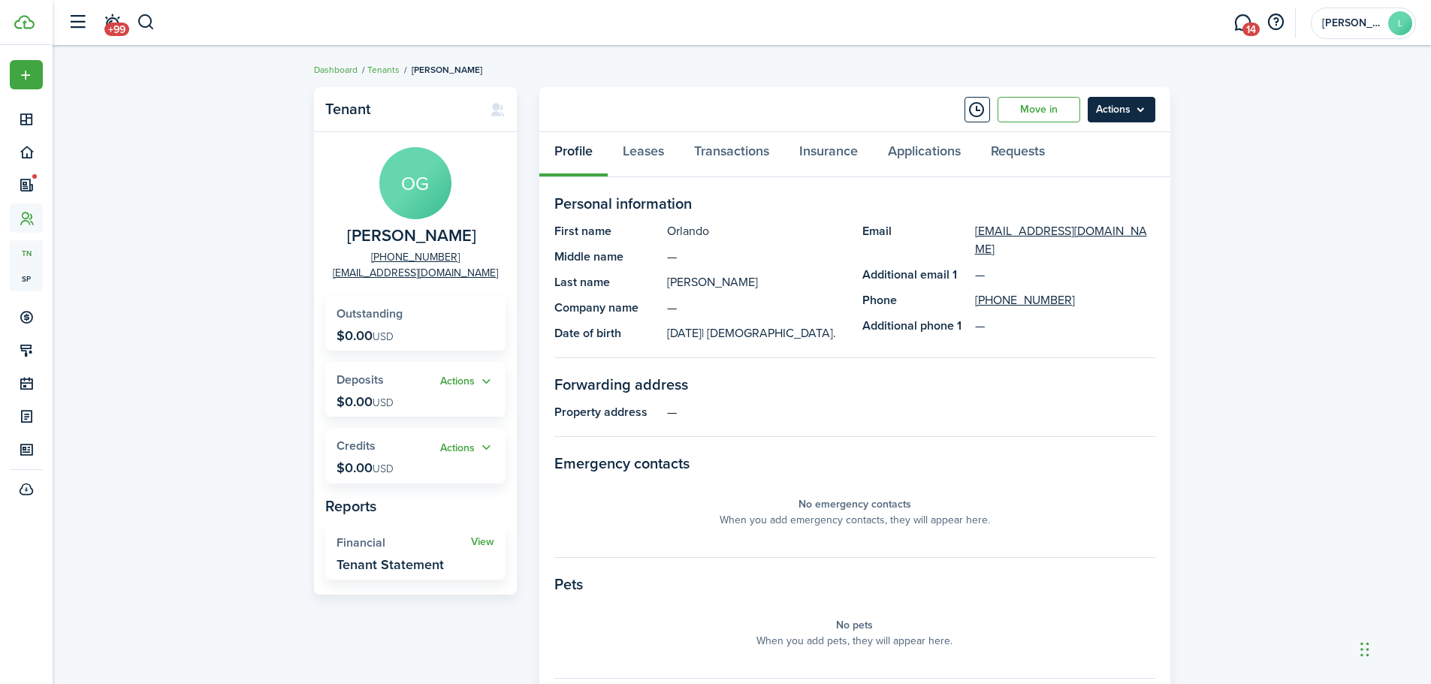
click at [1115, 110] on menu-btn "Actions" at bounding box center [1122, 110] width 68 height 26
click at [1260, 231] on div "Tenant OG Orlando Genchi +1 402-505-1457 genchiorlando79@gmail.com Outstanding …" at bounding box center [742, 519] width 1378 height 879
click at [639, 146] on link "Leases" at bounding box center [643, 154] width 71 height 45
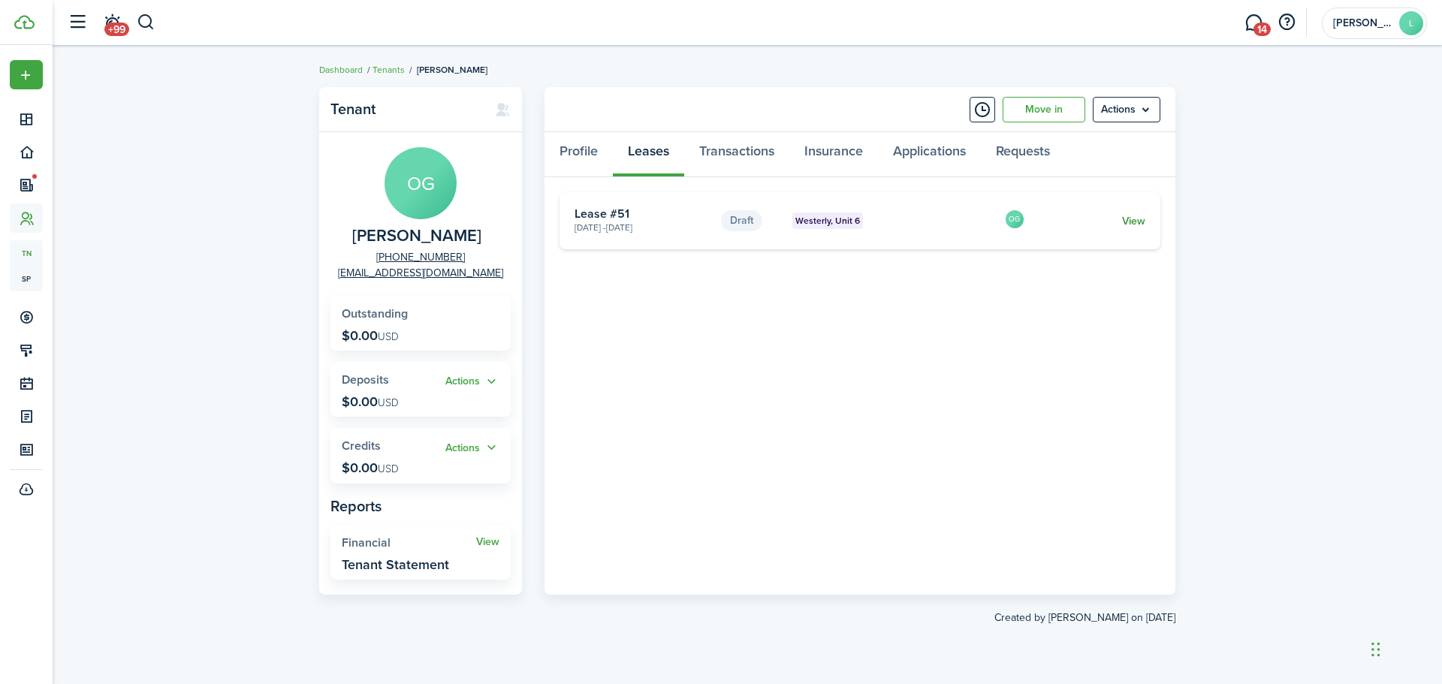
click at [1139, 221] on link "View" at bounding box center [1133, 221] width 23 height 16
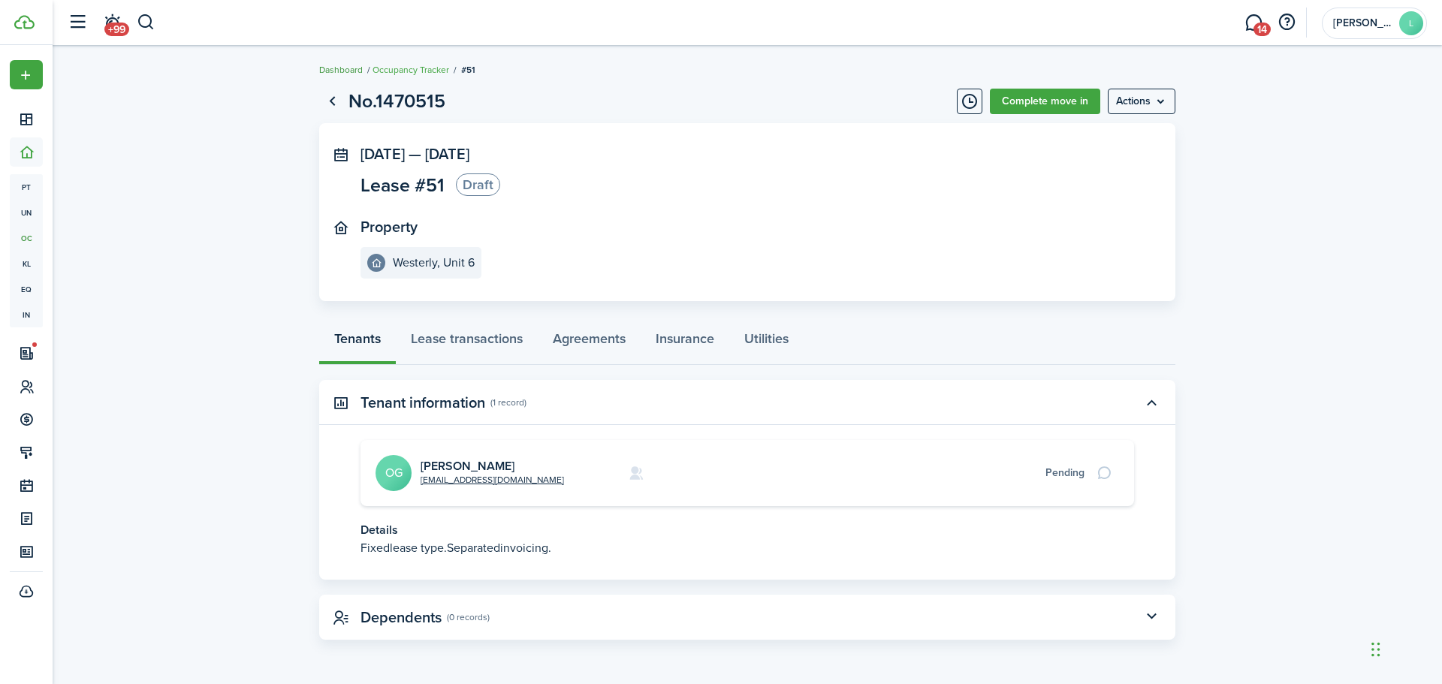
click at [343, 67] on link "Dashboard" at bounding box center [341, 70] width 44 height 14
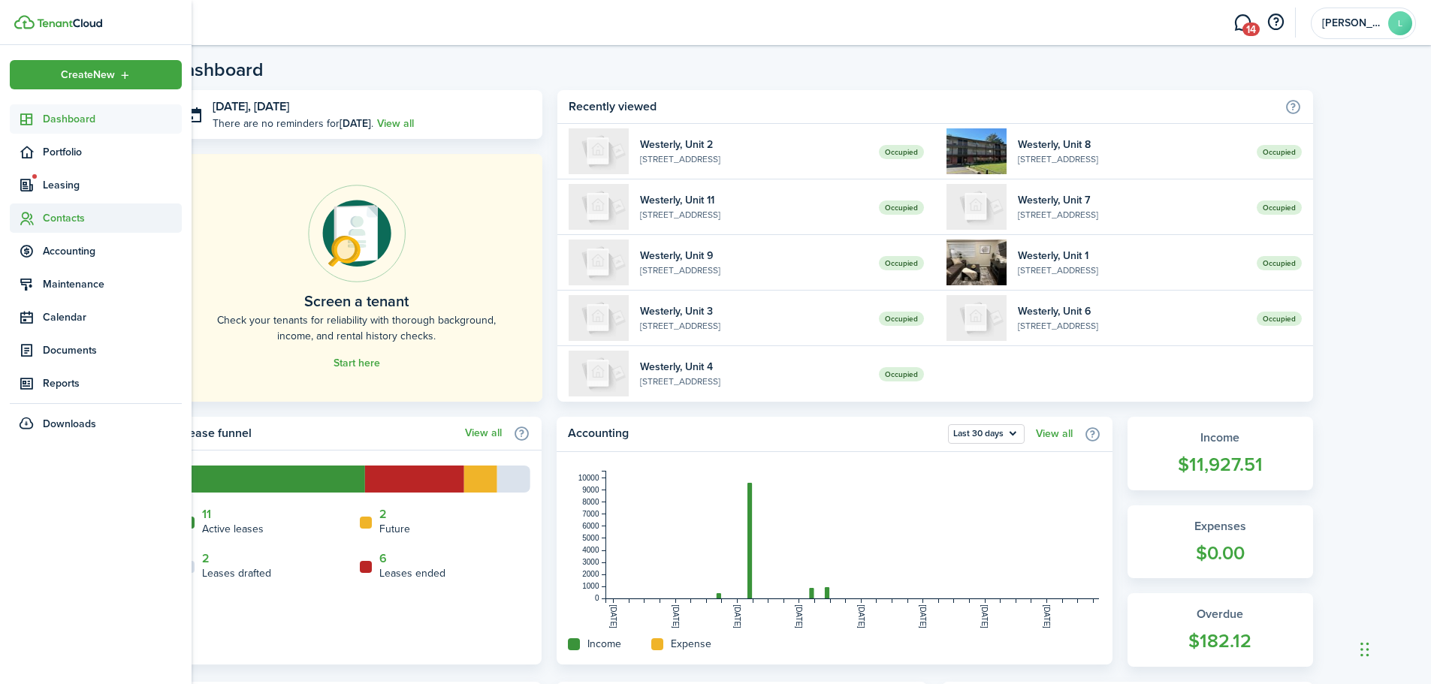
click at [64, 214] on span "Contacts" at bounding box center [112, 218] width 139 height 16
click at [70, 251] on span "Tenants" at bounding box center [112, 254] width 139 height 16
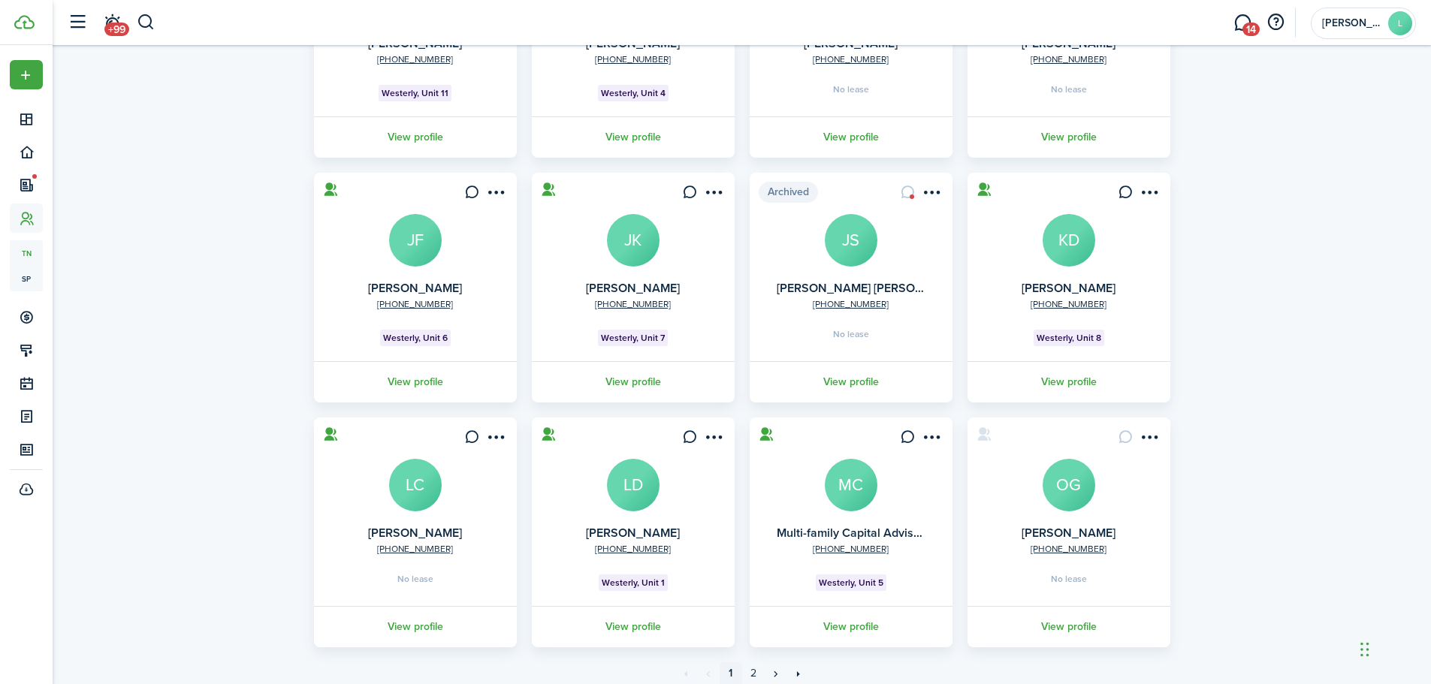
scroll to position [297, 0]
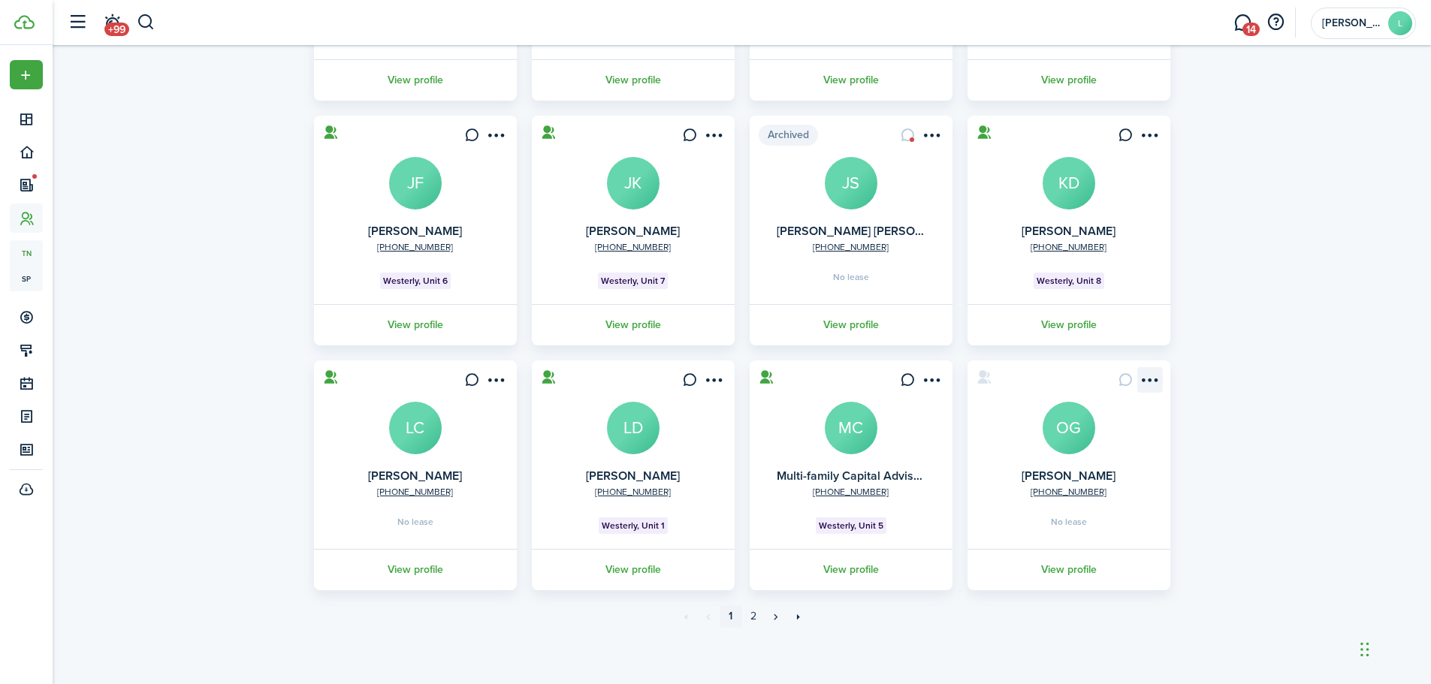
click at [1150, 379] on menu-btn-icon "Open menu" at bounding box center [1150, 380] width 26 height 26
click at [1061, 462] on link "Move in" at bounding box center [1095, 466] width 131 height 26
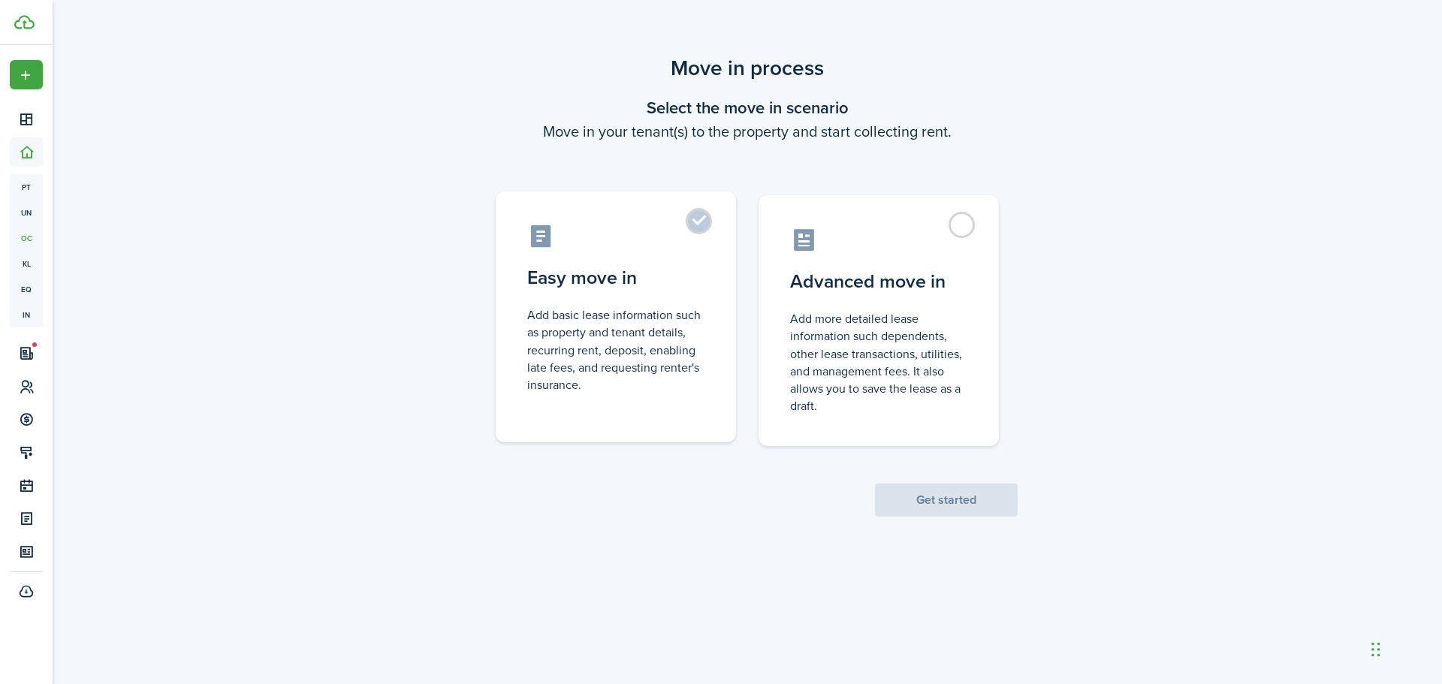
click at [702, 224] on label "Easy move in Add basic lease information such as property and tenant details, r…" at bounding box center [616, 317] width 240 height 251
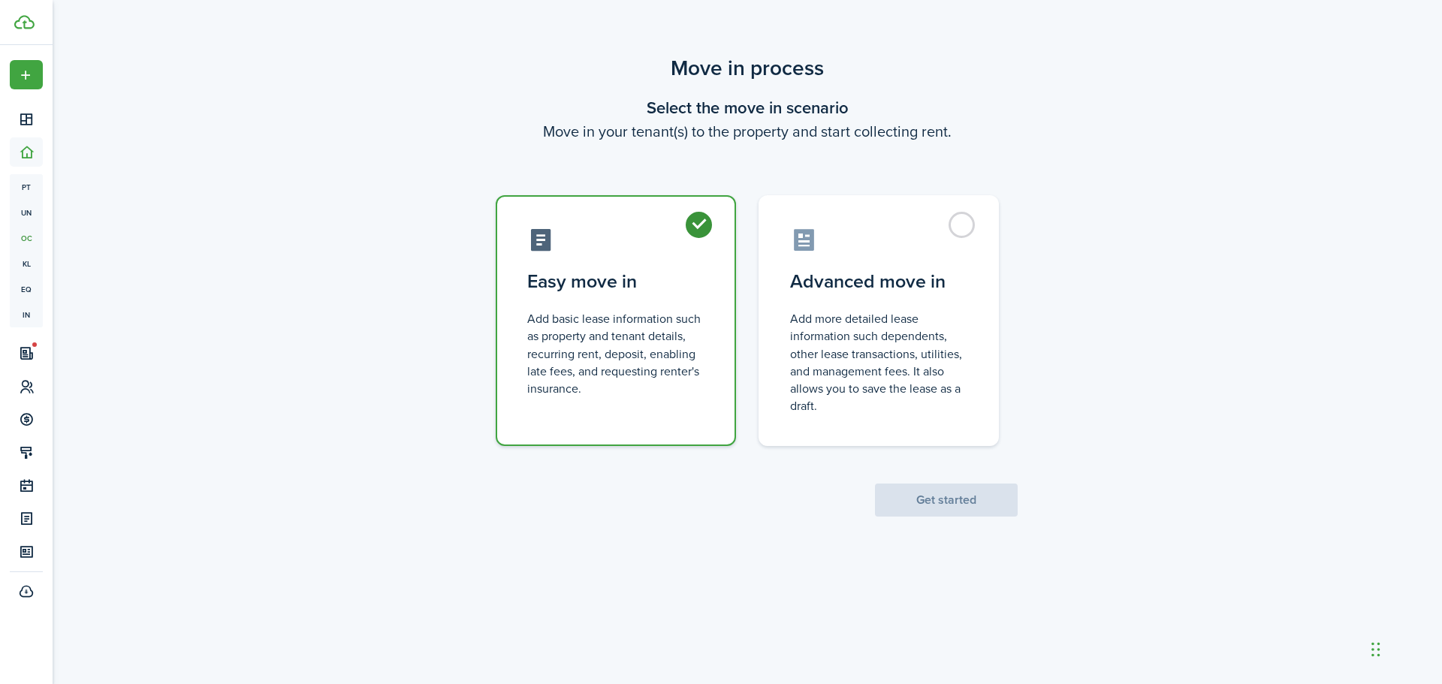
radio input "true"
click at [929, 509] on button "Get started" at bounding box center [946, 500] width 143 height 33
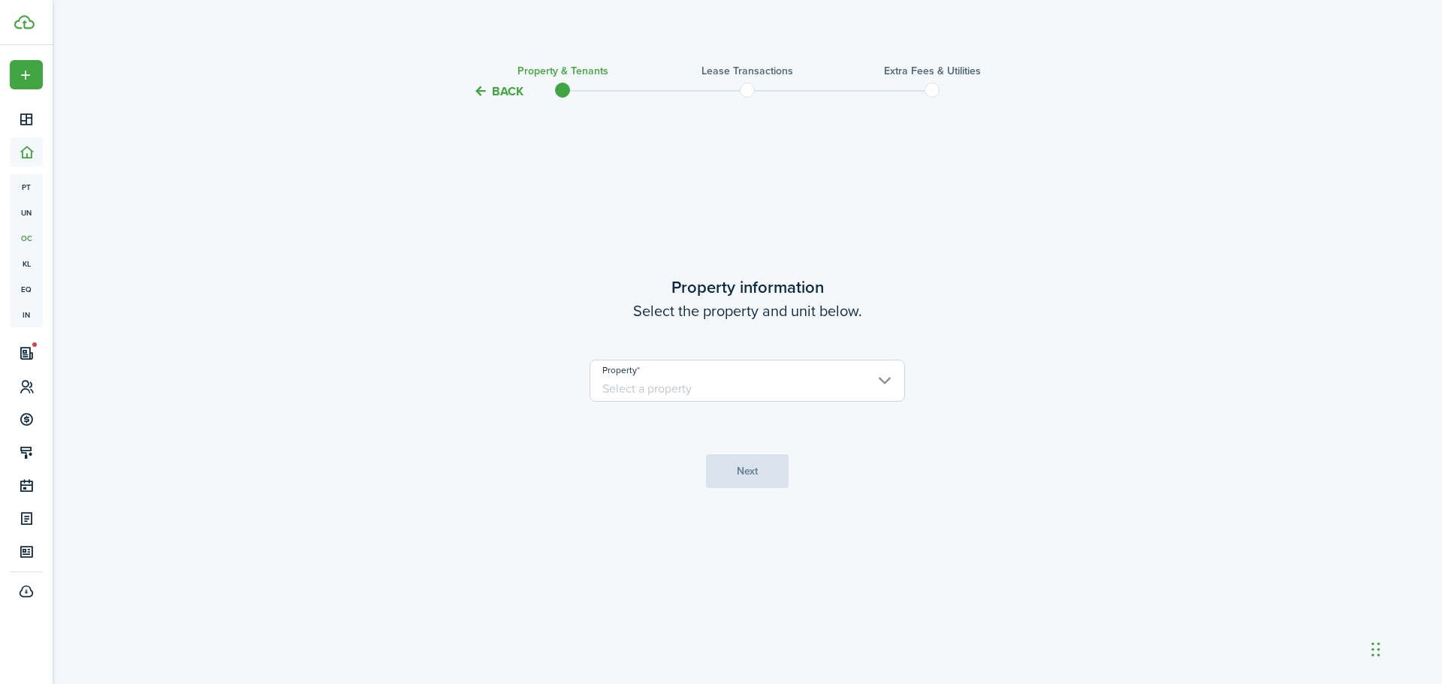
click at [888, 378] on input "Property" at bounding box center [747, 381] width 315 height 42
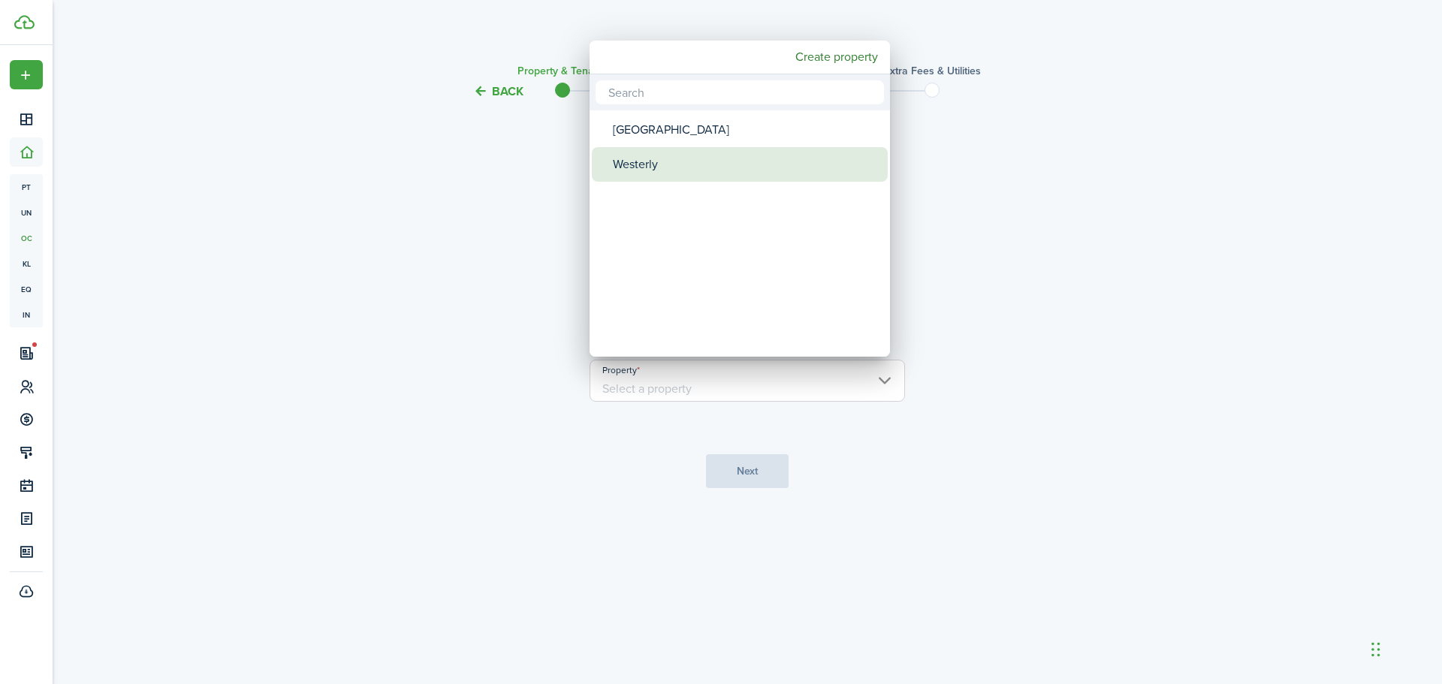
click at [658, 161] on div "Westerly" at bounding box center [746, 164] width 266 height 35
type input "Westerly"
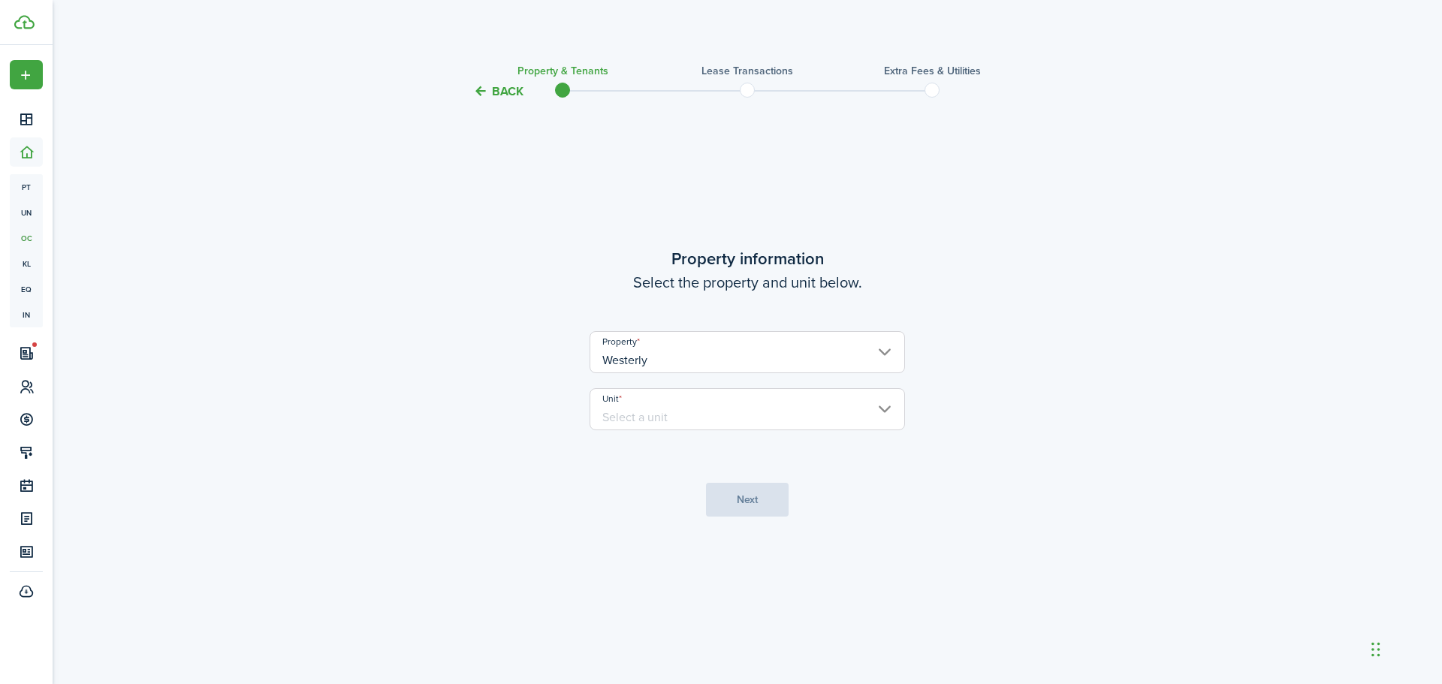
click at [886, 405] on input "Unit" at bounding box center [747, 409] width 315 height 42
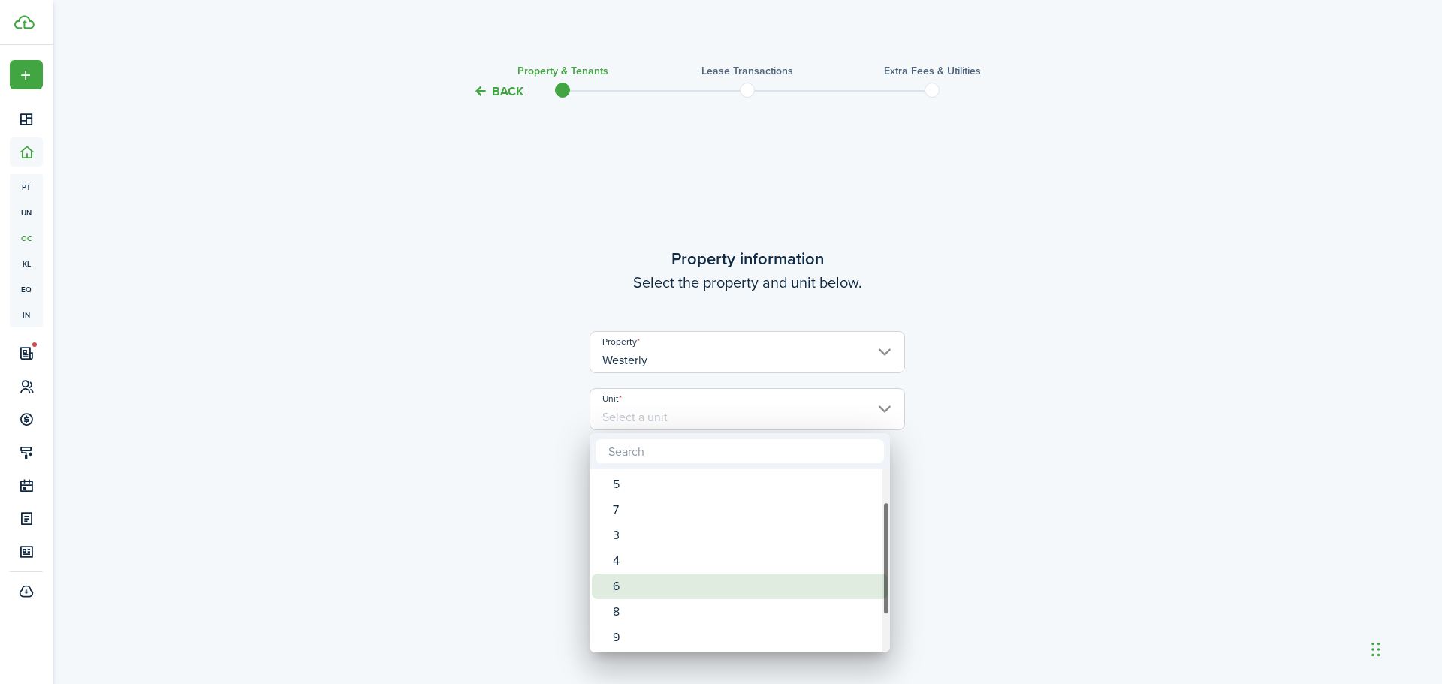
click at [619, 584] on div "6" at bounding box center [746, 587] width 266 height 26
type input "6"
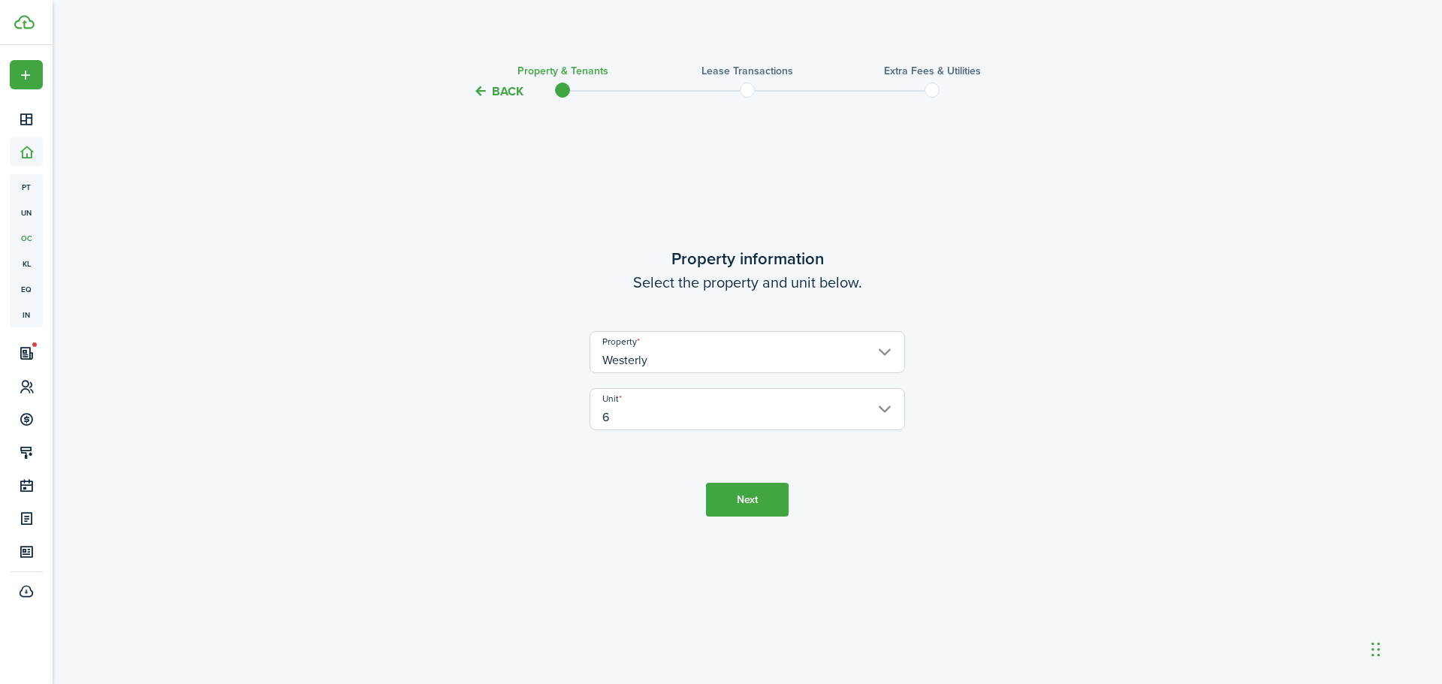
click at [761, 497] on button "Next" at bounding box center [747, 500] width 83 height 34
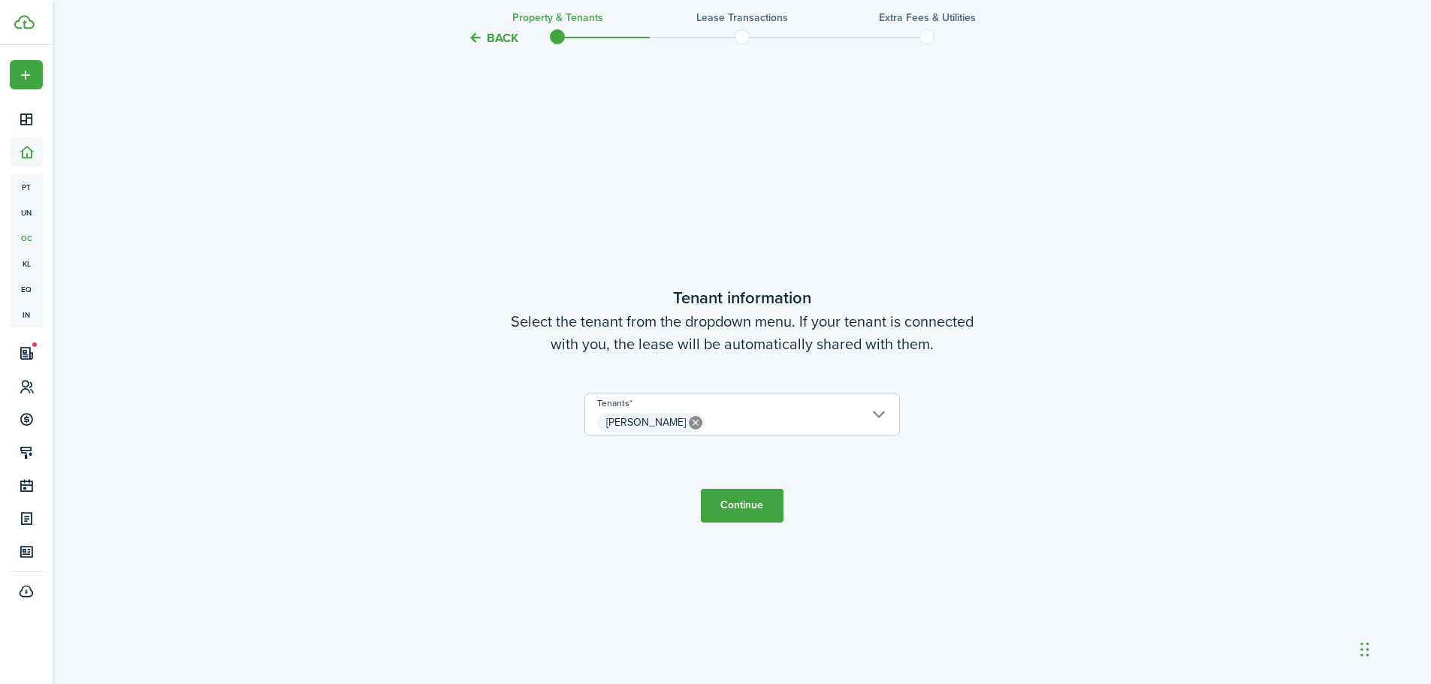
scroll to position [584, 0]
click at [742, 500] on button "Continue" at bounding box center [742, 504] width 83 height 34
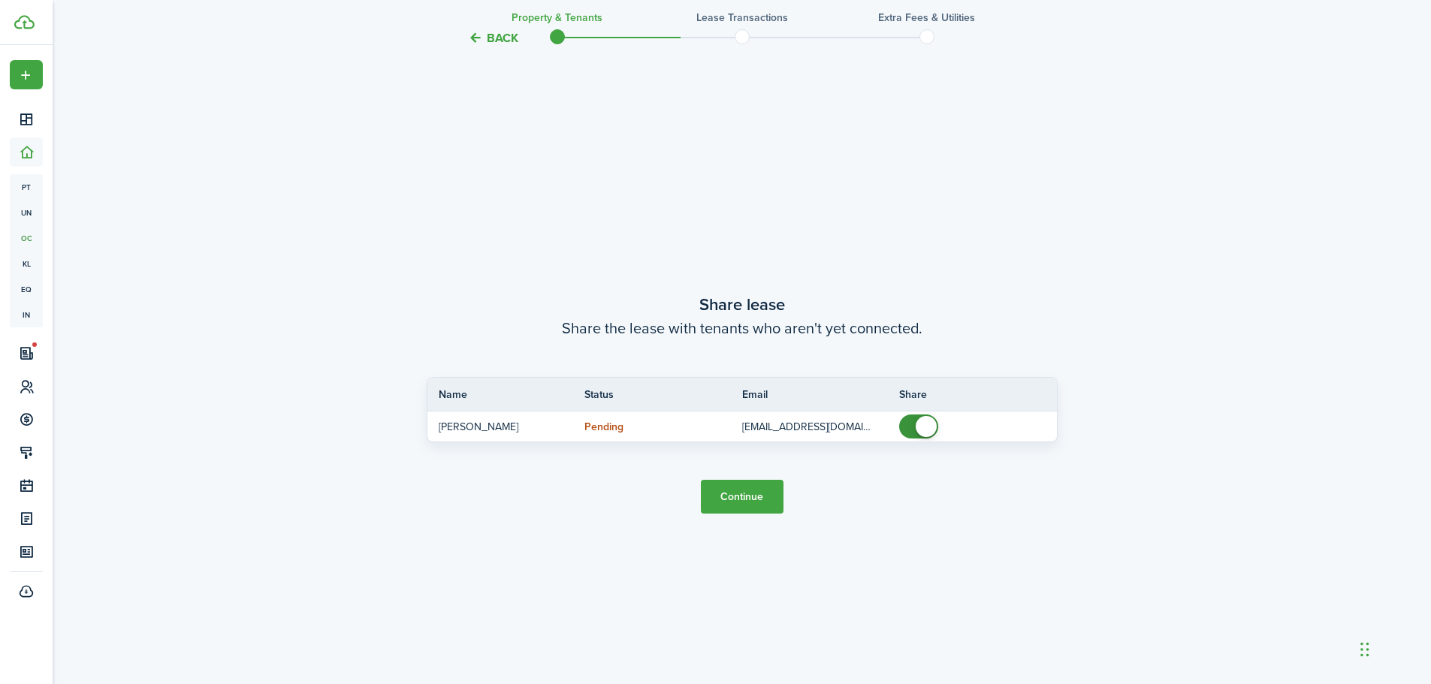
scroll to position [1268, 0]
click at [741, 492] on button "Continue" at bounding box center [742, 495] width 83 height 34
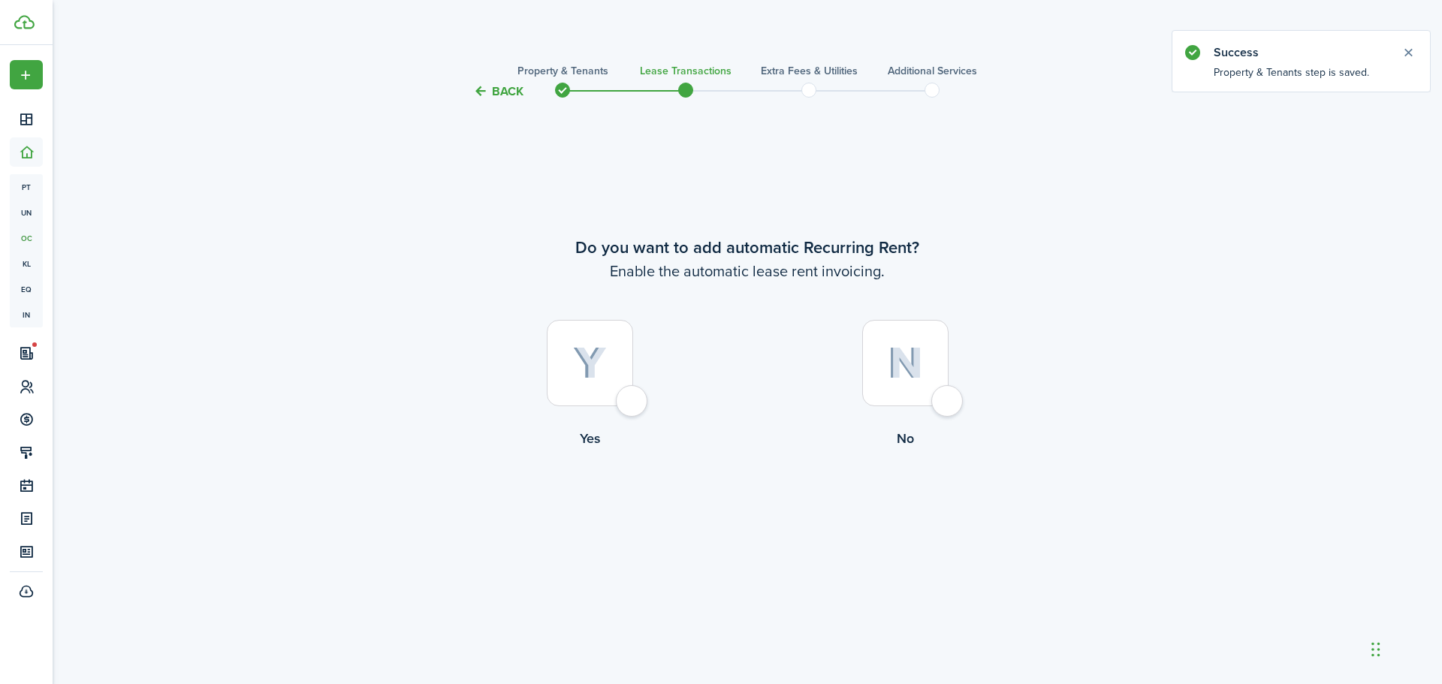
click at [602, 367] on img at bounding box center [590, 363] width 34 height 33
radio input "true"
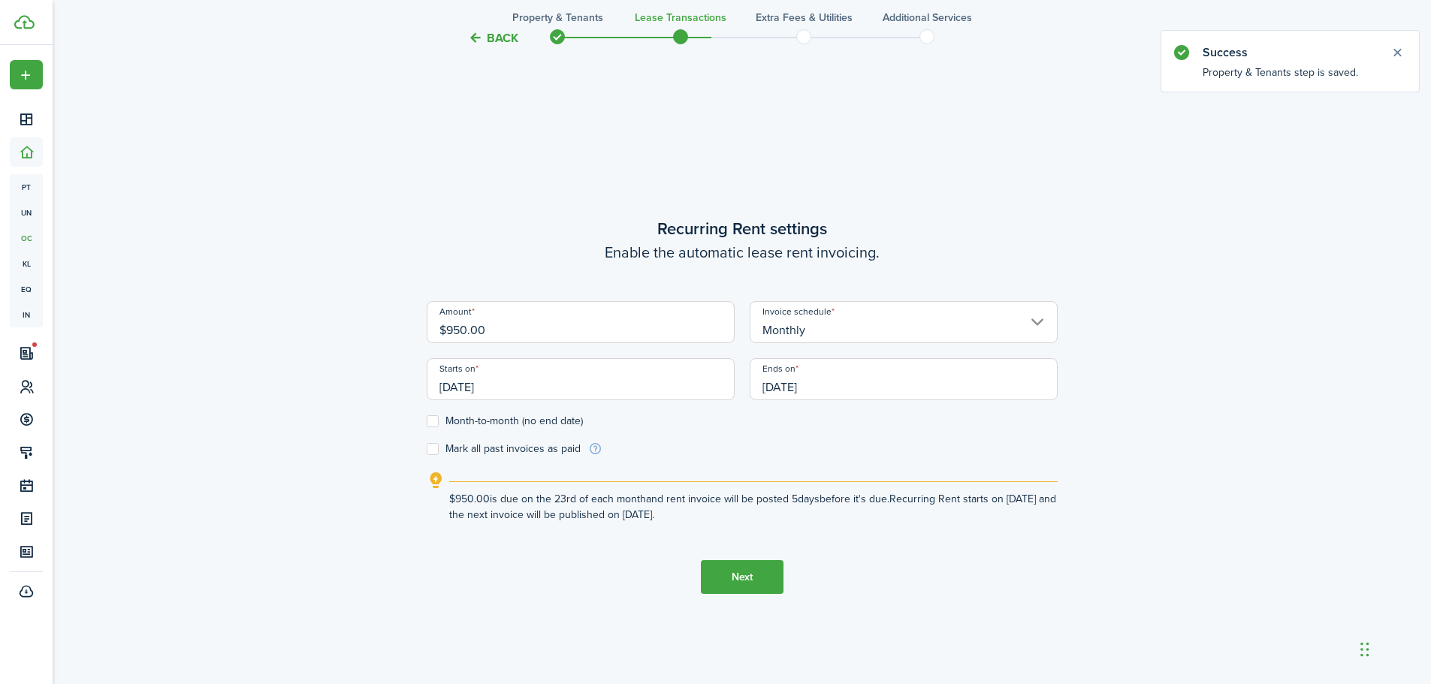
scroll to position [584, 0]
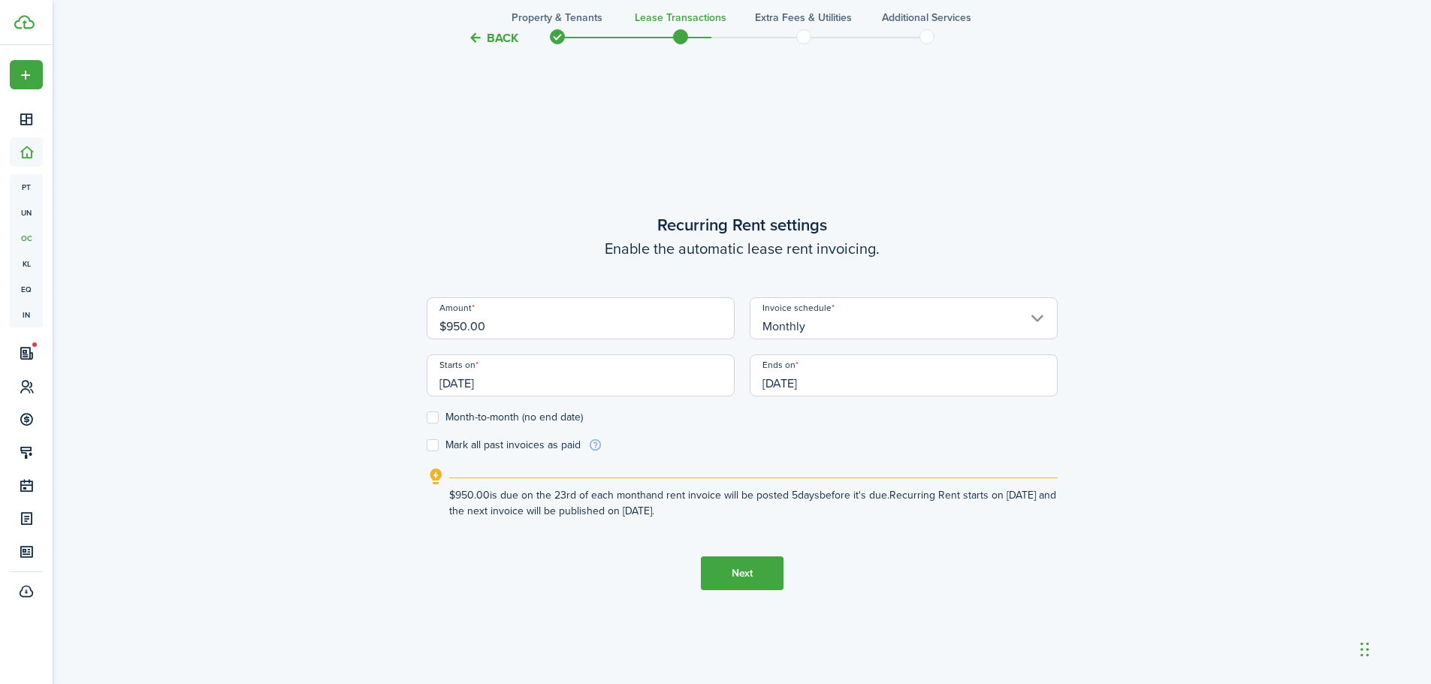
drag, startPoint x: 514, startPoint y: 383, endPoint x: 438, endPoint y: 382, distance: 75.9
click at [438, 382] on input "[DATE]" at bounding box center [581, 376] width 308 height 42
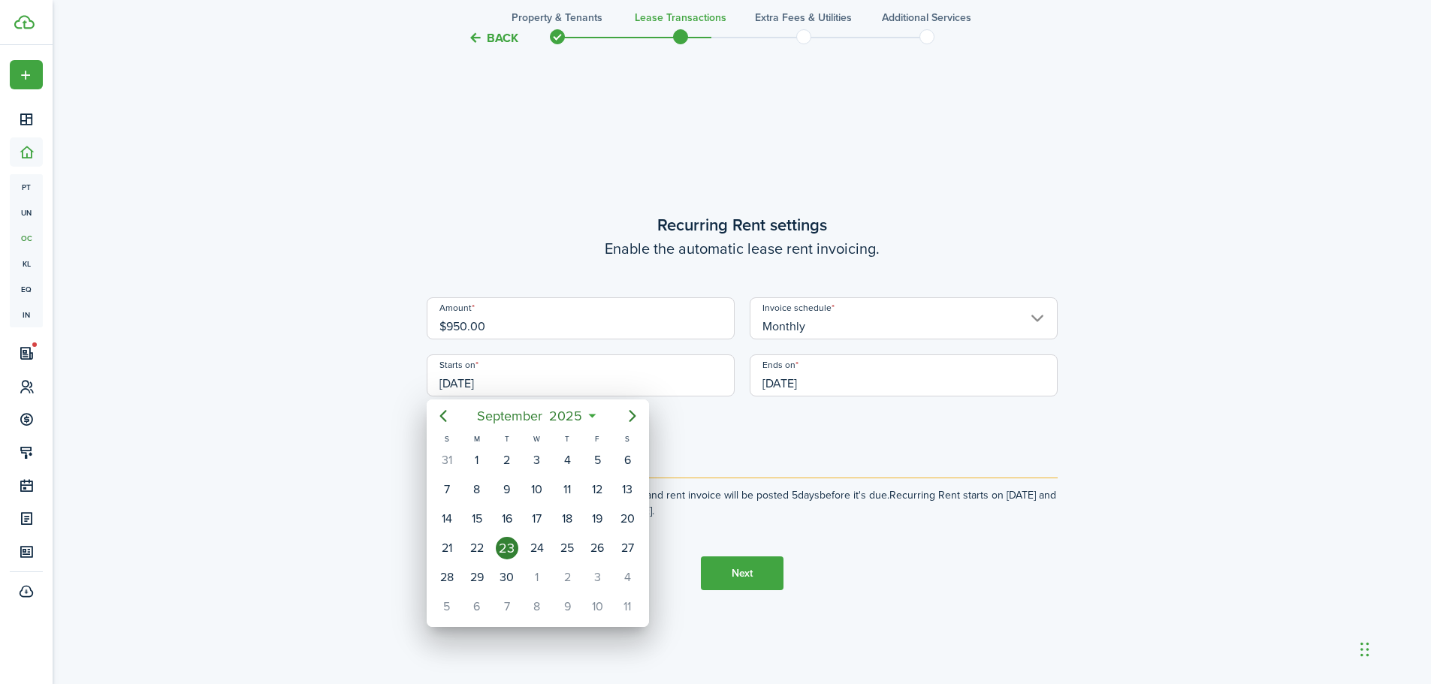
click at [597, 373] on div at bounding box center [715, 342] width 1671 height 925
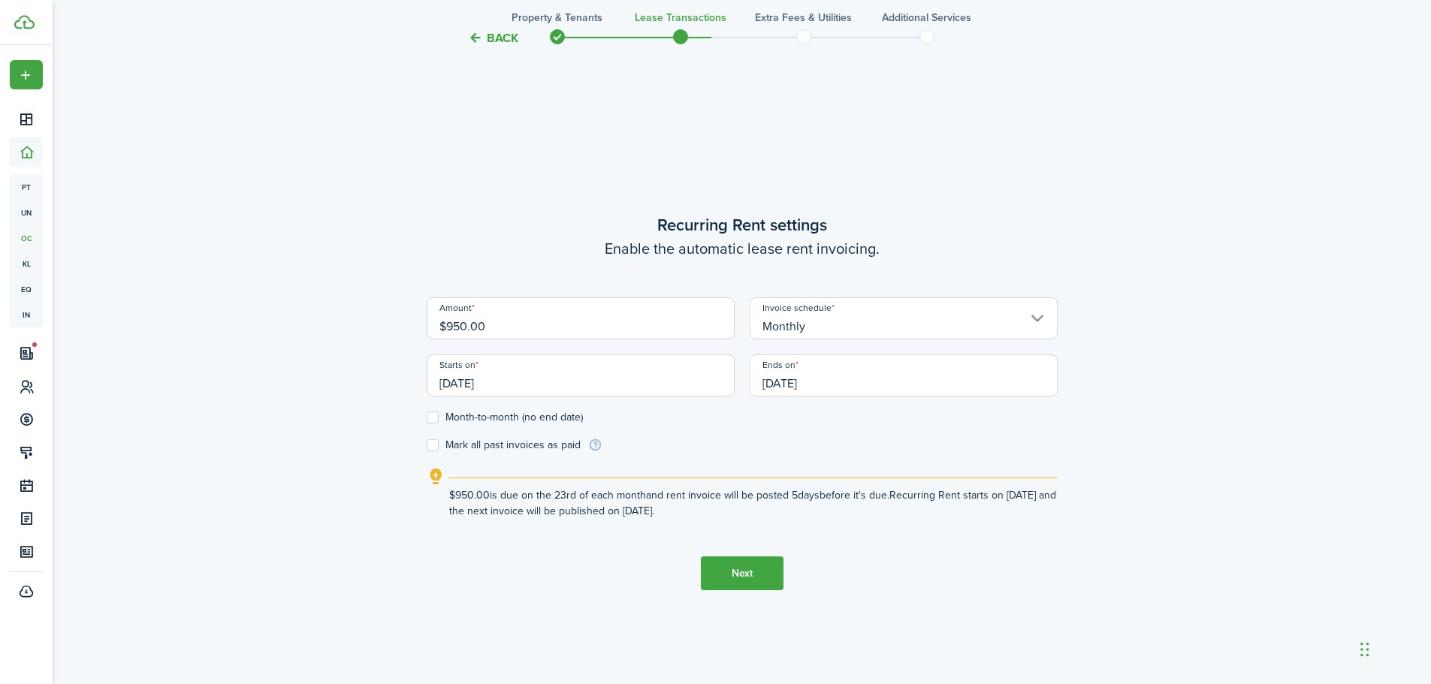
click at [530, 376] on input "[DATE]" at bounding box center [581, 376] width 308 height 42
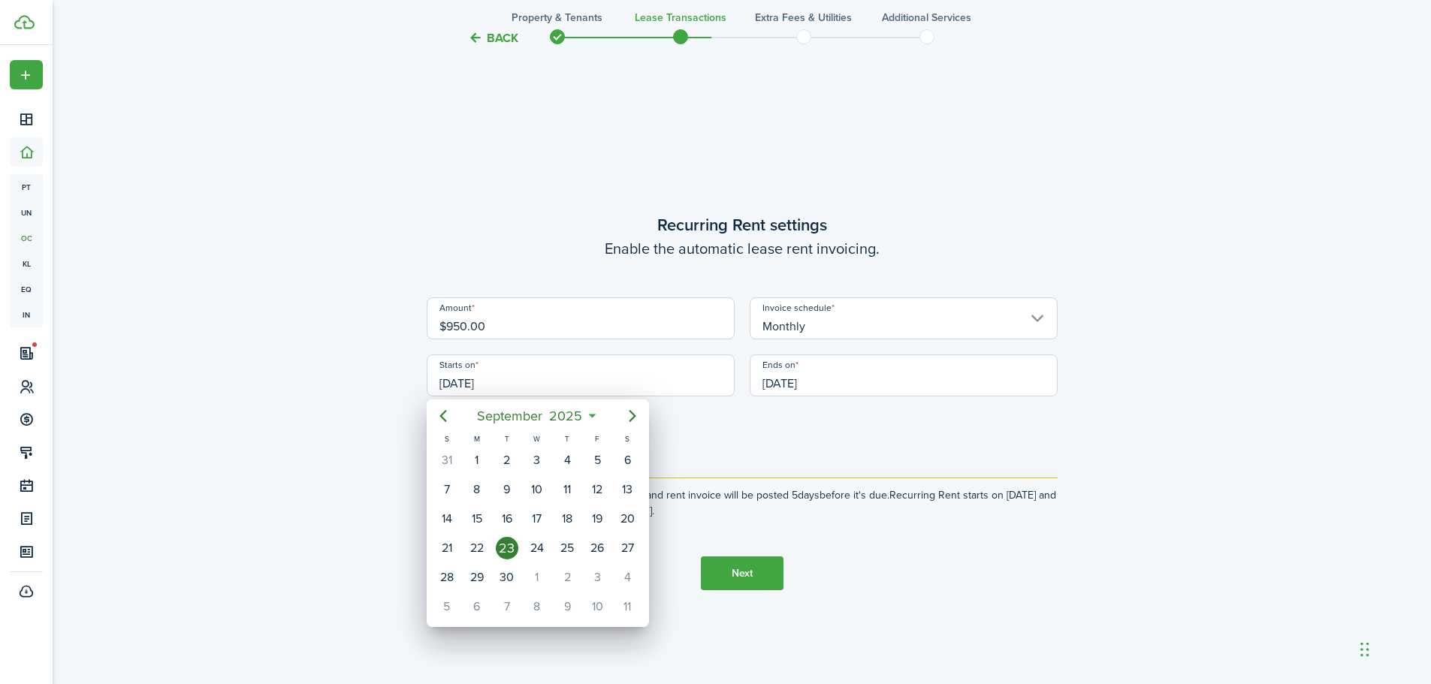
click at [649, 366] on div at bounding box center [715, 342] width 1671 height 925
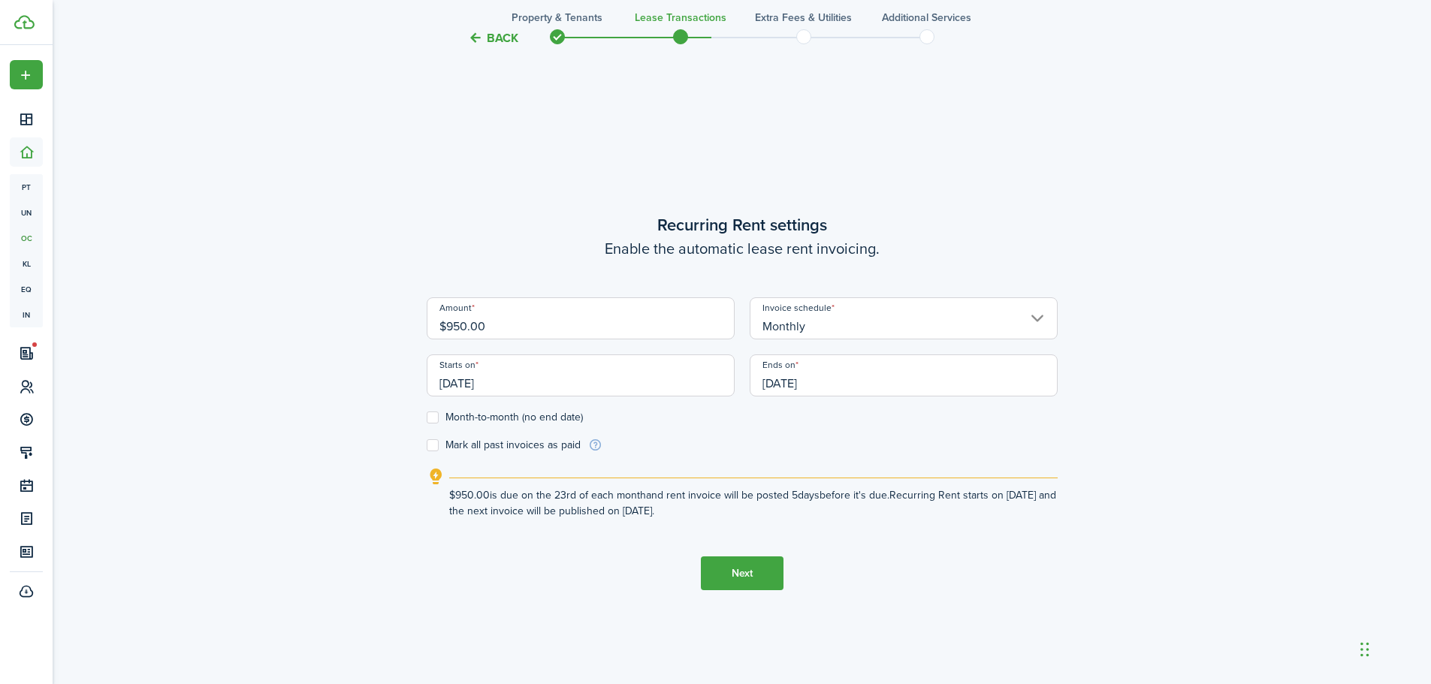
click at [492, 36] on button "Back" at bounding box center [493, 38] width 50 height 16
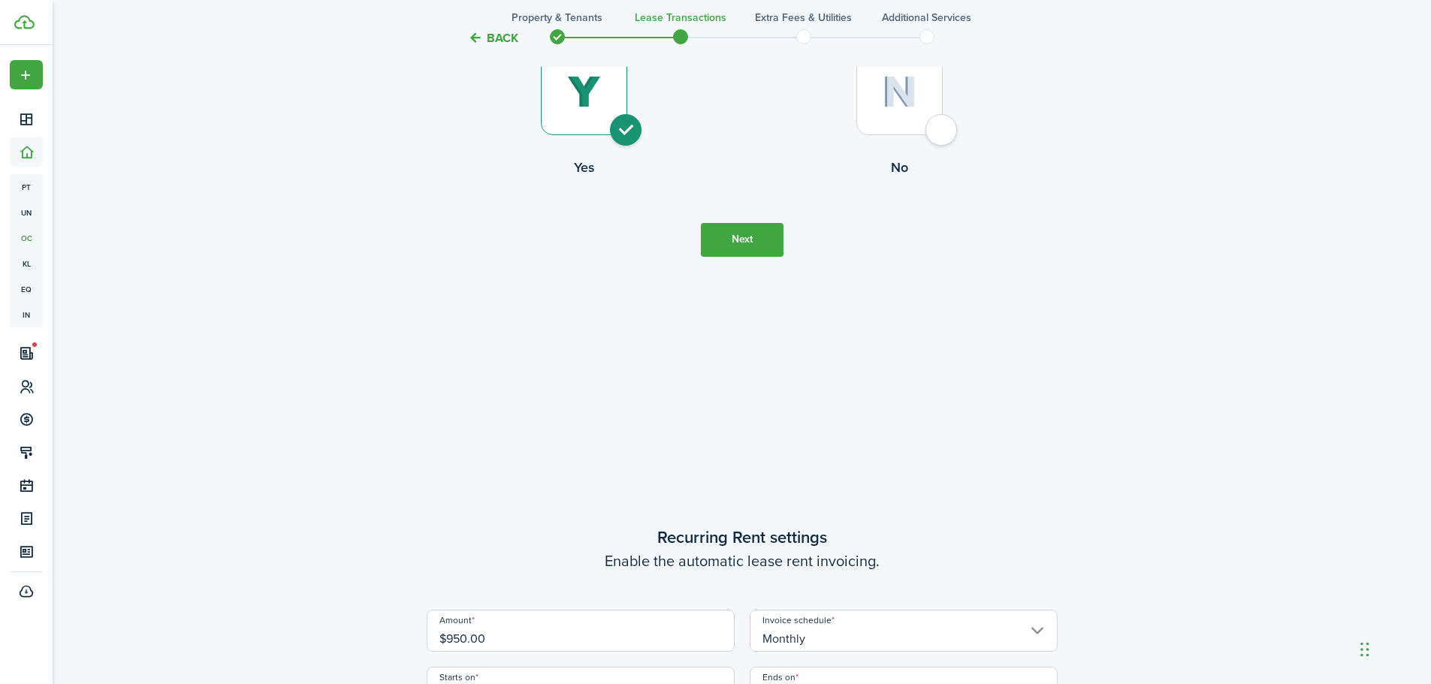
scroll to position [0, 0]
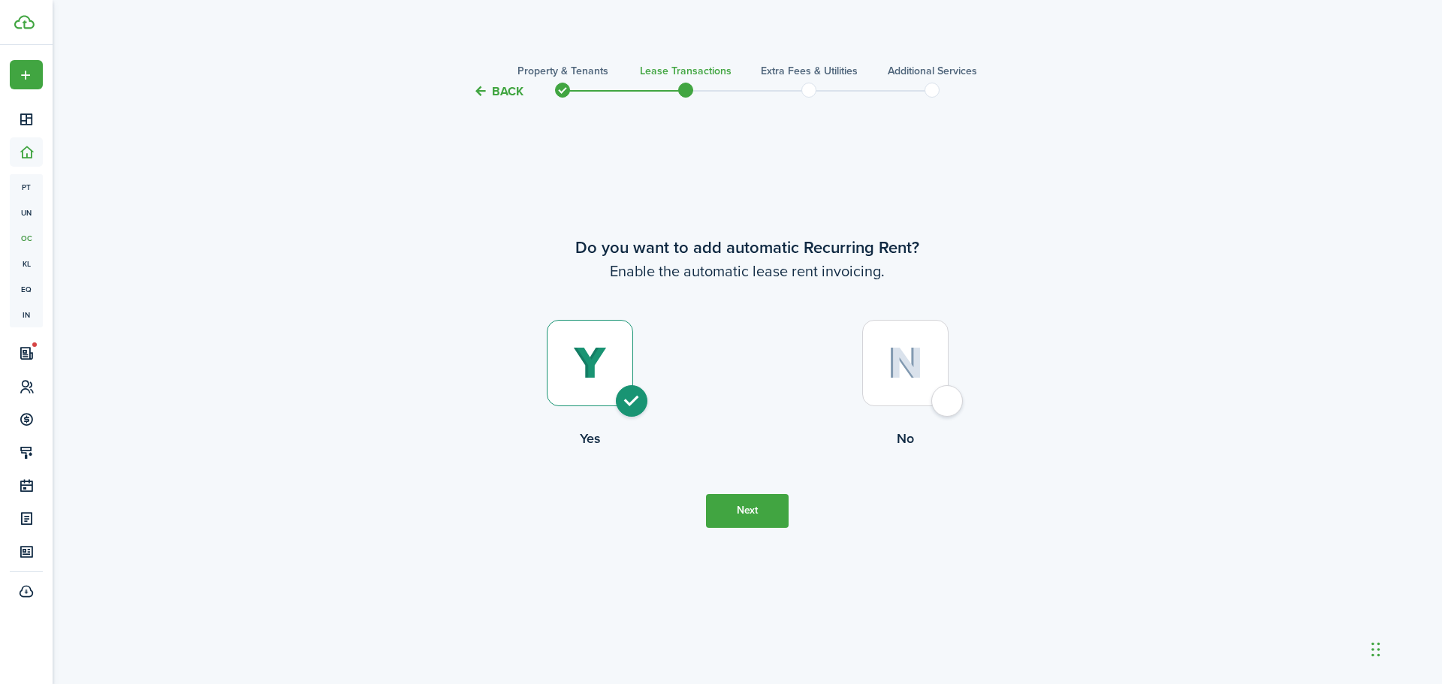
click at [492, 36] on dashboard-content "Back Property & Tenants Lease Transactions Extra fees & Utilities Additional Se…" at bounding box center [748, 342] width 1390 height 684
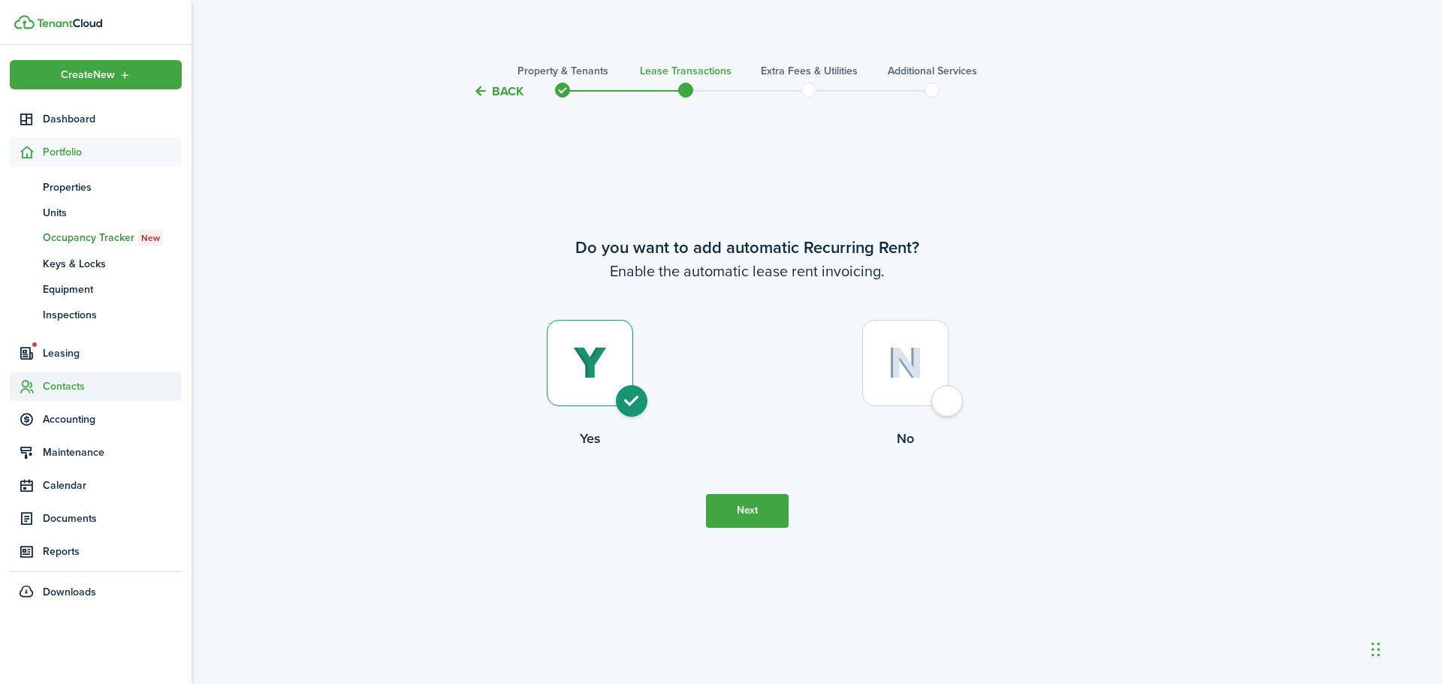
click at [58, 382] on span "Contacts" at bounding box center [112, 387] width 139 height 16
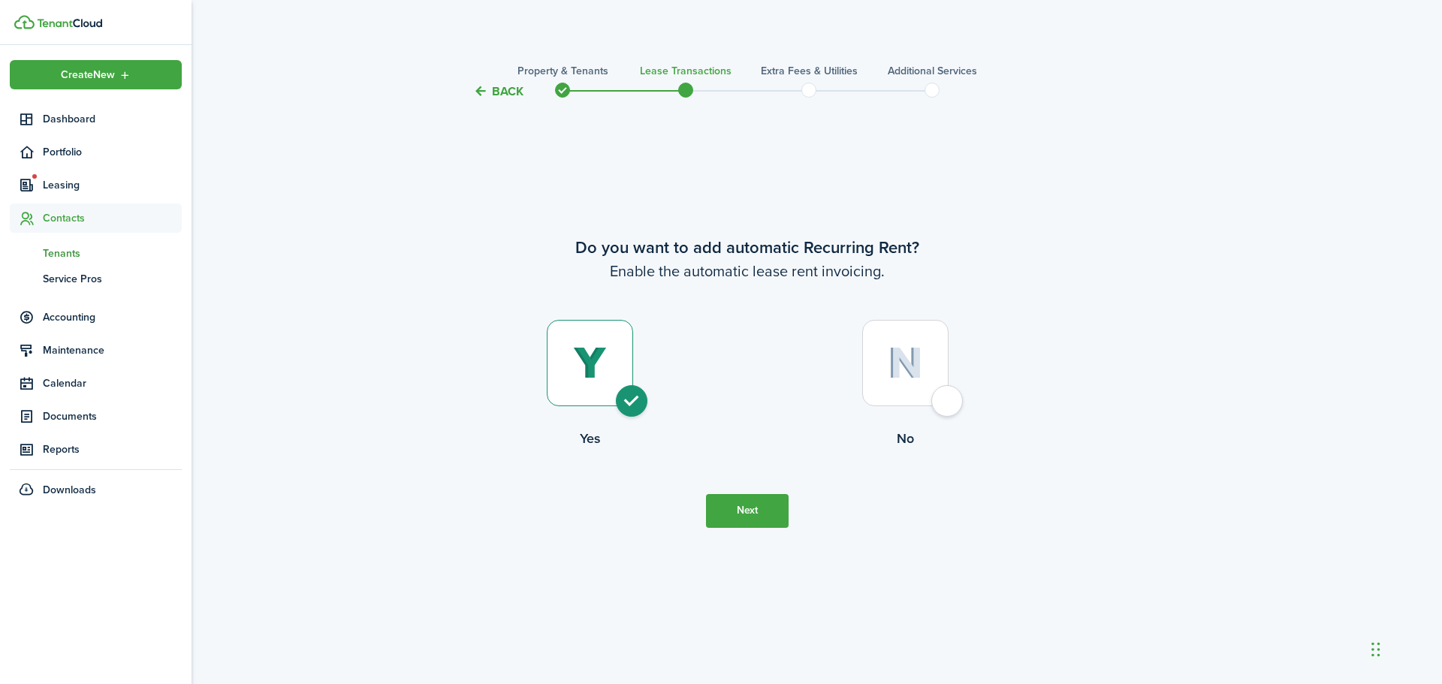
click at [75, 249] on span "Tenants" at bounding box center [112, 254] width 139 height 16
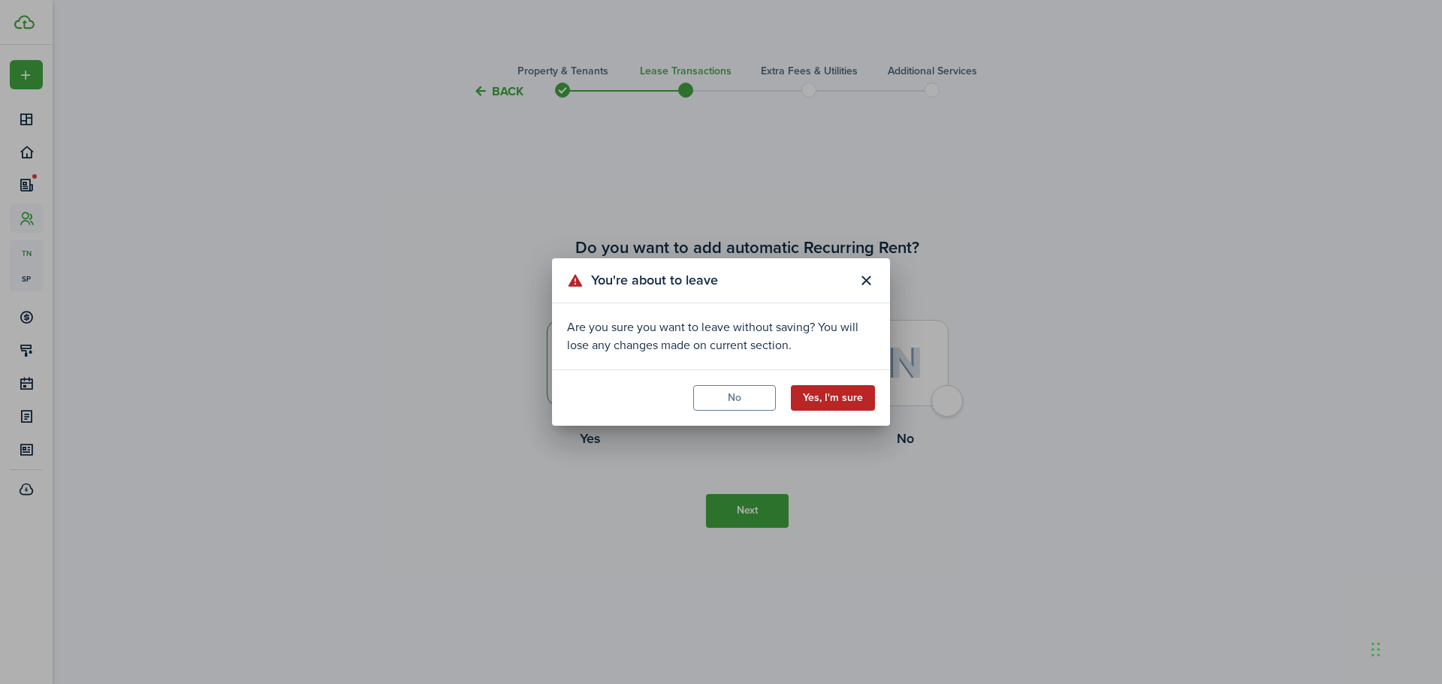
click at [836, 399] on button "Yes, I'm sure" at bounding box center [833, 398] width 84 height 26
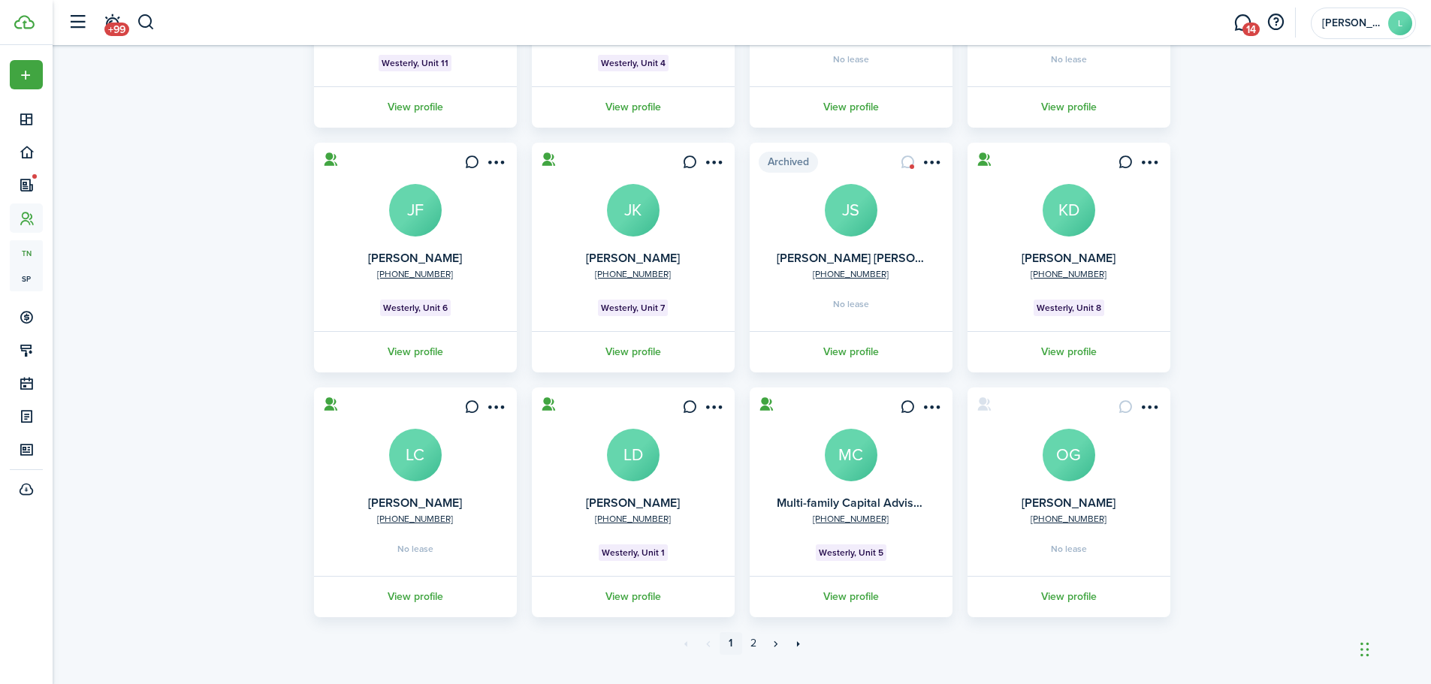
scroll to position [297, 0]
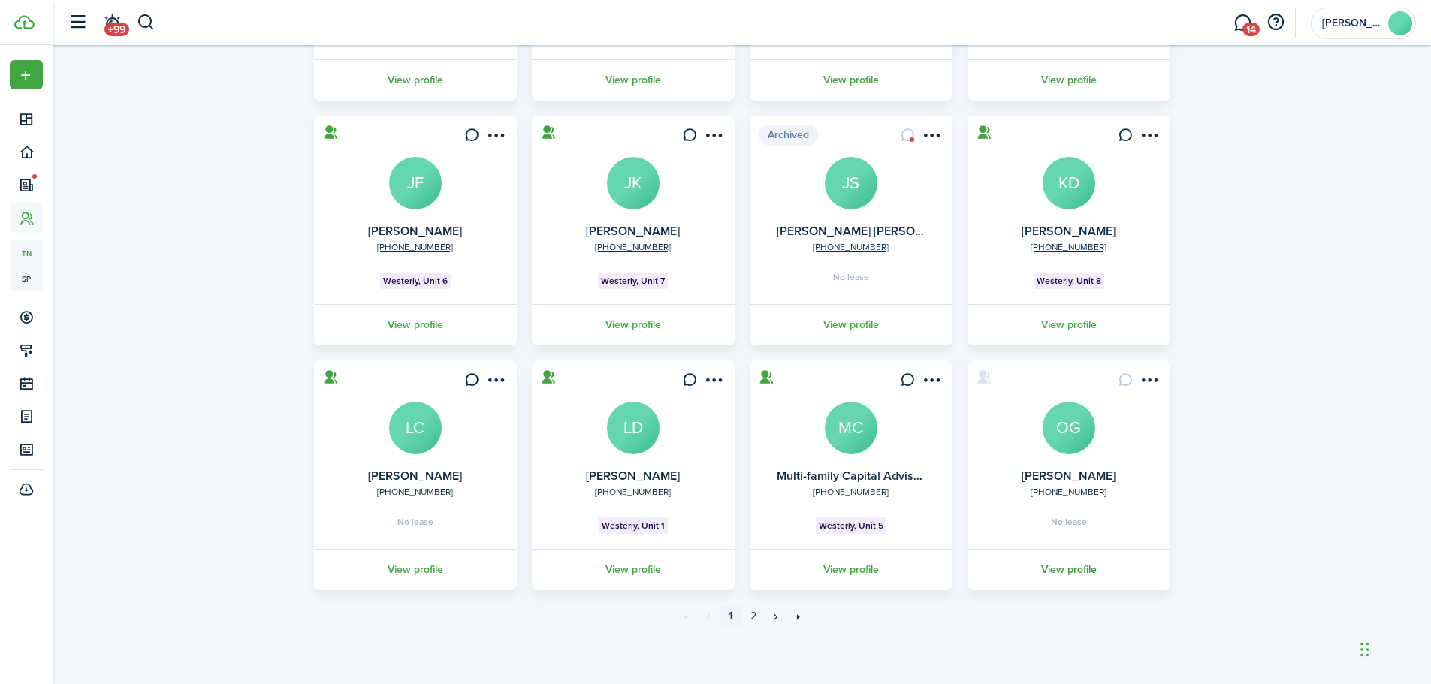
click at [1067, 566] on link "View profile" at bounding box center [1068, 569] width 207 height 41
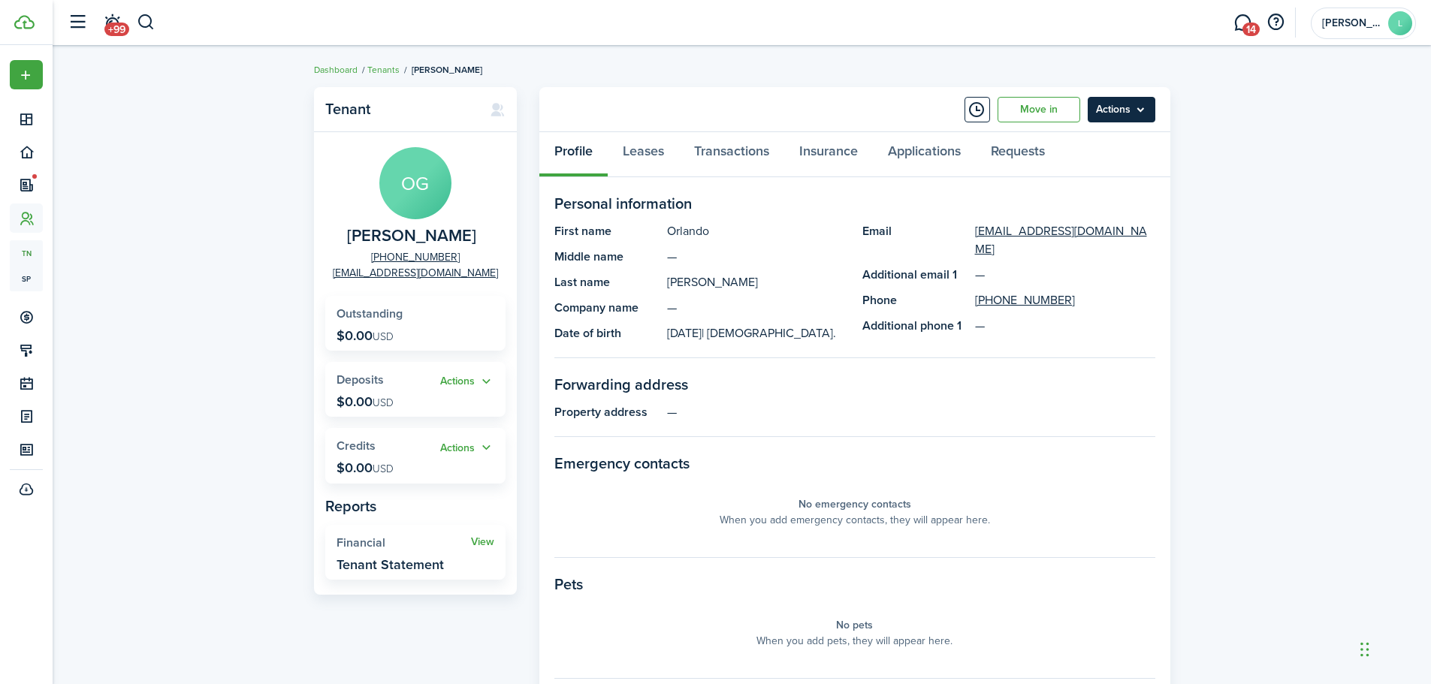
click at [1108, 107] on menu-btn "Actions" at bounding box center [1122, 110] width 68 height 26
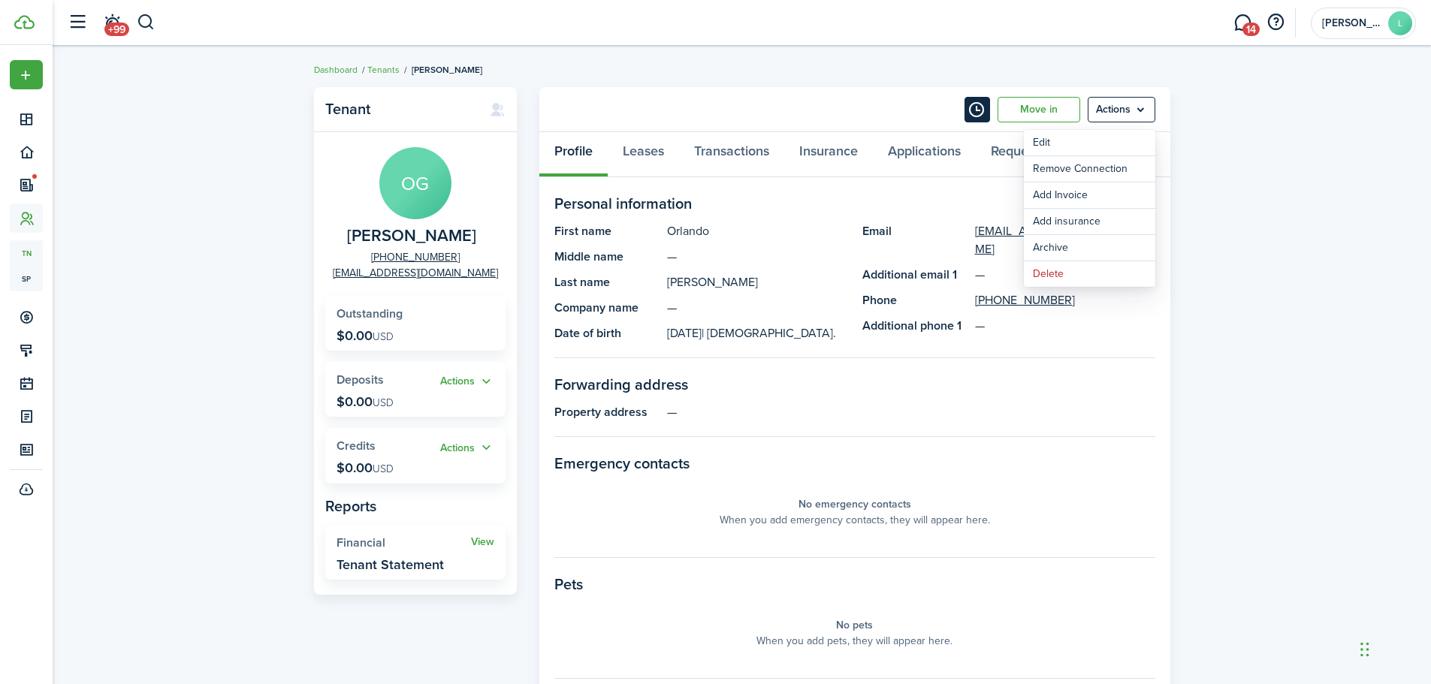
click at [976, 111] on button "Timeline" at bounding box center [977, 110] width 26 height 26
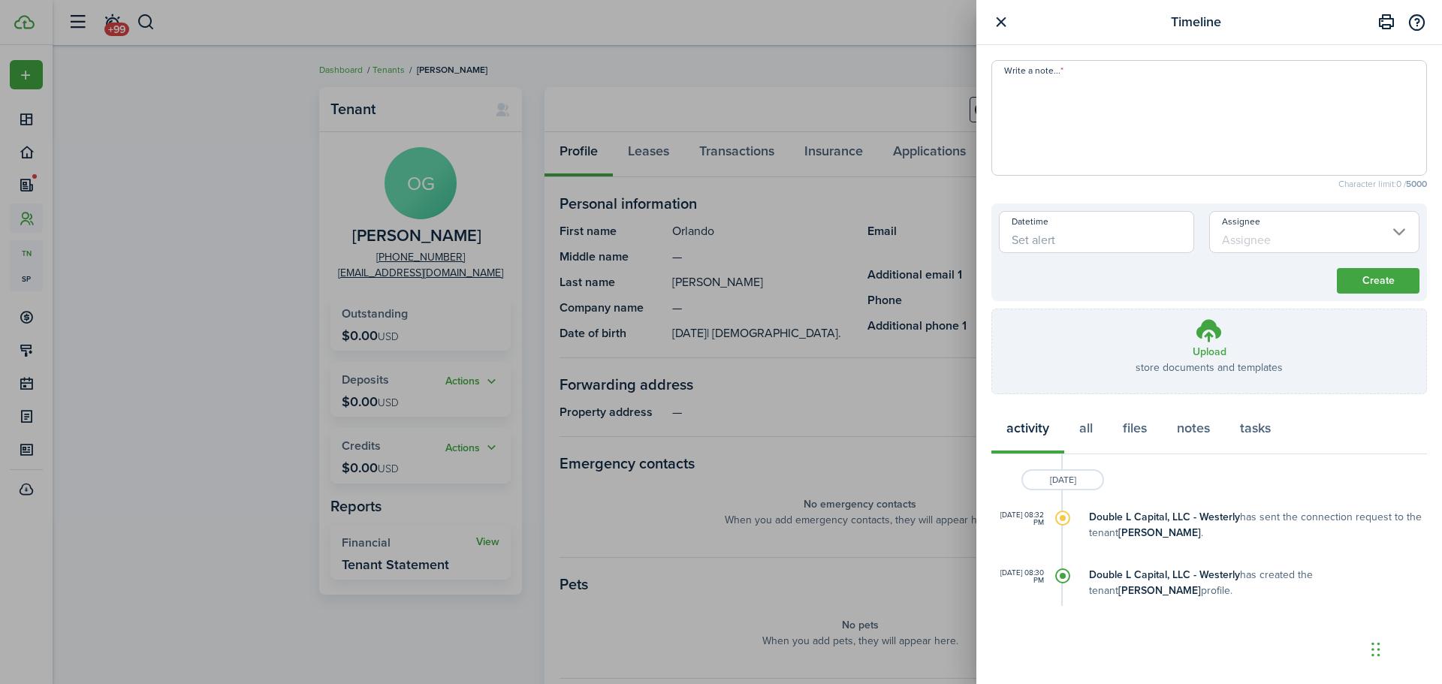
click at [653, 150] on div "Timeline Write a note... Character limit: 0 / 5000 Datetime Assignee Create Upl…" at bounding box center [721, 342] width 1442 height 684
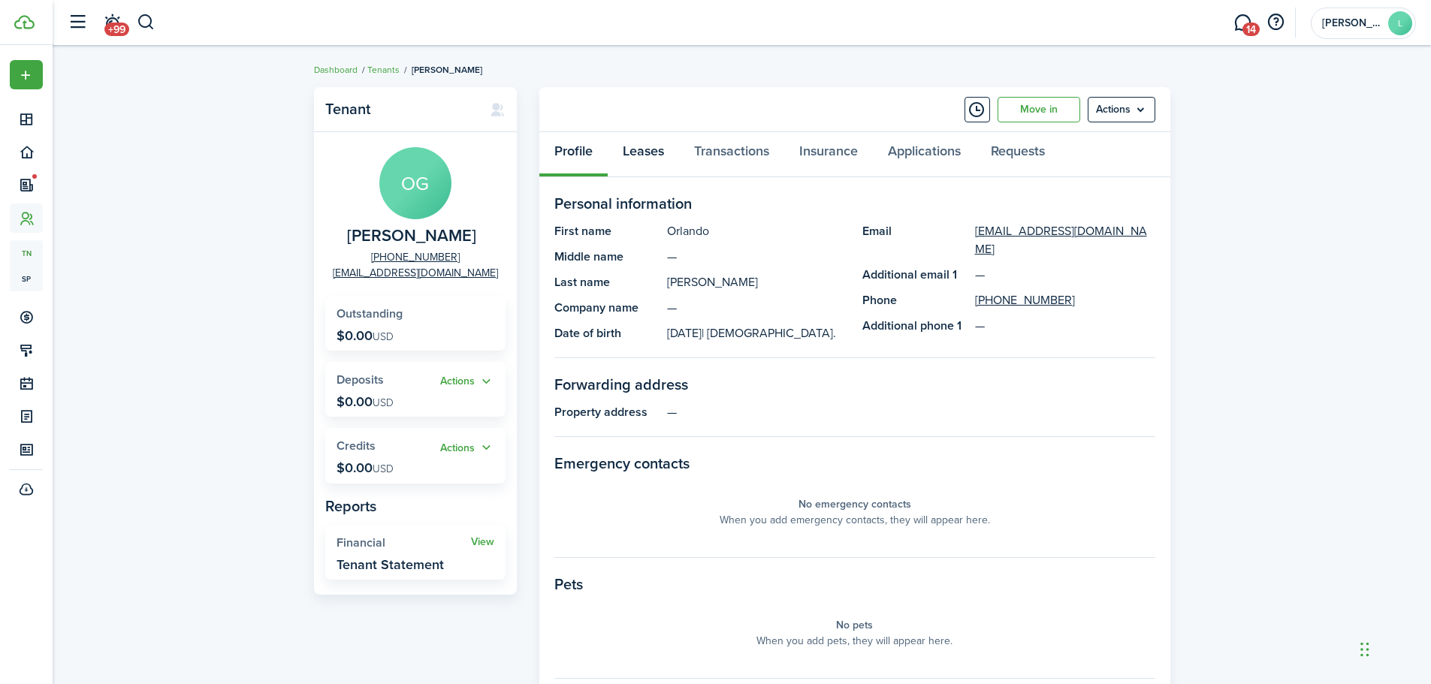
click at [653, 150] on link "Leases" at bounding box center [643, 154] width 71 height 45
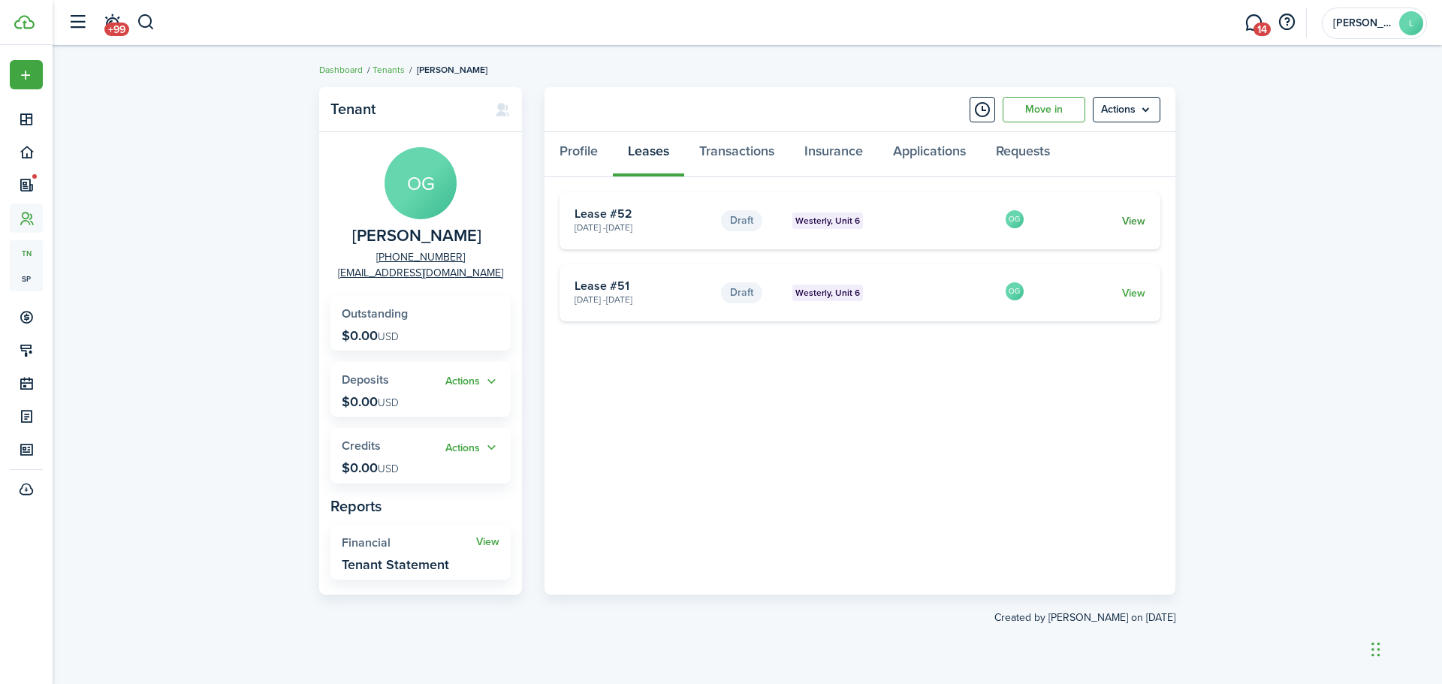
click at [1133, 217] on link "View" at bounding box center [1133, 221] width 23 height 16
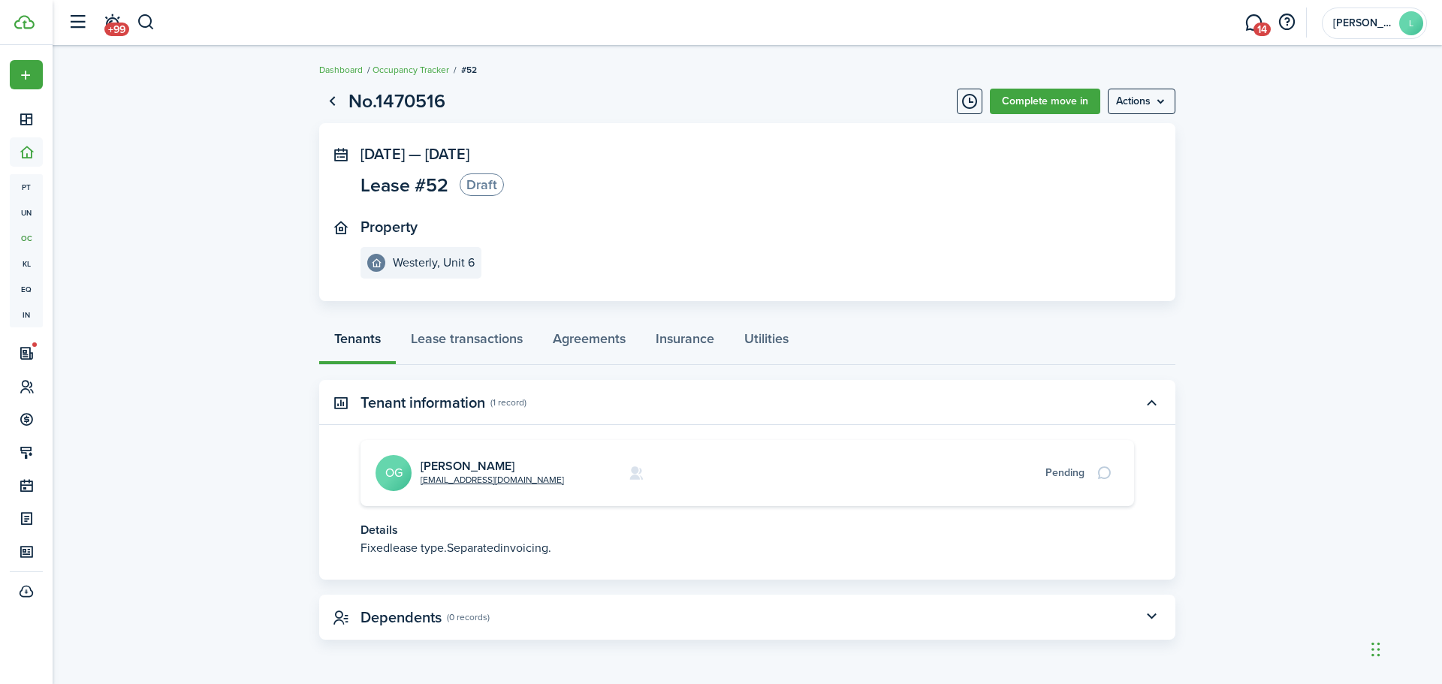
click at [339, 155] on panel-main-icon at bounding box center [341, 153] width 14 height 14
click at [1143, 100] on menu-btn "Actions" at bounding box center [1142, 102] width 68 height 26
click at [1070, 135] on button "Delete" at bounding box center [1109, 135] width 131 height 26
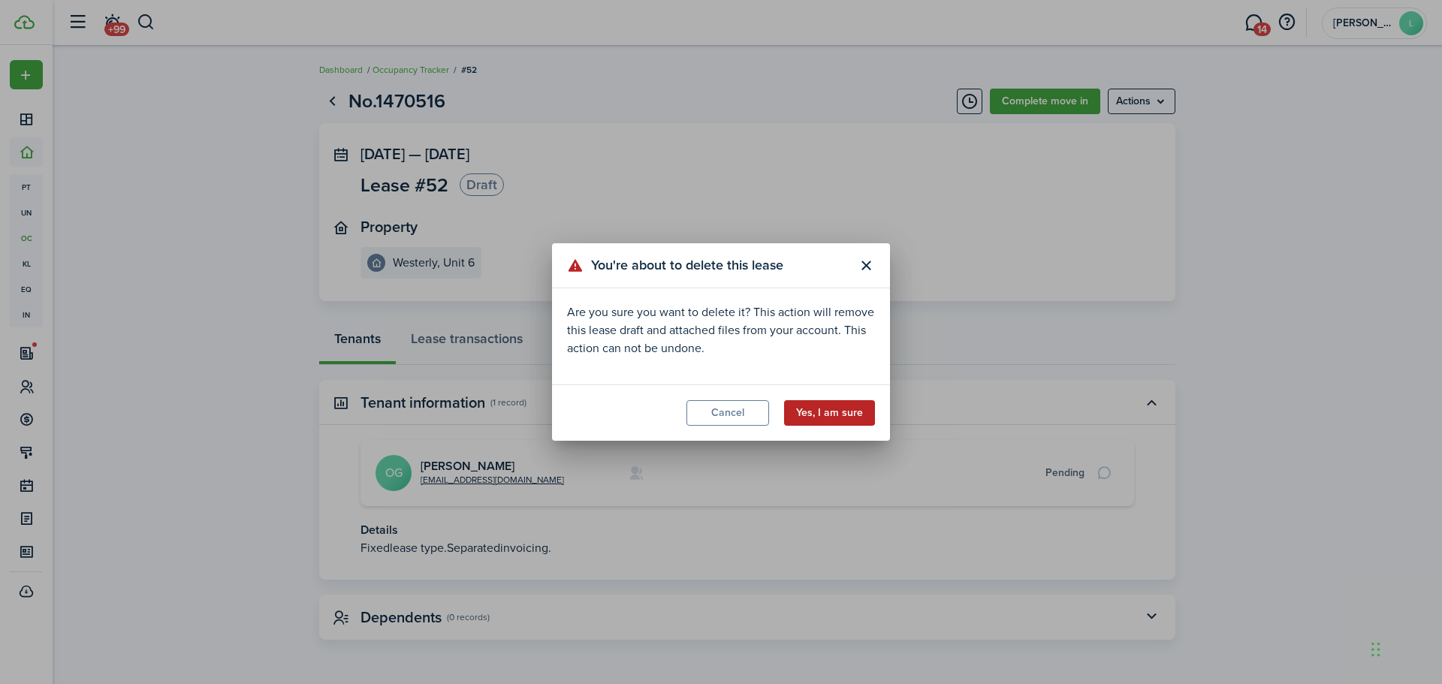
click at [833, 412] on button "Yes, I am sure" at bounding box center [829, 413] width 91 height 26
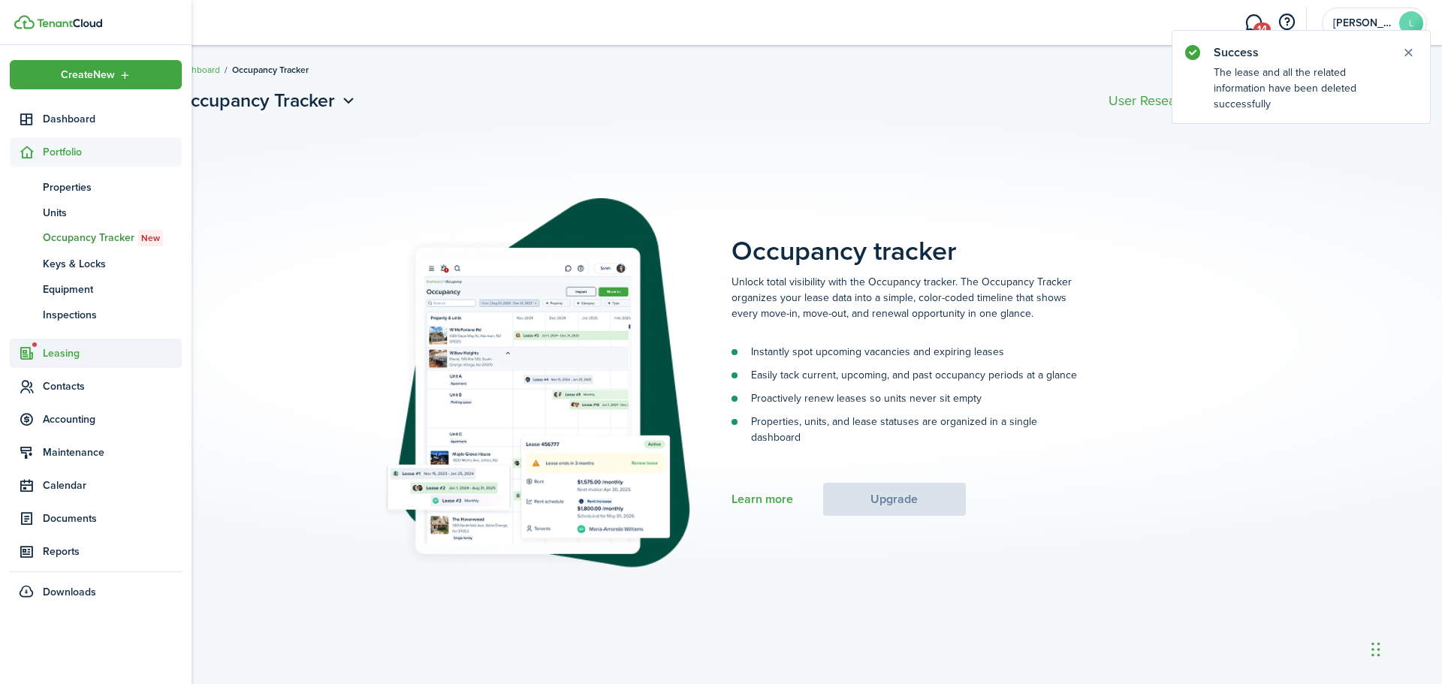
click at [77, 349] on span "Leasing" at bounding box center [112, 354] width 139 height 16
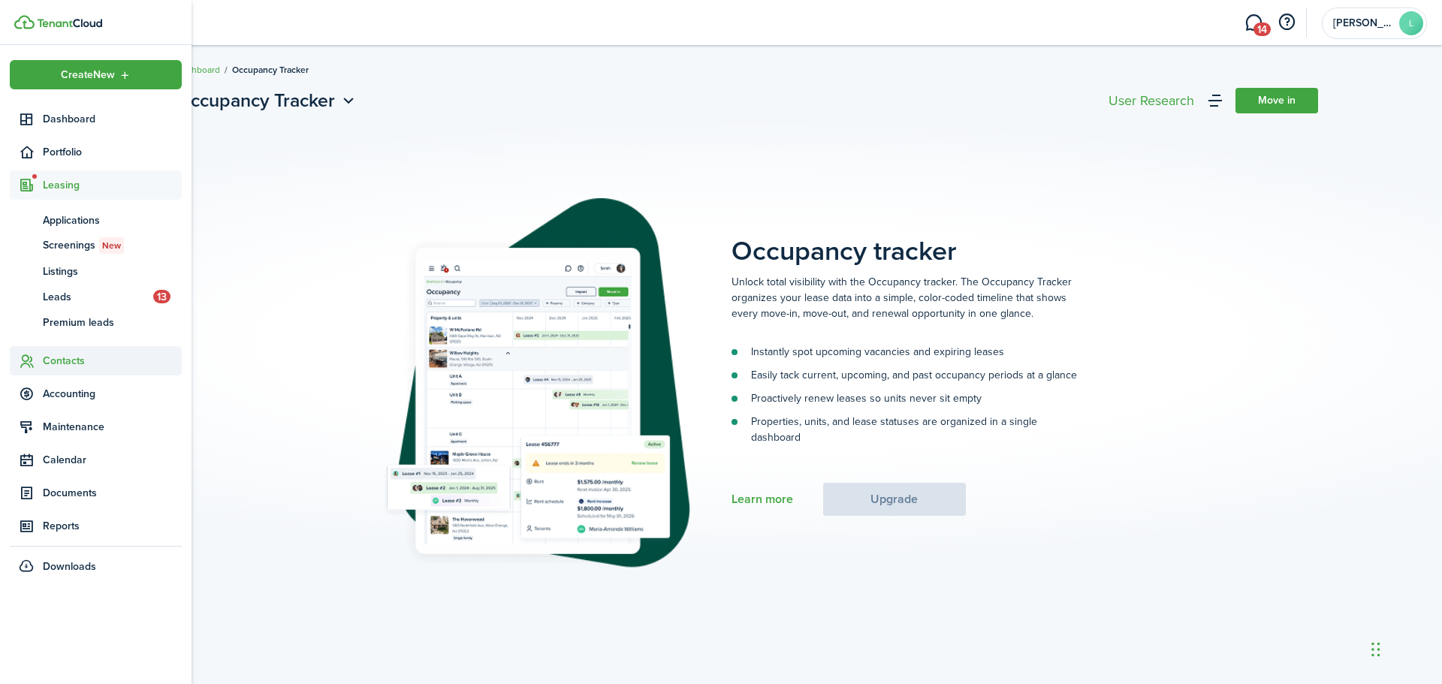
click at [79, 358] on span "Contacts" at bounding box center [112, 361] width 139 height 16
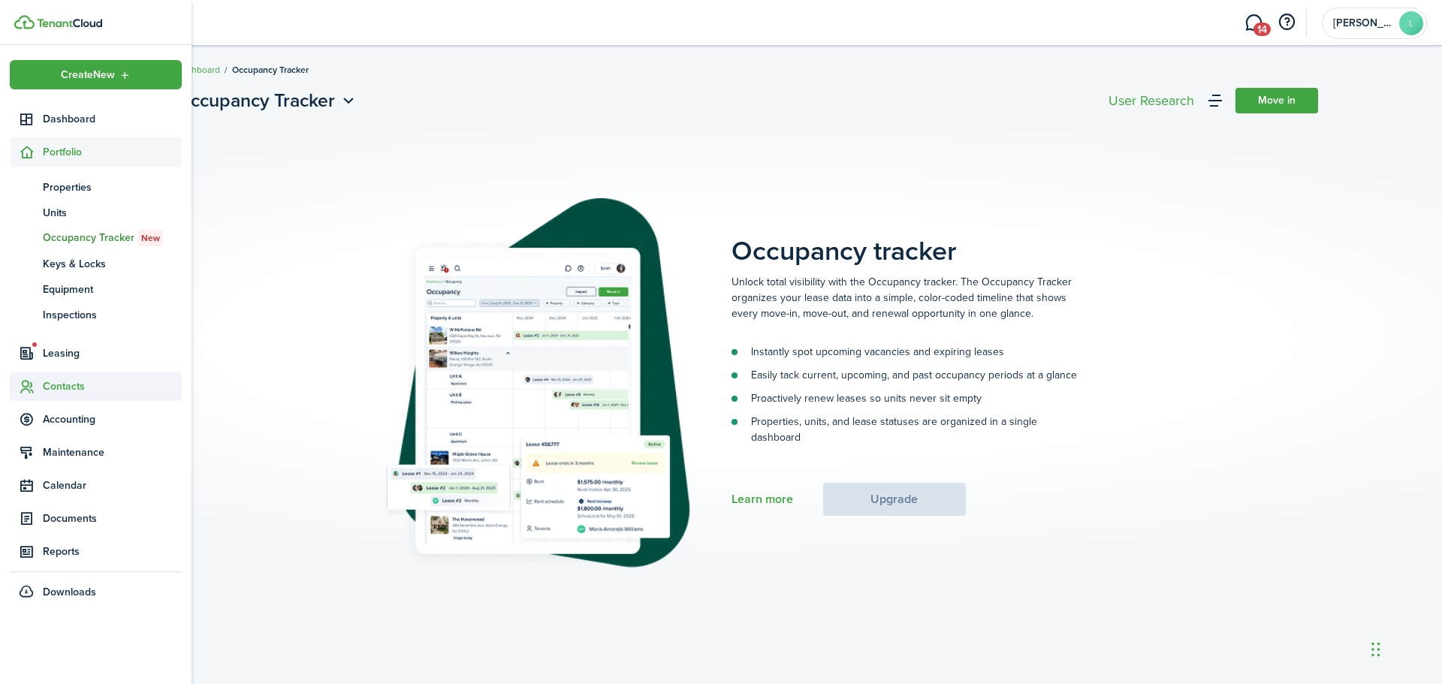
click at [80, 383] on span "Contacts" at bounding box center [112, 387] width 139 height 16
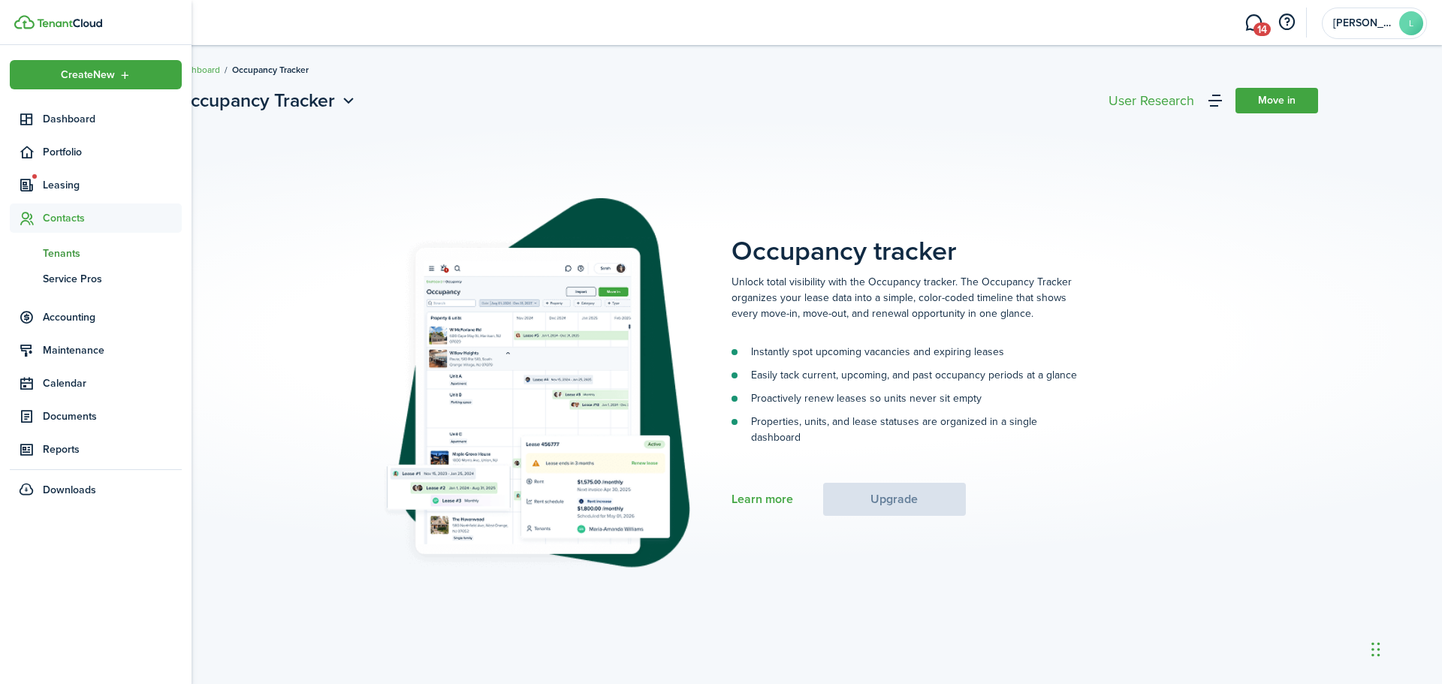
click at [88, 249] on span "Tenants" at bounding box center [112, 254] width 139 height 16
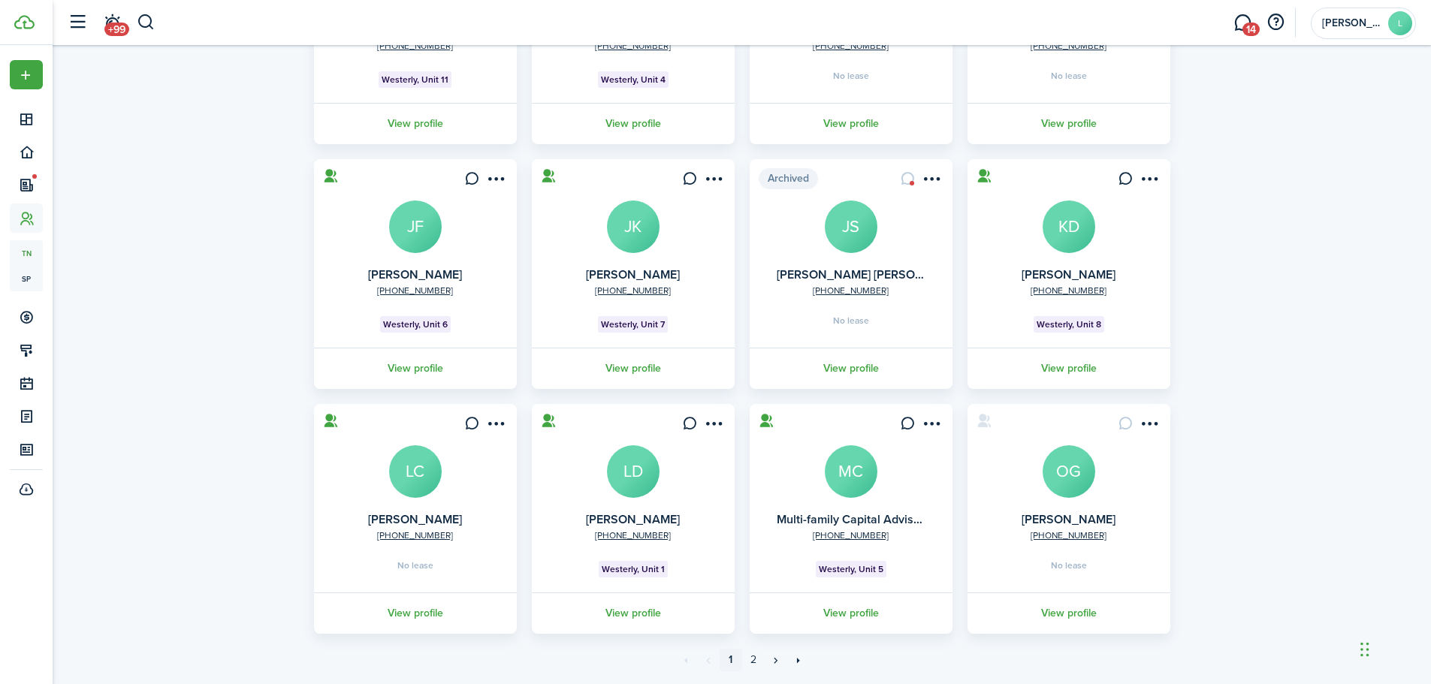
scroll to position [297, 0]
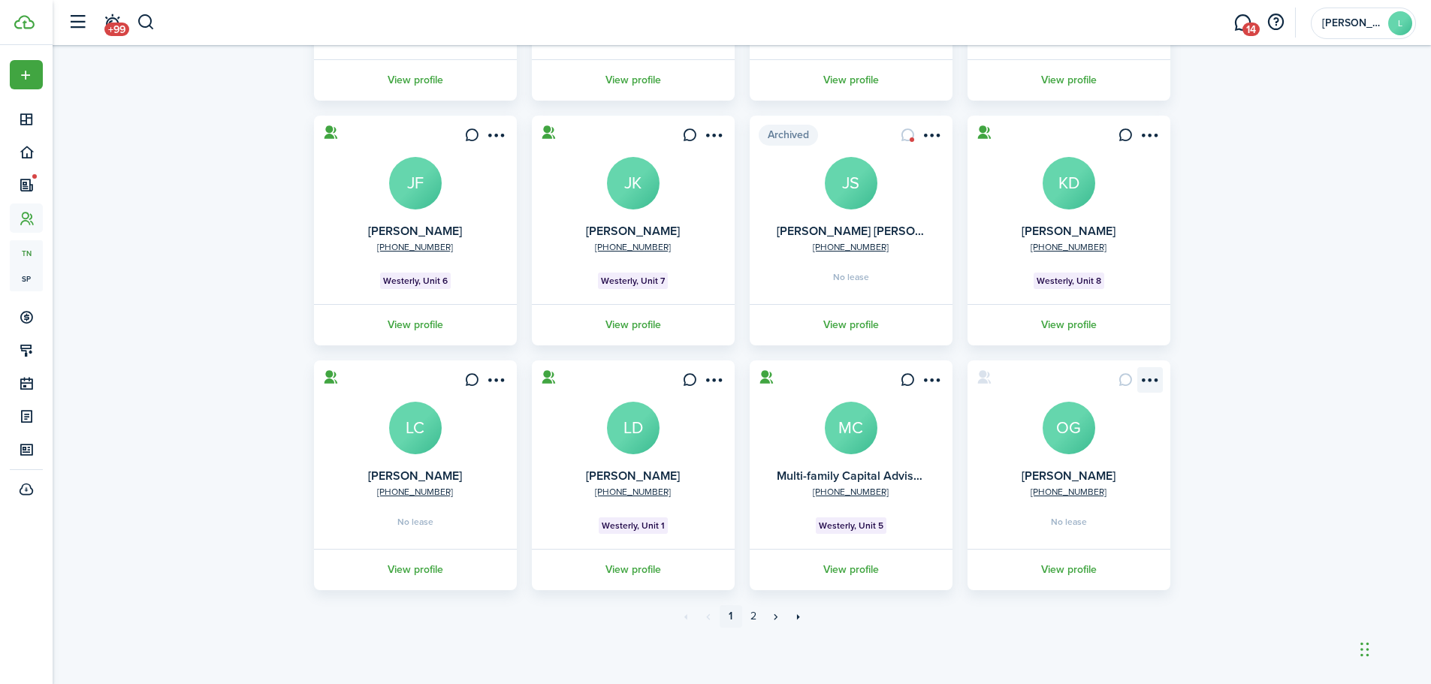
click at [1146, 380] on menu-btn-icon "Open menu" at bounding box center [1150, 380] width 26 height 26
click at [1001, 450] on card "+1 402-505-1457 Orlando Genchi OG No lease View profile" at bounding box center [1068, 476] width 203 height 230
click at [1060, 571] on link "View profile" at bounding box center [1068, 569] width 207 height 41
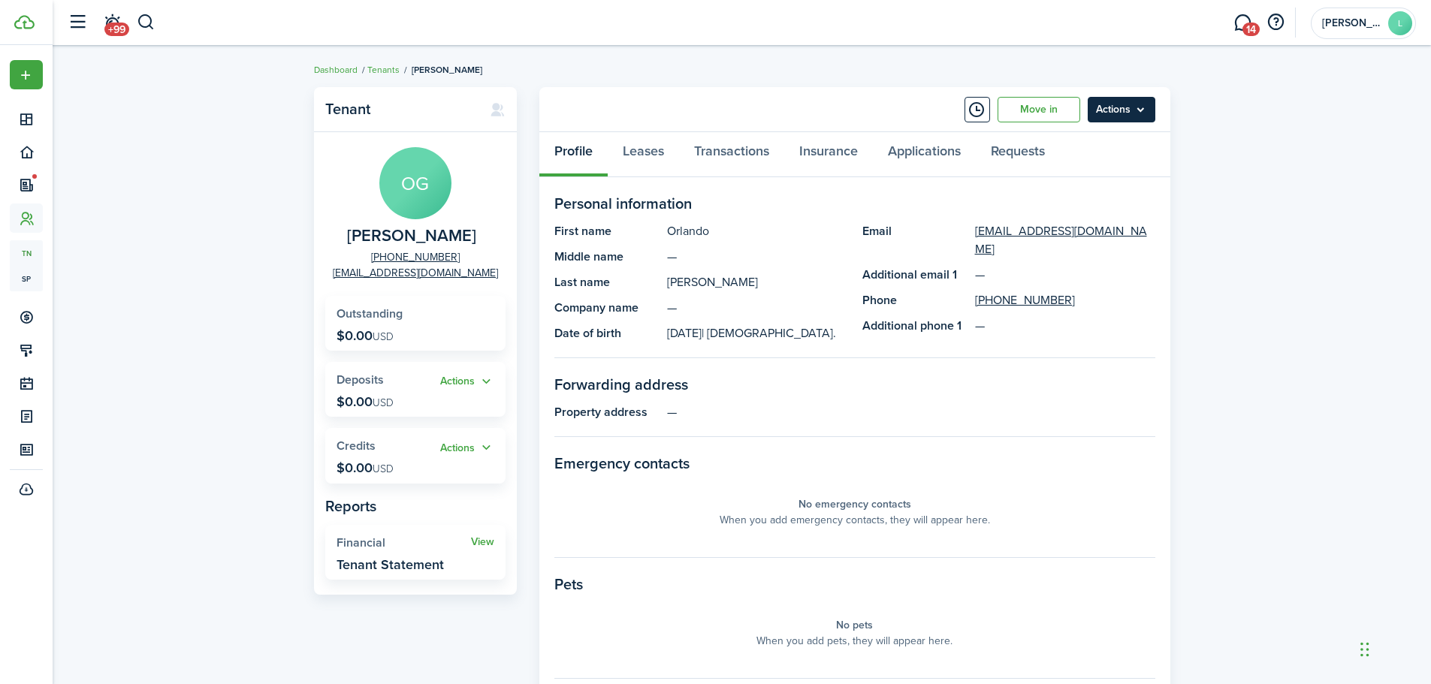
click at [1111, 109] on menu-btn "Actions" at bounding box center [1122, 110] width 68 height 26
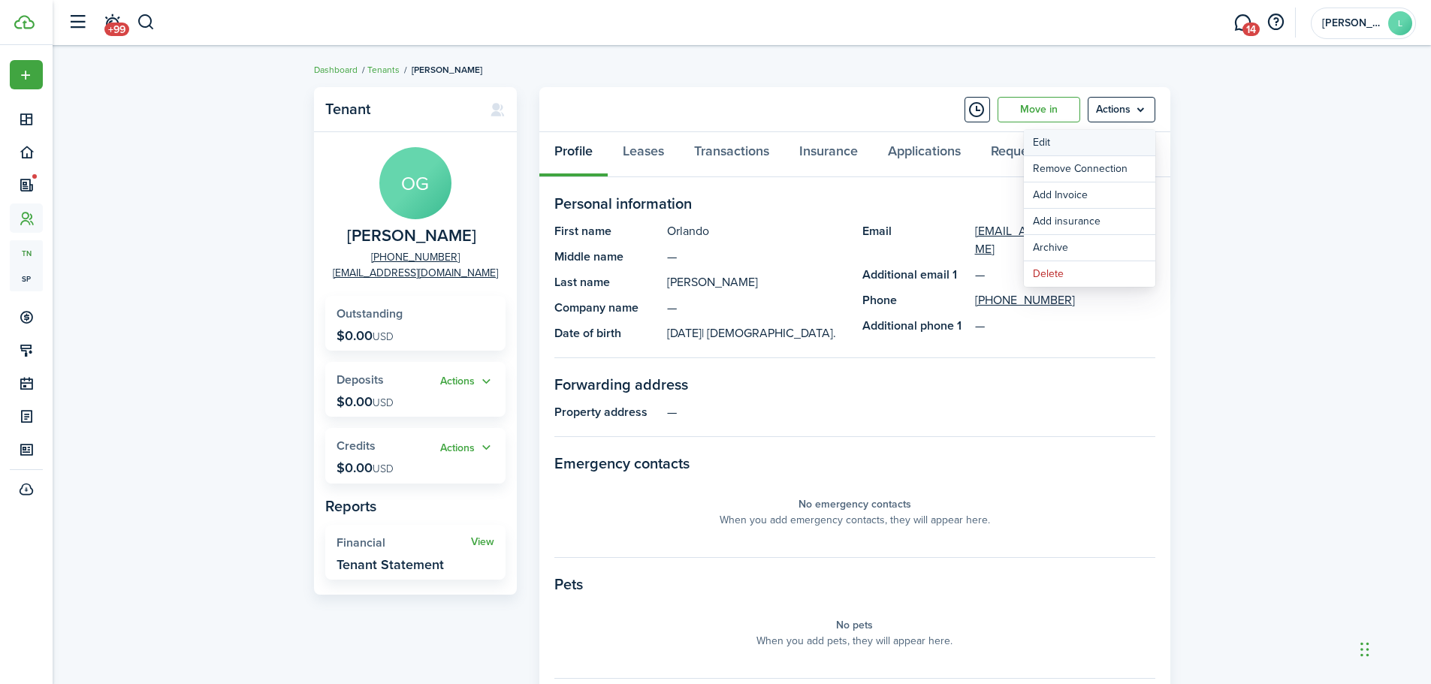
click at [1054, 133] on link "Edit" at bounding box center [1089, 143] width 131 height 26
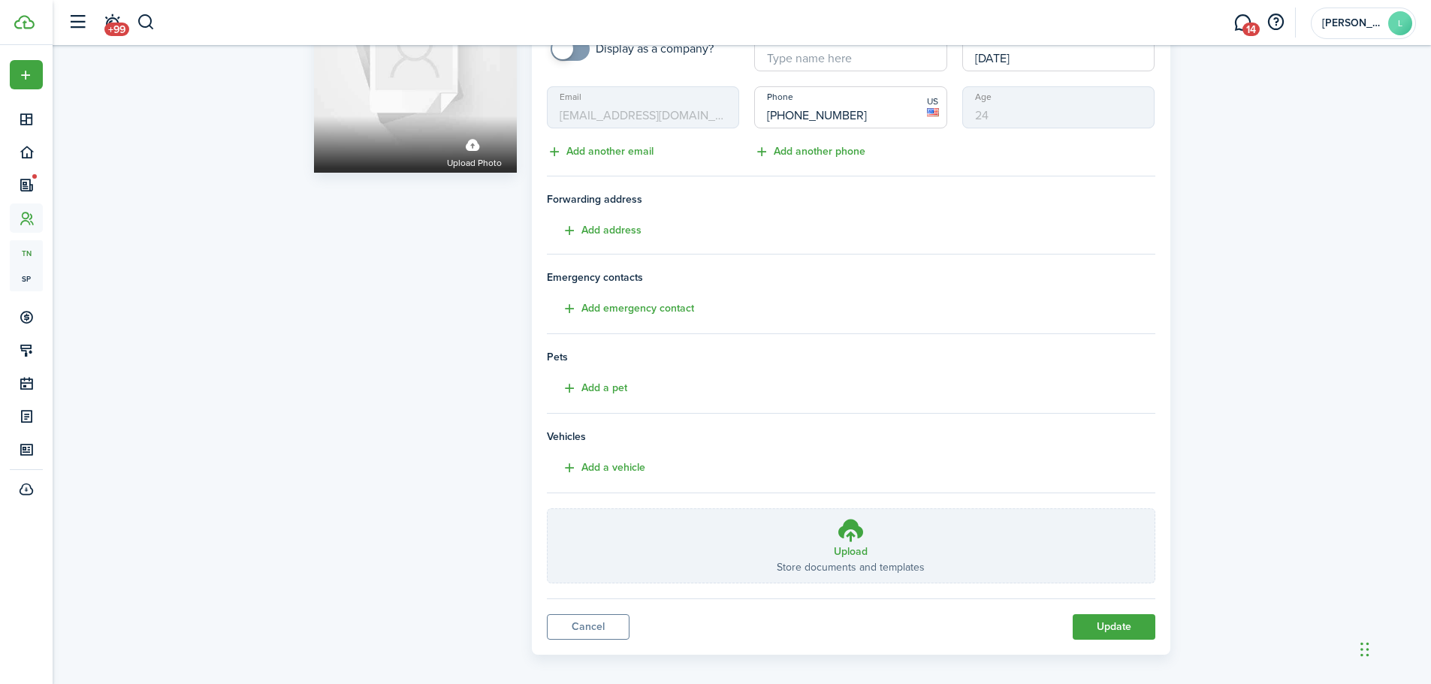
scroll to position [138, 0]
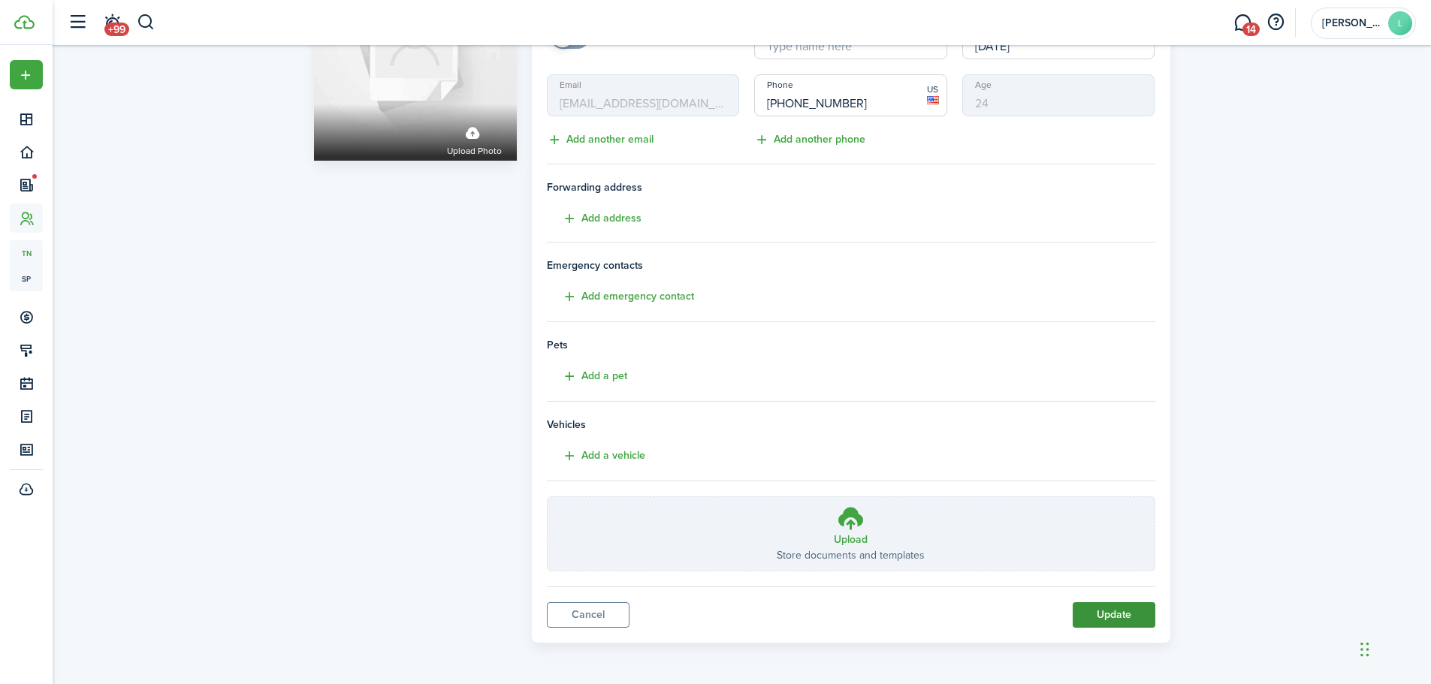
click at [1103, 611] on button "Update" at bounding box center [1114, 615] width 83 height 26
